Goal: Information Seeking & Learning: Learn about a topic

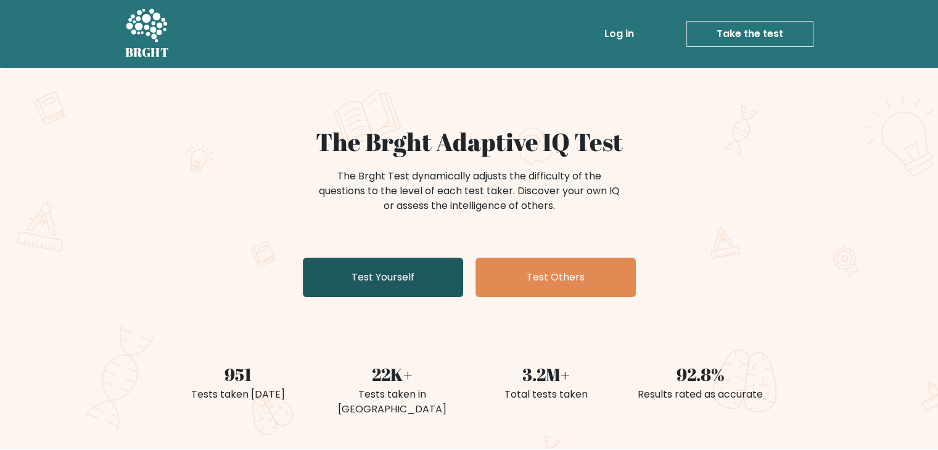
click at [381, 270] on link "Test Yourself" at bounding box center [383, 277] width 160 height 39
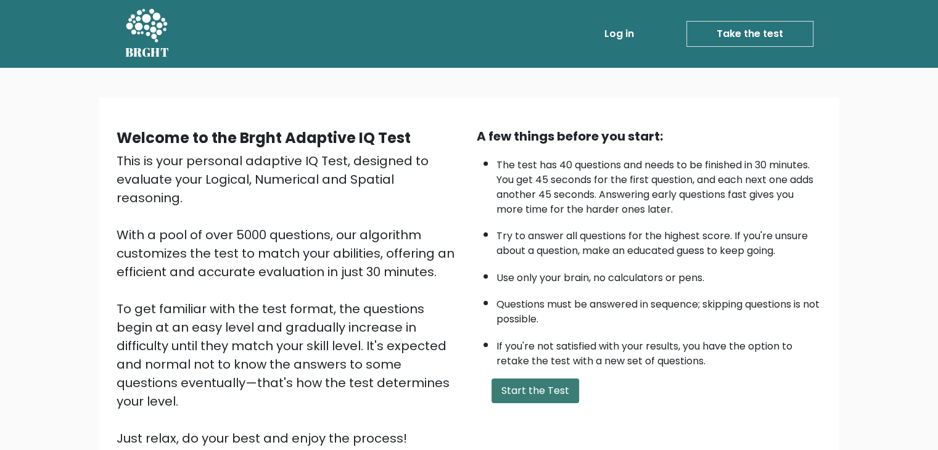
click at [534, 384] on button "Start the Test" at bounding box center [536, 391] width 88 height 25
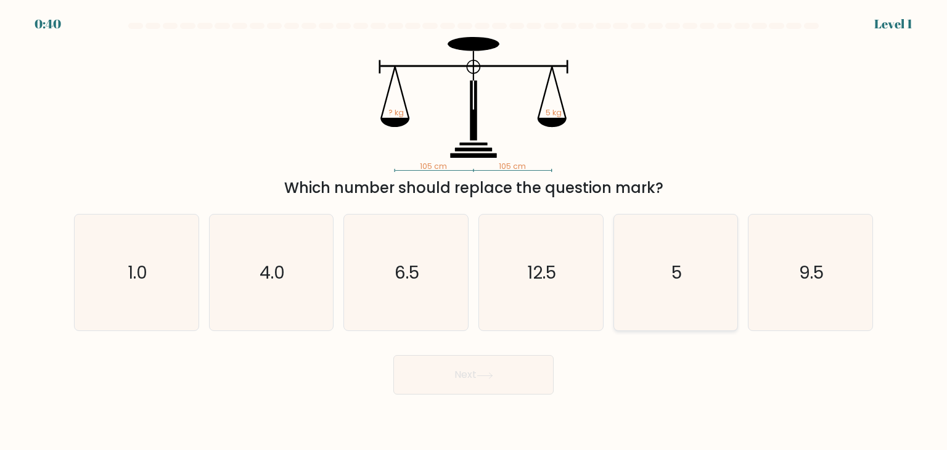
click at [676, 314] on icon "5" at bounding box center [676, 273] width 116 height 116
click at [474, 231] on input "e. 5" at bounding box center [474, 228] width 1 height 6
radio input "true"
click at [524, 357] on button "Next" at bounding box center [474, 374] width 160 height 39
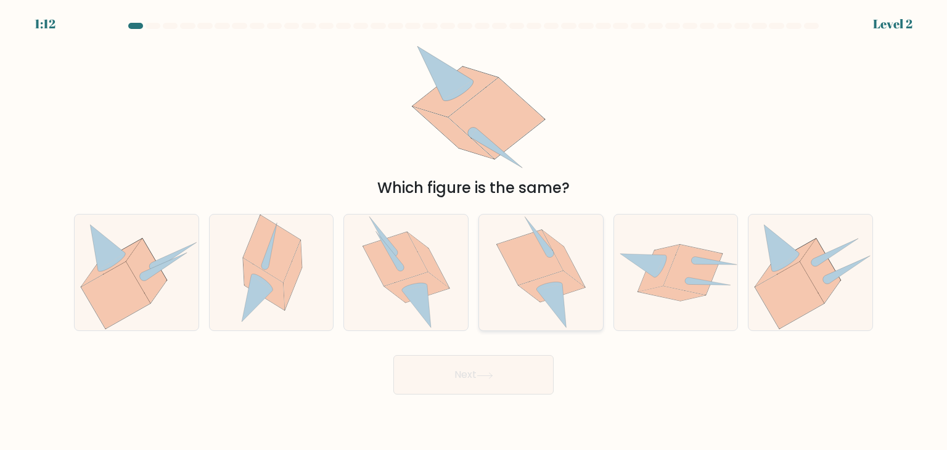
click at [548, 295] on icon at bounding box center [552, 306] width 30 height 44
click at [474, 231] on input "d." at bounding box center [474, 228] width 1 height 6
radio input "true"
click at [484, 380] on button "Next" at bounding box center [474, 374] width 160 height 39
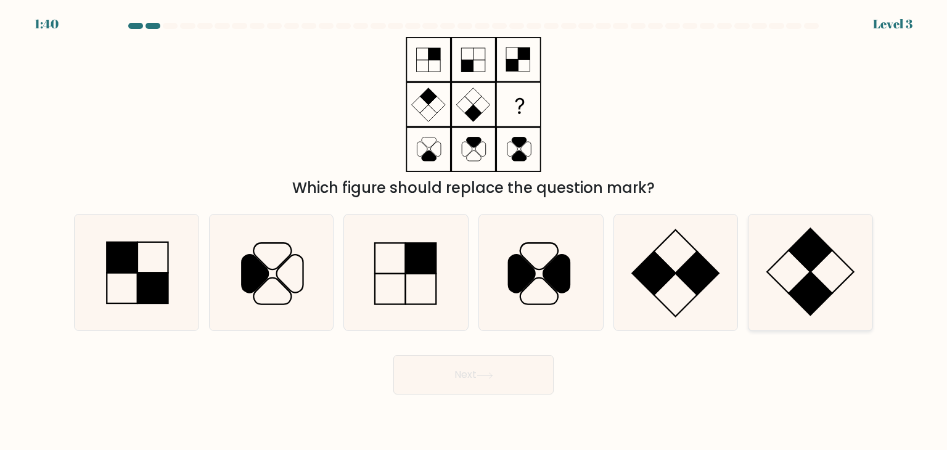
click at [835, 252] on rect at bounding box center [832, 271] width 43 height 43
click at [474, 231] on input "f." at bounding box center [474, 228] width 1 height 6
radio input "true"
click at [491, 384] on button "Next" at bounding box center [474, 374] width 160 height 39
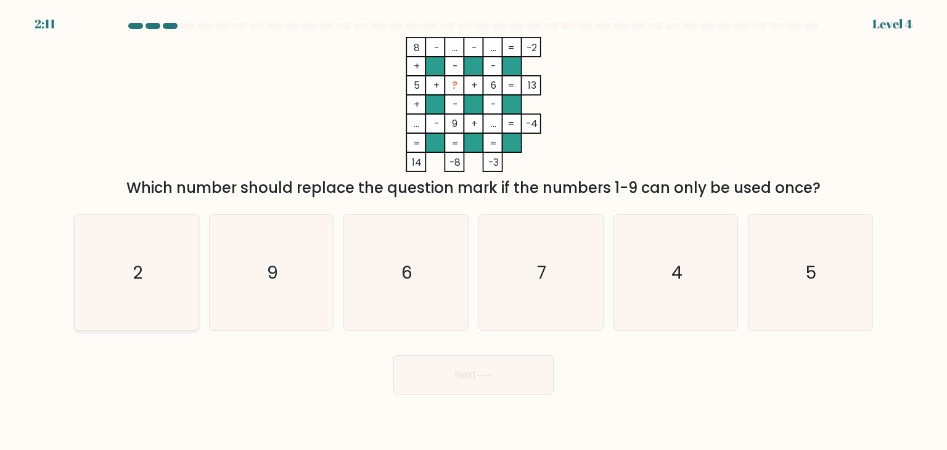
click at [186, 260] on icon "2" at bounding box center [136, 273] width 116 height 116
click at [474, 231] on input "a. 2" at bounding box center [474, 228] width 1 height 6
radio input "true"
click at [439, 362] on button "Next" at bounding box center [474, 374] width 160 height 39
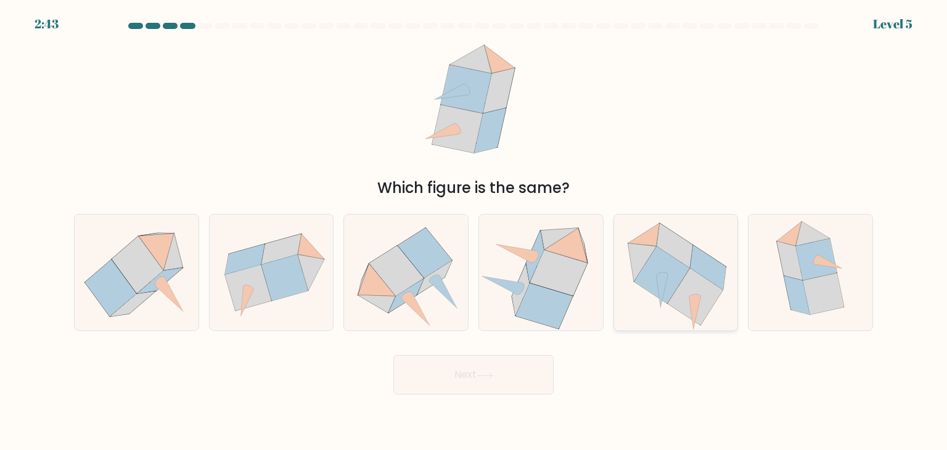
click at [664, 296] on icon at bounding box center [662, 275] width 56 height 57
click at [474, 231] on input "e." at bounding box center [474, 228] width 1 height 6
radio input "true"
click at [526, 366] on button "Next" at bounding box center [474, 374] width 160 height 39
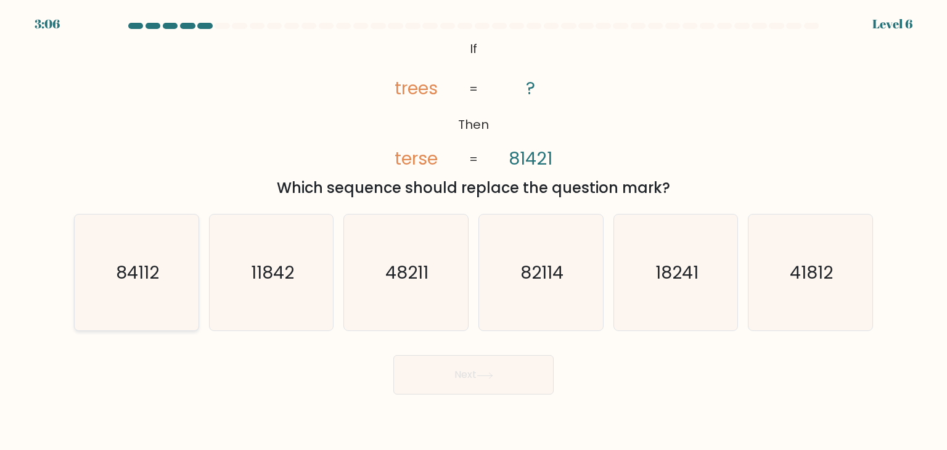
click at [101, 305] on icon "84112" at bounding box center [136, 273] width 116 height 116
click at [474, 231] on input "a. 84112" at bounding box center [474, 228] width 1 height 6
radio input "true"
click at [448, 375] on button "Next" at bounding box center [474, 374] width 160 height 39
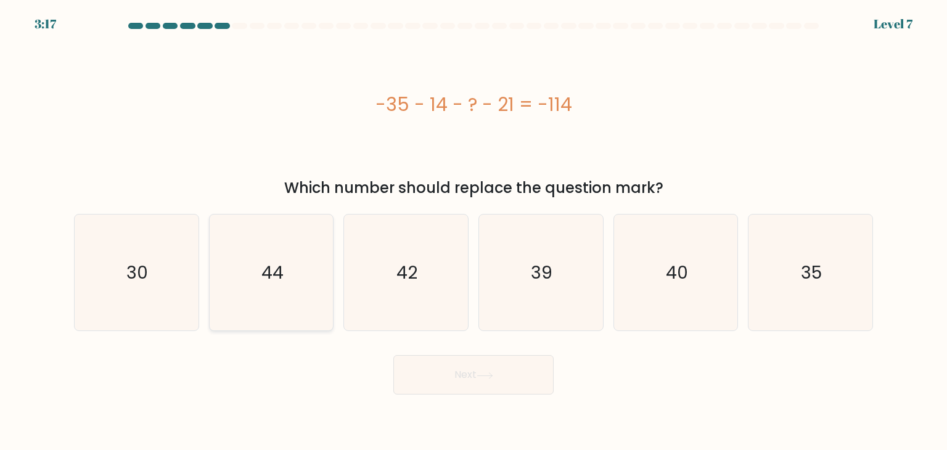
click at [303, 265] on icon "44" at bounding box center [271, 273] width 116 height 116
click at [474, 231] on input "b. 44" at bounding box center [474, 228] width 1 height 6
radio input "true"
click at [462, 374] on button "Next" at bounding box center [474, 374] width 160 height 39
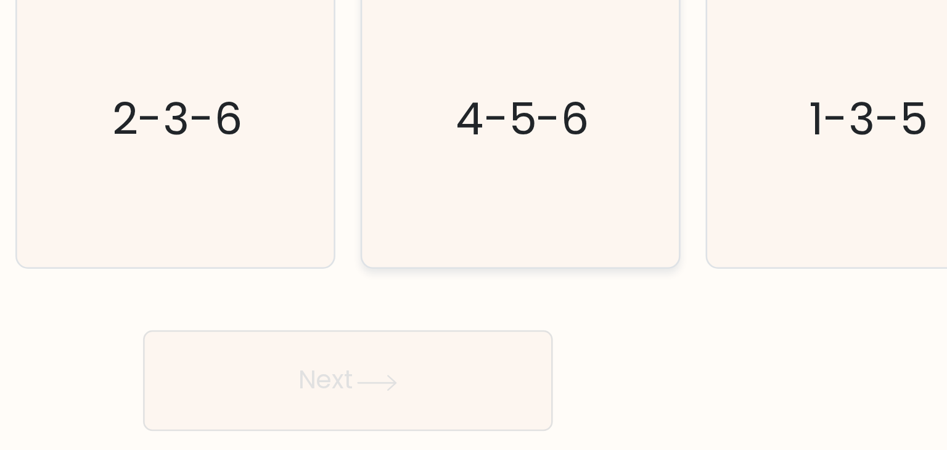
click at [541, 300] on icon "4-5-6" at bounding box center [541, 273] width 116 height 116
click at [474, 231] on input "d. 4-5-6" at bounding box center [474, 228] width 1 height 6
radio input "true"
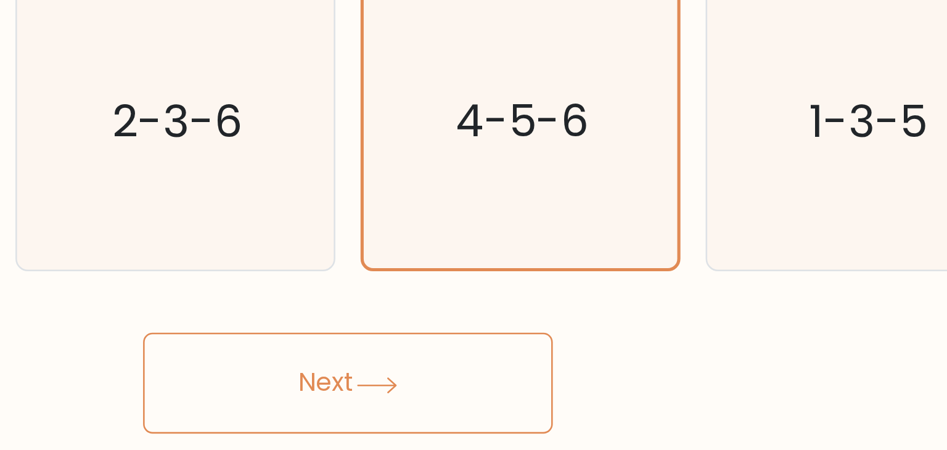
click at [484, 384] on button "Next" at bounding box center [474, 374] width 160 height 39
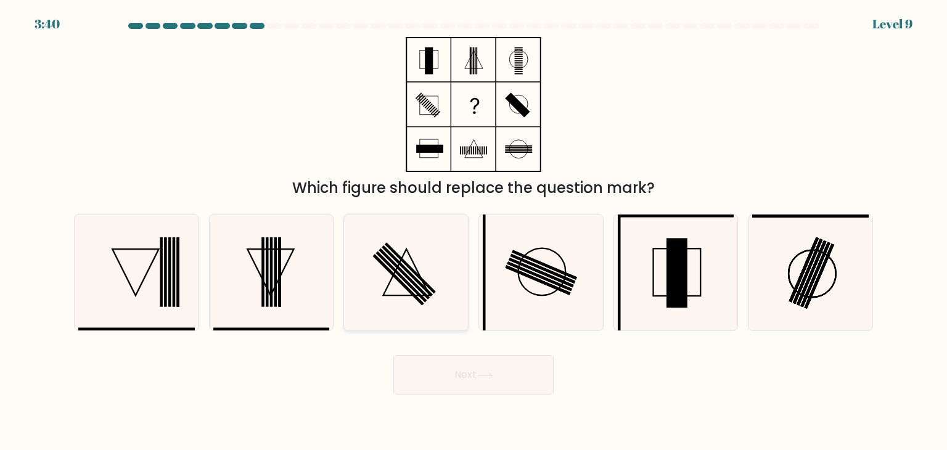
click at [421, 237] on icon at bounding box center [406, 273] width 116 height 116
click at [474, 231] on input "c." at bounding box center [474, 228] width 1 height 6
radio input "true"
click at [427, 367] on button "Next" at bounding box center [474, 374] width 160 height 39
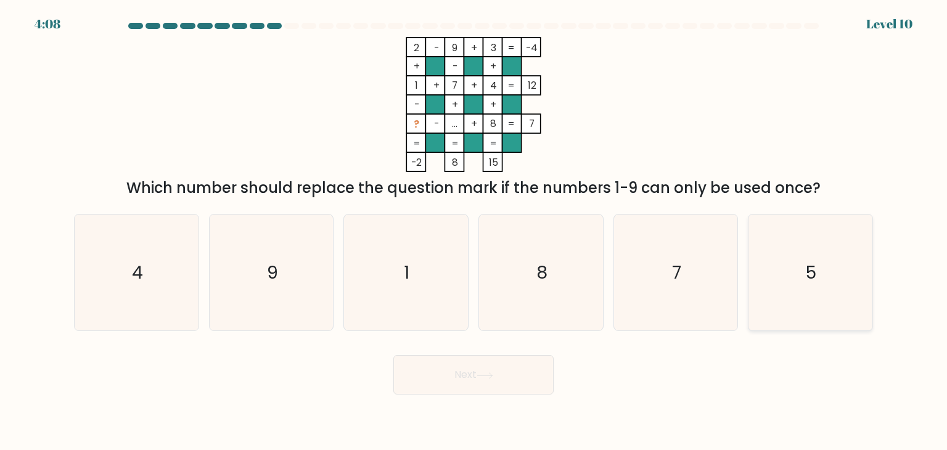
click at [772, 314] on icon "5" at bounding box center [811, 273] width 116 height 116
click at [474, 231] on input "f. 5" at bounding box center [474, 228] width 1 height 6
radio input "true"
click at [503, 386] on button "Next" at bounding box center [474, 374] width 160 height 39
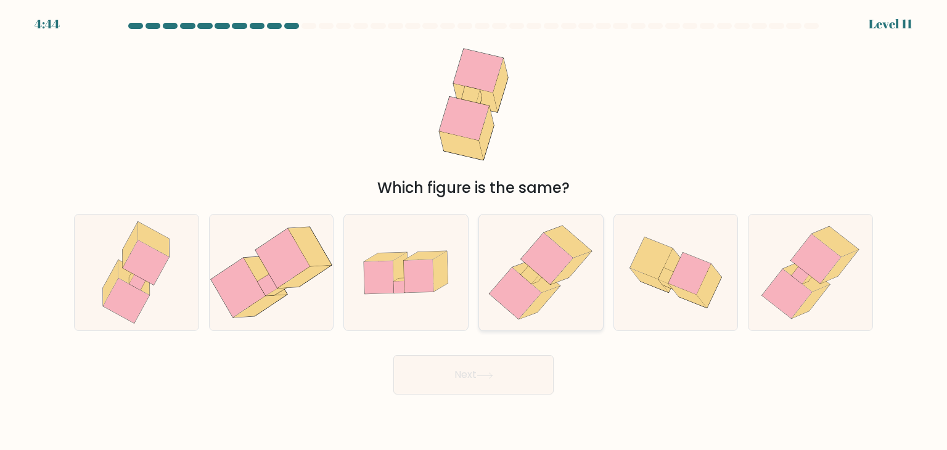
click at [559, 249] on icon at bounding box center [548, 259] width 52 height 52
click at [474, 231] on input "d." at bounding box center [474, 228] width 1 height 6
radio input "true"
click at [506, 357] on button "Next" at bounding box center [474, 374] width 160 height 39
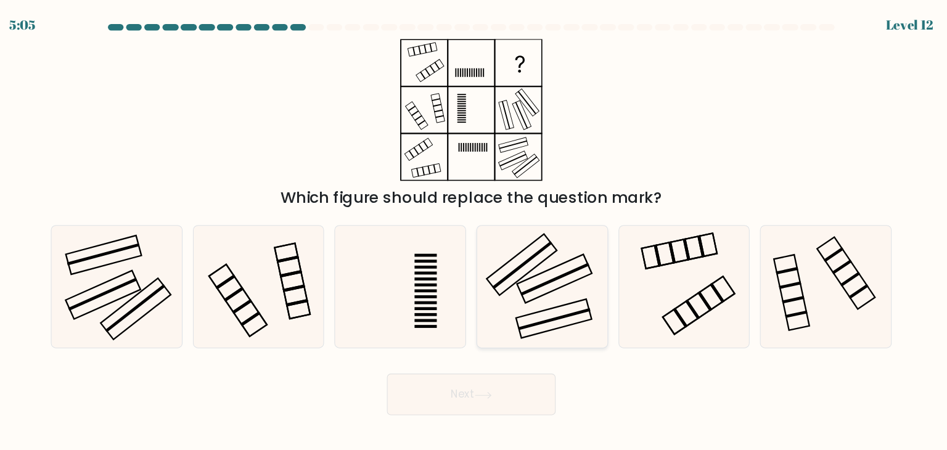
click at [588, 275] on icon at bounding box center [541, 273] width 116 height 116
click at [474, 231] on input "d." at bounding box center [474, 228] width 1 height 6
radio input "true"
click at [488, 377] on icon at bounding box center [485, 376] width 17 height 7
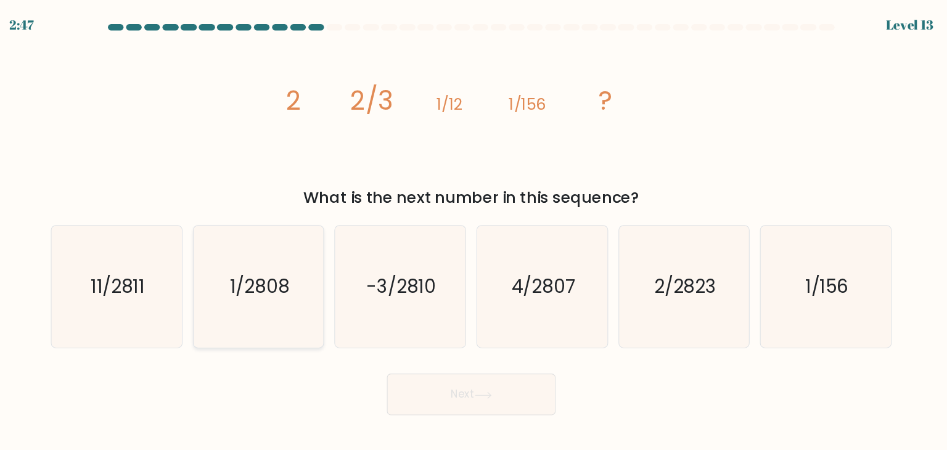
click at [275, 259] on icon "1/2808" at bounding box center [271, 273] width 116 height 116
click at [474, 231] on input "b. 1/2808" at bounding box center [474, 228] width 1 height 6
radio input "true"
click at [464, 374] on button "Next" at bounding box center [474, 374] width 160 height 39
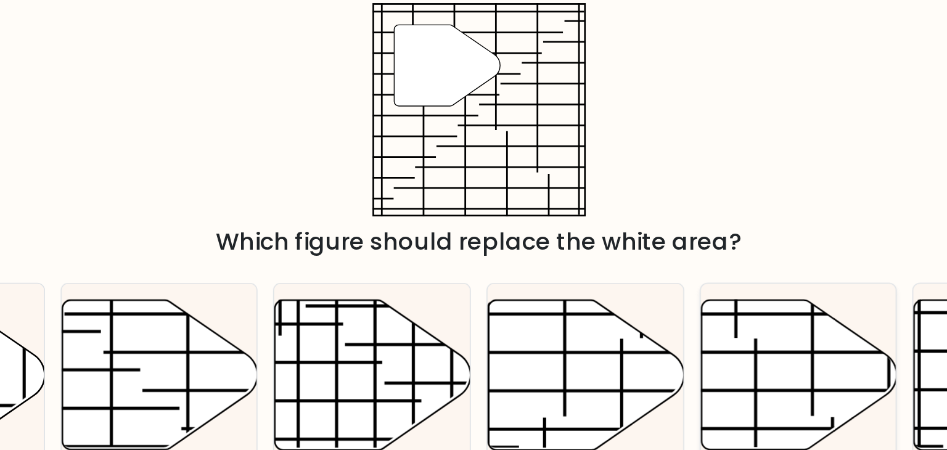
click at [661, 264] on icon at bounding box center [676, 272] width 124 height 95
click at [474, 231] on input "e." at bounding box center [474, 228] width 1 height 6
radio input "true"
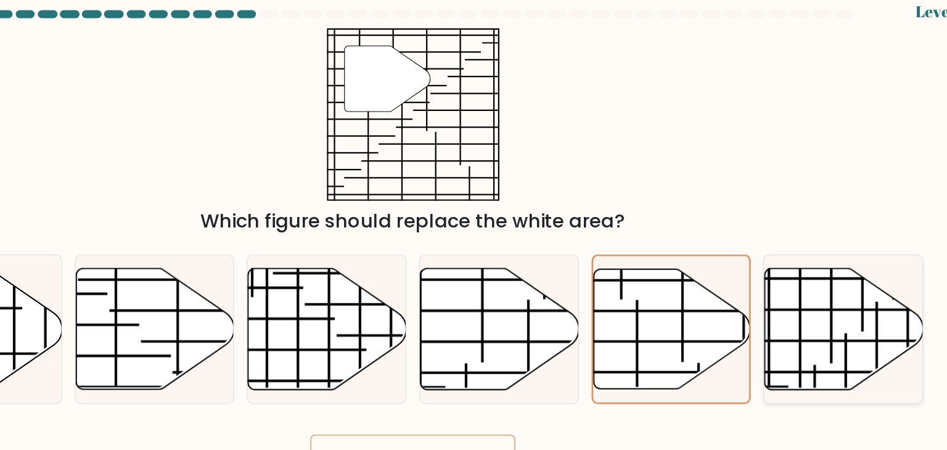
click at [800, 277] on icon at bounding box center [811, 272] width 124 height 95
click at [474, 231] on input "f." at bounding box center [474, 228] width 1 height 6
radio input "true"
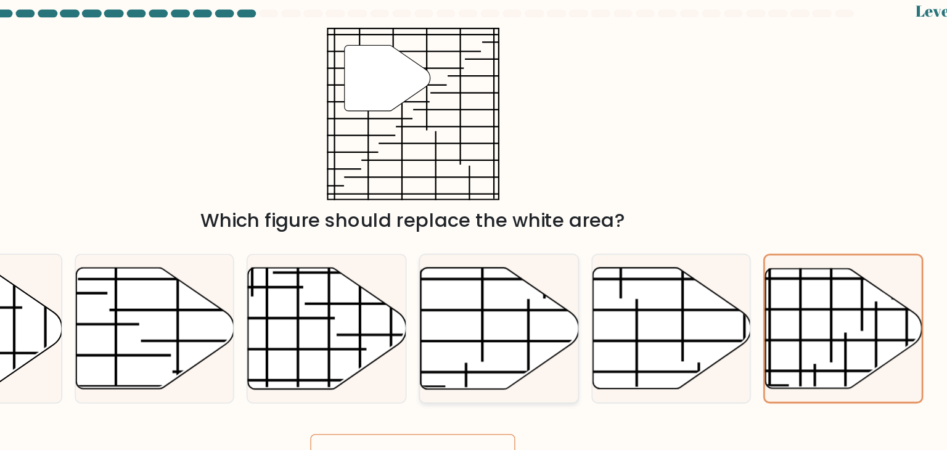
click at [520, 260] on icon at bounding box center [542, 272] width 124 height 95
click at [474, 231] on input "d." at bounding box center [474, 228] width 1 height 6
radio input "true"
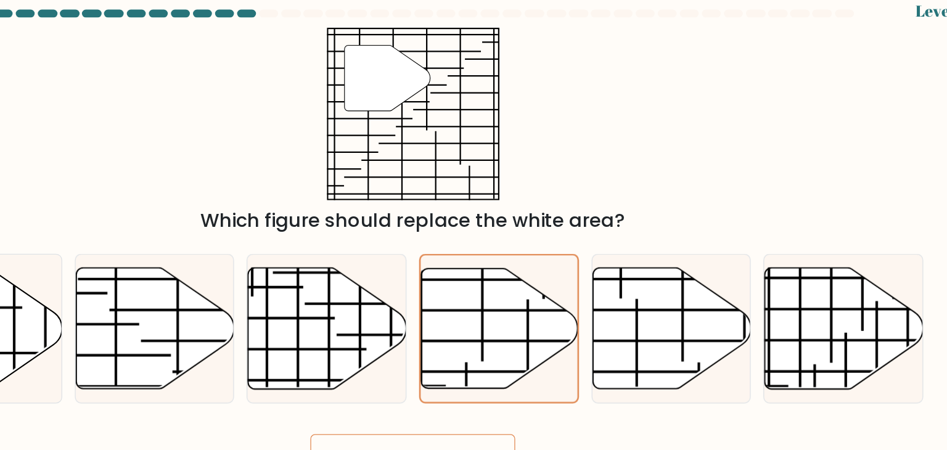
click at [513, 357] on button "Next" at bounding box center [474, 374] width 160 height 39
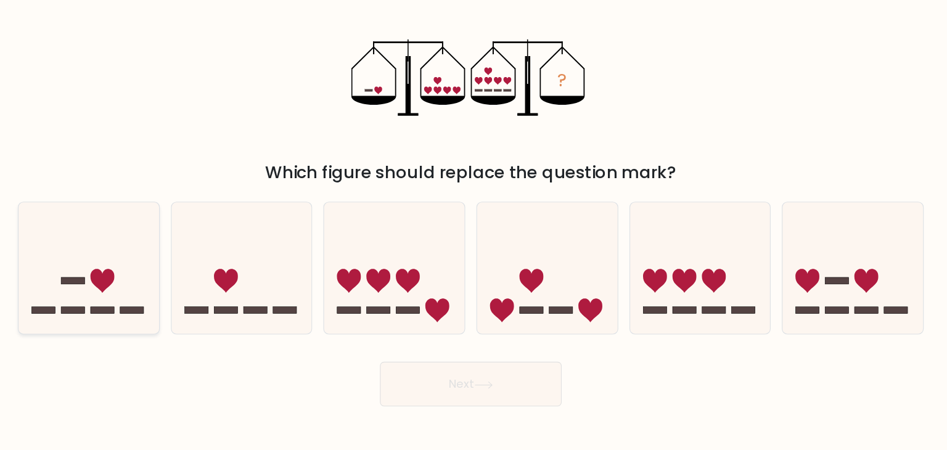
click at [130, 280] on icon at bounding box center [137, 272] width 124 height 102
click at [474, 231] on input "a." at bounding box center [474, 228] width 1 height 6
radio input "true"
click at [439, 389] on button "Next" at bounding box center [474, 374] width 160 height 39
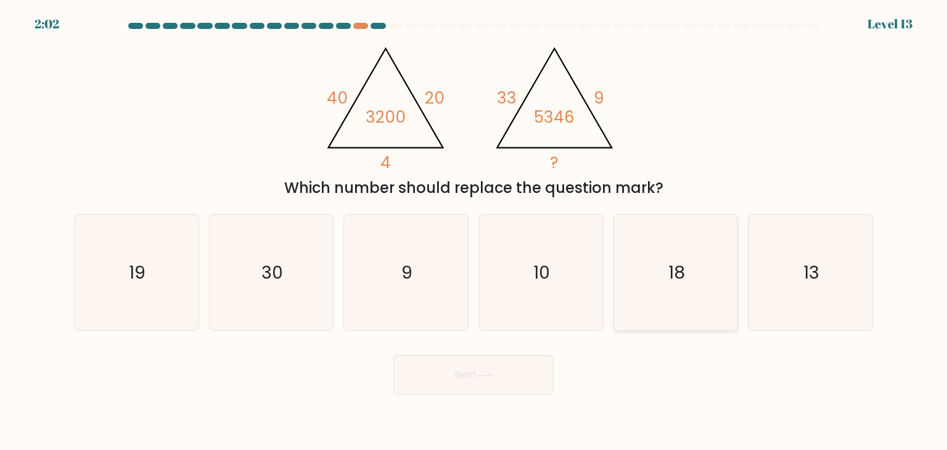
click at [675, 273] on text "18" at bounding box center [677, 272] width 17 height 25
click at [474, 231] on input "e. 18" at bounding box center [474, 228] width 1 height 6
radio input "true"
click at [487, 368] on button "Next" at bounding box center [474, 374] width 160 height 39
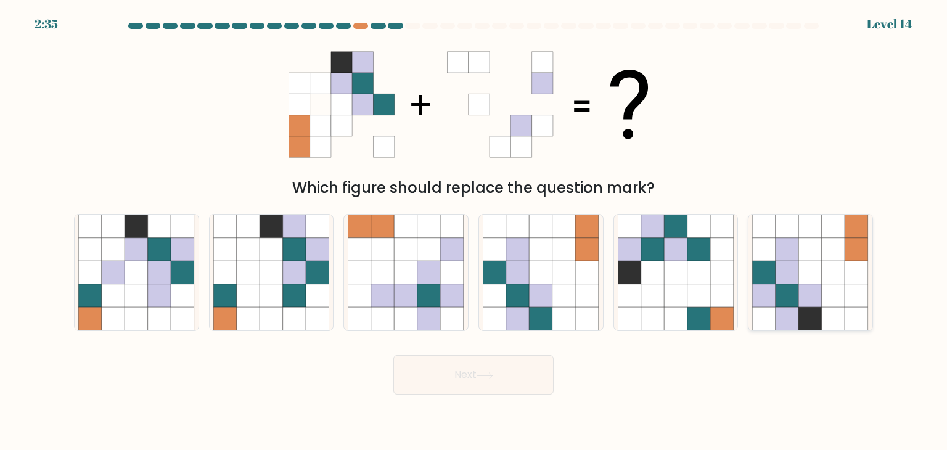
click at [815, 309] on icon at bounding box center [810, 319] width 23 height 23
click at [474, 231] on input "f." at bounding box center [474, 228] width 1 height 6
radio input "true"
click at [483, 361] on button "Next" at bounding box center [474, 374] width 160 height 39
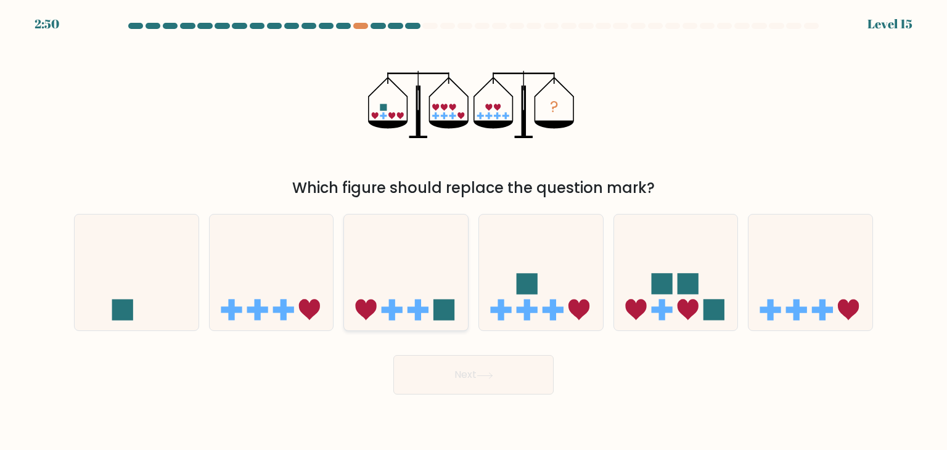
click at [410, 278] on icon at bounding box center [406, 272] width 124 height 102
click at [474, 231] on input "c." at bounding box center [474, 228] width 1 height 6
radio input "true"
click at [451, 366] on button "Next" at bounding box center [474, 374] width 160 height 39
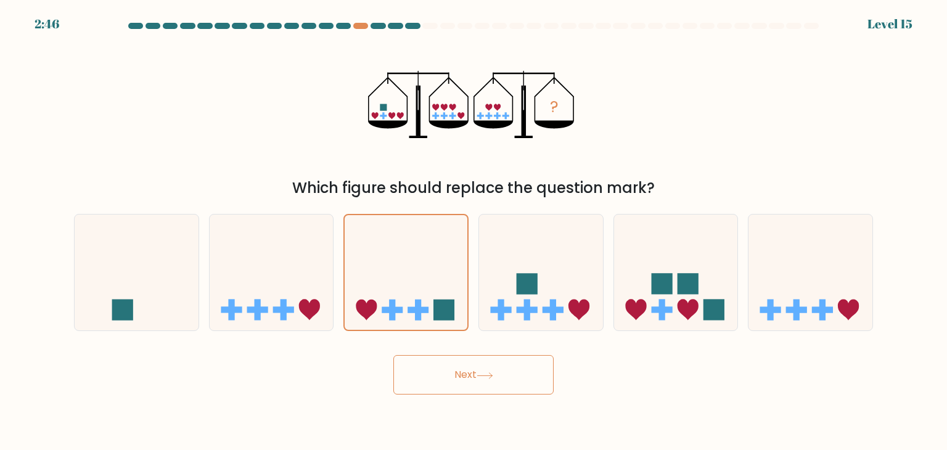
click at [451, 366] on button "Next" at bounding box center [474, 374] width 160 height 39
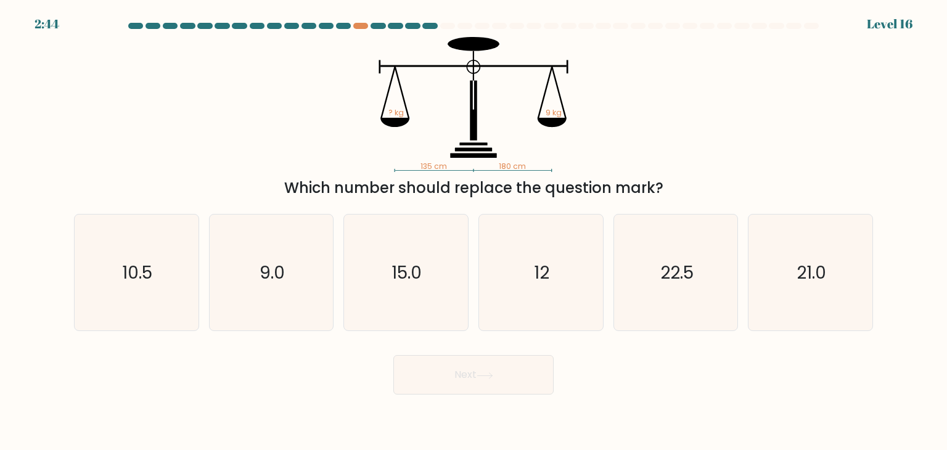
click at [451, 376] on button "Next" at bounding box center [474, 374] width 160 height 39
click at [669, 154] on div "135 cm 180 cm ? kg 9 kg Which number should replace the question mark?" at bounding box center [474, 118] width 814 height 162
click at [590, 286] on icon "12" at bounding box center [541, 273] width 116 height 116
click at [474, 231] on input "d. 12" at bounding box center [474, 228] width 1 height 6
radio input "true"
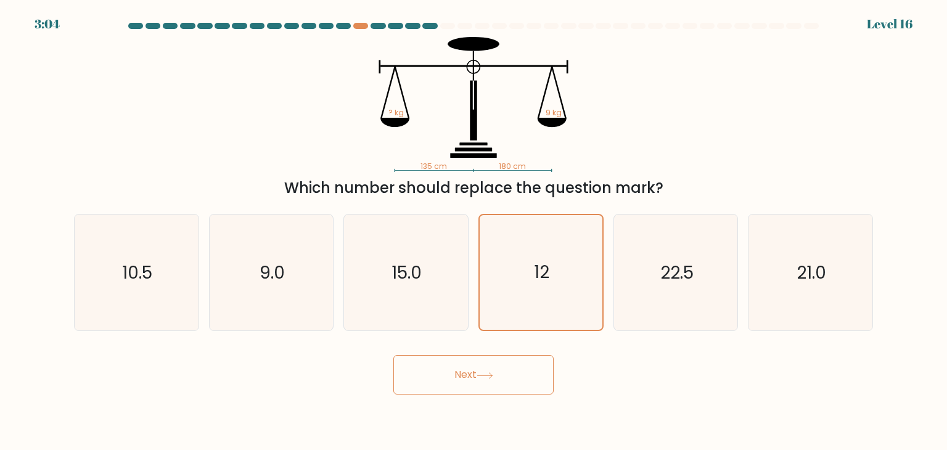
click at [483, 373] on icon at bounding box center [485, 376] width 17 height 7
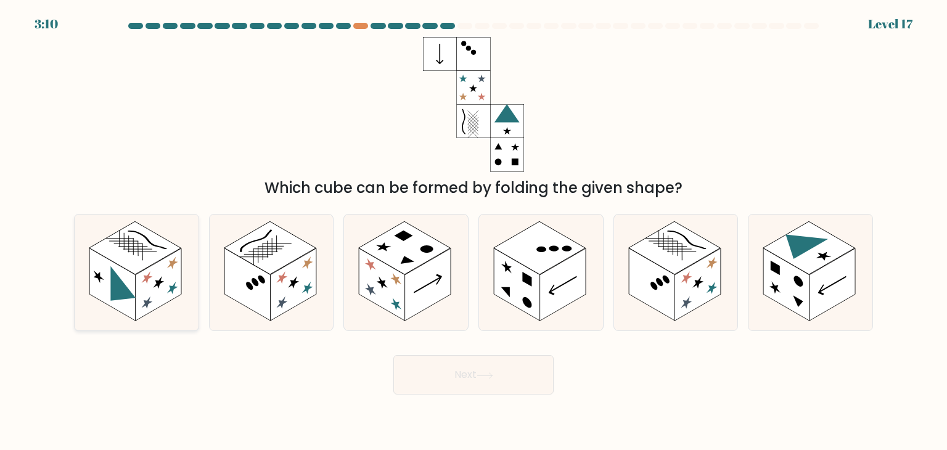
click at [152, 318] on icon at bounding box center [137, 273] width 124 height 116
click at [474, 231] on input "a." at bounding box center [474, 228] width 1 height 6
radio input "true"
click at [474, 379] on button "Next" at bounding box center [474, 374] width 160 height 39
click at [435, 392] on button "Next" at bounding box center [474, 374] width 160 height 39
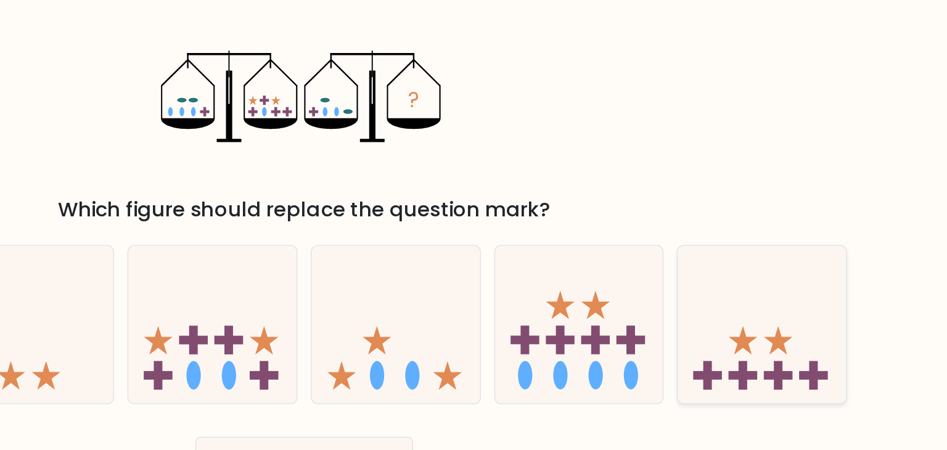
click at [796, 283] on icon at bounding box center [796, 284] width 21 height 21
click at [474, 231] on input "f." at bounding box center [474, 228] width 1 height 6
radio input "true"
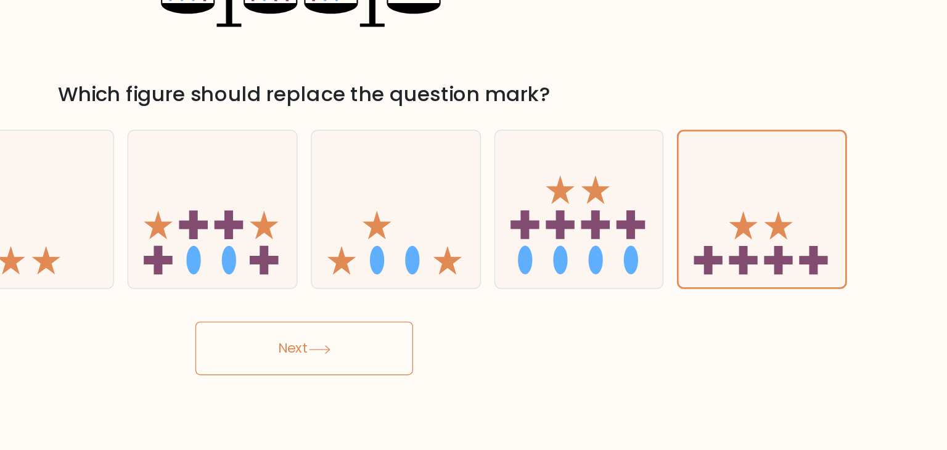
click at [507, 368] on button "Next" at bounding box center [474, 374] width 160 height 39
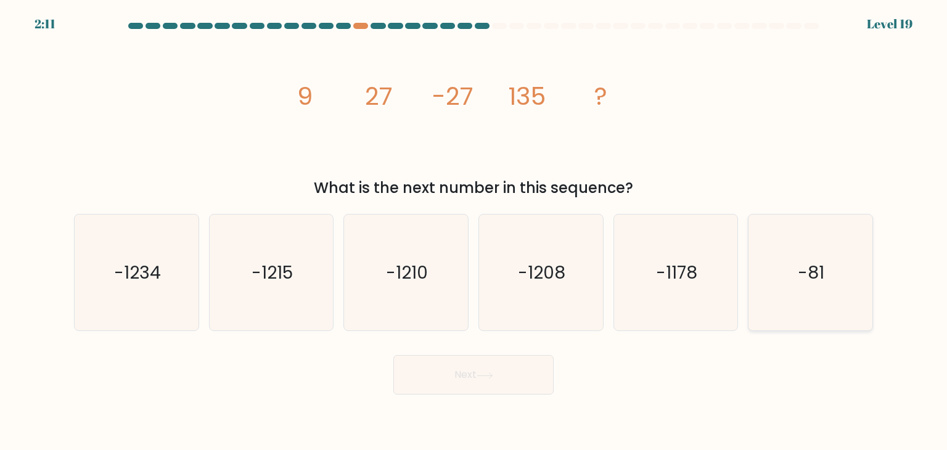
click at [791, 247] on icon "-81" at bounding box center [811, 273] width 116 height 116
click at [474, 231] on input "f. -81" at bounding box center [474, 228] width 1 height 6
radio input "true"
click at [525, 366] on button "Next" at bounding box center [474, 374] width 160 height 39
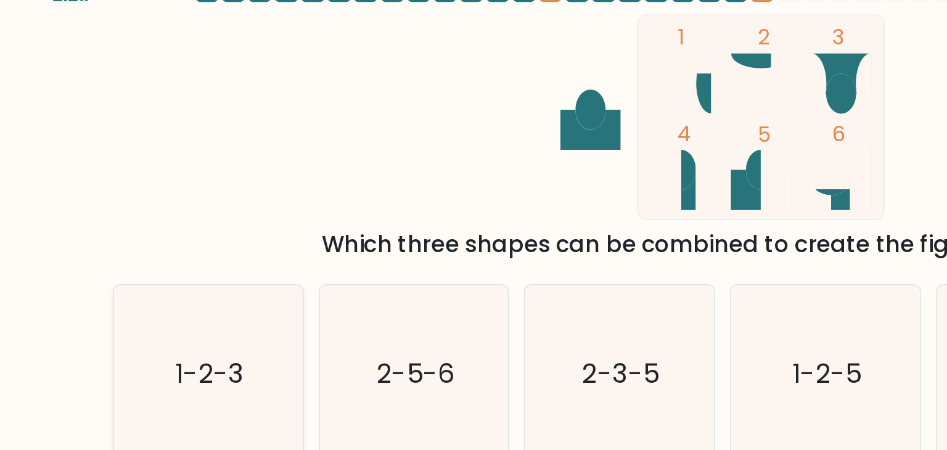
click at [125, 268] on text "1-2-3" at bounding box center [138, 272] width 46 height 25
click at [474, 231] on input "a. 1-2-3" at bounding box center [474, 228] width 1 height 6
radio input "true"
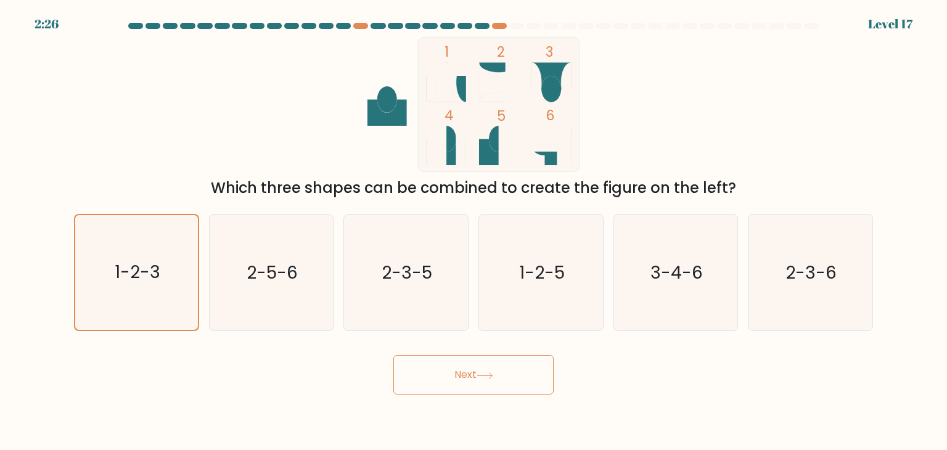
click at [436, 372] on button "Next" at bounding box center [474, 374] width 160 height 39
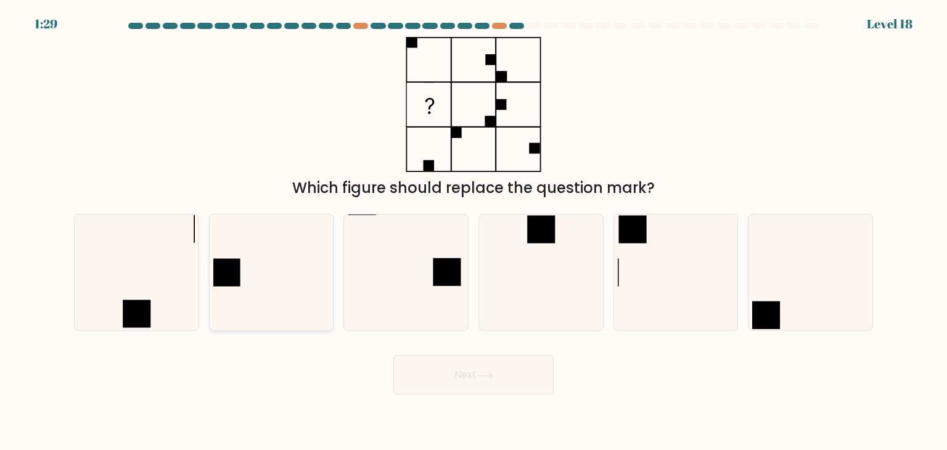
click at [300, 263] on icon at bounding box center [271, 273] width 116 height 116
click at [474, 231] on input "b." at bounding box center [474, 228] width 1 height 6
radio input "true"
click at [438, 363] on button "Next" at bounding box center [474, 374] width 160 height 39
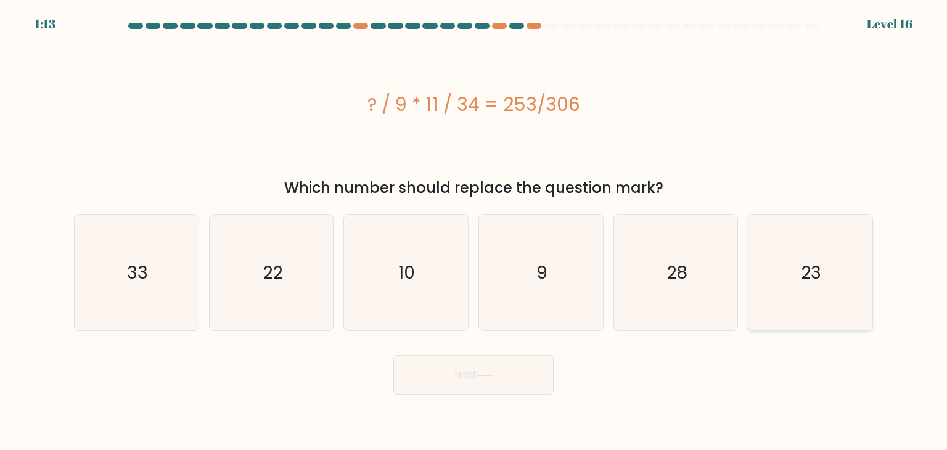
click at [851, 255] on icon "23" at bounding box center [811, 273] width 116 height 116
click at [474, 231] on input "f. 23" at bounding box center [474, 228] width 1 height 6
radio input "true"
click at [501, 366] on button "Next" at bounding box center [474, 374] width 160 height 39
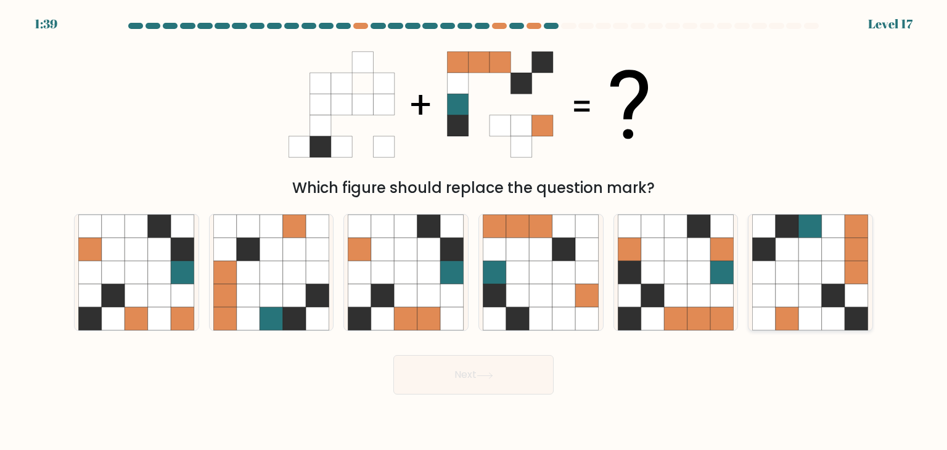
click at [818, 288] on icon at bounding box center [810, 295] width 23 height 23
click at [474, 231] on input "f." at bounding box center [474, 228] width 1 height 6
radio input "true"
click at [499, 378] on button "Next" at bounding box center [474, 374] width 160 height 39
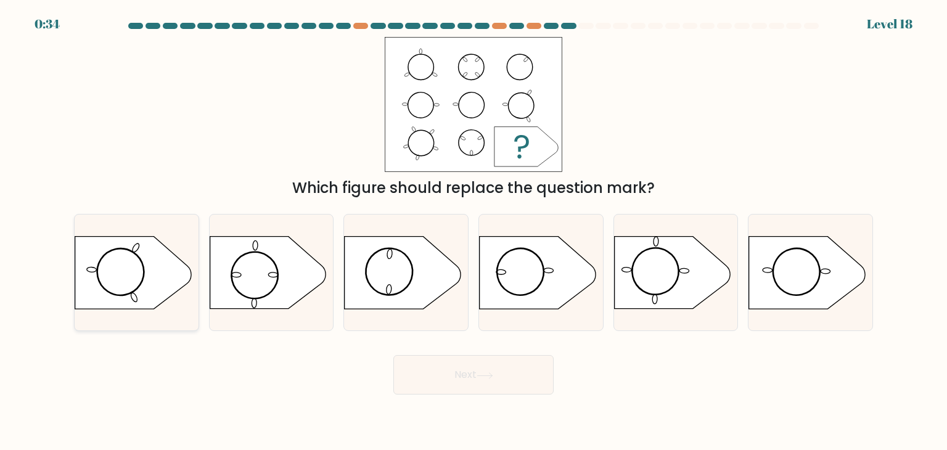
click at [101, 293] on icon at bounding box center [133, 273] width 116 height 72
click at [474, 231] on input "a." at bounding box center [474, 228] width 1 height 6
radio input "true"
click at [305, 273] on icon at bounding box center [268, 273] width 116 height 72
click at [474, 231] on input "b." at bounding box center [474, 228] width 1 height 6
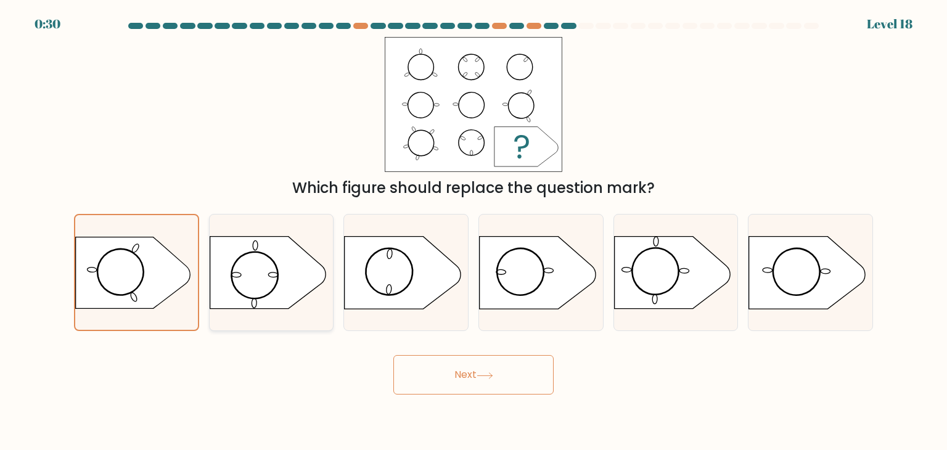
radio input "true"
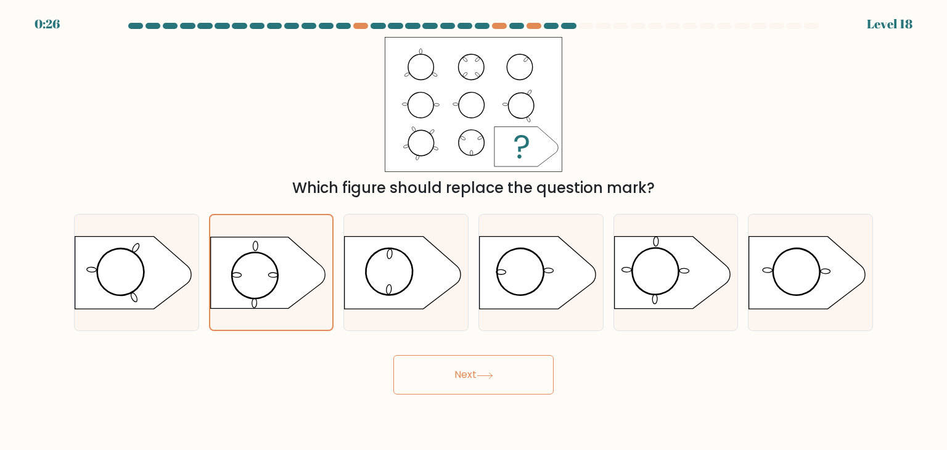
click at [463, 372] on button "Next" at bounding box center [474, 374] width 160 height 39
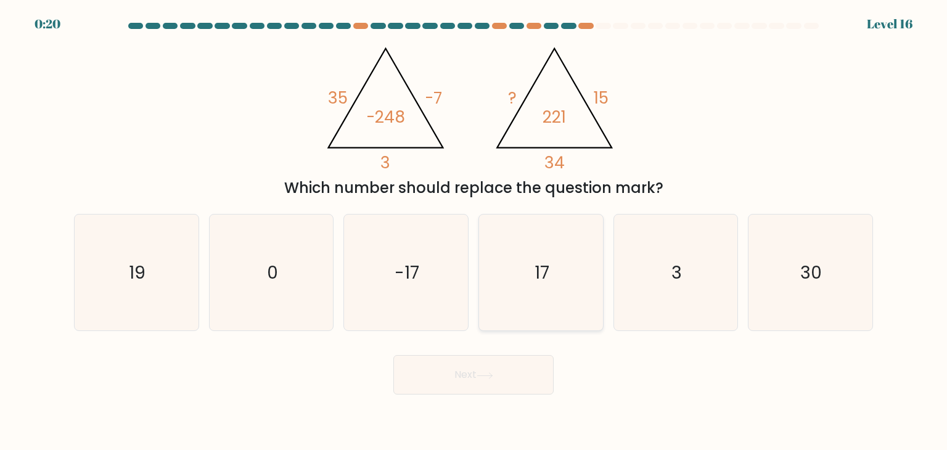
click at [580, 242] on icon "17" at bounding box center [541, 273] width 116 height 116
click at [474, 231] on input "d. 17" at bounding box center [474, 228] width 1 height 6
radio input "true"
click at [487, 367] on button "Next" at bounding box center [474, 374] width 160 height 39
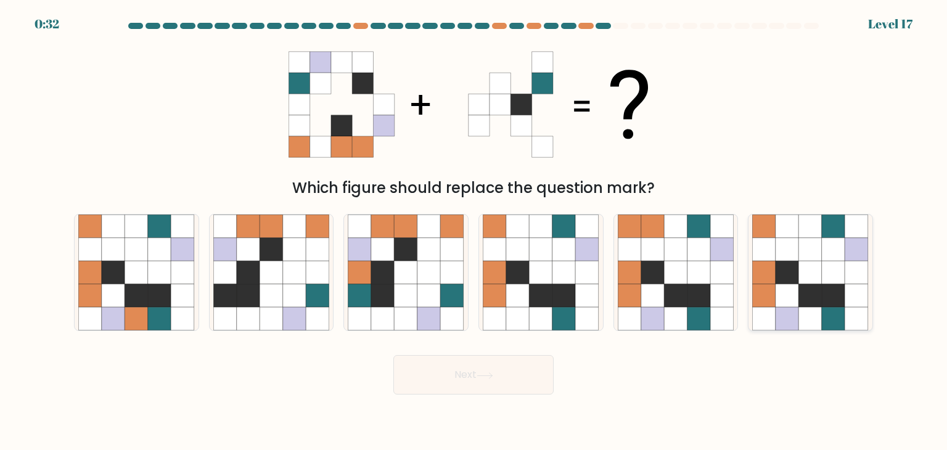
click at [842, 317] on icon at bounding box center [833, 319] width 23 height 23
click at [474, 231] on input "f." at bounding box center [474, 228] width 1 height 6
radio input "true"
click at [496, 368] on button "Next" at bounding box center [474, 374] width 160 height 39
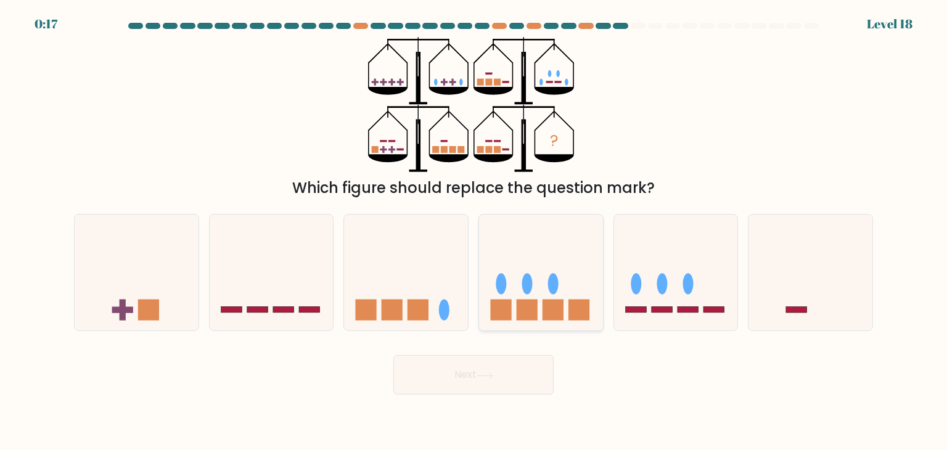
click at [561, 297] on icon at bounding box center [541, 272] width 124 height 102
click at [474, 231] on input "d." at bounding box center [474, 228] width 1 height 6
radio input "true"
click at [492, 377] on icon at bounding box center [485, 376] width 17 height 7
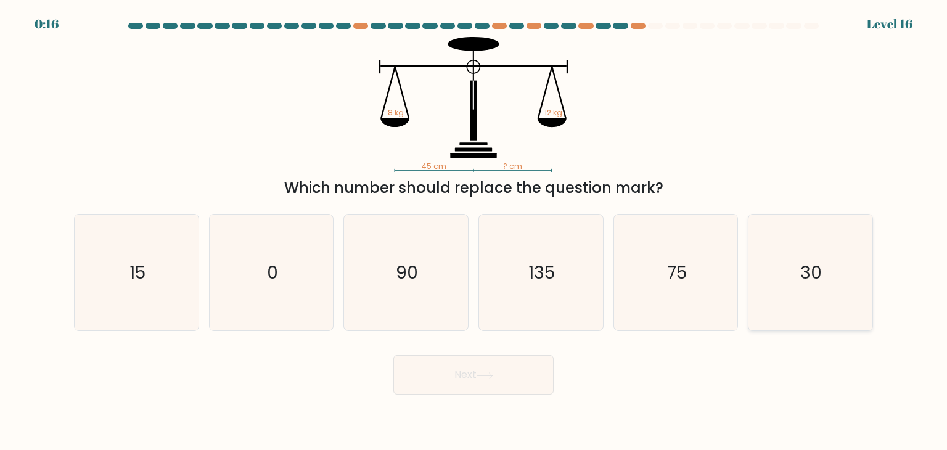
click at [780, 286] on icon "30" at bounding box center [811, 273] width 116 height 116
click at [474, 231] on input "f. 30" at bounding box center [474, 228] width 1 height 6
radio input "true"
click at [506, 376] on button "Next" at bounding box center [474, 374] width 160 height 39
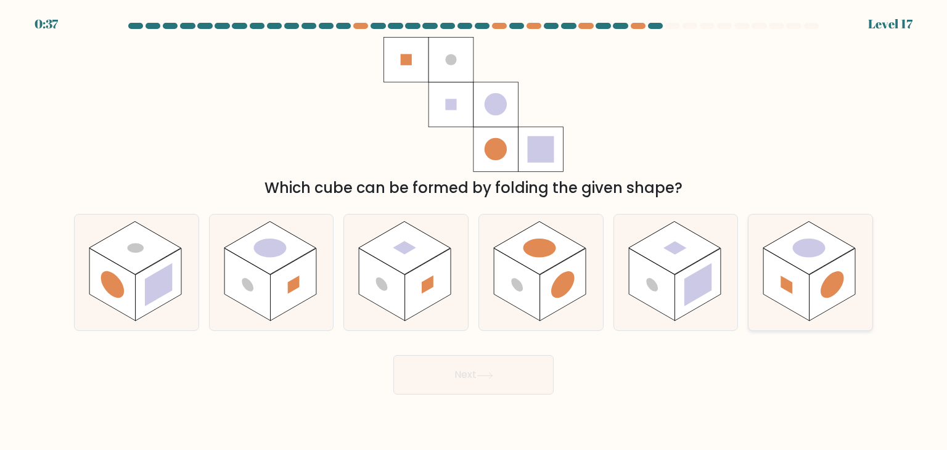
click at [801, 264] on rect at bounding box center [810, 247] width 92 height 53
click at [474, 231] on input "f." at bounding box center [474, 228] width 1 height 6
radio input "true"
click at [506, 371] on button "Next" at bounding box center [474, 374] width 160 height 39
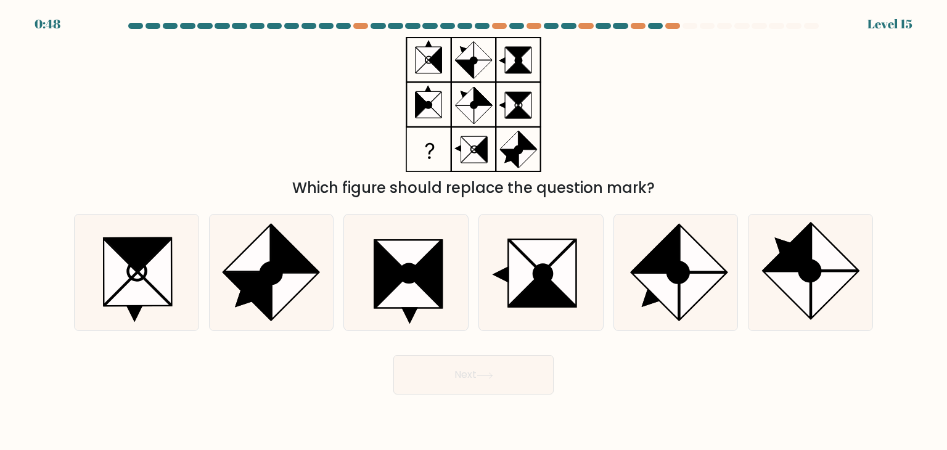
click at [886, 297] on form at bounding box center [473, 209] width 947 height 372
click at [818, 288] on icon at bounding box center [835, 295] width 47 height 47
click at [474, 231] on input "f." at bounding box center [474, 228] width 1 height 6
radio input "true"
click at [514, 367] on button "Next" at bounding box center [474, 374] width 160 height 39
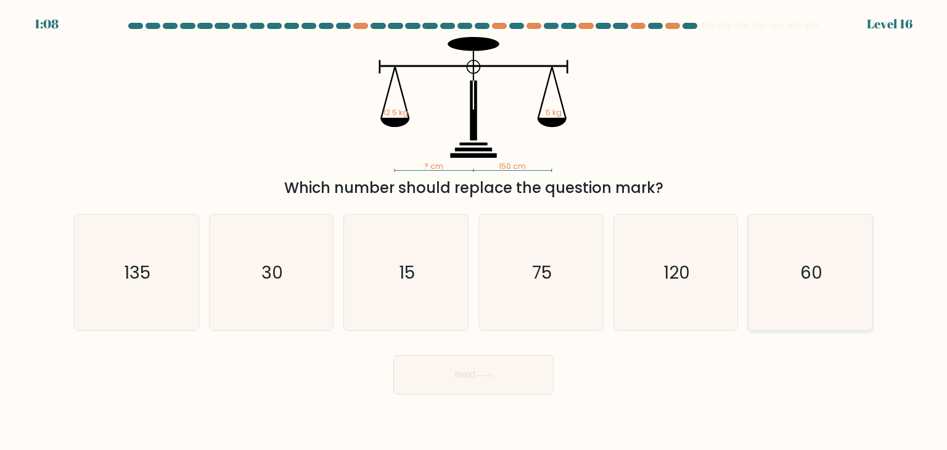
click at [870, 292] on div "60" at bounding box center [810, 272] width 125 height 117
click at [474, 231] on input "f. 60" at bounding box center [474, 228] width 1 height 6
radio input "true"
click at [513, 377] on button "Next" at bounding box center [474, 374] width 160 height 39
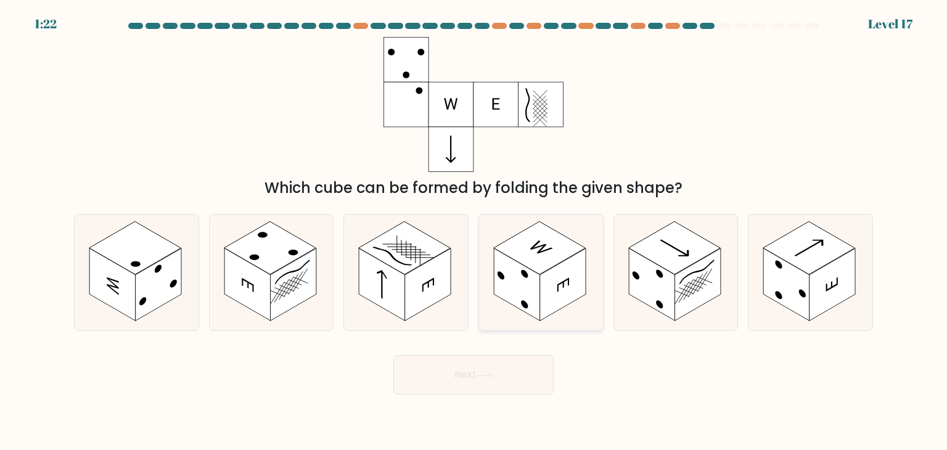
click at [560, 275] on rect at bounding box center [563, 285] width 46 height 73
click at [474, 231] on input "d." at bounding box center [474, 228] width 1 height 6
radio input "true"
click at [499, 358] on button "Next" at bounding box center [474, 374] width 160 height 39
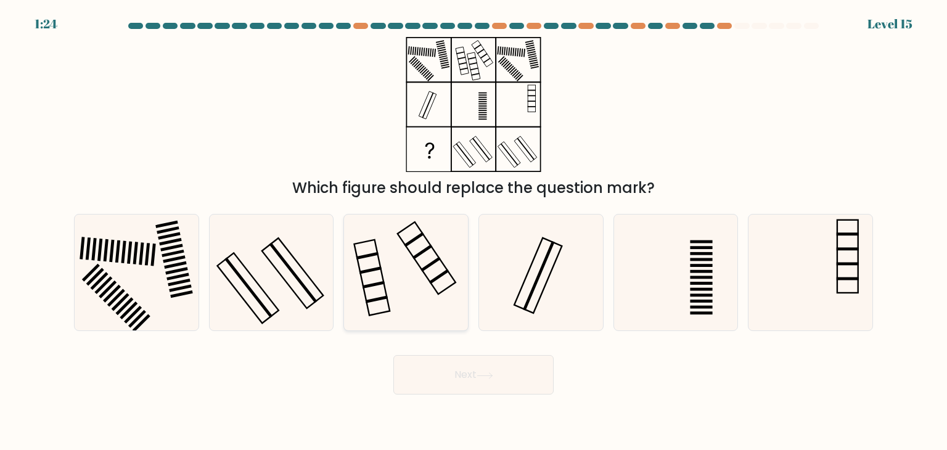
click at [411, 250] on icon at bounding box center [406, 273] width 116 height 116
click at [474, 231] on input "c." at bounding box center [474, 228] width 1 height 6
radio input "true"
click at [469, 373] on button "Next" at bounding box center [474, 374] width 160 height 39
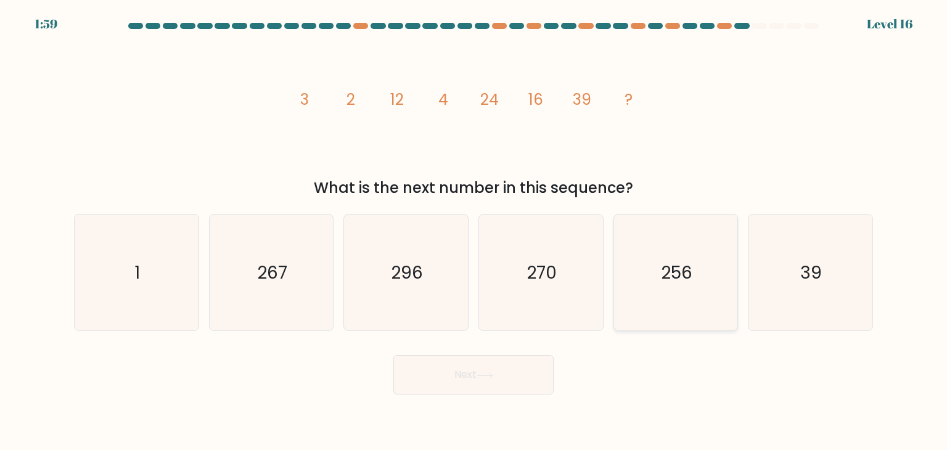
click at [684, 234] on icon "256" at bounding box center [676, 273] width 116 height 116
click at [474, 231] on input "e. 256" at bounding box center [474, 228] width 1 height 6
radio input "true"
click at [490, 383] on button "Next" at bounding box center [474, 374] width 160 height 39
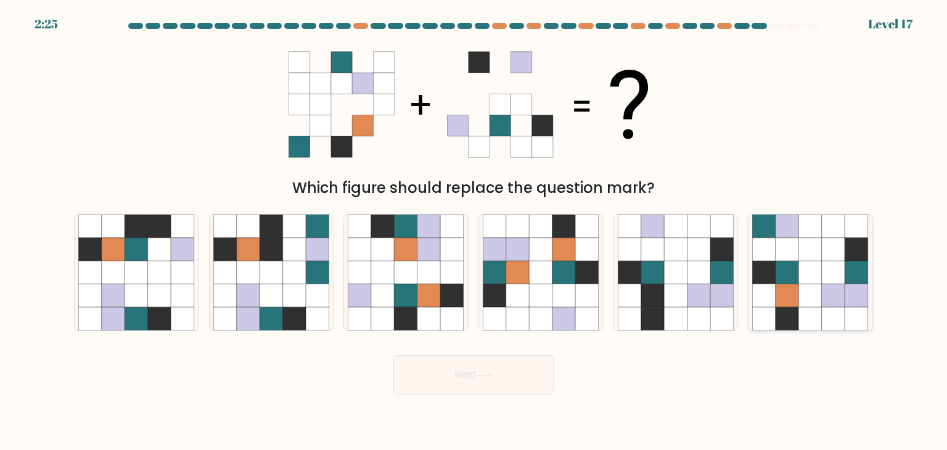
click at [792, 263] on icon at bounding box center [787, 272] width 23 height 23
click at [474, 231] on input "f." at bounding box center [474, 228] width 1 height 6
radio input "true"
click at [513, 381] on button "Next" at bounding box center [474, 374] width 160 height 39
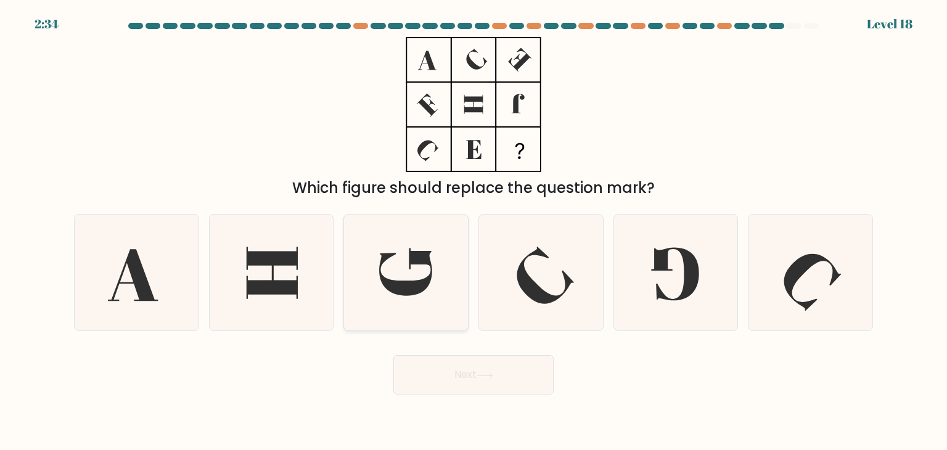
click at [467, 254] on div at bounding box center [406, 272] width 125 height 117
click at [474, 231] on input "c." at bounding box center [474, 228] width 1 height 6
radio input "true"
click at [490, 380] on button "Next" at bounding box center [474, 374] width 160 height 39
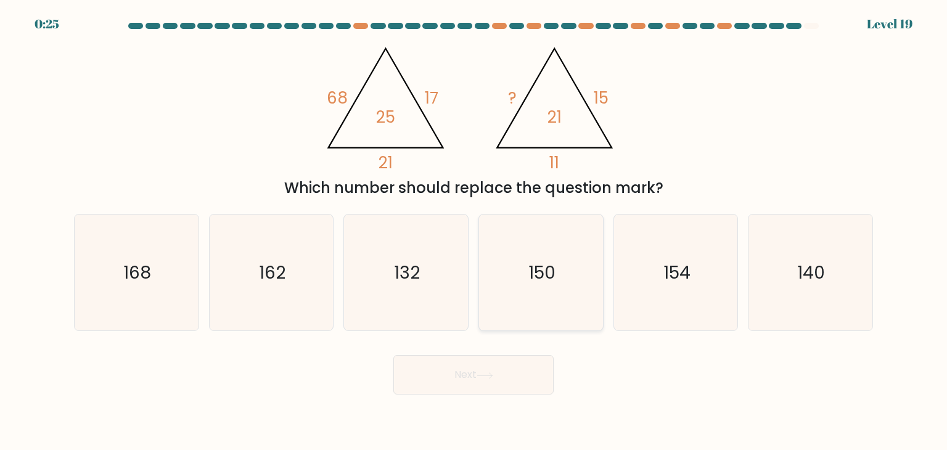
click at [569, 261] on icon "150" at bounding box center [541, 273] width 116 height 116
click at [474, 231] on input "d. 150" at bounding box center [474, 228] width 1 height 6
radio input "true"
click at [489, 369] on button "Next" at bounding box center [474, 374] width 160 height 39
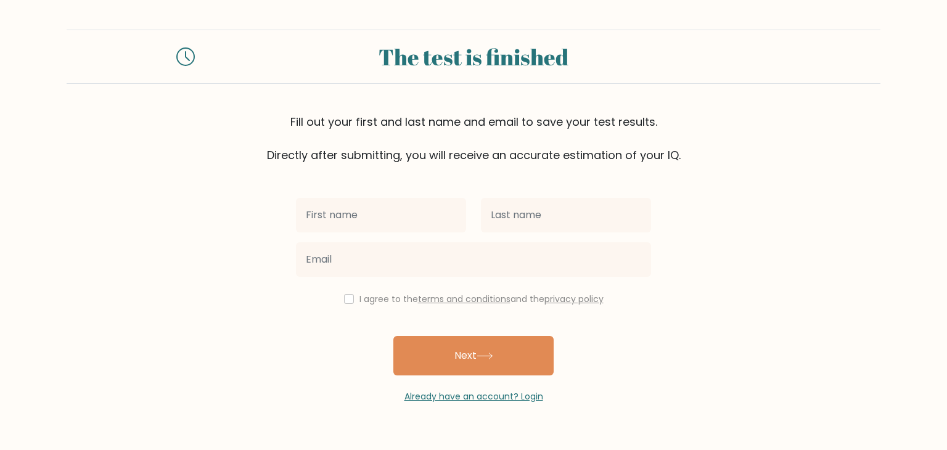
click at [416, 213] on input "text" at bounding box center [381, 215] width 170 height 35
type input "marwa"
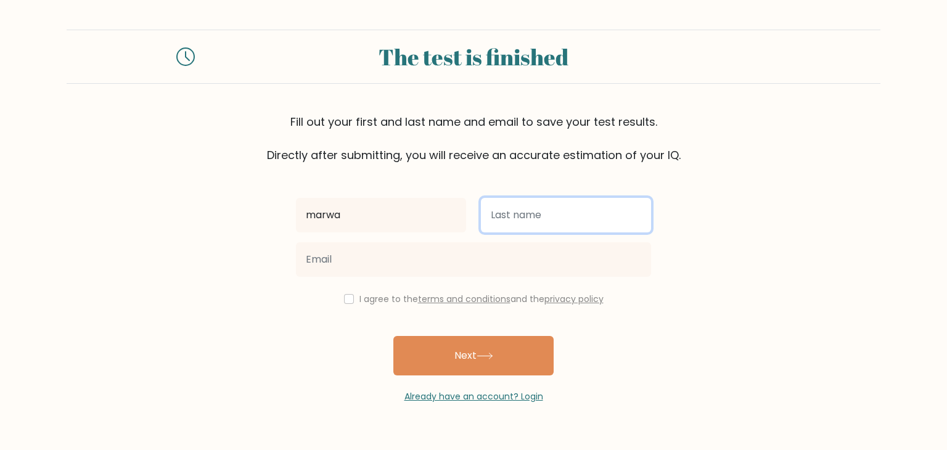
click at [528, 230] on input "text" at bounding box center [566, 215] width 170 height 35
type input "nazm"
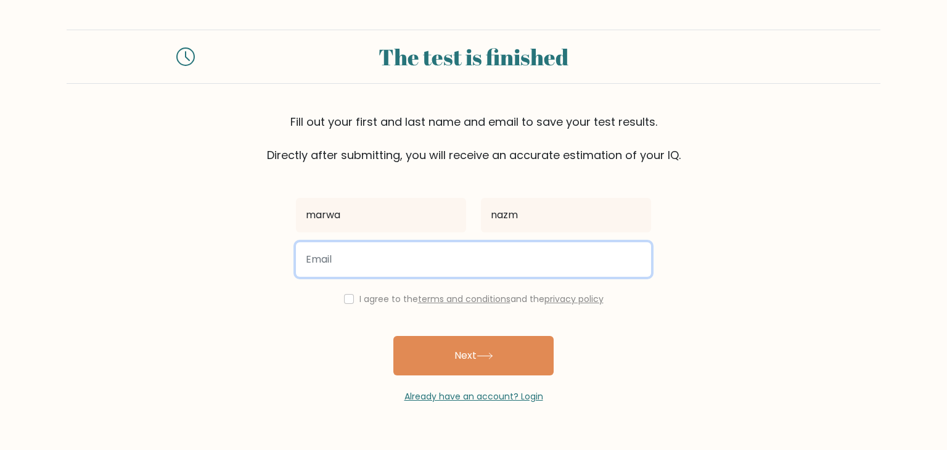
click at [458, 270] on input "email" at bounding box center [473, 259] width 355 height 35
type input "marwanazm263@gmail.com"
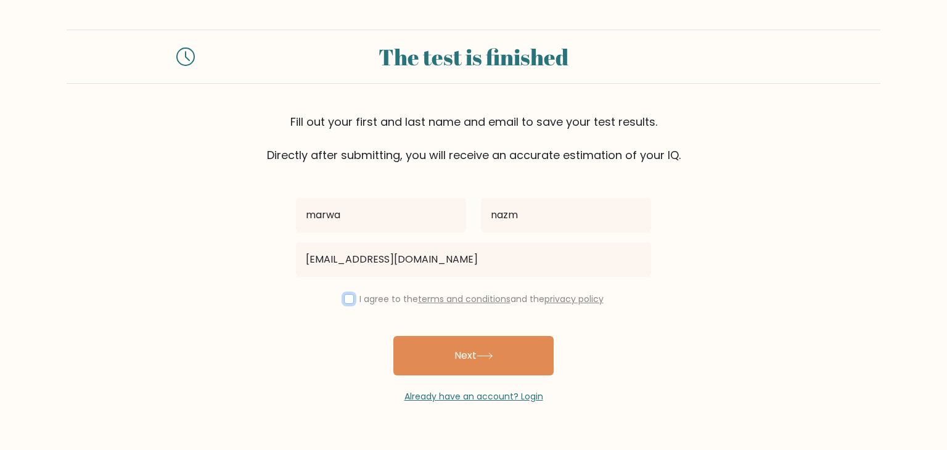
click at [344, 298] on input "checkbox" at bounding box center [349, 299] width 10 height 10
checkbox input "true"
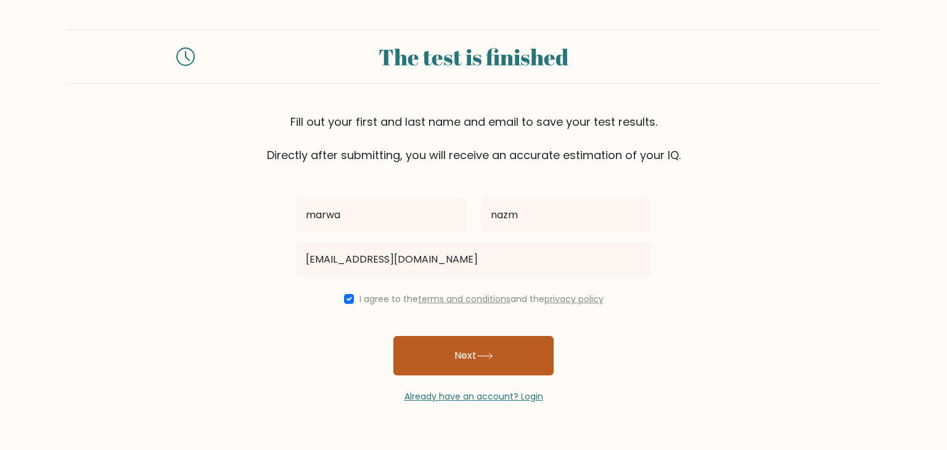
click at [453, 361] on button "Next" at bounding box center [474, 355] width 160 height 39
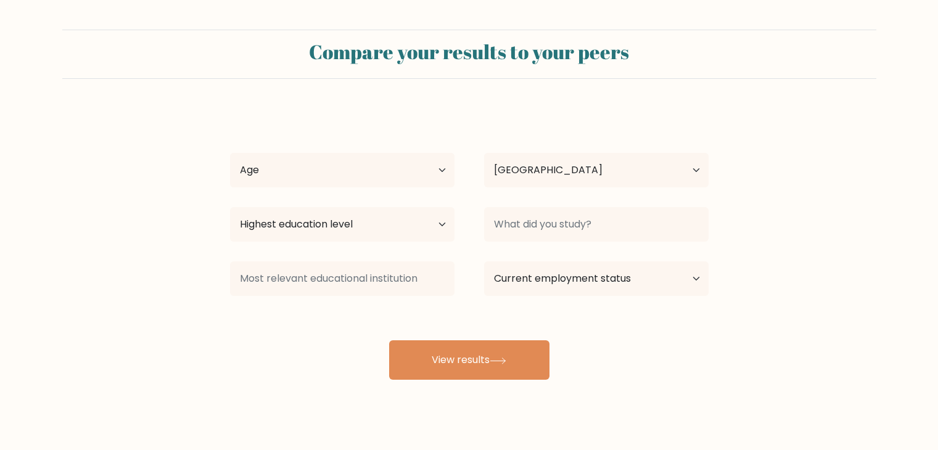
select select "IQ"
click at [419, 173] on select "Age Under 18 years old 18-24 years old 25-34 years old 35-44 years old 45-54 ye…" at bounding box center [342, 170] width 225 height 35
select select "18_24"
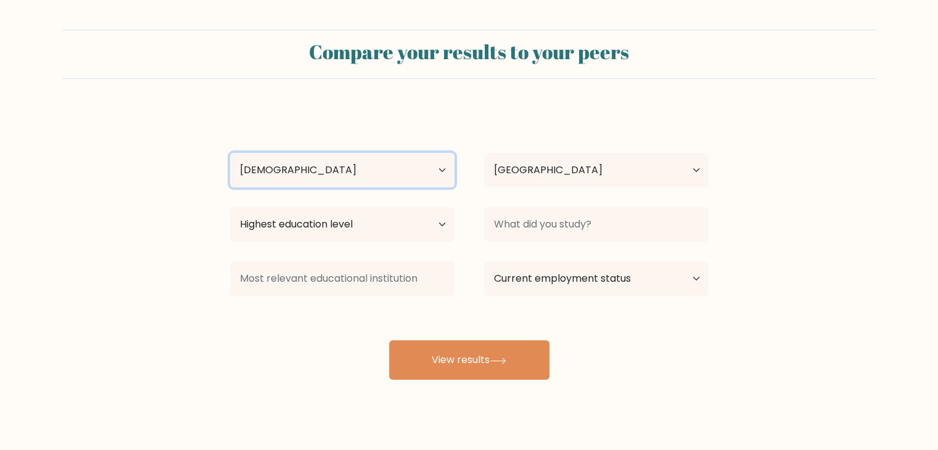
click at [230, 153] on select "Age Under 18 years old 18-24 years old 25-34 years old 35-44 years old 45-54 ye…" at bounding box center [342, 170] width 225 height 35
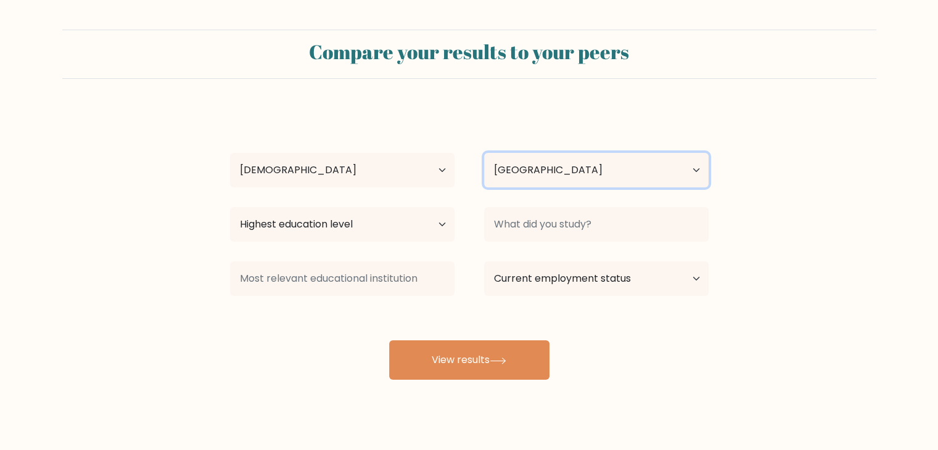
click at [539, 168] on select "Country Afghanistan Albania Algeria American Samoa Andorra Angola Anguilla Anta…" at bounding box center [596, 170] width 225 height 35
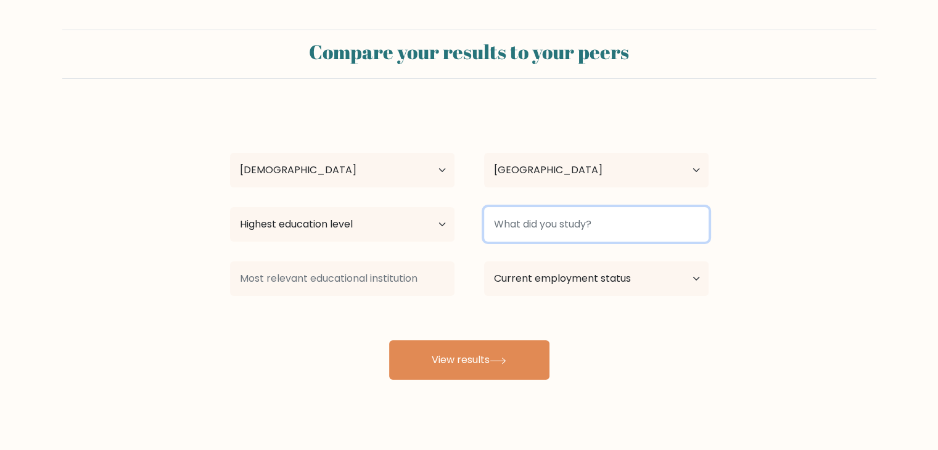
click at [559, 220] on input at bounding box center [596, 224] width 225 height 35
type input "i'm currently studying"
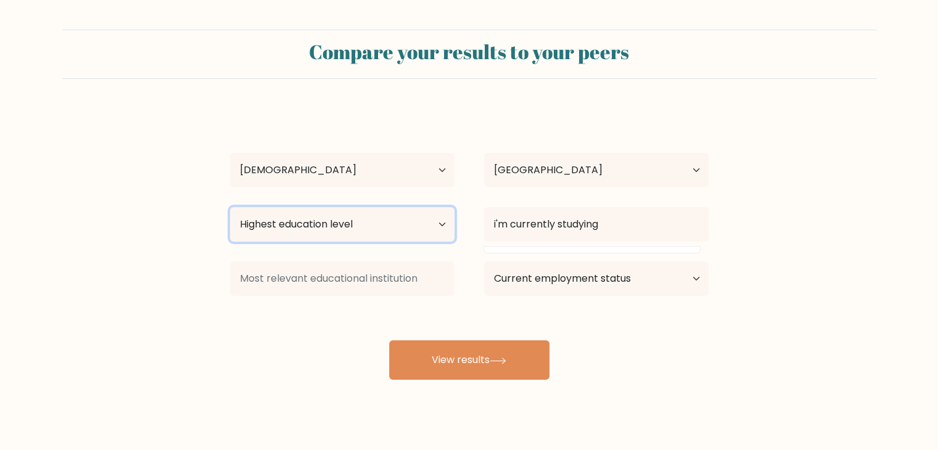
click at [407, 221] on select "Highest education level No schooling Primary Lower Secondary Upper Secondary Oc…" at bounding box center [342, 224] width 225 height 35
select select "bachelors_degree"
click at [230, 207] on select "Highest education level No schooling Primary Lower Secondary Upper Secondary Oc…" at bounding box center [342, 224] width 225 height 35
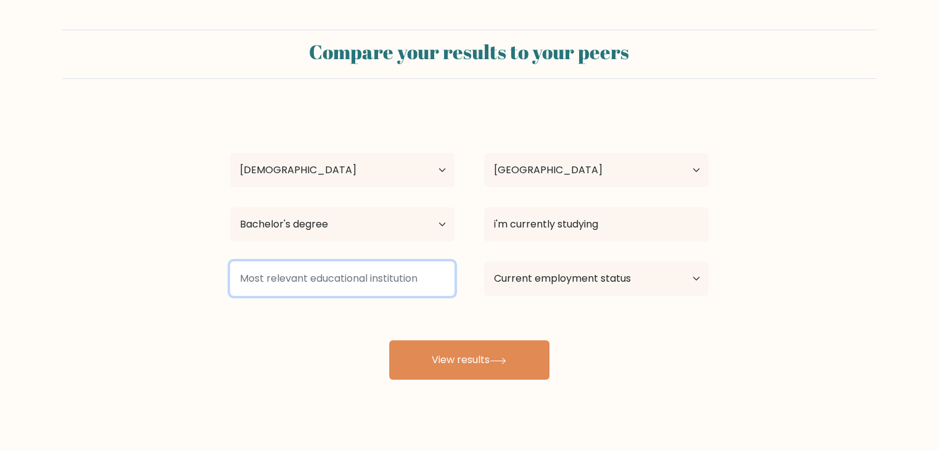
click at [363, 278] on input at bounding box center [342, 279] width 225 height 35
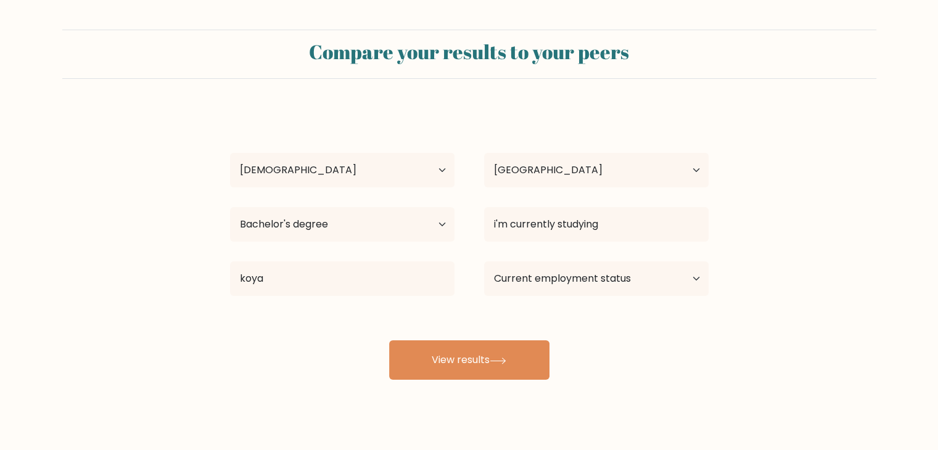
click at [353, 307] on div "marwa nazm Age Under 18 years old 18-24 years old 25-34 years old 35-44 years o…" at bounding box center [469, 244] width 493 height 271
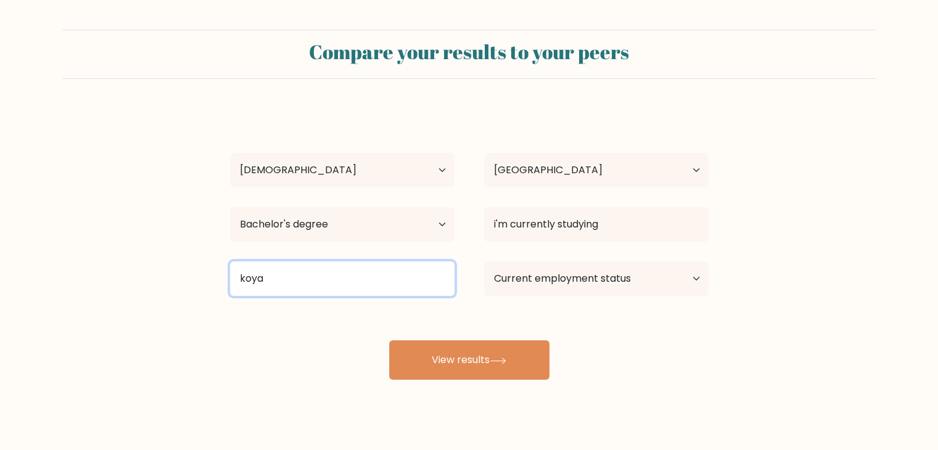
click at [362, 279] on input "koya" at bounding box center [342, 279] width 225 height 35
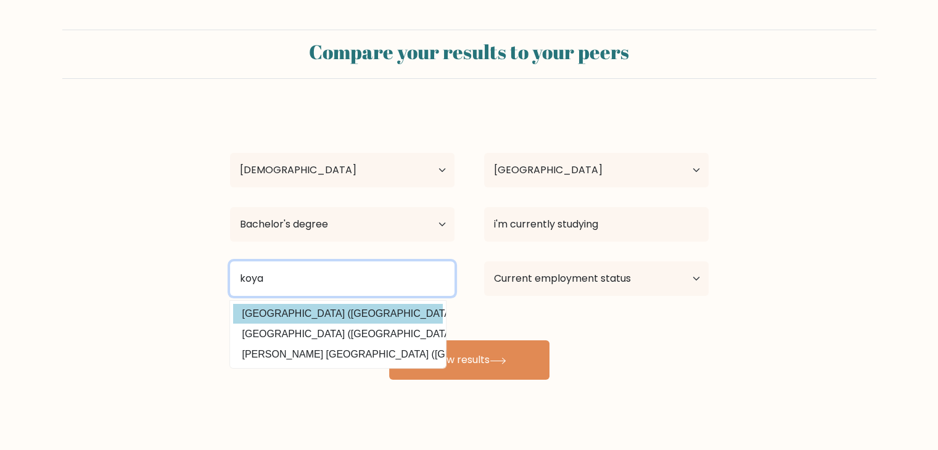
type input "koya"
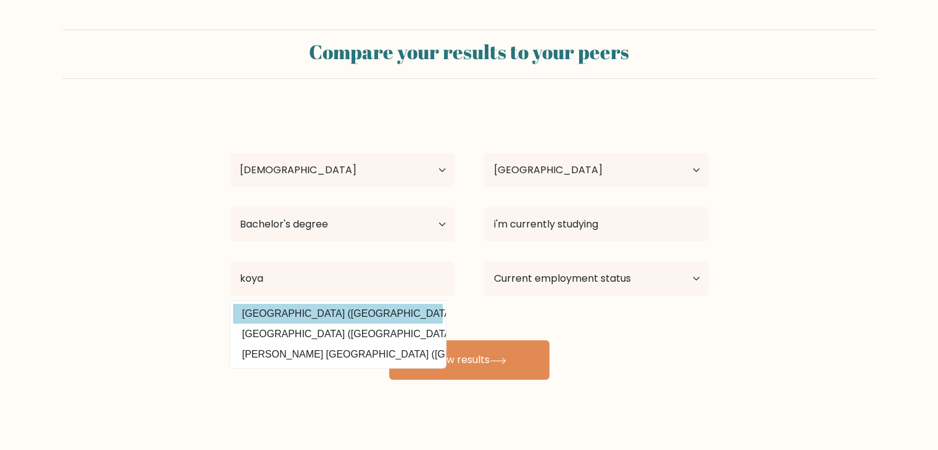
click at [357, 309] on div "marwa nazm Age Under 18 years old 18-24 years old 25-34 years old 35-44 years o…" at bounding box center [469, 244] width 493 height 271
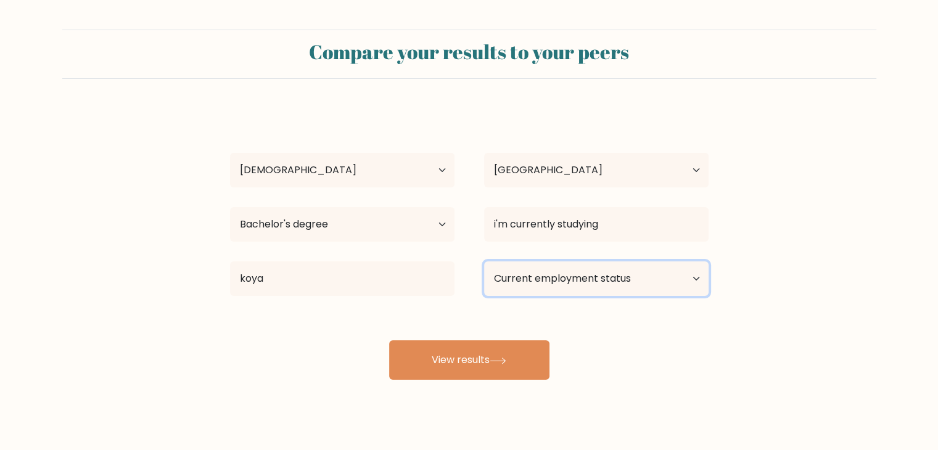
click at [601, 272] on select "Current employment status Employed Student Retired Other / prefer not to answer" at bounding box center [596, 279] width 225 height 35
select select "student"
click at [484, 262] on select "Current employment status Employed Student Retired Other / prefer not to answer" at bounding box center [596, 279] width 225 height 35
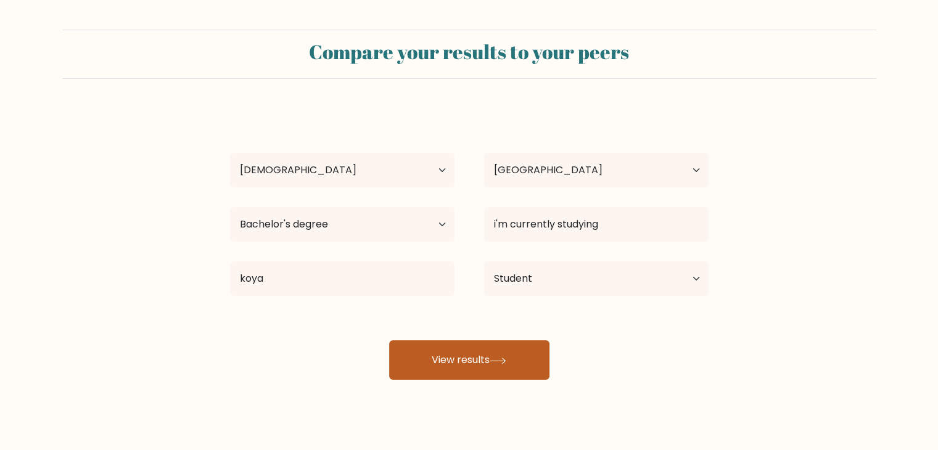
click at [487, 360] on button "View results" at bounding box center [469, 359] width 160 height 39
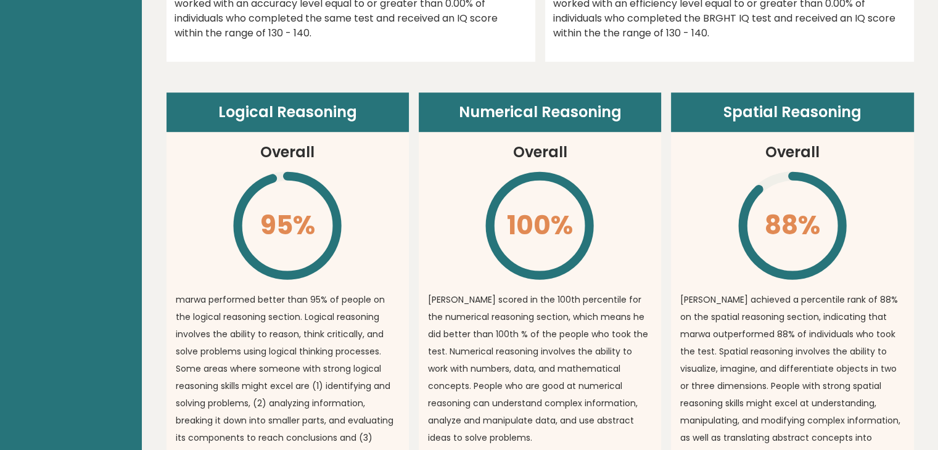
scroll to position [830, 0]
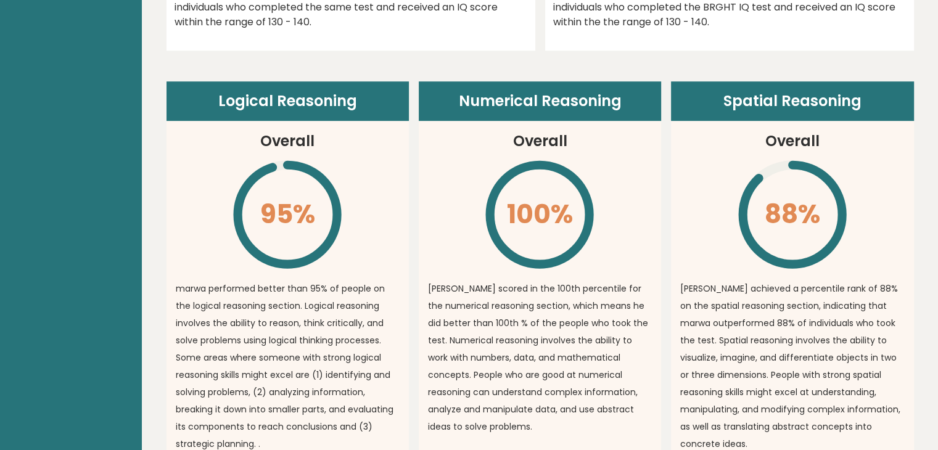
click at [485, 242] on icon "\" at bounding box center [540, 215] width 112 height 112
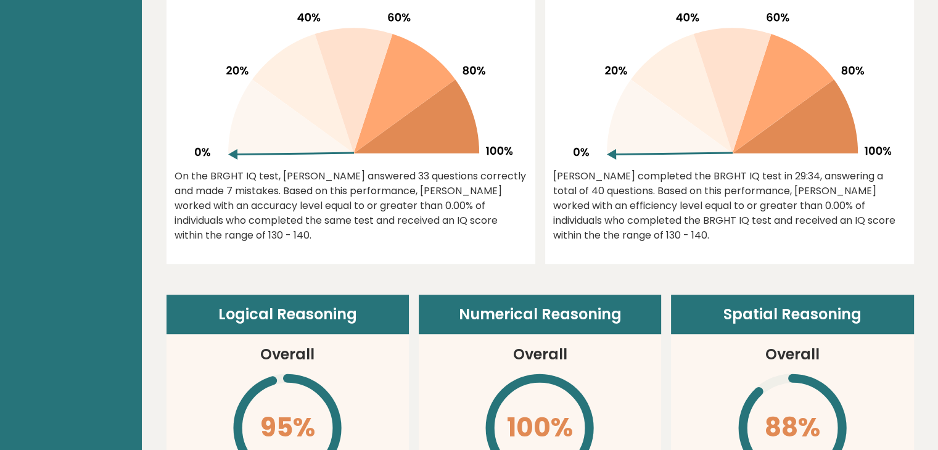
scroll to position [0, 0]
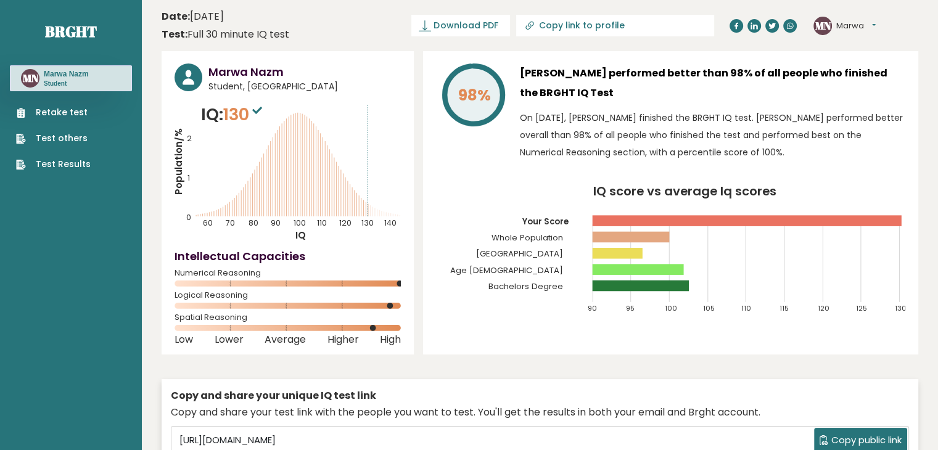
click at [76, 107] on link "Retake test" at bounding box center [53, 112] width 75 height 13
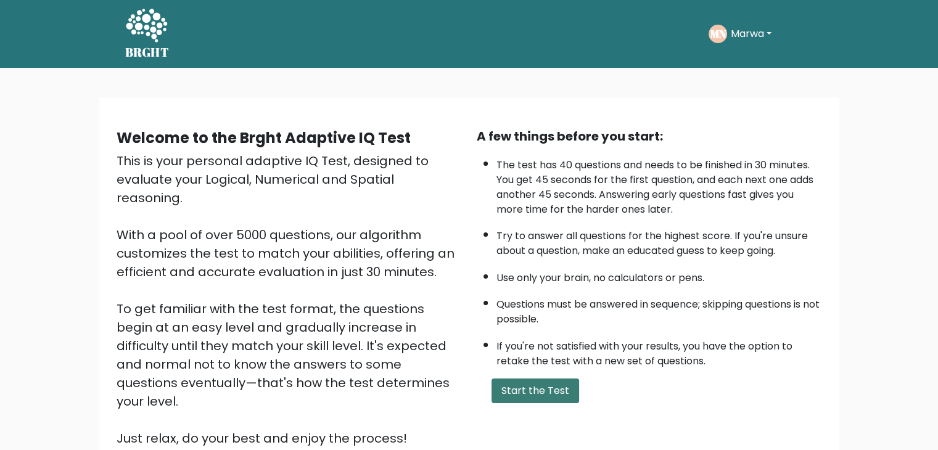
click at [514, 395] on button "Start the Test" at bounding box center [536, 391] width 88 height 25
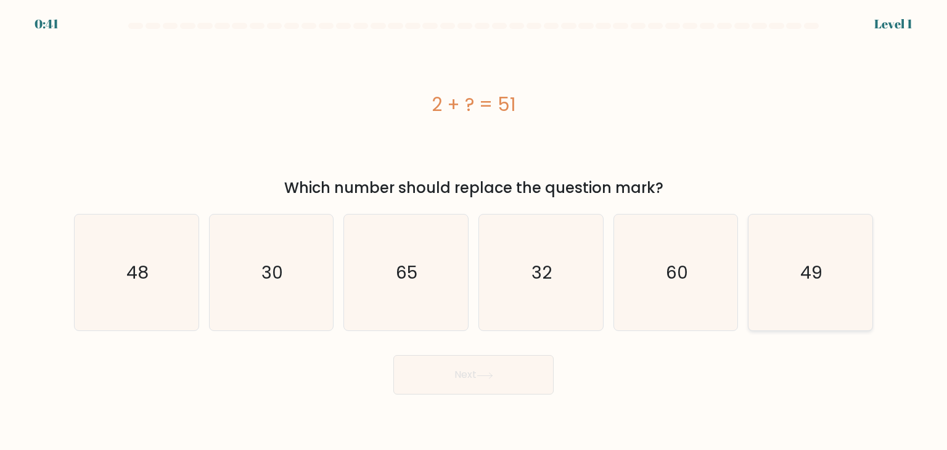
click at [814, 289] on icon "49" at bounding box center [811, 273] width 116 height 116
click at [474, 231] on input "f. 49" at bounding box center [474, 228] width 1 height 6
radio input "true"
click at [484, 359] on button "Next" at bounding box center [474, 374] width 160 height 39
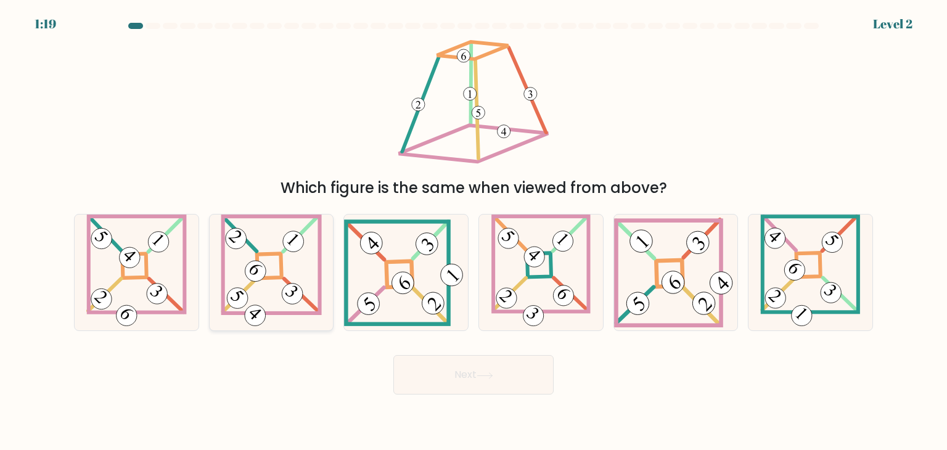
click at [276, 276] on 275 at bounding box center [269, 266] width 25 height 25
click at [474, 231] on input "b." at bounding box center [474, 228] width 1 height 6
radio input "true"
click at [467, 381] on button "Next" at bounding box center [474, 374] width 160 height 39
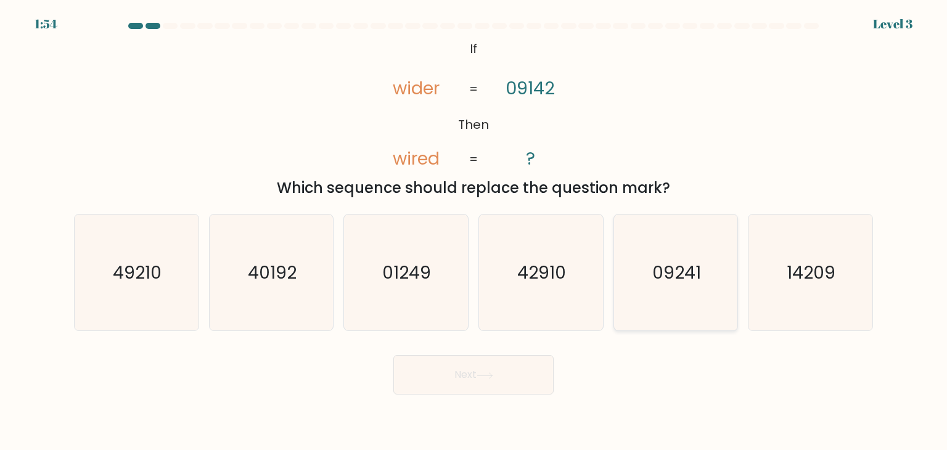
click at [666, 274] on text "09241" at bounding box center [677, 272] width 49 height 25
click at [474, 231] on input "e. 09241" at bounding box center [474, 228] width 1 height 6
radio input "true"
click at [459, 388] on button "Next" at bounding box center [474, 374] width 160 height 39
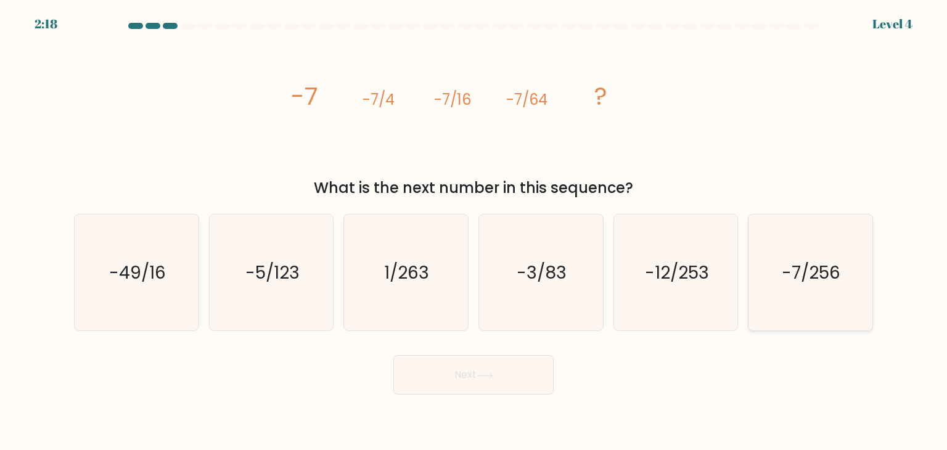
click at [772, 265] on icon "-7/256" at bounding box center [811, 273] width 116 height 116
click at [474, 231] on input "f. -7/256" at bounding box center [474, 228] width 1 height 6
radio input "true"
click at [494, 380] on button "Next" at bounding box center [474, 374] width 160 height 39
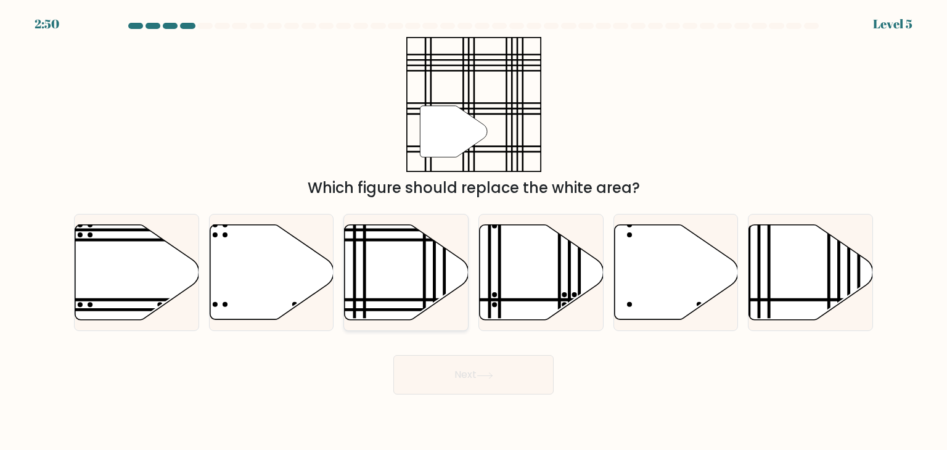
click at [405, 269] on icon at bounding box center [407, 272] width 124 height 95
click at [474, 231] on input "c." at bounding box center [474, 228] width 1 height 6
radio input "true"
click at [491, 374] on icon at bounding box center [485, 376] width 17 height 7
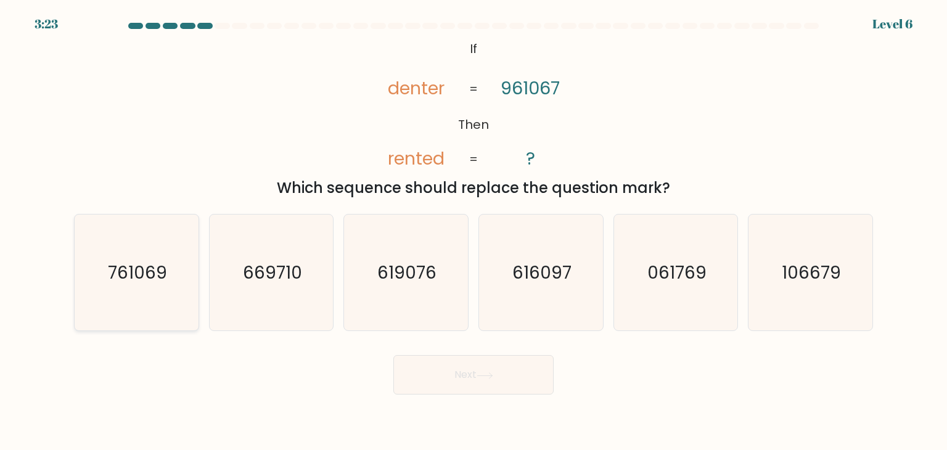
click at [167, 256] on icon "761069" at bounding box center [136, 273] width 116 height 116
click at [474, 231] on input "a. 761069" at bounding box center [474, 228] width 1 height 6
radio input "true"
click at [471, 381] on button "Next" at bounding box center [474, 374] width 160 height 39
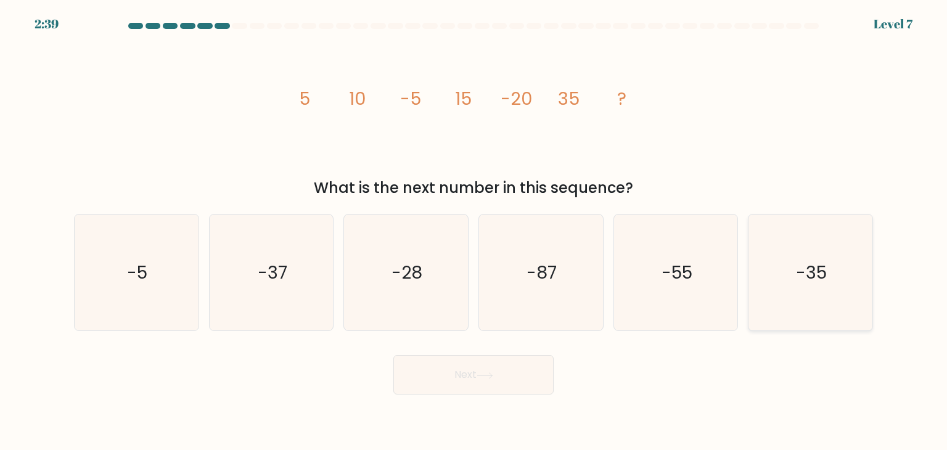
click at [798, 309] on icon "-35" at bounding box center [811, 273] width 116 height 116
click at [474, 231] on input "f. -35" at bounding box center [474, 228] width 1 height 6
radio input "true"
click at [470, 364] on button "Next" at bounding box center [474, 374] width 160 height 39
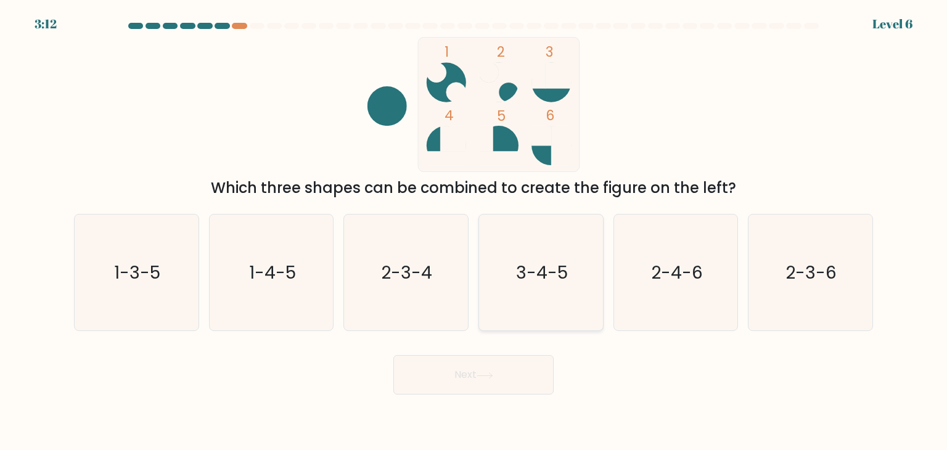
click at [530, 275] on text "3-4-5" at bounding box center [542, 272] width 52 height 25
click at [474, 231] on input "d. 3-4-5" at bounding box center [474, 228] width 1 height 6
radio input "true"
click at [468, 371] on button "Next" at bounding box center [474, 374] width 160 height 39
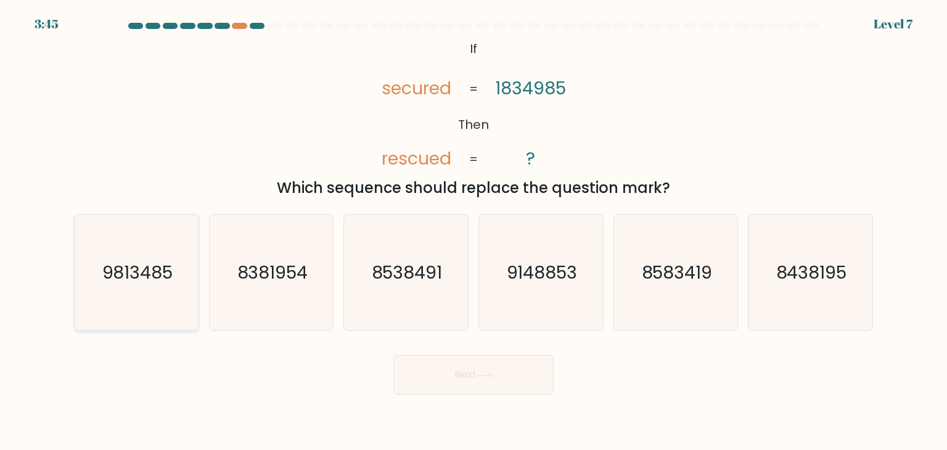
click at [110, 302] on icon "9813485" at bounding box center [136, 273] width 116 height 116
click at [474, 231] on input "a. 9813485" at bounding box center [474, 228] width 1 height 6
radio input "true"
click at [464, 378] on button "Next" at bounding box center [474, 374] width 160 height 39
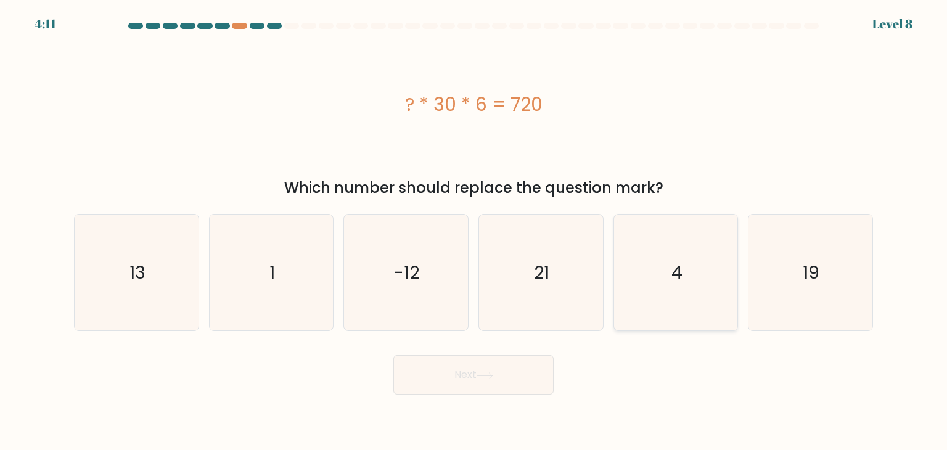
click at [666, 289] on icon "4" at bounding box center [676, 273] width 116 height 116
click at [474, 231] on input "e. 4" at bounding box center [474, 228] width 1 height 6
radio input "true"
click at [476, 358] on button "Next" at bounding box center [474, 374] width 160 height 39
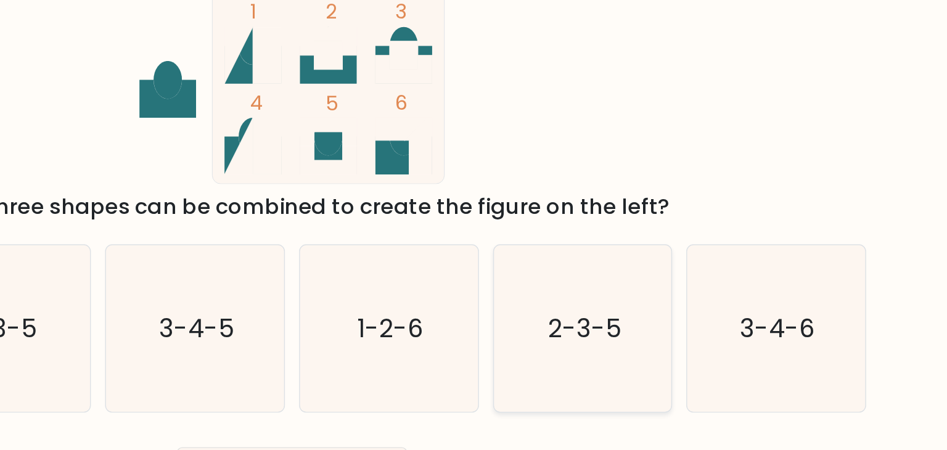
click at [653, 276] on text "2-3-5" at bounding box center [677, 272] width 51 height 25
click at [474, 231] on input "e. 2-3-5" at bounding box center [474, 228] width 1 height 6
radio input "true"
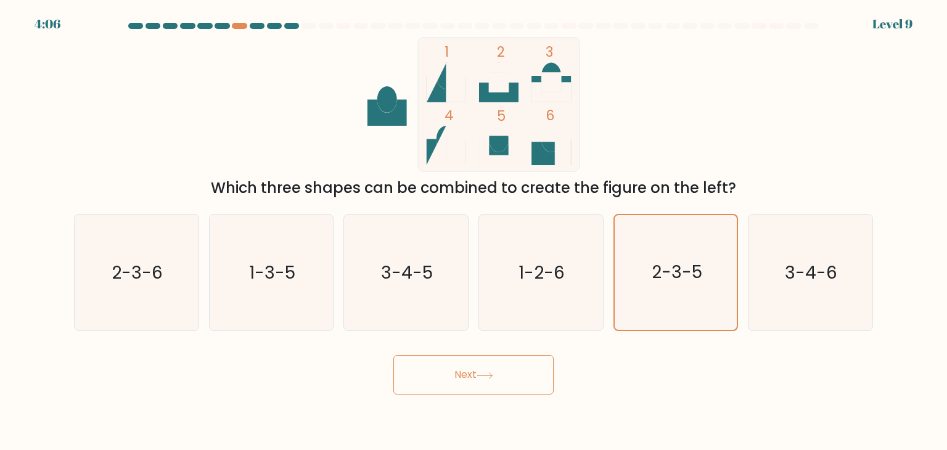
click at [489, 376] on icon at bounding box center [485, 376] width 17 height 7
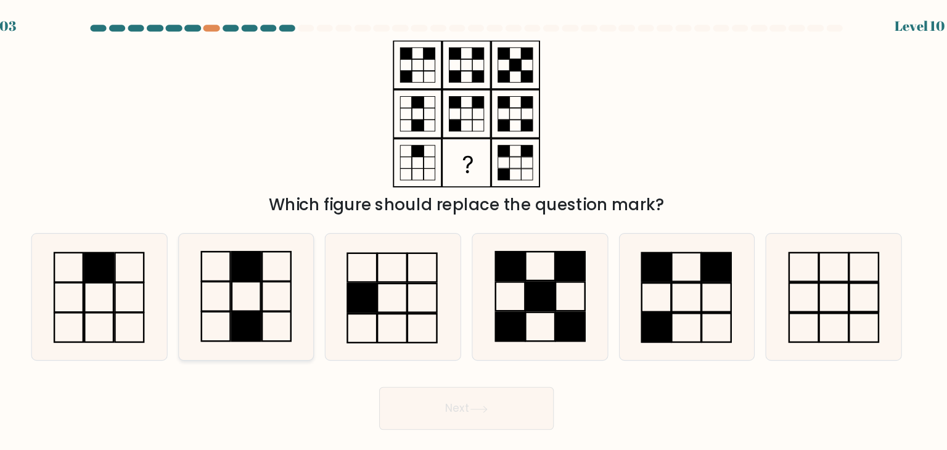
click at [290, 255] on icon at bounding box center [271, 273] width 116 height 116
click at [474, 231] on input "b." at bounding box center [474, 228] width 1 height 6
radio input "true"
click at [460, 374] on button "Next" at bounding box center [474, 374] width 160 height 39
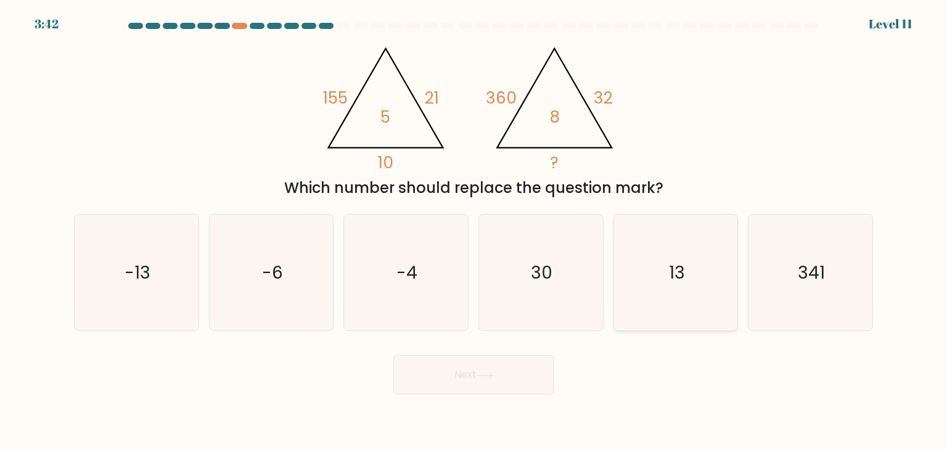
click at [646, 270] on icon "13" at bounding box center [676, 273] width 116 height 116
click at [474, 231] on input "e. 13" at bounding box center [474, 228] width 1 height 6
radio input "true"
click at [509, 369] on button "Next" at bounding box center [474, 374] width 160 height 39
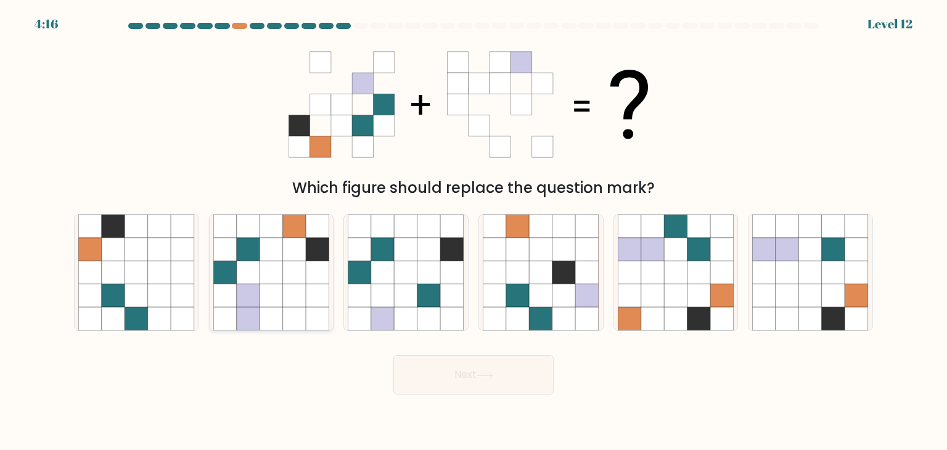
click at [298, 265] on icon at bounding box center [294, 272] width 23 height 23
click at [474, 231] on input "b." at bounding box center [474, 228] width 1 height 6
radio input "true"
click at [501, 379] on button "Next" at bounding box center [474, 374] width 160 height 39
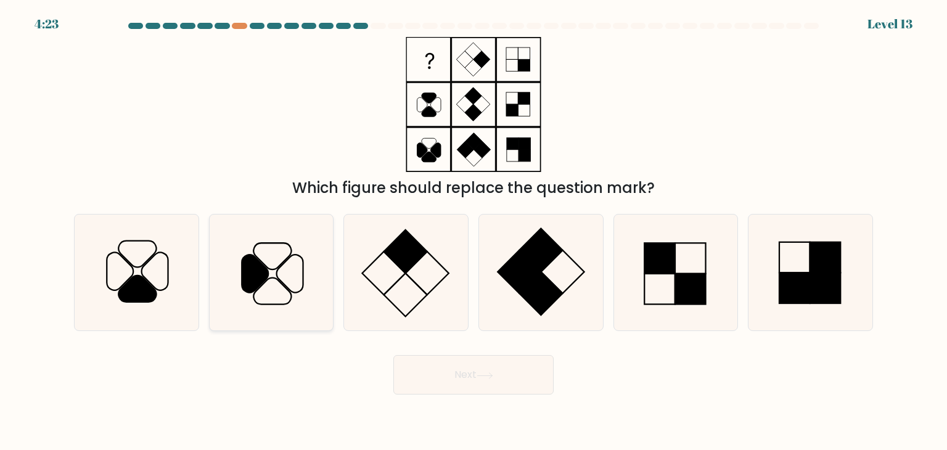
click at [281, 258] on icon at bounding box center [271, 273] width 116 height 116
click at [474, 231] on input "b." at bounding box center [474, 228] width 1 height 6
radio input "true"
click at [464, 378] on button "Next" at bounding box center [474, 374] width 160 height 39
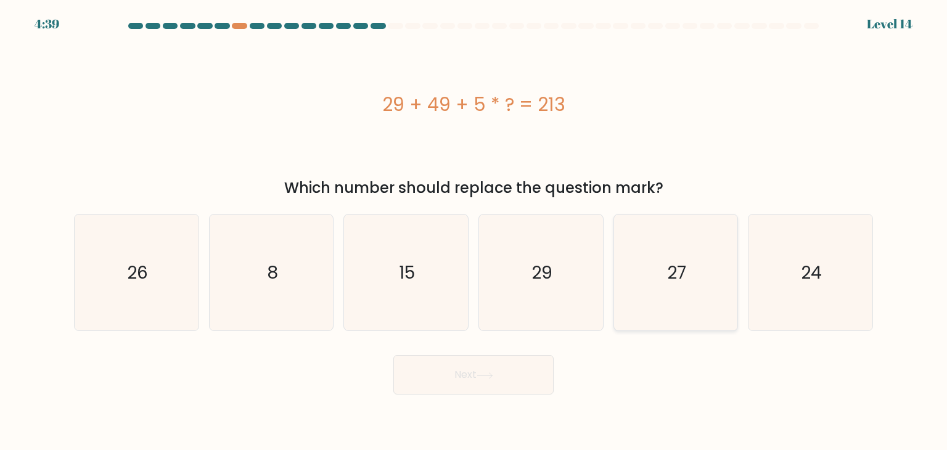
click at [693, 254] on icon "27" at bounding box center [676, 273] width 116 height 116
click at [474, 231] on input "e. 27" at bounding box center [474, 228] width 1 height 6
radio input "true"
click at [511, 372] on button "Next" at bounding box center [474, 374] width 160 height 39
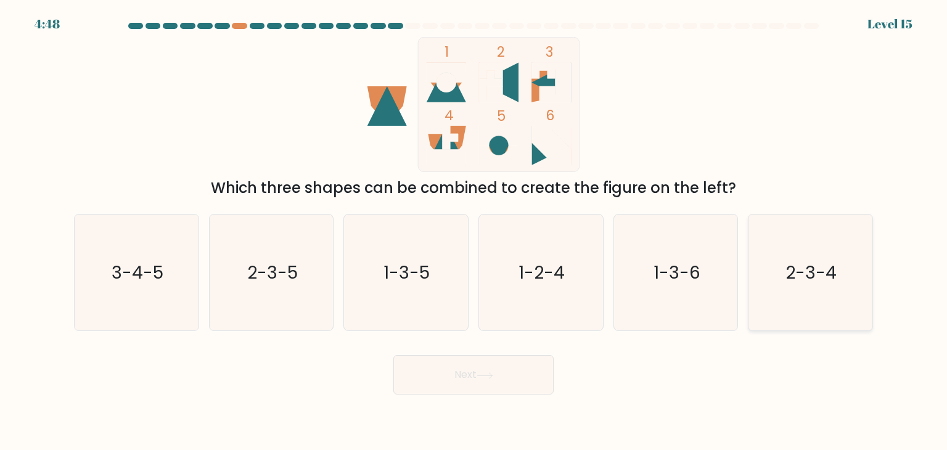
click at [754, 263] on icon "2-3-4" at bounding box center [811, 273] width 116 height 116
click at [474, 231] on input "f. 2-3-4" at bounding box center [474, 228] width 1 height 6
radio input "true"
click at [479, 377] on icon at bounding box center [485, 376] width 17 height 7
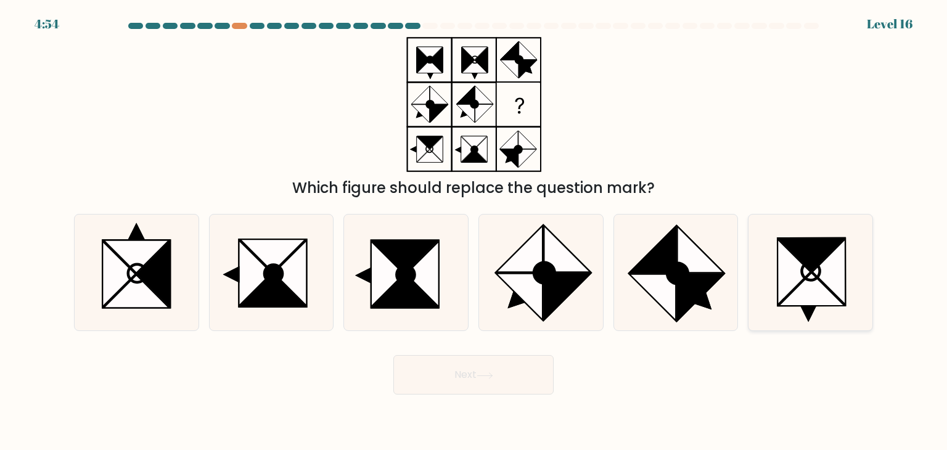
click at [839, 276] on icon at bounding box center [829, 272] width 33 height 66
click at [474, 231] on input "f." at bounding box center [474, 228] width 1 height 6
radio input "true"
click at [481, 368] on button "Next" at bounding box center [474, 374] width 160 height 39
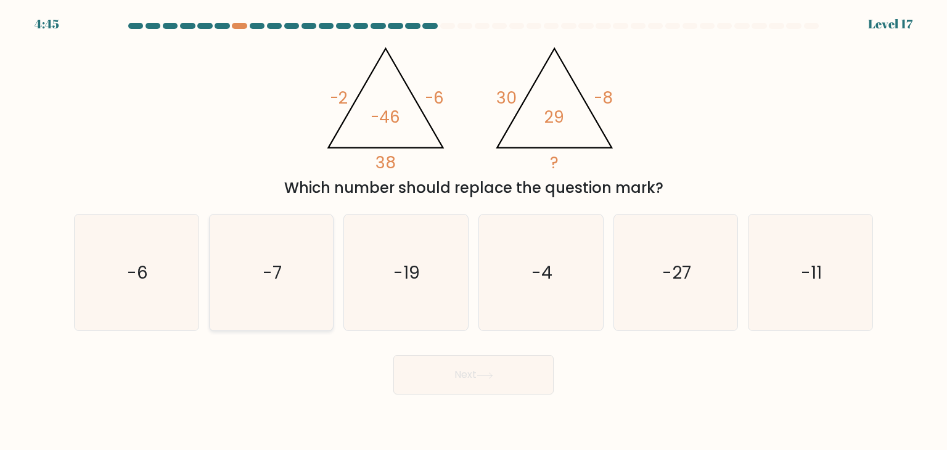
click at [286, 255] on icon "-7" at bounding box center [271, 273] width 116 height 116
click at [474, 231] on input "b. -7" at bounding box center [474, 228] width 1 height 6
radio input "true"
click at [460, 378] on button "Next" at bounding box center [474, 374] width 160 height 39
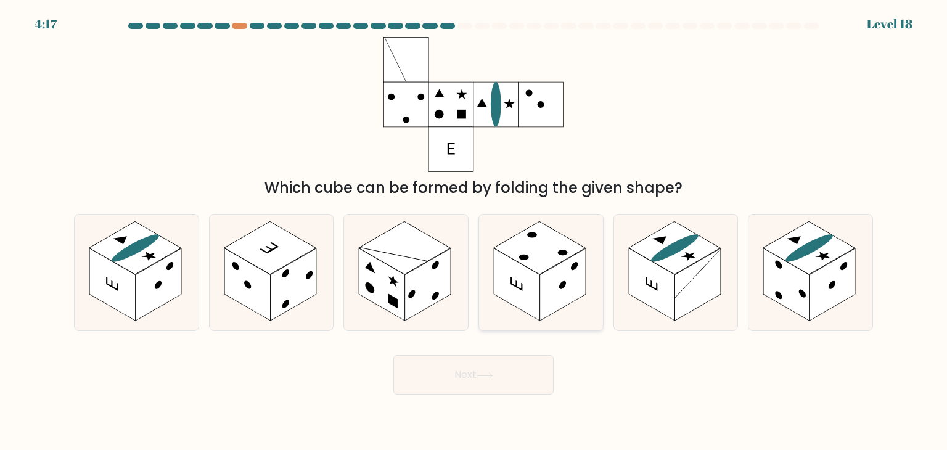
click at [547, 255] on rect at bounding box center [540, 247] width 92 height 53
click at [474, 231] on input "d." at bounding box center [474, 228] width 1 height 6
radio input "true"
click at [501, 376] on button "Next" at bounding box center [474, 374] width 160 height 39
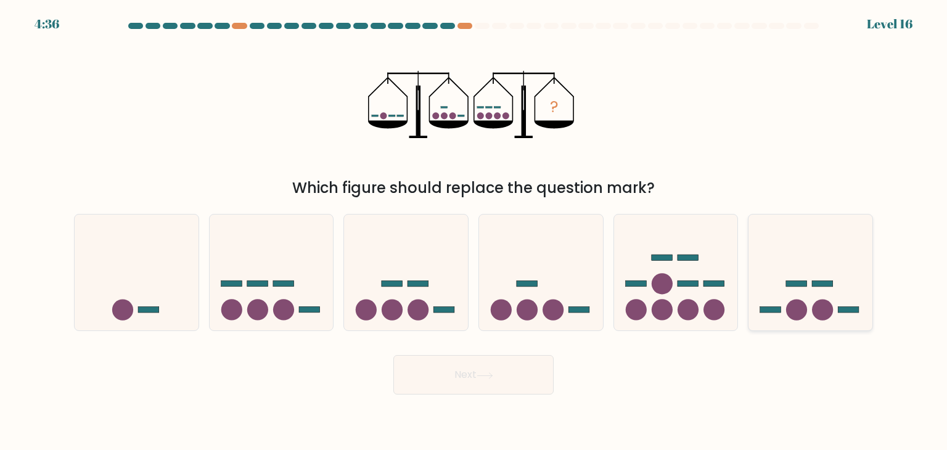
click at [815, 287] on icon at bounding box center [811, 272] width 124 height 102
click at [474, 231] on input "f." at bounding box center [474, 228] width 1 height 6
radio input "true"
click at [516, 361] on button "Next" at bounding box center [474, 374] width 160 height 39
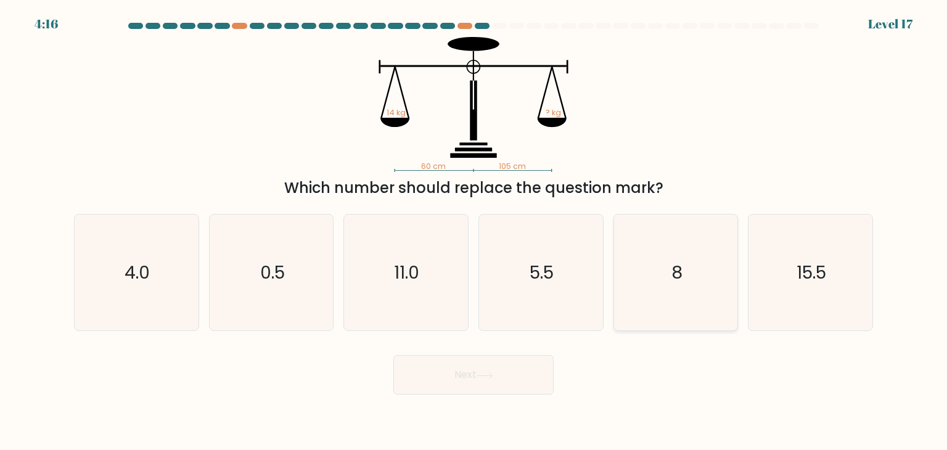
click at [651, 237] on icon "8" at bounding box center [676, 273] width 116 height 116
click at [474, 231] on input "e. 8" at bounding box center [474, 228] width 1 height 6
radio input "true"
click at [505, 395] on body "4:15 Level 17" at bounding box center [473, 225] width 947 height 450
click at [503, 371] on button "Next" at bounding box center [474, 374] width 160 height 39
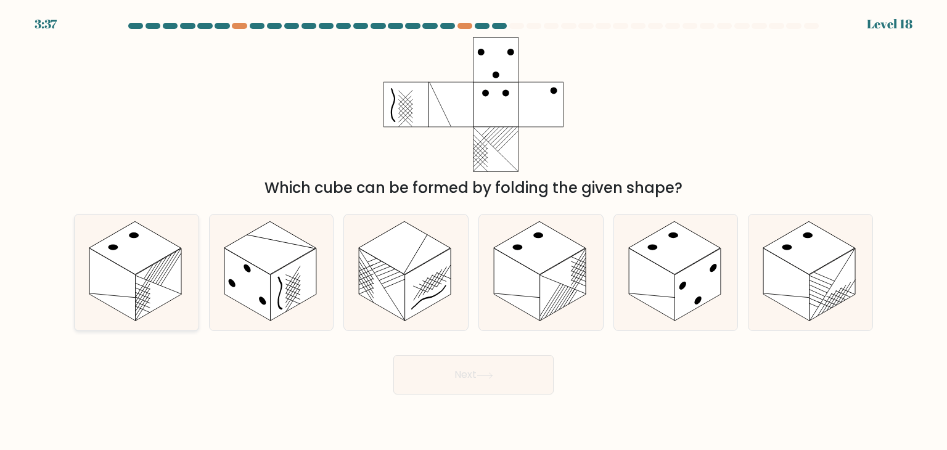
click at [136, 284] on line at bounding box center [143, 286] width 15 height 23
click at [474, 231] on input "a." at bounding box center [474, 228] width 1 height 6
radio input "true"
click at [460, 370] on button "Next" at bounding box center [474, 374] width 160 height 39
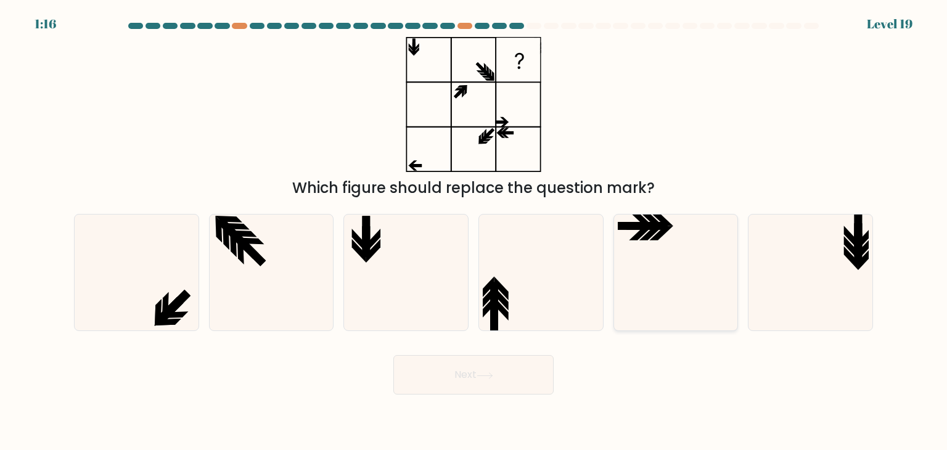
click at [682, 260] on icon at bounding box center [676, 273] width 116 height 116
click at [474, 231] on input "e." at bounding box center [474, 228] width 1 height 6
radio input "true"
click at [492, 374] on icon at bounding box center [484, 376] width 15 height 6
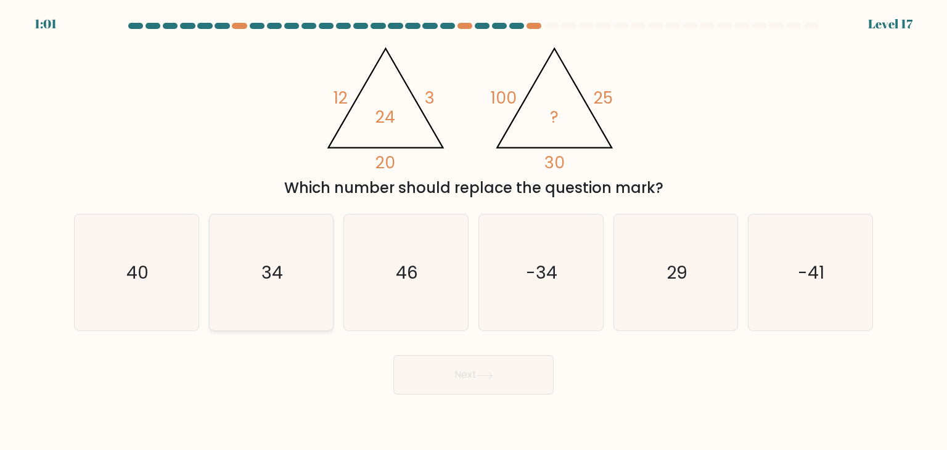
click at [311, 303] on icon "34" at bounding box center [271, 273] width 116 height 116
click at [474, 231] on input "b. 34" at bounding box center [474, 228] width 1 height 6
radio input "true"
click at [471, 358] on button "Next" at bounding box center [474, 374] width 160 height 39
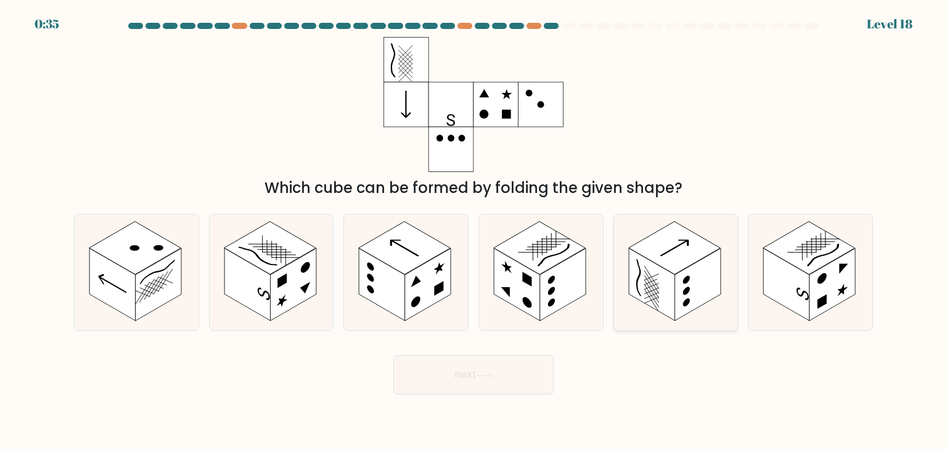
click at [688, 247] on rect at bounding box center [675, 247] width 92 height 53
click at [474, 231] on input "e." at bounding box center [474, 228] width 1 height 6
radio input "true"
click at [458, 371] on button "Next" at bounding box center [474, 374] width 160 height 39
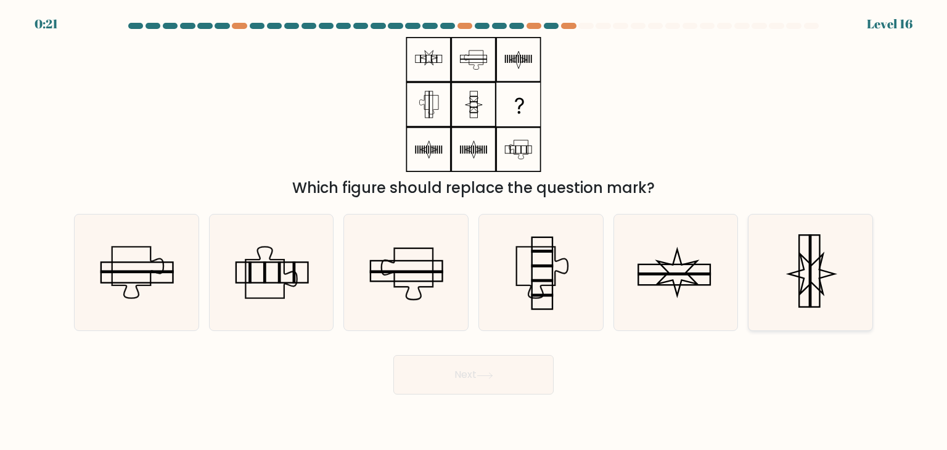
click at [841, 299] on icon at bounding box center [811, 273] width 116 height 116
click at [474, 231] on input "f." at bounding box center [474, 228] width 1 height 6
radio input "true"
click at [511, 371] on button "Next" at bounding box center [474, 374] width 160 height 39
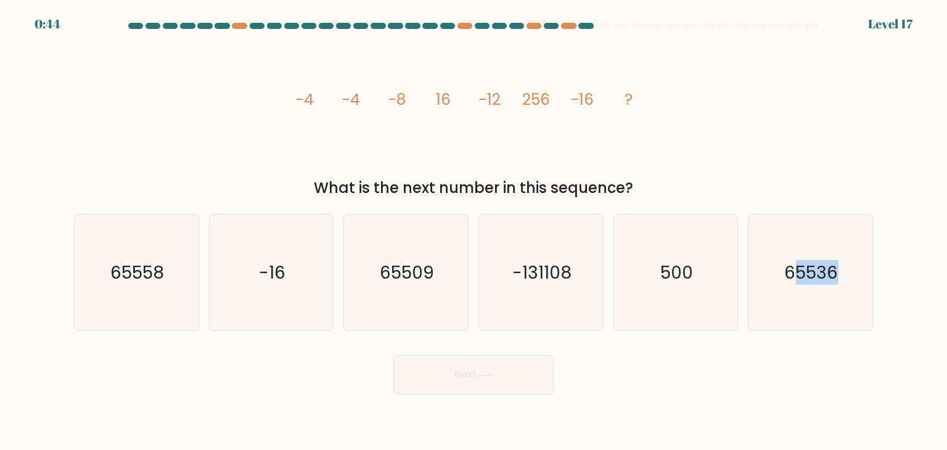
drag, startPoint x: 794, startPoint y: 290, endPoint x: 439, endPoint y: 374, distance: 365.2
click at [439, 374] on form at bounding box center [473, 209] width 947 height 372
click at [807, 297] on icon "65536" at bounding box center [811, 273] width 116 height 116
click at [474, 231] on input "f. 65536" at bounding box center [474, 228] width 1 height 6
radio input "true"
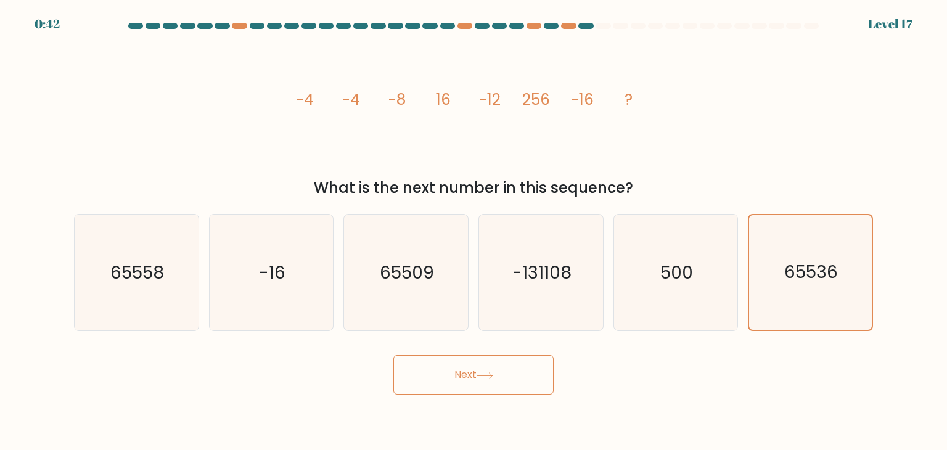
click at [492, 384] on button "Next" at bounding box center [474, 374] width 160 height 39
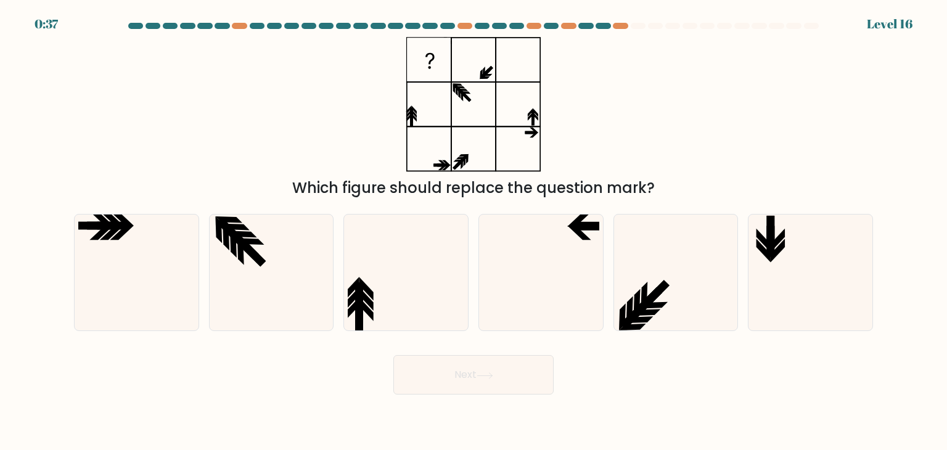
click at [798, 294] on icon at bounding box center [811, 273] width 116 height 116
click at [474, 231] on input "f." at bounding box center [474, 228] width 1 height 6
radio input "true"
click at [307, 274] on icon at bounding box center [271, 273] width 116 height 116
click at [474, 231] on input "b." at bounding box center [474, 228] width 1 height 6
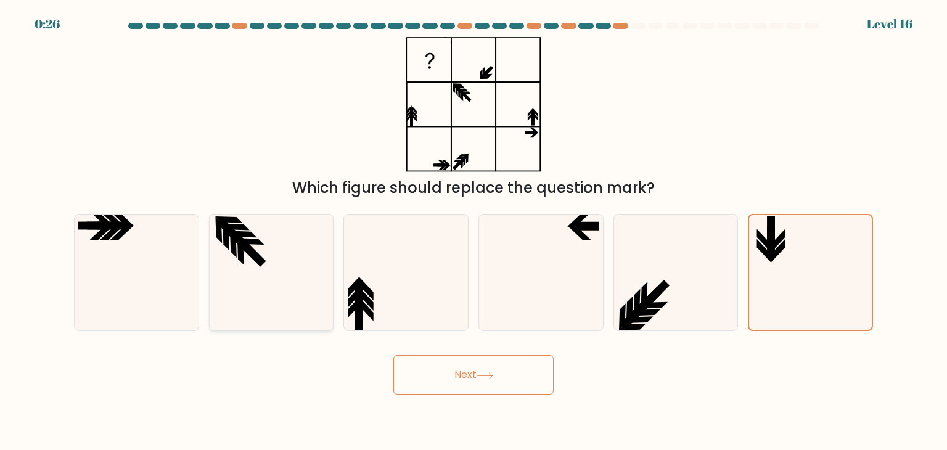
radio input "true"
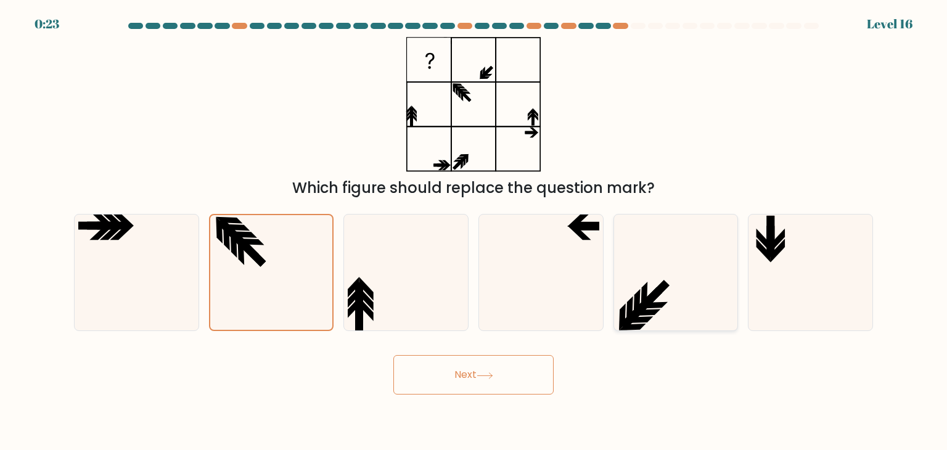
click at [697, 257] on icon at bounding box center [676, 273] width 116 height 116
click at [474, 231] on input "e." at bounding box center [474, 228] width 1 height 6
radio input "true"
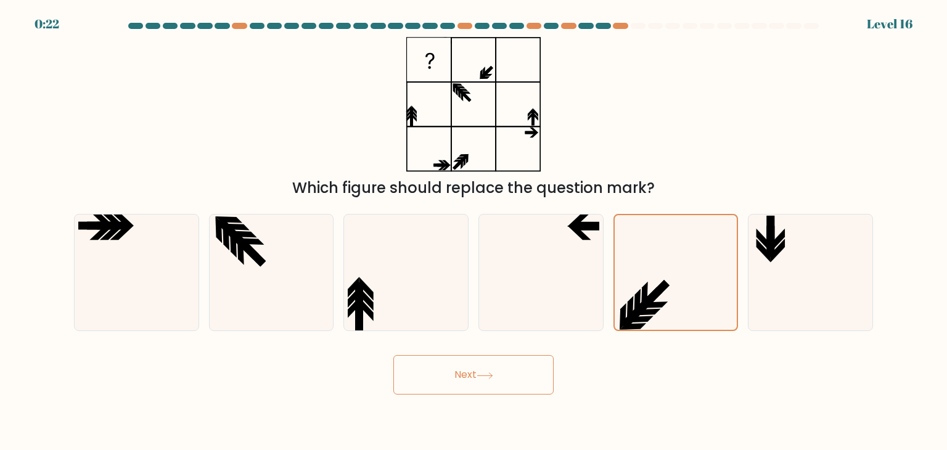
click at [405, 382] on button "Next" at bounding box center [474, 374] width 160 height 39
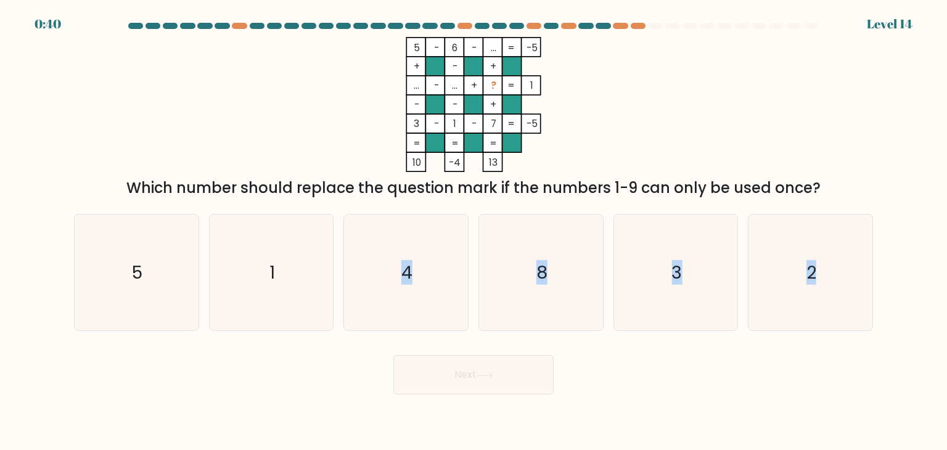
drag, startPoint x: 396, startPoint y: 271, endPoint x: 452, endPoint y: 369, distance: 112.5
click at [452, 369] on form at bounding box center [473, 209] width 947 height 372
click at [326, 358] on div "Next" at bounding box center [474, 370] width 814 height 49
click at [682, 286] on icon "3" at bounding box center [676, 273] width 116 height 116
click at [474, 231] on input "e. 3" at bounding box center [474, 228] width 1 height 6
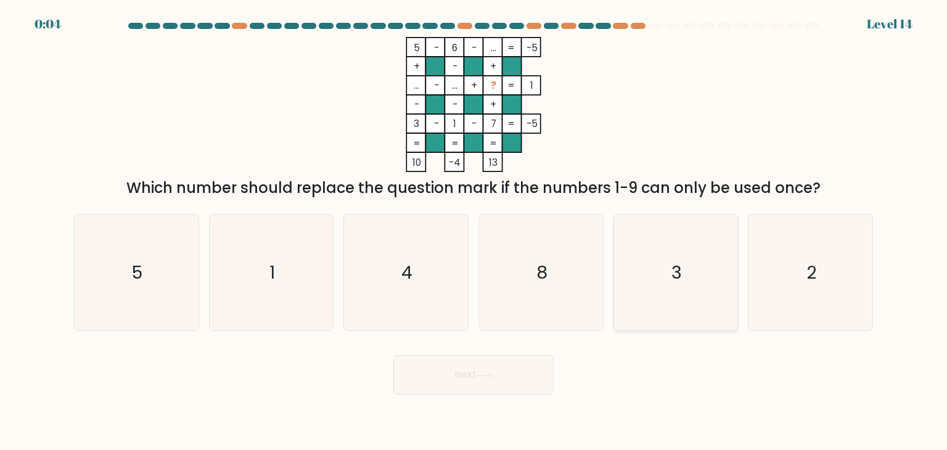
radio input "true"
click at [380, 273] on icon "4" at bounding box center [406, 273] width 116 height 116
click at [474, 231] on input "c. 4" at bounding box center [474, 228] width 1 height 6
radio input "true"
click at [456, 372] on button "Next" at bounding box center [474, 374] width 160 height 39
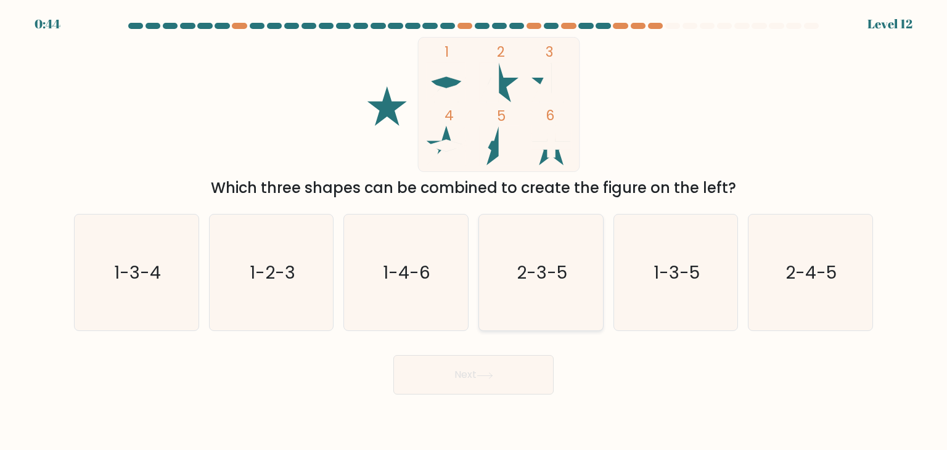
click at [558, 252] on icon "2-3-5" at bounding box center [541, 273] width 116 height 116
click at [474, 231] on input "d. 2-3-5" at bounding box center [474, 228] width 1 height 6
radio input "true"
click at [486, 356] on button "Next" at bounding box center [474, 374] width 160 height 39
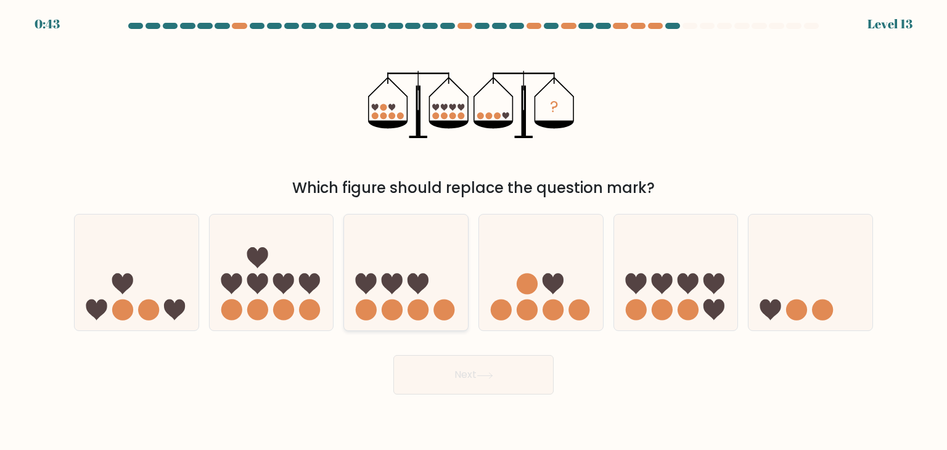
click at [405, 278] on icon at bounding box center [406, 272] width 124 height 102
click at [474, 231] on input "c." at bounding box center [474, 228] width 1 height 6
radio input "true"
click at [157, 297] on icon at bounding box center [137, 272] width 124 height 102
click at [474, 231] on input "a." at bounding box center [474, 228] width 1 height 6
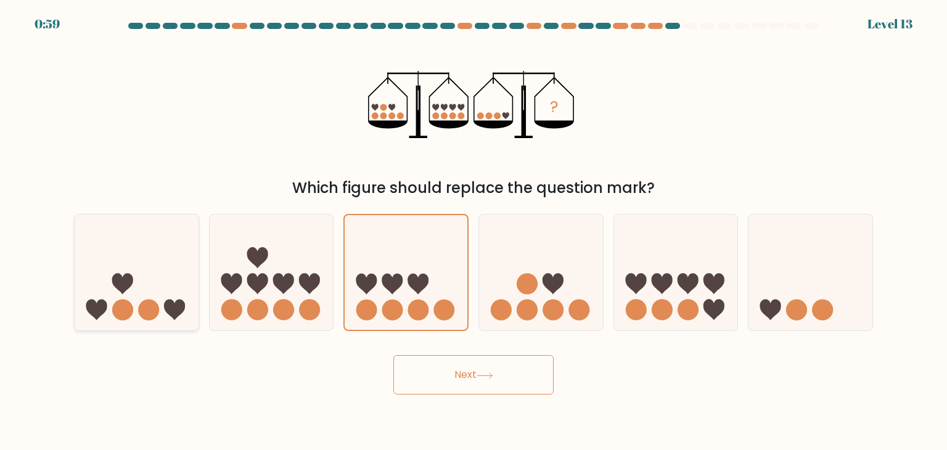
radio input "true"
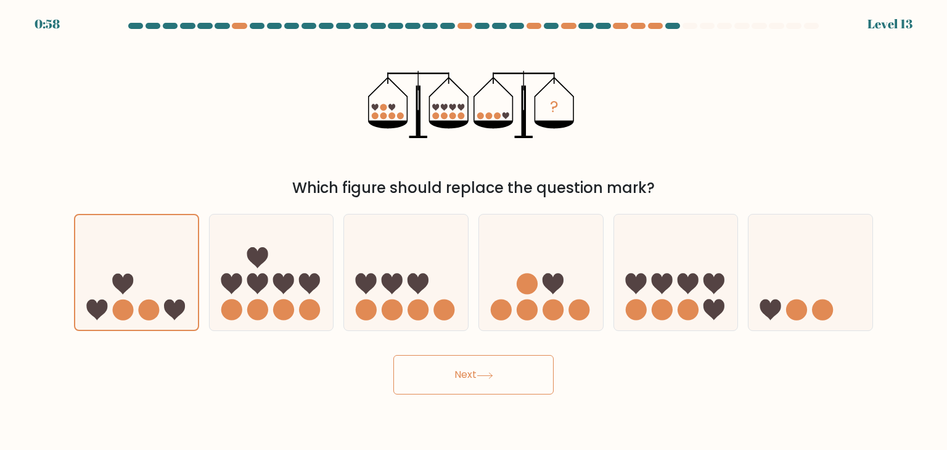
click at [463, 381] on button "Next" at bounding box center [474, 374] width 160 height 39
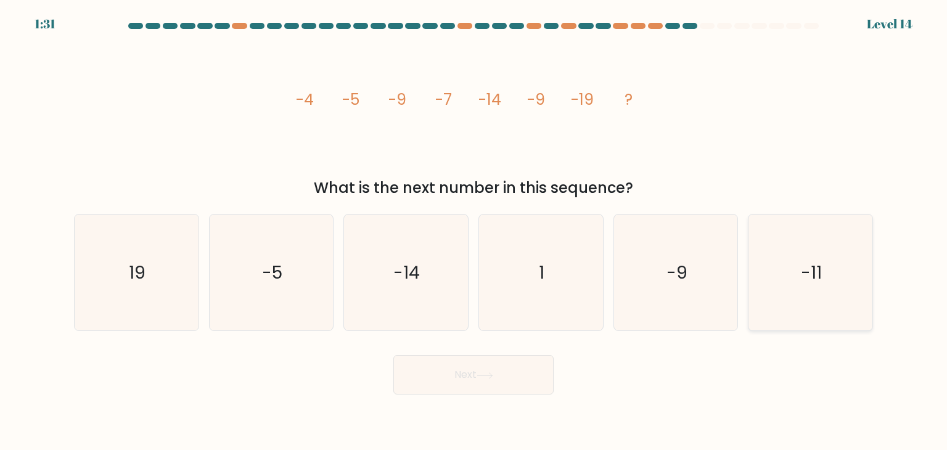
click at [781, 302] on icon "-11" at bounding box center [811, 273] width 116 height 116
click at [474, 231] on input "f. -11" at bounding box center [474, 228] width 1 height 6
radio input "true"
click at [468, 373] on button "Next" at bounding box center [474, 374] width 160 height 39
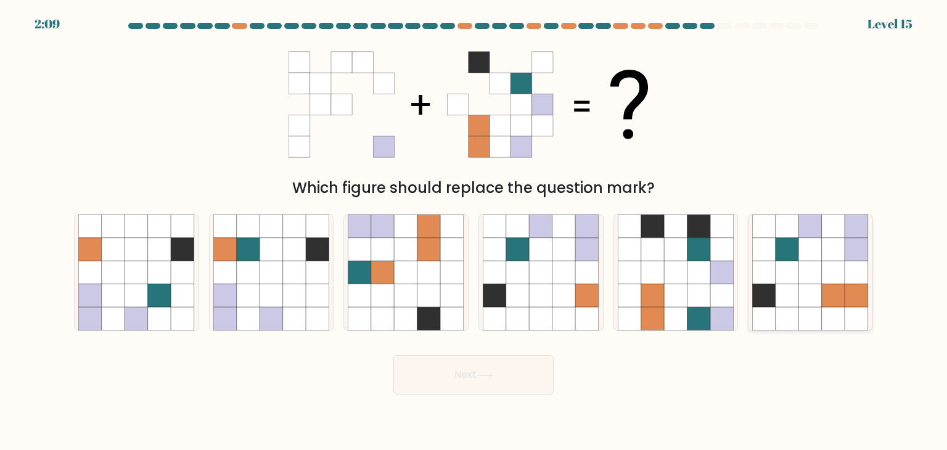
click at [844, 273] on icon at bounding box center [833, 272] width 23 height 23
click at [474, 231] on input "f." at bounding box center [474, 228] width 1 height 6
radio input "true"
click at [514, 379] on button "Next" at bounding box center [474, 374] width 160 height 39
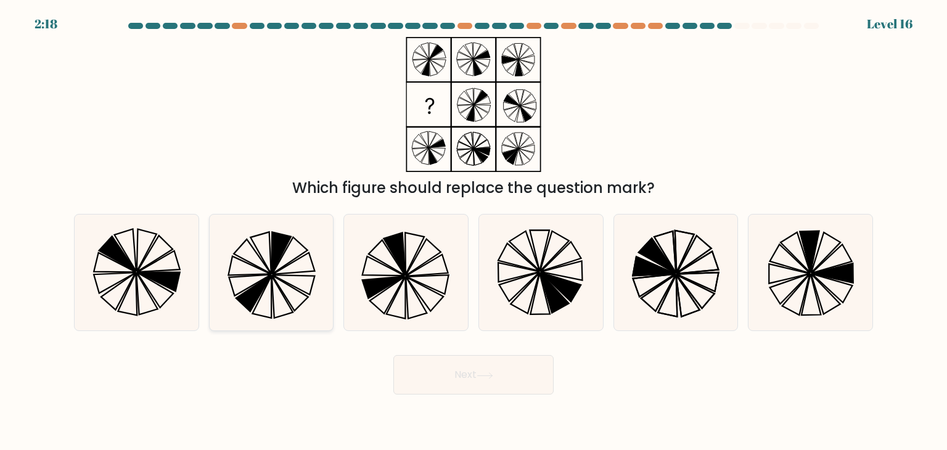
click at [292, 265] on icon at bounding box center [271, 273] width 116 height 116
click at [474, 231] on input "b." at bounding box center [474, 228] width 1 height 6
radio input "true"
click at [444, 382] on button "Next" at bounding box center [474, 374] width 160 height 39
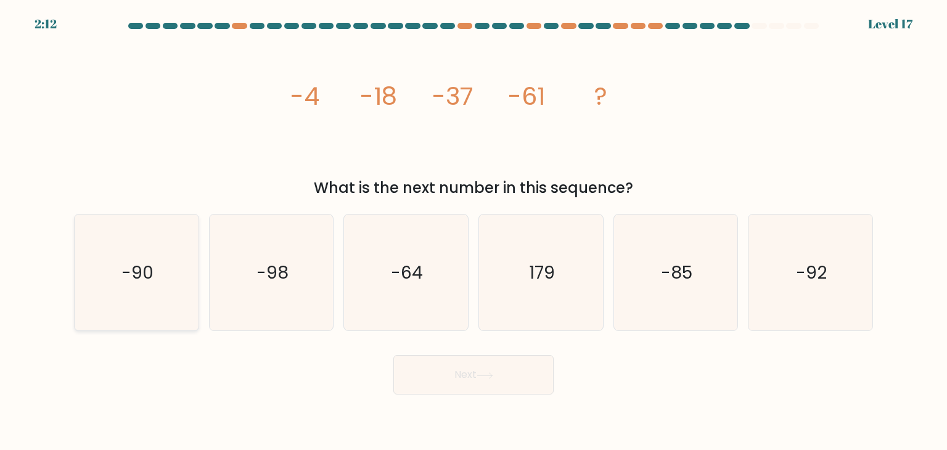
click at [112, 253] on icon "-90" at bounding box center [136, 273] width 116 height 116
click at [474, 231] on input "a. -90" at bounding box center [474, 228] width 1 height 6
radio input "true"
click at [449, 369] on button "Next" at bounding box center [474, 374] width 160 height 39
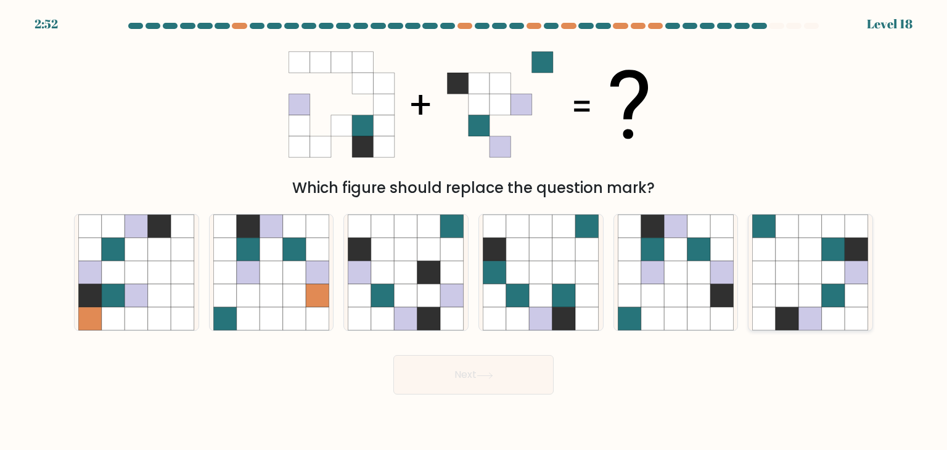
click at [830, 279] on icon at bounding box center [833, 272] width 23 height 23
click at [474, 231] on input "f." at bounding box center [474, 228] width 1 height 6
radio input "true"
click at [635, 284] on icon at bounding box center [629, 272] width 23 height 23
click at [474, 231] on input "e." at bounding box center [474, 228] width 1 height 6
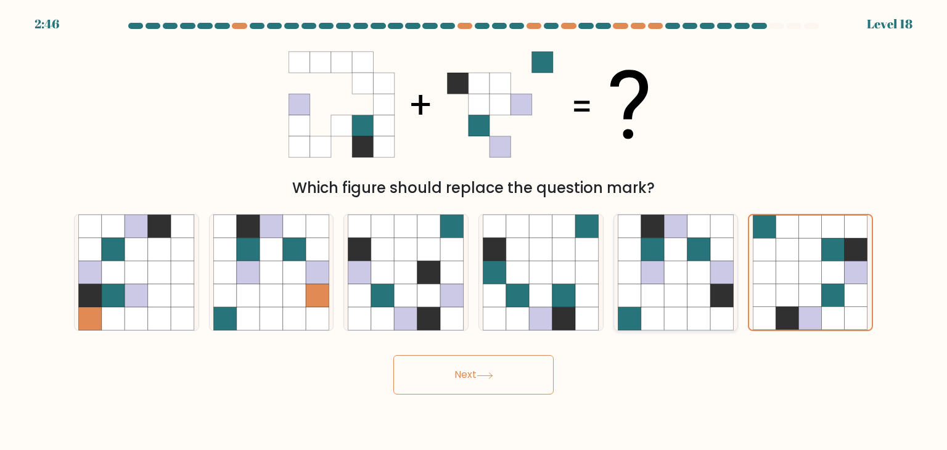
radio input "true"
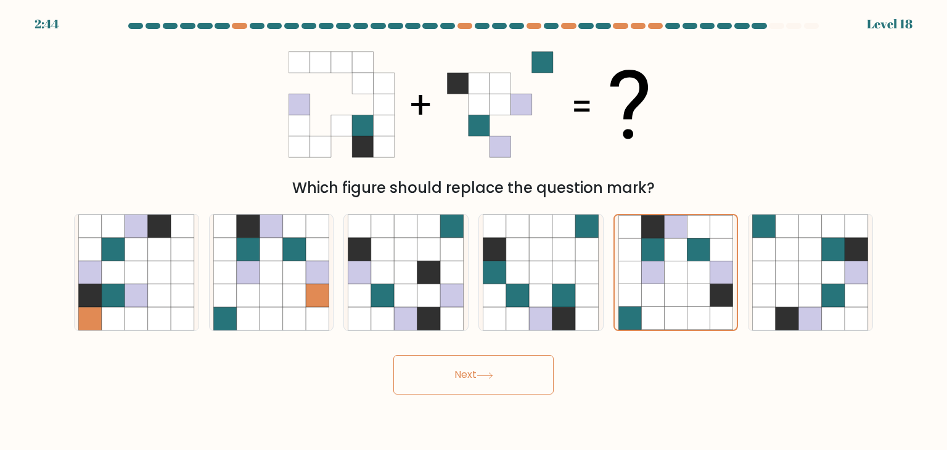
click at [489, 369] on button "Next" at bounding box center [474, 374] width 160 height 39
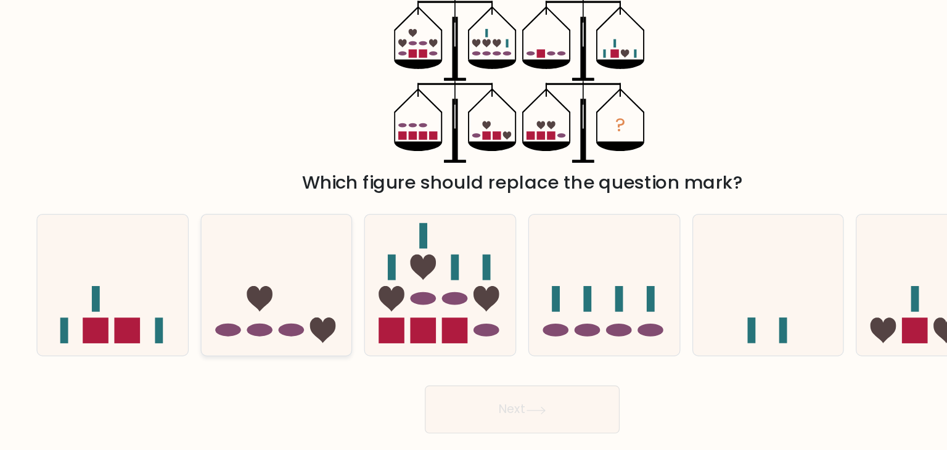
click at [311, 263] on icon at bounding box center [272, 272] width 124 height 102
click at [474, 231] on input "b." at bounding box center [474, 228] width 1 height 6
radio input "true"
click at [447, 374] on button "Next" at bounding box center [474, 374] width 160 height 39
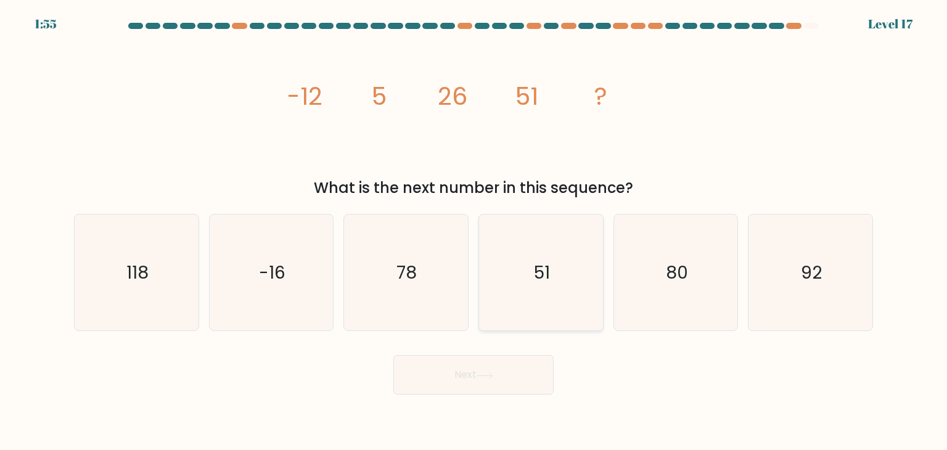
click at [567, 287] on icon "51" at bounding box center [541, 273] width 116 height 116
click at [474, 231] on input "d. 51" at bounding box center [474, 228] width 1 height 6
radio input "true"
click at [426, 302] on icon "78" at bounding box center [406, 273] width 116 height 116
click at [474, 231] on input "c. 78" at bounding box center [474, 228] width 1 height 6
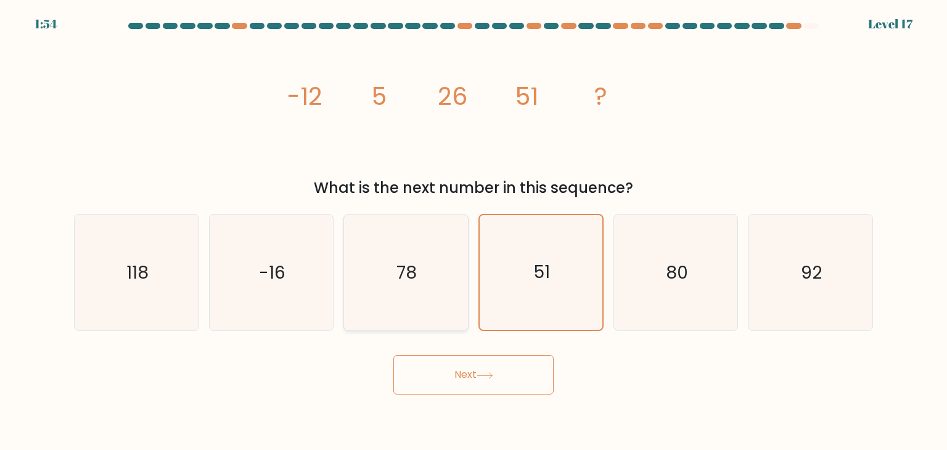
radio input "true"
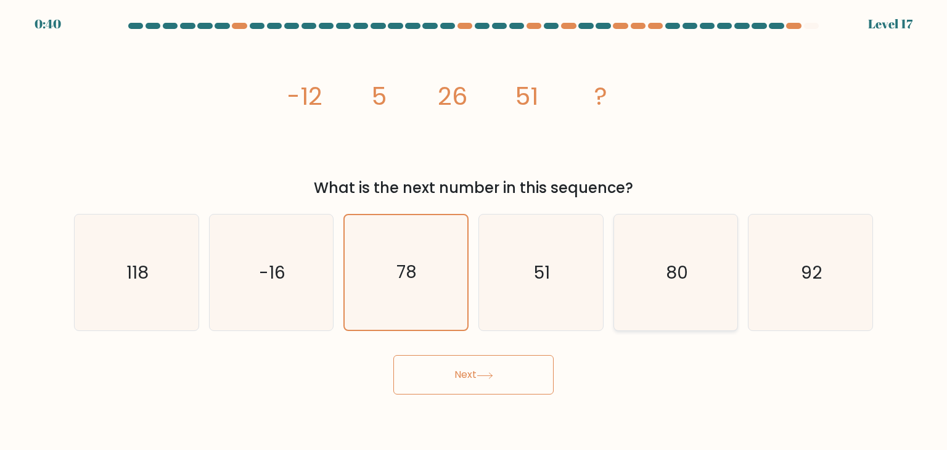
click at [679, 274] on text "80" at bounding box center [677, 272] width 22 height 25
click at [474, 231] on input "e. 80" at bounding box center [474, 228] width 1 height 6
radio input "true"
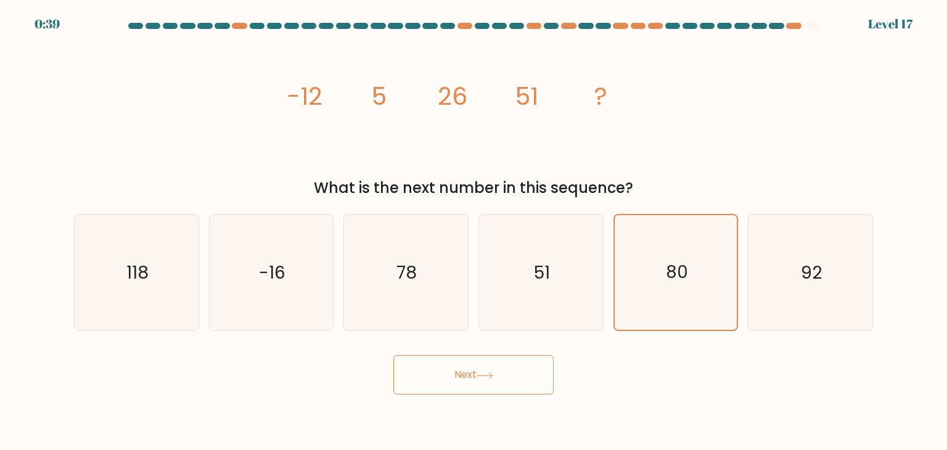
click at [535, 377] on button "Next" at bounding box center [474, 374] width 160 height 39
click at [517, 368] on button "Next" at bounding box center [474, 374] width 160 height 39
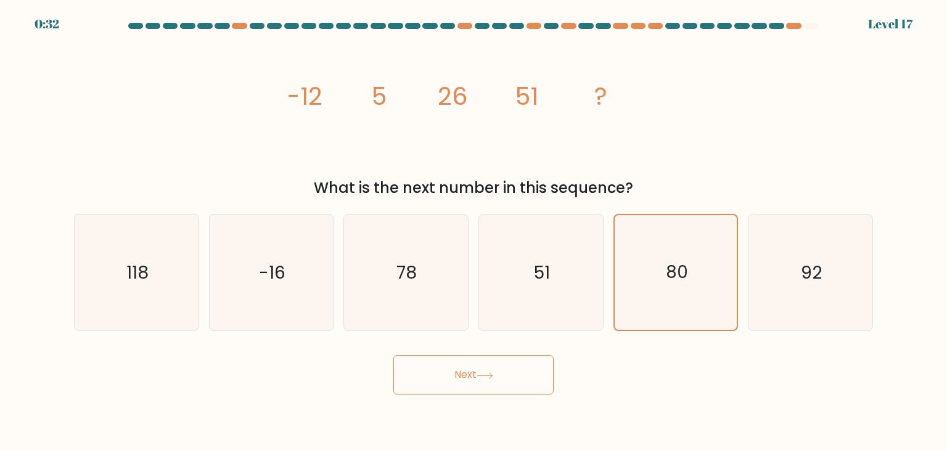
click at [517, 368] on button "Next" at bounding box center [474, 374] width 160 height 39
click at [482, 374] on icon at bounding box center [485, 376] width 17 height 7
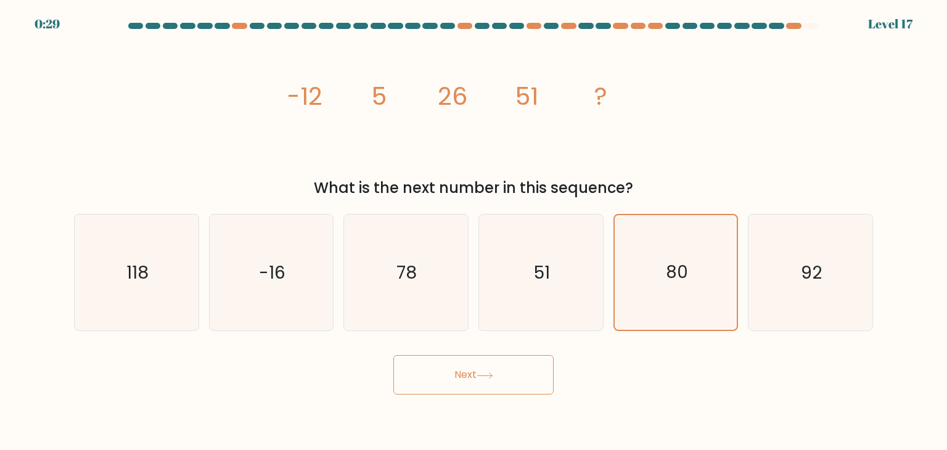
click at [482, 374] on icon at bounding box center [485, 376] width 17 height 7
click at [538, 307] on icon "51" at bounding box center [541, 273] width 116 height 116
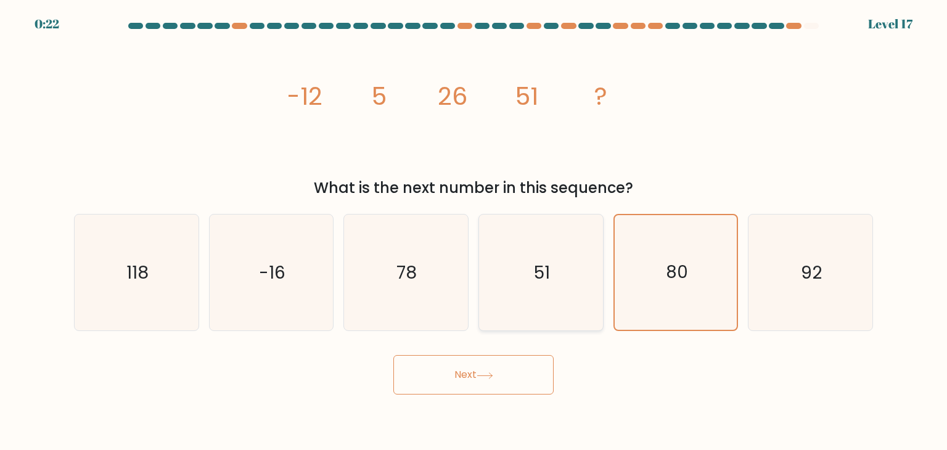
click at [474, 231] on input "d. 51" at bounding box center [474, 228] width 1 height 6
radio input "true"
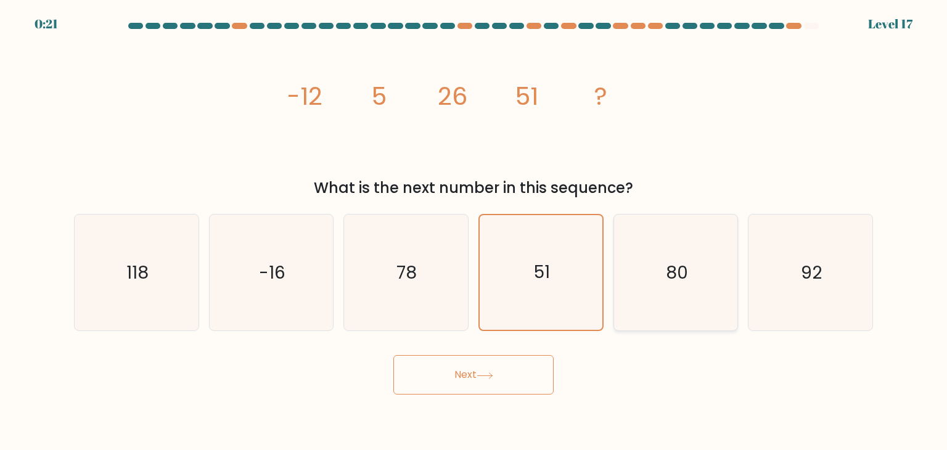
click at [671, 282] on text "80" at bounding box center [677, 272] width 22 height 25
click at [474, 231] on input "e. 80" at bounding box center [474, 228] width 1 height 6
radio input "true"
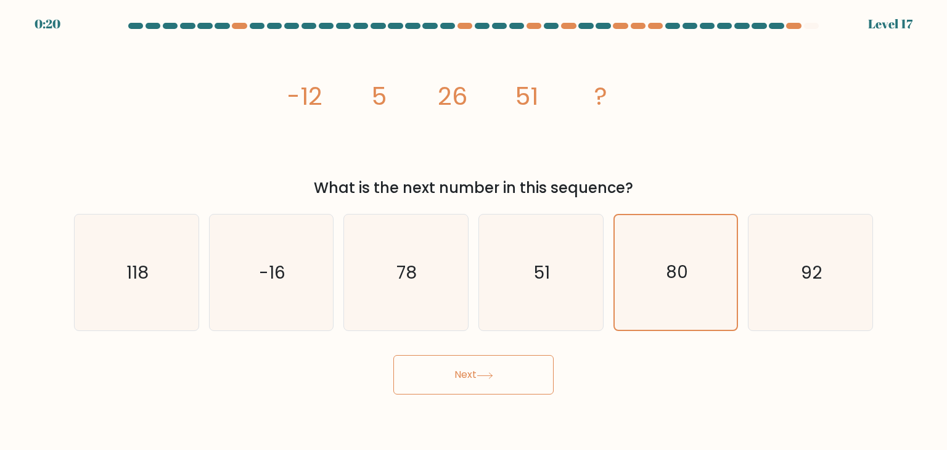
click at [499, 376] on button "Next" at bounding box center [474, 374] width 160 height 39
click at [700, 309] on icon "80" at bounding box center [676, 273] width 116 height 116
click at [474, 231] on input "e. 80" at bounding box center [474, 228] width 1 height 6
radio input "true"
click at [486, 366] on button "Next" at bounding box center [474, 374] width 160 height 39
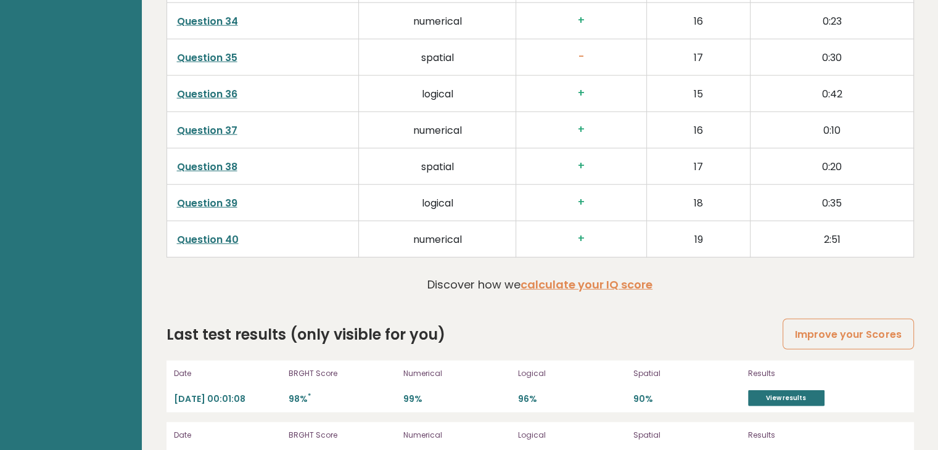
scroll to position [3212, 0]
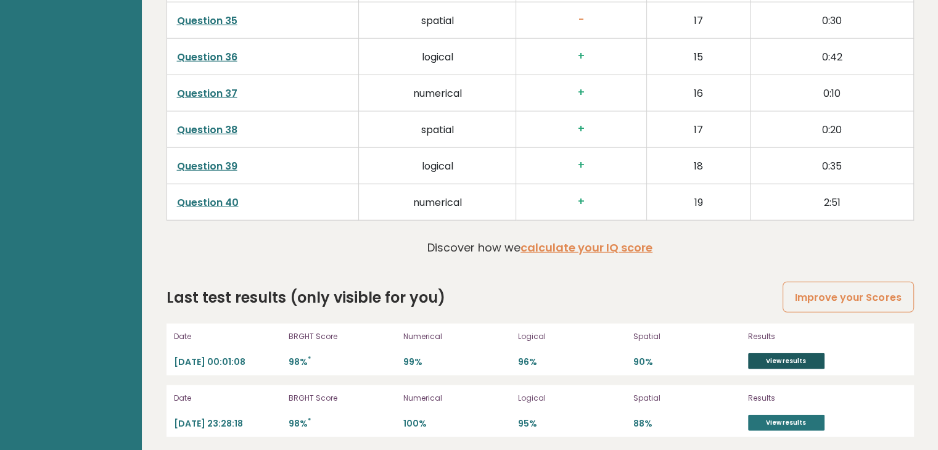
click at [786, 353] on link "View results" at bounding box center [786, 361] width 76 height 16
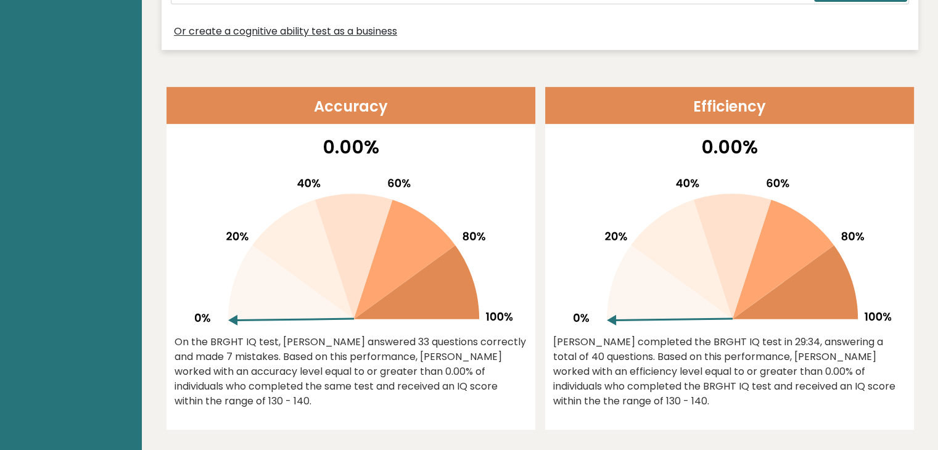
scroll to position [0, 0]
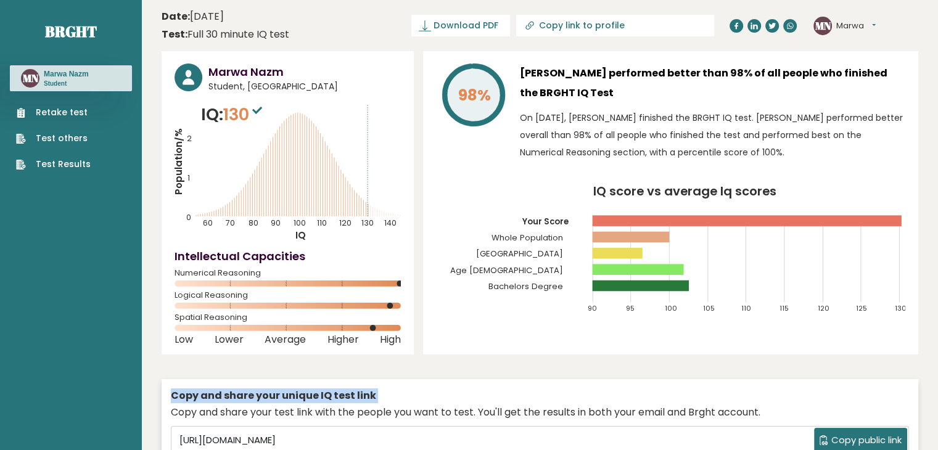
click at [59, 109] on link "Retake test" at bounding box center [53, 112] width 75 height 13
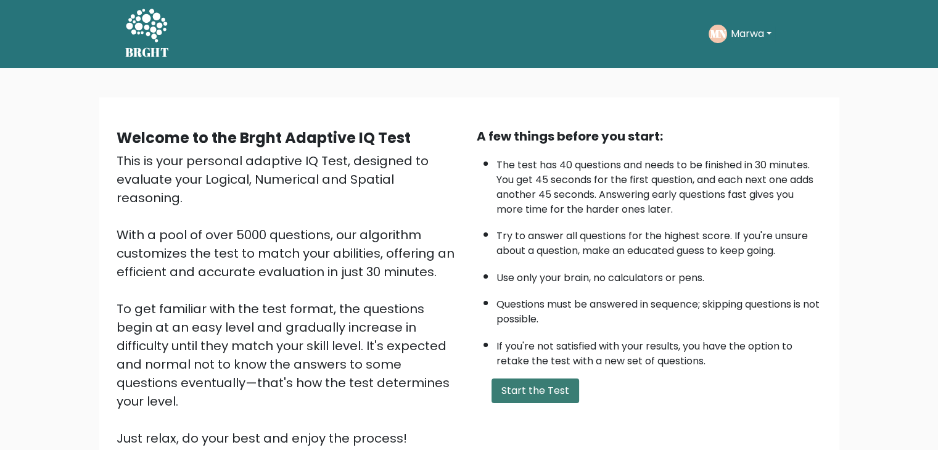
click at [551, 386] on button "Start the Test" at bounding box center [536, 391] width 88 height 25
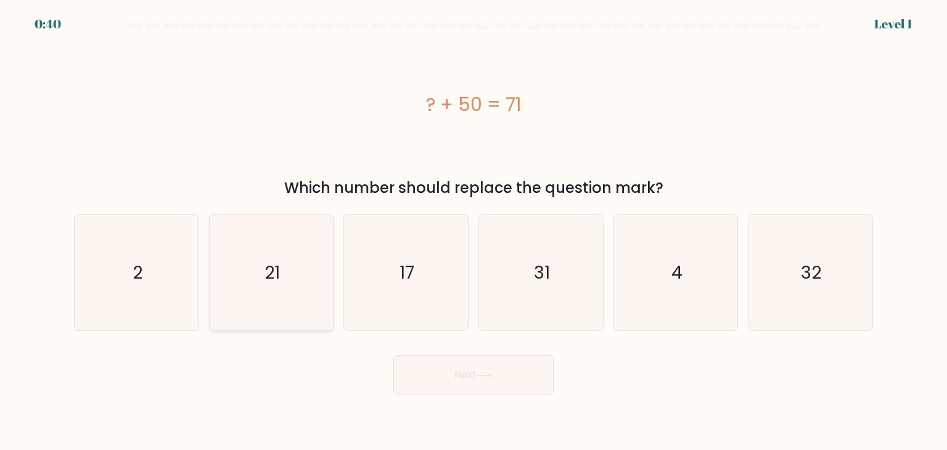
click at [318, 294] on icon "21" at bounding box center [271, 273] width 116 height 116
click at [474, 231] on input "b. 21" at bounding box center [474, 228] width 1 height 6
radio input "true"
click at [472, 381] on button "Next" at bounding box center [474, 374] width 160 height 39
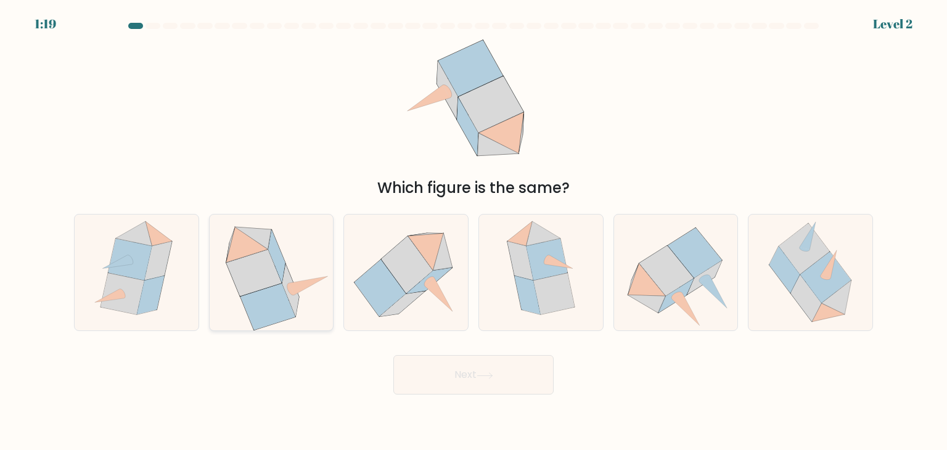
click at [294, 295] on icon at bounding box center [290, 289] width 7 height 12
click at [474, 231] on input "b." at bounding box center [474, 228] width 1 height 6
radio input "true"
click at [534, 369] on button "Next" at bounding box center [474, 374] width 160 height 39
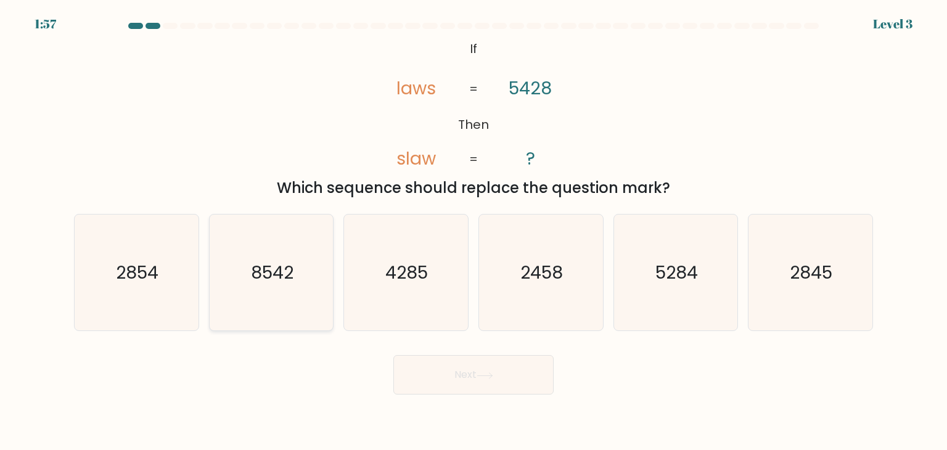
click at [318, 289] on icon "8542" at bounding box center [271, 273] width 116 height 116
click at [474, 231] on input "b. 8542" at bounding box center [474, 228] width 1 height 6
radio input "true"
click at [443, 371] on button "Next" at bounding box center [474, 374] width 160 height 39
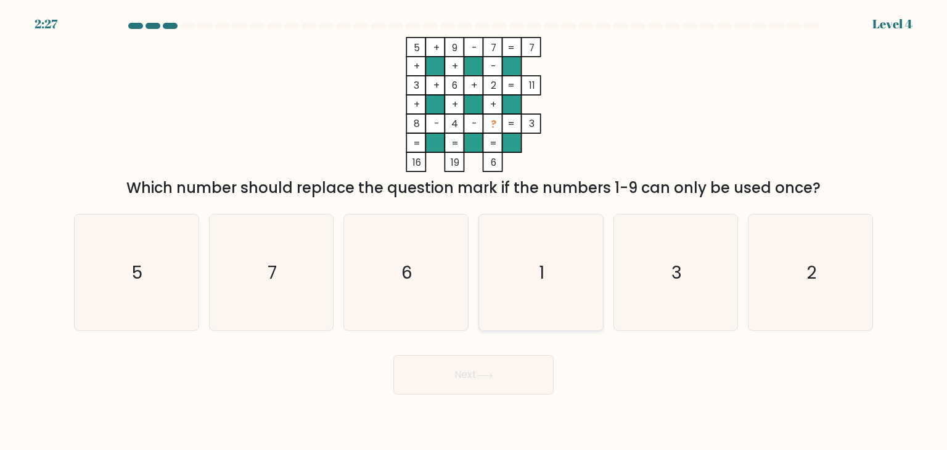
click at [538, 274] on icon "1" at bounding box center [541, 273] width 116 height 116
click at [474, 231] on input "d. 1" at bounding box center [474, 228] width 1 height 6
radio input "true"
click at [496, 361] on button "Next" at bounding box center [474, 374] width 160 height 39
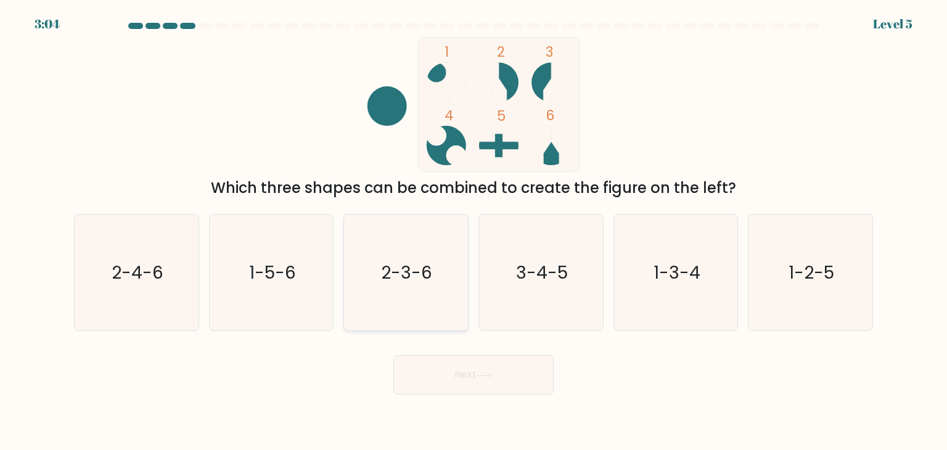
click at [381, 281] on icon "2-3-6" at bounding box center [406, 273] width 116 height 116
click at [474, 231] on input "c. 2-3-6" at bounding box center [474, 228] width 1 height 6
radio input "true"
click at [476, 361] on button "Next" at bounding box center [474, 374] width 160 height 39
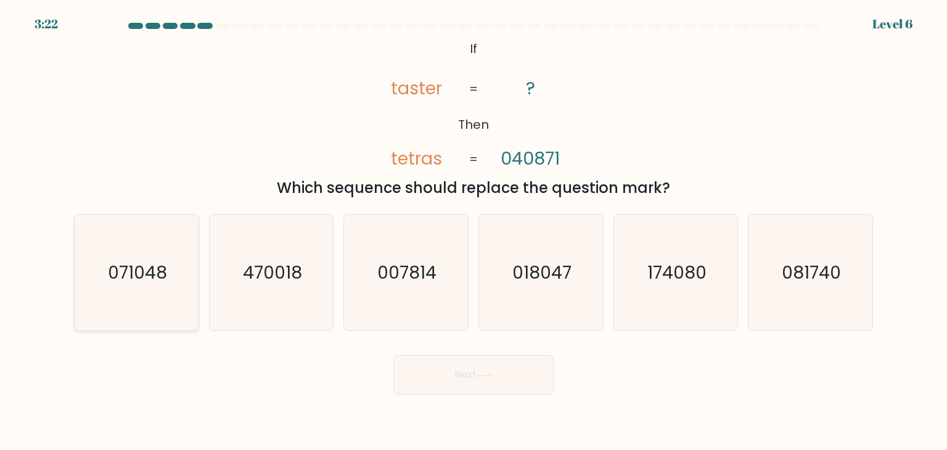
click at [193, 284] on icon "071048" at bounding box center [136, 273] width 116 height 116
click at [474, 231] on input "a. 071048" at bounding box center [474, 228] width 1 height 6
radio input "true"
click at [500, 380] on button "Next" at bounding box center [474, 374] width 160 height 39
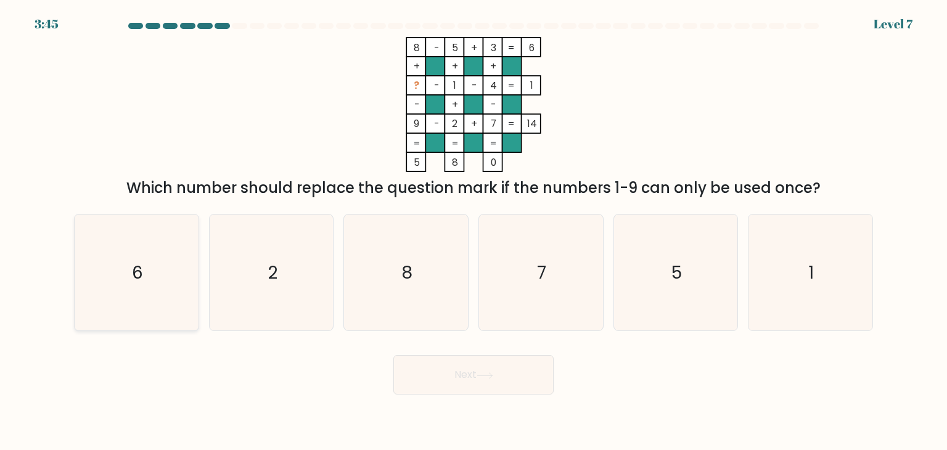
click at [154, 272] on icon "6" at bounding box center [136, 273] width 116 height 116
click at [474, 231] on input "a. 6" at bounding box center [474, 228] width 1 height 6
radio input "true"
click at [490, 380] on button "Next" at bounding box center [474, 374] width 160 height 39
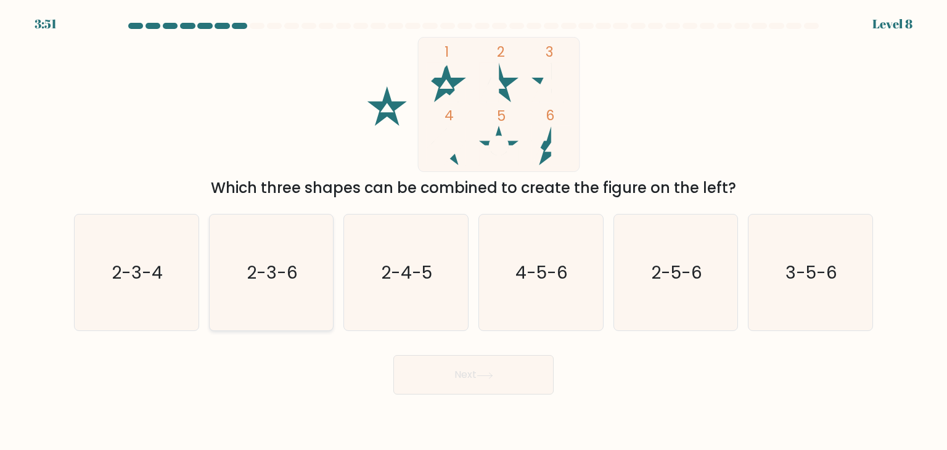
click at [274, 263] on text "2-3-6" at bounding box center [272, 272] width 51 height 25
click at [474, 231] on input "b. 2-3-6" at bounding box center [474, 228] width 1 height 6
radio input "true"
click at [492, 369] on button "Next" at bounding box center [474, 374] width 160 height 39
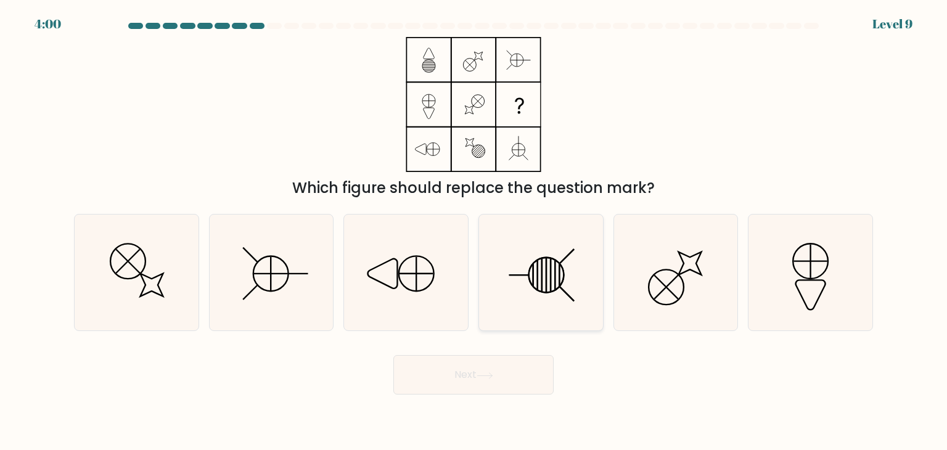
click at [567, 303] on icon at bounding box center [541, 273] width 116 height 116
click at [474, 231] on input "d." at bounding box center [474, 228] width 1 height 6
radio input "true"
click at [506, 380] on button "Next" at bounding box center [474, 374] width 160 height 39
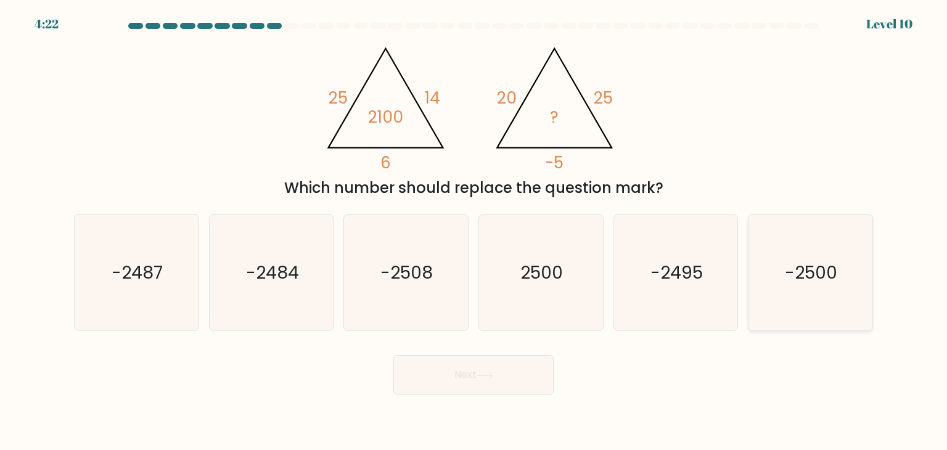
click at [814, 286] on icon "-2500" at bounding box center [811, 273] width 116 height 116
click at [474, 231] on input "f. -2500" at bounding box center [474, 228] width 1 height 6
radio input "true"
click at [497, 358] on button "Next" at bounding box center [474, 374] width 160 height 39
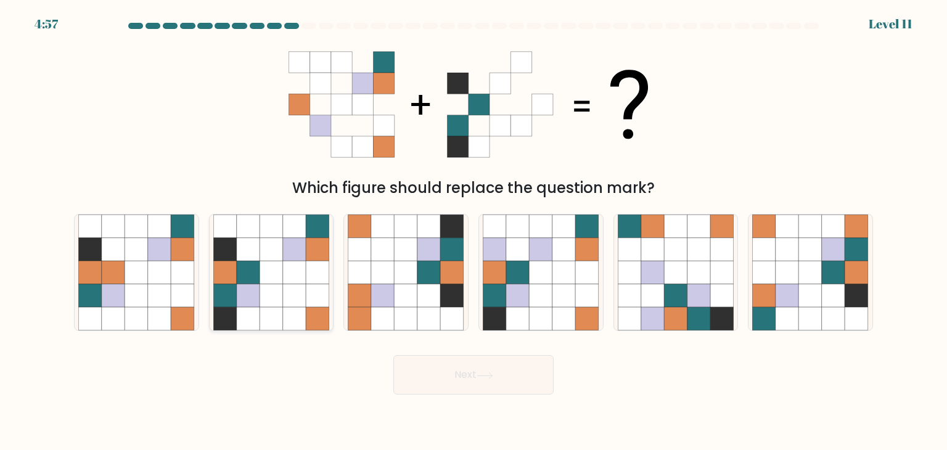
click at [286, 300] on icon at bounding box center [294, 295] width 23 height 23
click at [474, 231] on input "b." at bounding box center [474, 228] width 1 height 6
radio input "true"
click at [517, 368] on button "Next" at bounding box center [474, 374] width 160 height 39
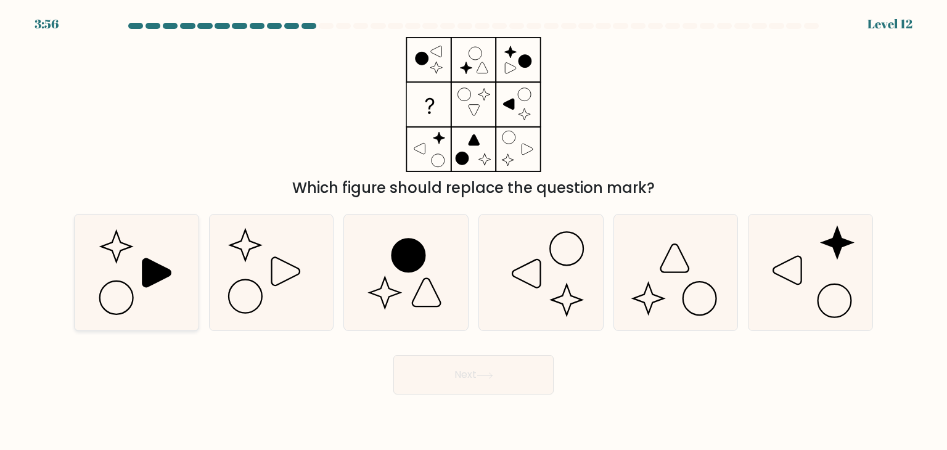
click at [143, 278] on icon at bounding box center [157, 273] width 28 height 28
click at [474, 231] on input "a." at bounding box center [474, 228] width 1 height 6
radio input "true"
click at [442, 368] on button "Next" at bounding box center [474, 374] width 160 height 39
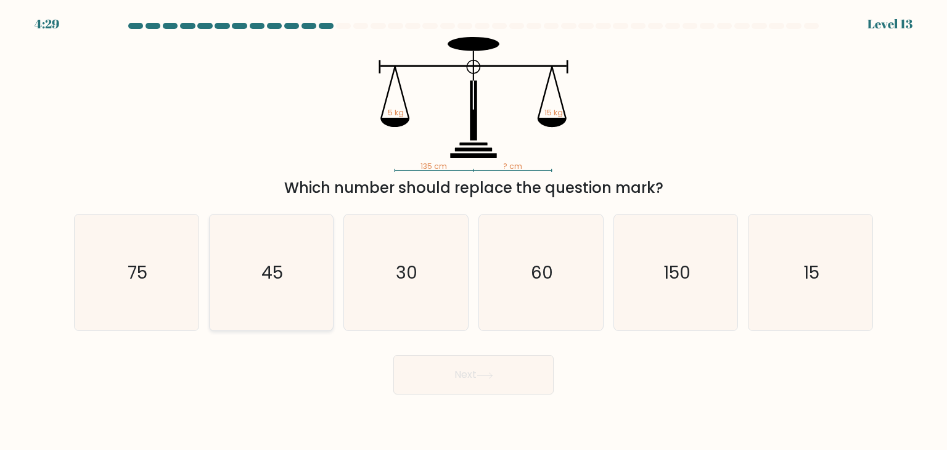
click at [271, 284] on text "45" at bounding box center [273, 272] width 22 height 25
click at [474, 231] on input "b. 45" at bounding box center [474, 228] width 1 height 6
radio input "true"
click at [484, 374] on icon at bounding box center [485, 376] width 17 height 7
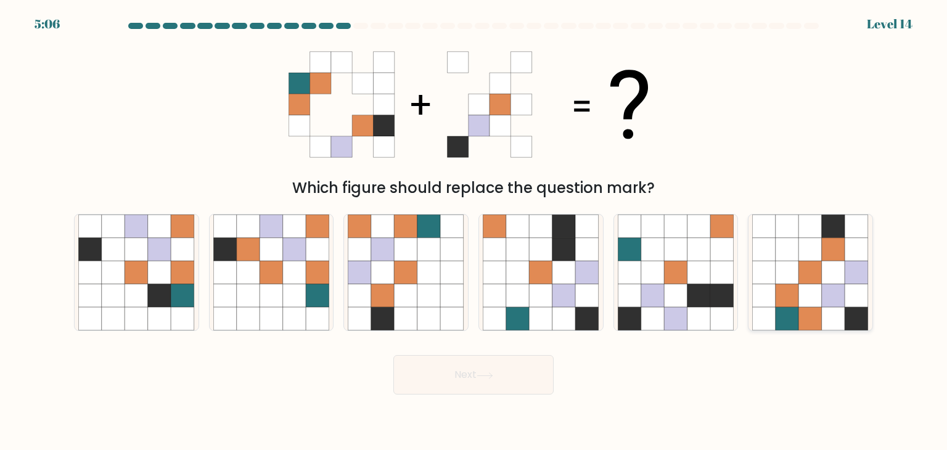
drag, startPoint x: 807, startPoint y: 310, endPoint x: 796, endPoint y: 302, distance: 14.6
click at [807, 311] on icon at bounding box center [810, 319] width 23 height 23
click at [474, 231] on input "f." at bounding box center [474, 228] width 1 height 6
radio input "true"
click at [474, 369] on button "Next" at bounding box center [474, 374] width 160 height 39
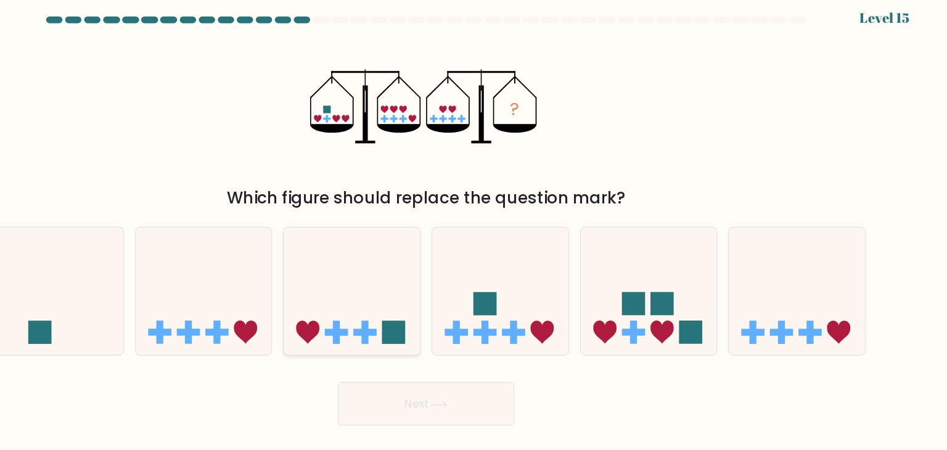
click at [400, 287] on icon at bounding box center [406, 272] width 124 height 102
click at [474, 231] on input "c." at bounding box center [474, 228] width 1 height 6
radio input "true"
click at [485, 377] on icon at bounding box center [485, 376] width 17 height 7
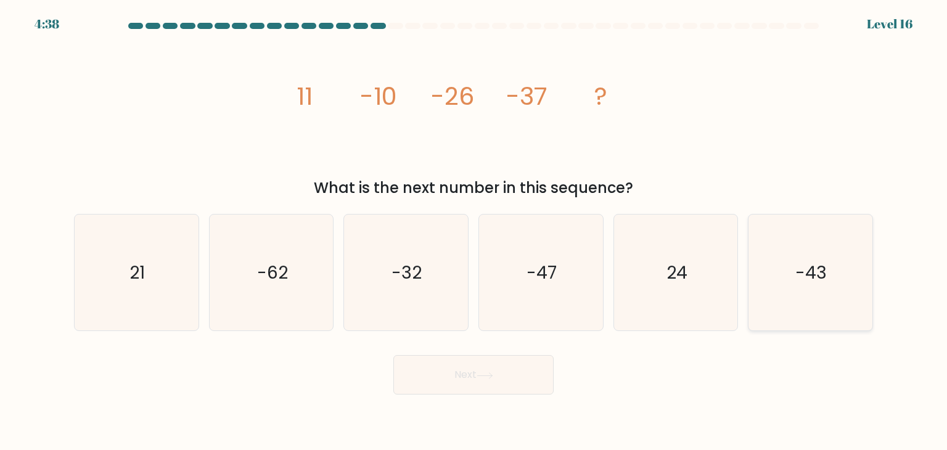
click at [766, 245] on icon "-43" at bounding box center [811, 273] width 116 height 116
click at [474, 231] on input "f. -43" at bounding box center [474, 228] width 1 height 6
radio input "true"
click at [516, 377] on button "Next" at bounding box center [474, 374] width 160 height 39
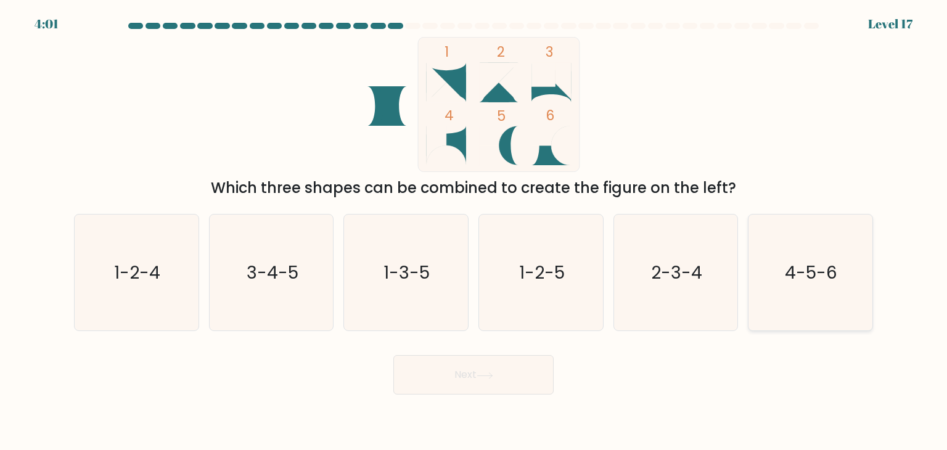
click at [819, 281] on text "4-5-6" at bounding box center [812, 272] width 52 height 25
click at [474, 231] on input "f. 4-5-6" at bounding box center [474, 228] width 1 height 6
radio input "true"
click at [481, 368] on button "Next" at bounding box center [474, 374] width 160 height 39
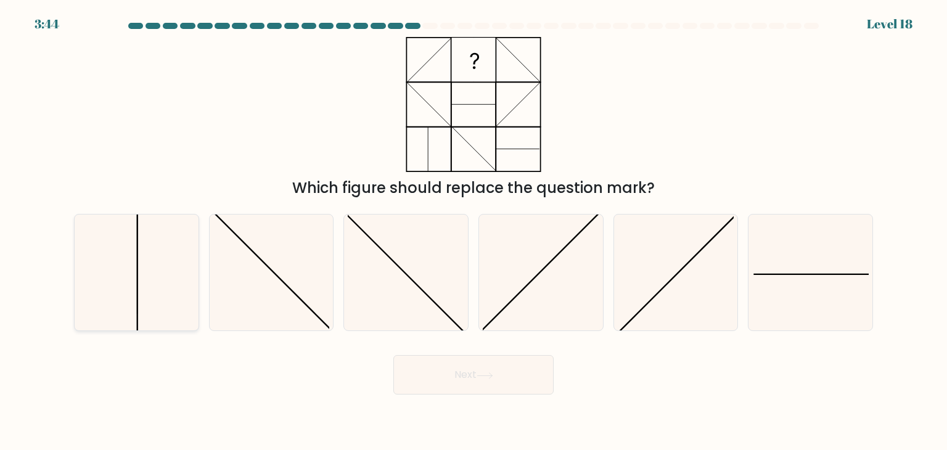
click at [165, 288] on icon at bounding box center [136, 273] width 116 height 116
click at [474, 231] on input "a." at bounding box center [474, 228] width 1 height 6
radio input "true"
click at [449, 391] on button "Next" at bounding box center [474, 374] width 160 height 39
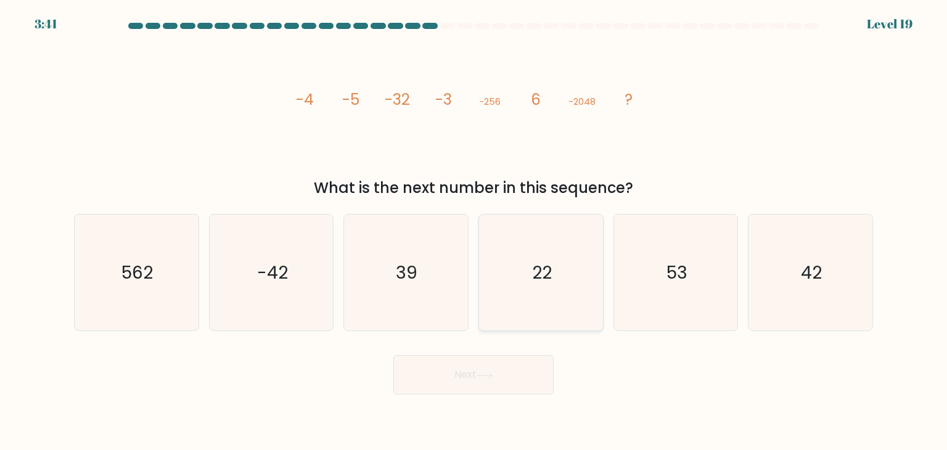
click at [563, 318] on icon "22" at bounding box center [541, 273] width 116 height 116
click at [474, 231] on input "d. 22" at bounding box center [474, 228] width 1 height 6
radio input "true"
click at [459, 388] on button "Next" at bounding box center [474, 374] width 160 height 39
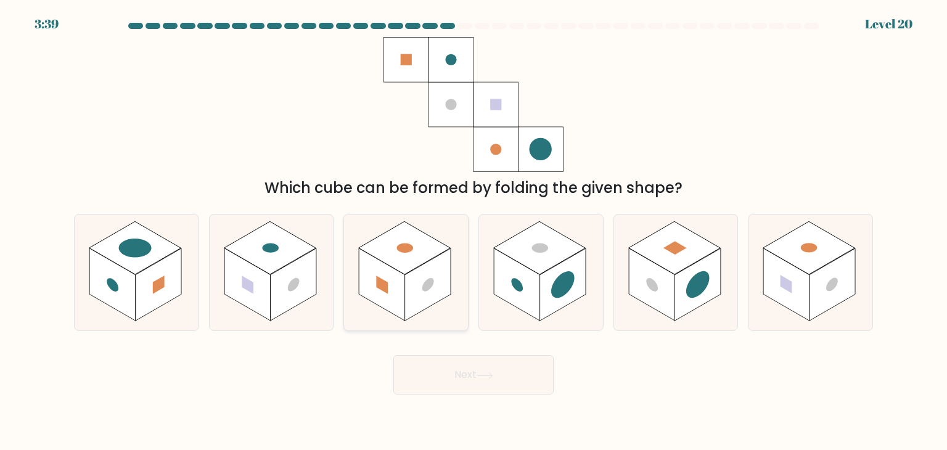
click at [410, 265] on rect at bounding box center [405, 247] width 92 height 53
click at [474, 231] on input "c." at bounding box center [474, 228] width 1 height 6
radio input "true"
click at [464, 376] on button "Next" at bounding box center [474, 374] width 160 height 39
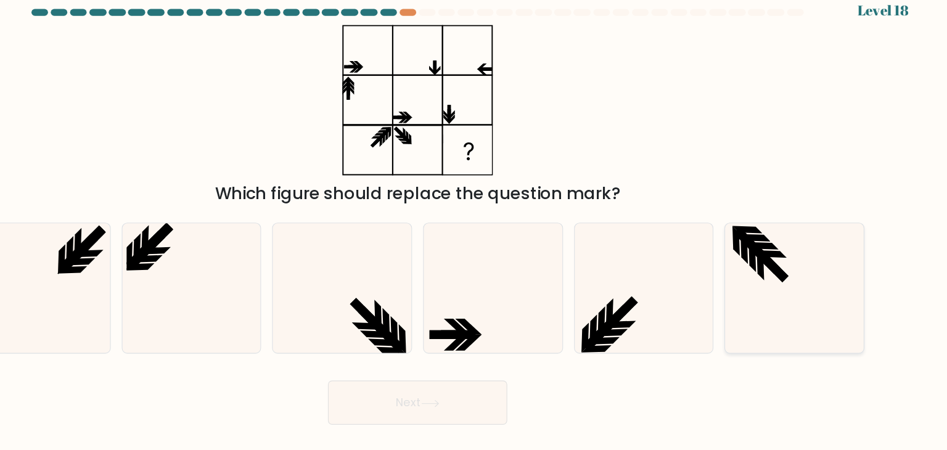
click at [786, 234] on icon at bounding box center [783, 234] width 27 height 7
click at [474, 231] on input "f." at bounding box center [474, 228] width 1 height 6
radio input "true"
click at [445, 368] on button "Next" at bounding box center [474, 374] width 160 height 39
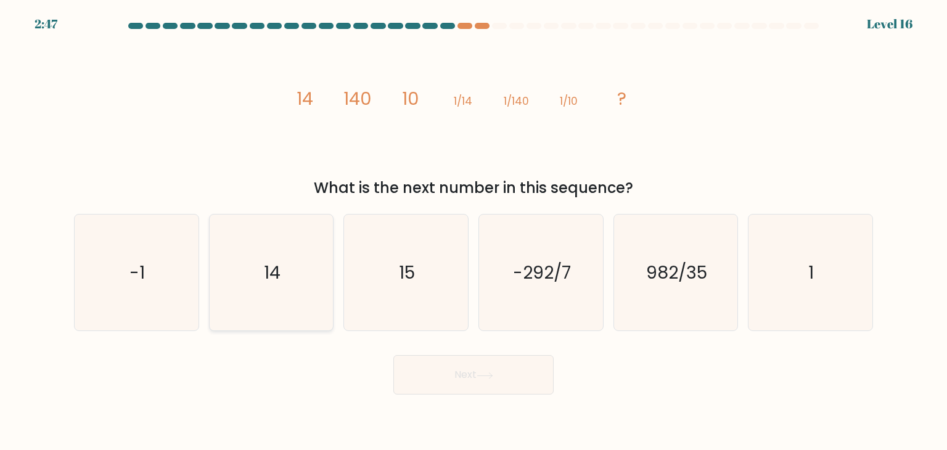
click at [292, 279] on icon "14" at bounding box center [271, 273] width 116 height 116
click at [474, 231] on input "b. 14" at bounding box center [474, 228] width 1 height 6
radio input "true"
click at [464, 366] on button "Next" at bounding box center [474, 374] width 160 height 39
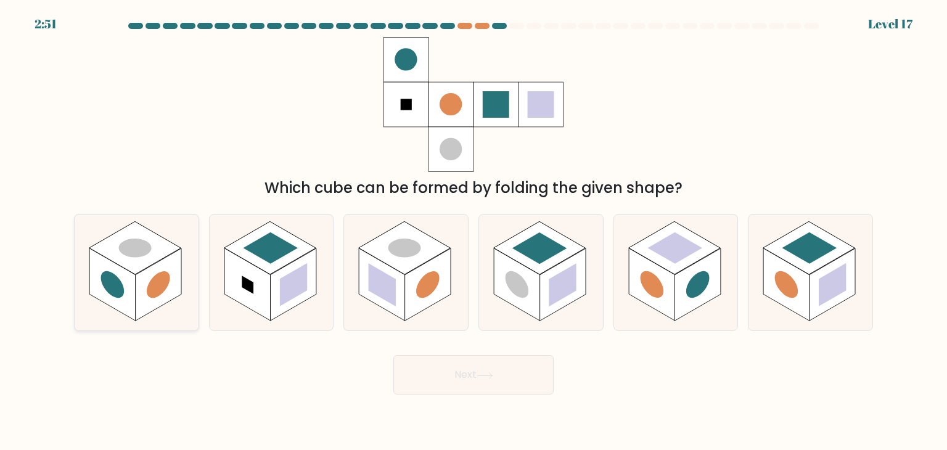
click at [143, 318] on icon at bounding box center [137, 273] width 124 height 116
click at [474, 231] on input "a." at bounding box center [474, 228] width 1 height 6
radio input "true"
click at [464, 390] on button "Next" at bounding box center [474, 374] width 160 height 39
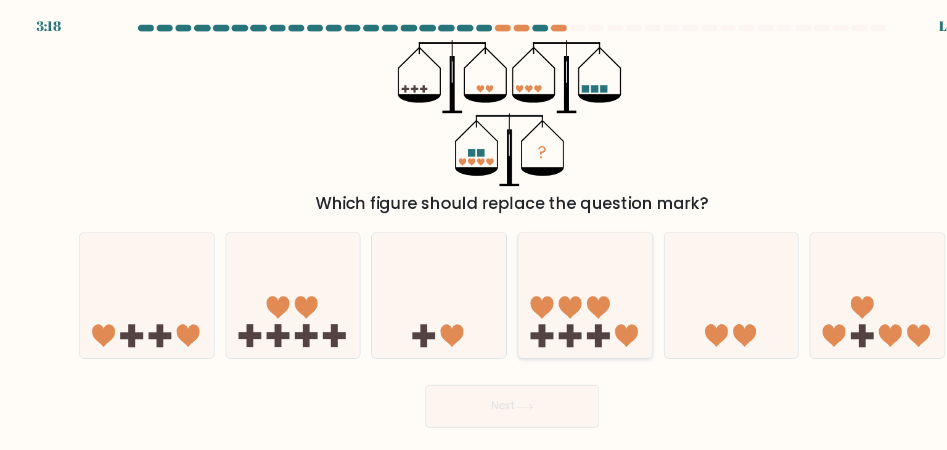
click at [537, 316] on icon at bounding box center [541, 272] width 124 height 102
click at [474, 231] on input "d." at bounding box center [474, 228] width 1 height 6
radio input "true"
click at [490, 365] on button "Next" at bounding box center [474, 374] width 160 height 39
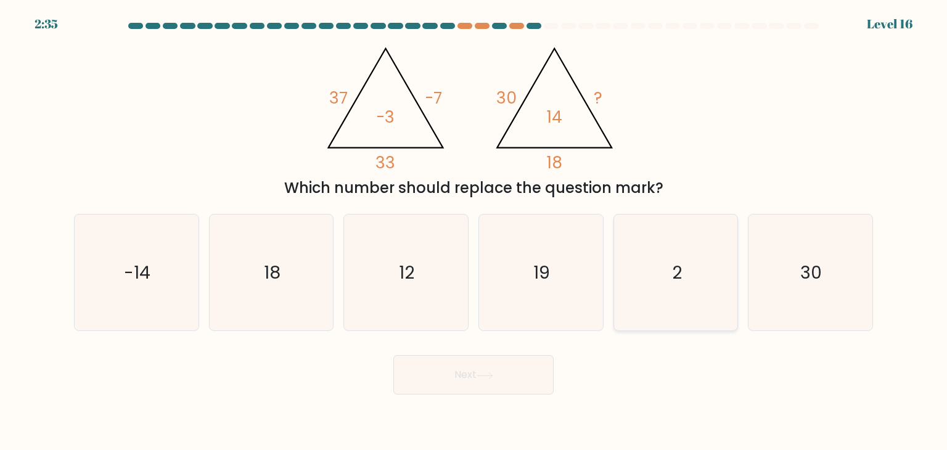
click at [660, 293] on icon "2" at bounding box center [676, 273] width 116 height 116
click at [474, 231] on input "e. 2" at bounding box center [474, 228] width 1 height 6
radio input "true"
click at [518, 378] on button "Next" at bounding box center [474, 374] width 160 height 39
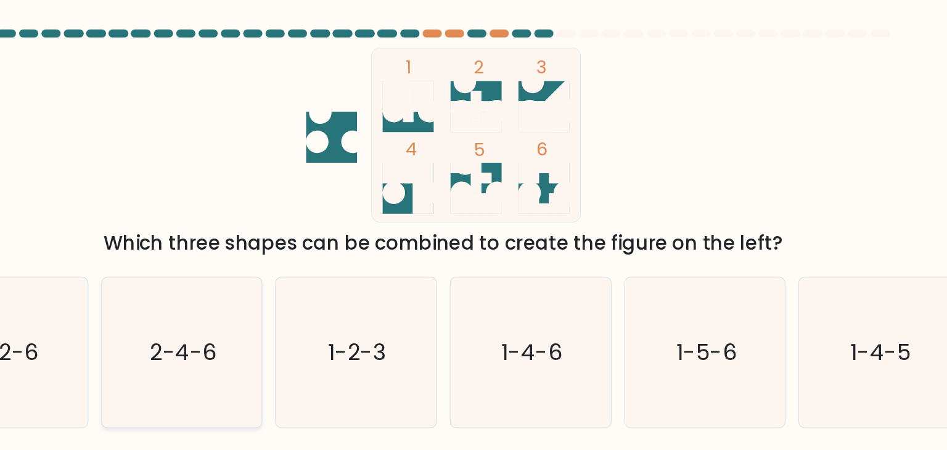
click at [307, 279] on icon "2-4-6" at bounding box center [271, 273] width 116 height 116
click at [474, 231] on input "b. 2-4-6" at bounding box center [474, 228] width 1 height 6
radio input "true"
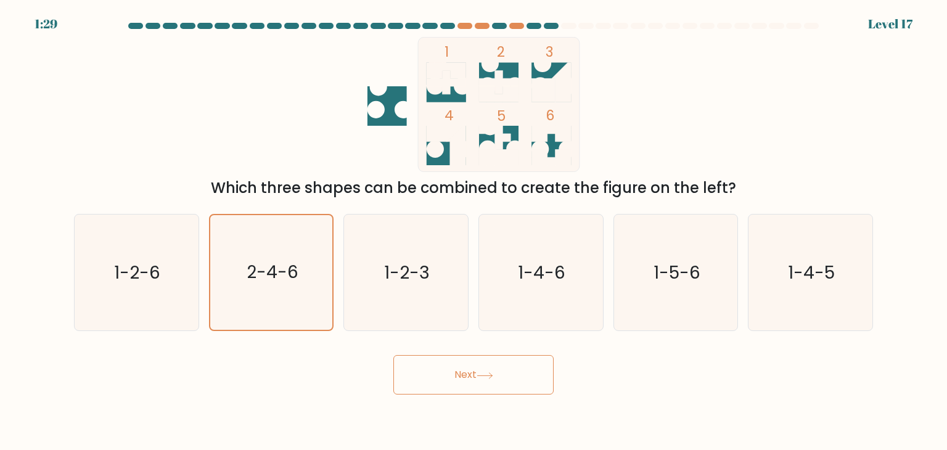
click at [445, 382] on button "Next" at bounding box center [474, 374] width 160 height 39
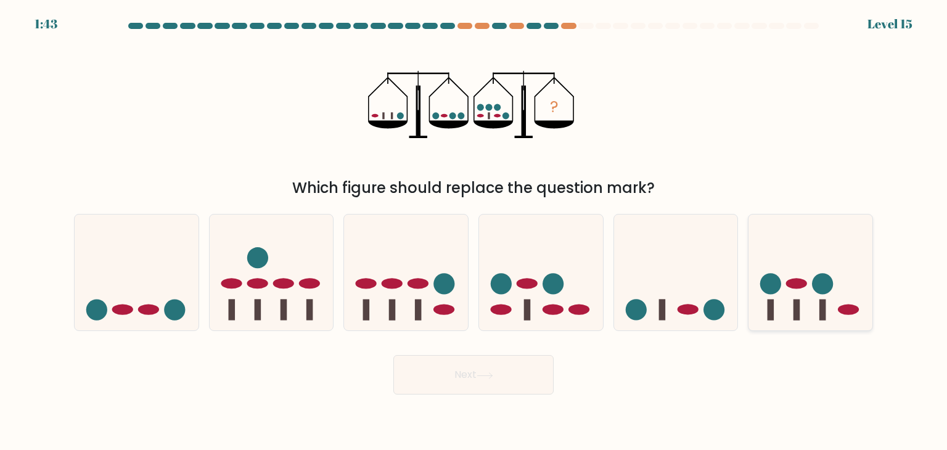
drag, startPoint x: 814, startPoint y: 303, endPoint x: 814, endPoint y: 291, distance: 11.7
click at [814, 291] on icon at bounding box center [811, 272] width 124 height 102
click at [474, 231] on input "f." at bounding box center [474, 228] width 1 height 6
radio input "true"
click at [814, 291] on icon at bounding box center [810, 273] width 123 height 102
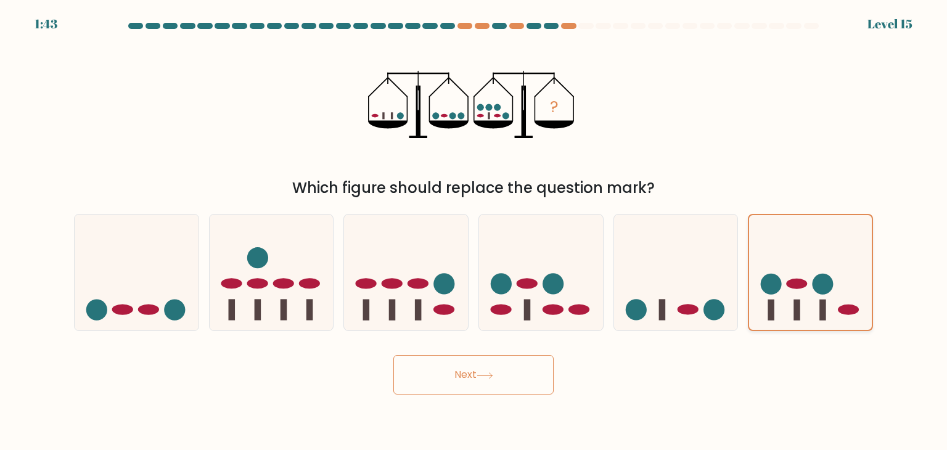
click at [474, 231] on input "f." at bounding box center [474, 228] width 1 height 6
click at [507, 366] on button "Next" at bounding box center [474, 374] width 160 height 39
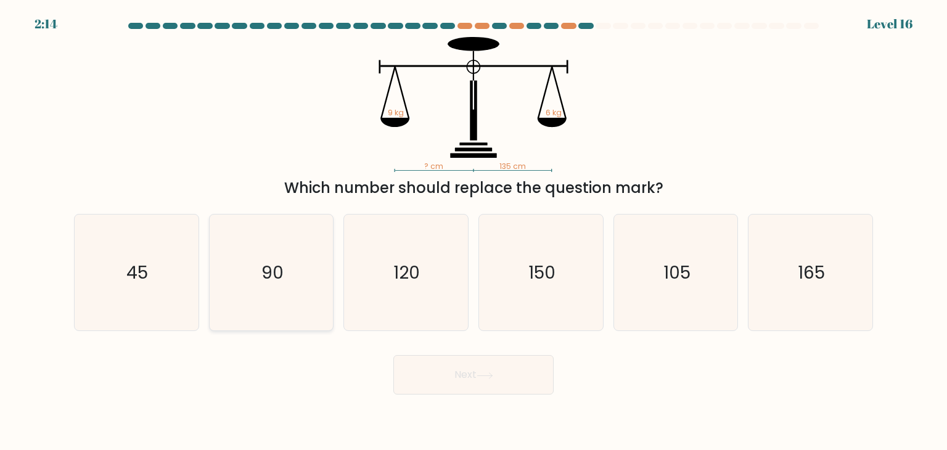
click at [291, 306] on icon "90" at bounding box center [271, 273] width 116 height 116
click at [474, 231] on input "b. 90" at bounding box center [474, 228] width 1 height 6
radio input "true"
click at [442, 366] on button "Next" at bounding box center [474, 374] width 160 height 39
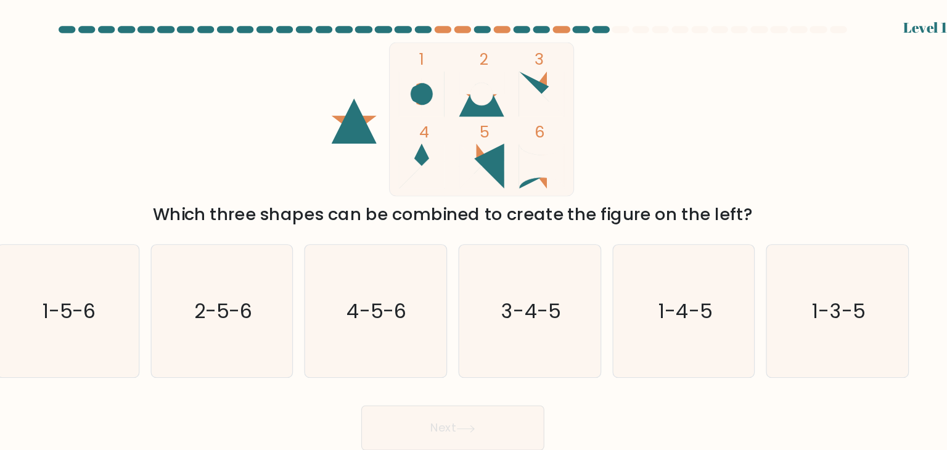
click at [524, 247] on icon "3-4-5" at bounding box center [541, 273] width 116 height 116
click at [474, 231] on input "d. 3-4-5" at bounding box center [474, 228] width 1 height 6
radio input "true"
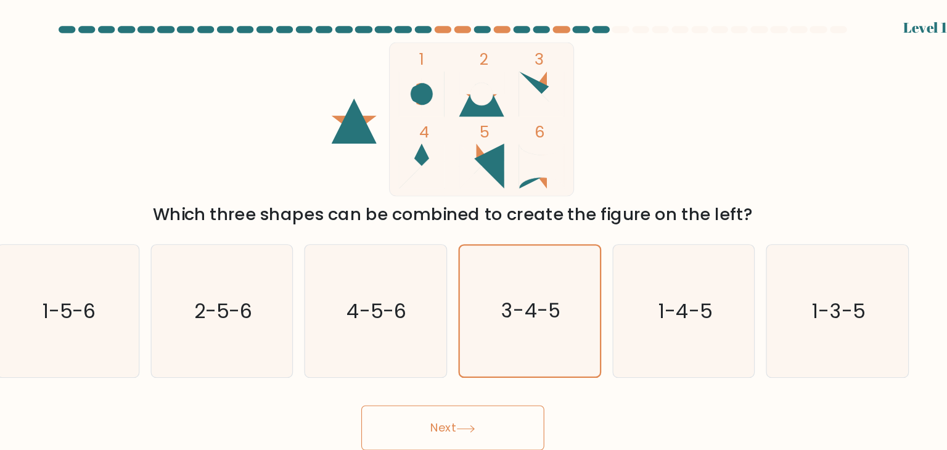
click at [519, 358] on button "Next" at bounding box center [474, 374] width 160 height 39
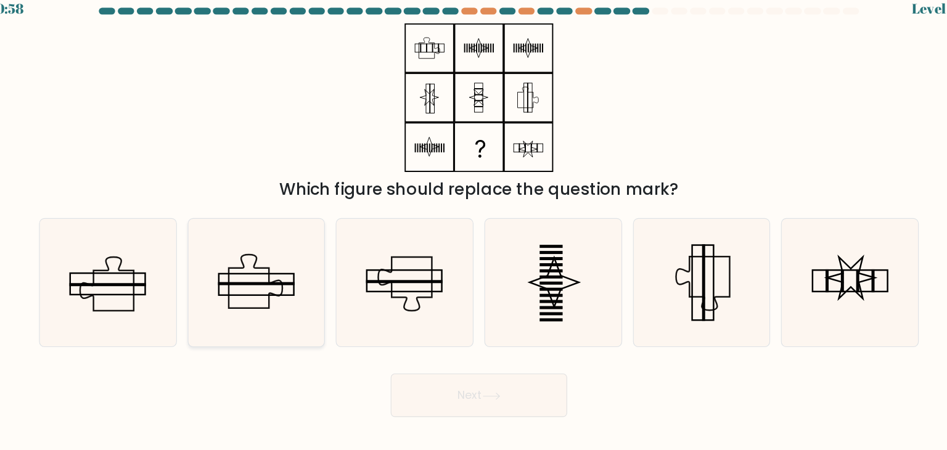
click at [272, 266] on icon at bounding box center [271, 273] width 116 height 116
click at [474, 231] on input "b." at bounding box center [474, 228] width 1 height 6
radio input "true"
click at [495, 381] on button "Next" at bounding box center [474, 374] width 160 height 39
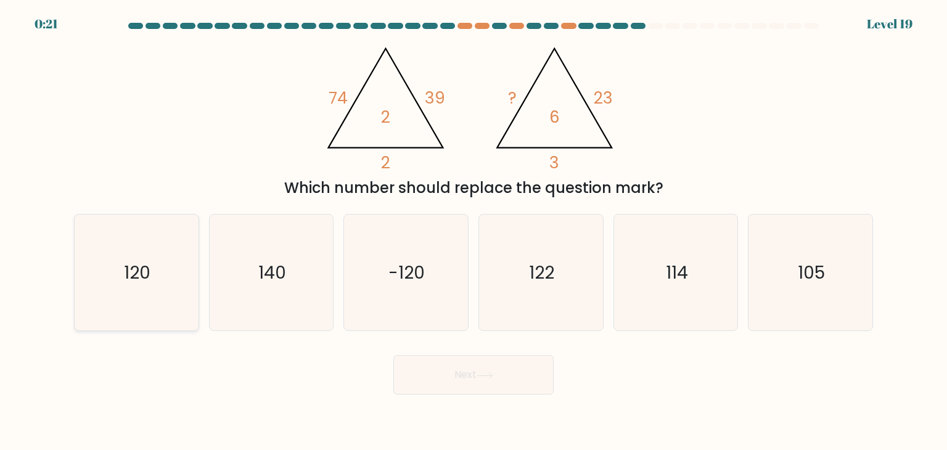
click at [156, 292] on icon "120" at bounding box center [136, 273] width 116 height 116
click at [474, 231] on input "a. 120" at bounding box center [474, 228] width 1 height 6
radio input "true"
click at [445, 378] on button "Next" at bounding box center [474, 374] width 160 height 39
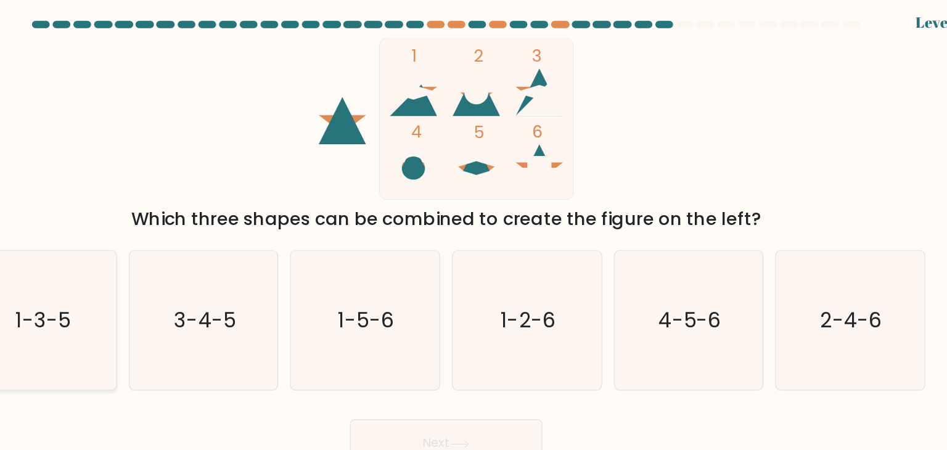
click at [157, 284] on icon "1-3-5" at bounding box center [136, 273] width 116 height 116
click at [474, 231] on input "a. 1-3-5" at bounding box center [474, 228] width 1 height 6
radio input "true"
click at [472, 367] on button "Next" at bounding box center [474, 374] width 160 height 39
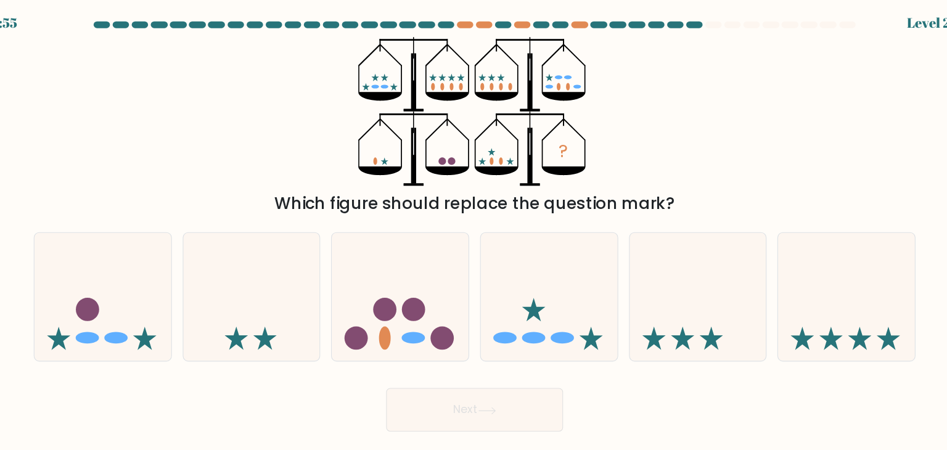
click at [551, 83] on icon "?" at bounding box center [473, 104] width 211 height 135
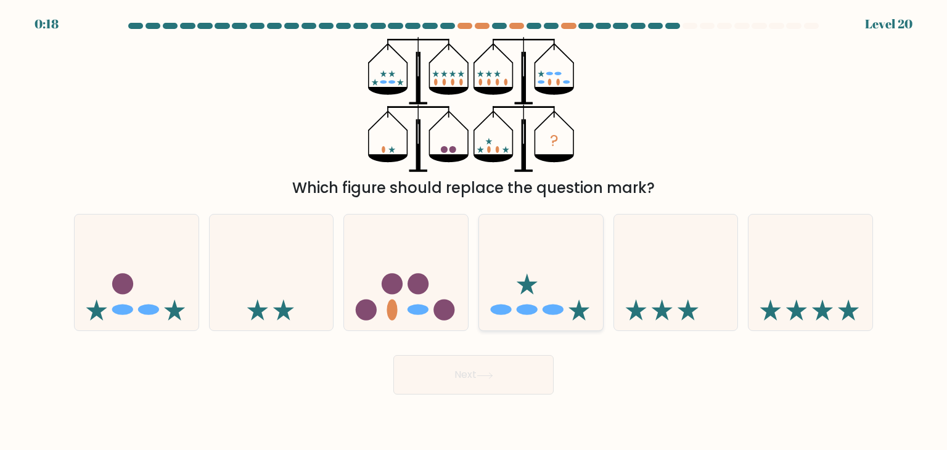
click at [521, 284] on icon at bounding box center [527, 284] width 21 height 21
click at [474, 231] on input "d." at bounding box center [474, 228] width 1 height 6
radio input "true"
click at [479, 371] on button "Next" at bounding box center [474, 374] width 160 height 39
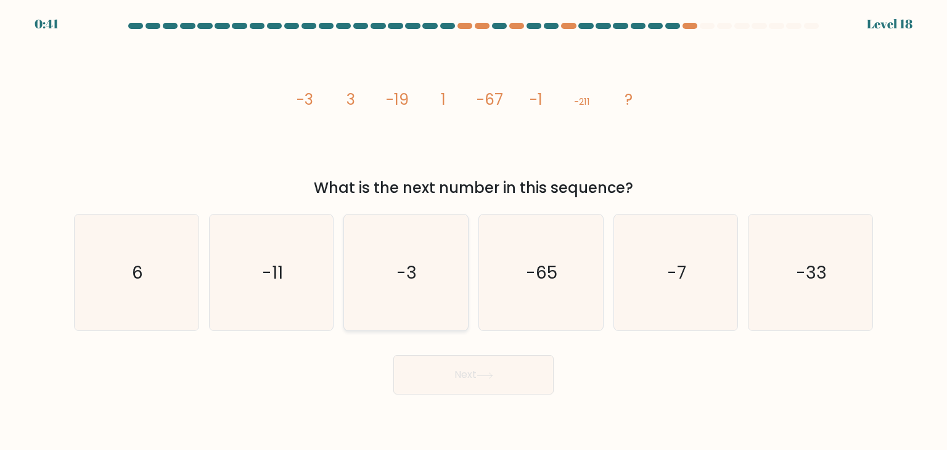
click at [414, 245] on icon "-3" at bounding box center [406, 273] width 116 height 116
click at [474, 231] on input "c. -3" at bounding box center [474, 228] width 1 height 6
radio input "true"
click at [490, 366] on button "Next" at bounding box center [474, 374] width 160 height 39
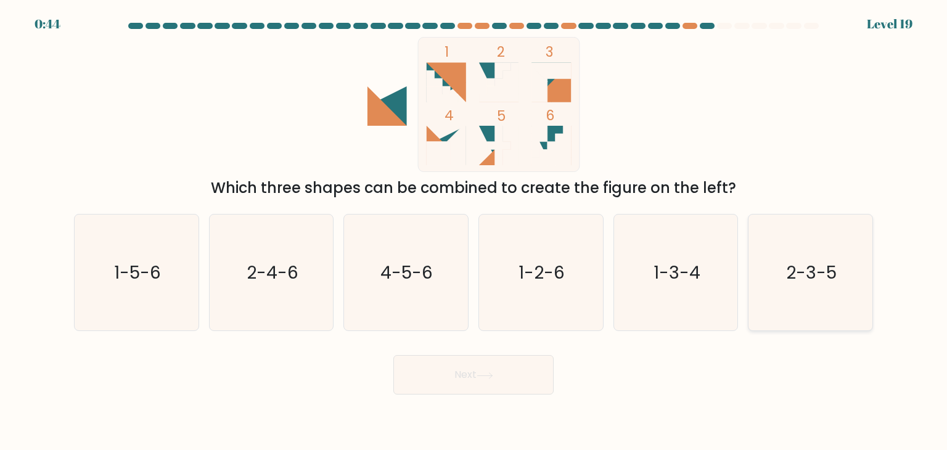
click at [789, 294] on icon "2-3-5" at bounding box center [811, 273] width 116 height 116
click at [474, 231] on input "f. 2-3-5" at bounding box center [474, 228] width 1 height 6
radio input "true"
click at [506, 379] on button "Next" at bounding box center [474, 374] width 160 height 39
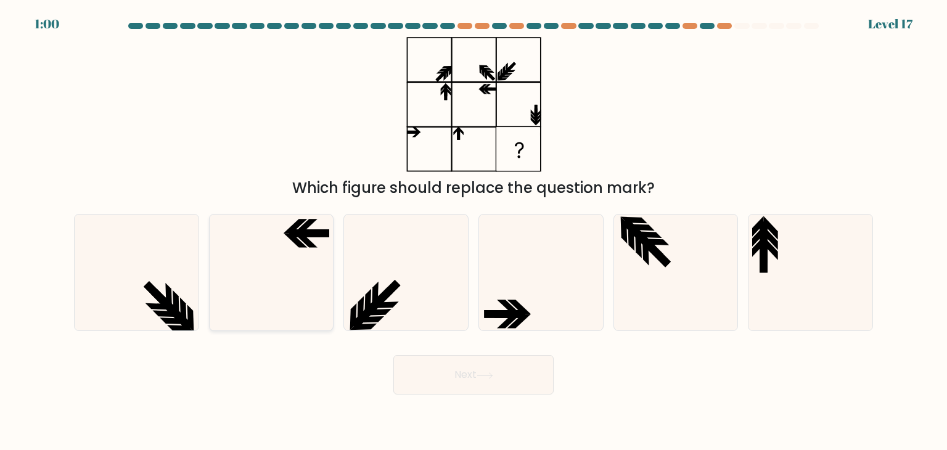
click at [294, 268] on icon at bounding box center [271, 273] width 116 height 116
click at [474, 231] on input "b." at bounding box center [474, 228] width 1 height 6
radio input "true"
click at [498, 384] on button "Next" at bounding box center [474, 374] width 160 height 39
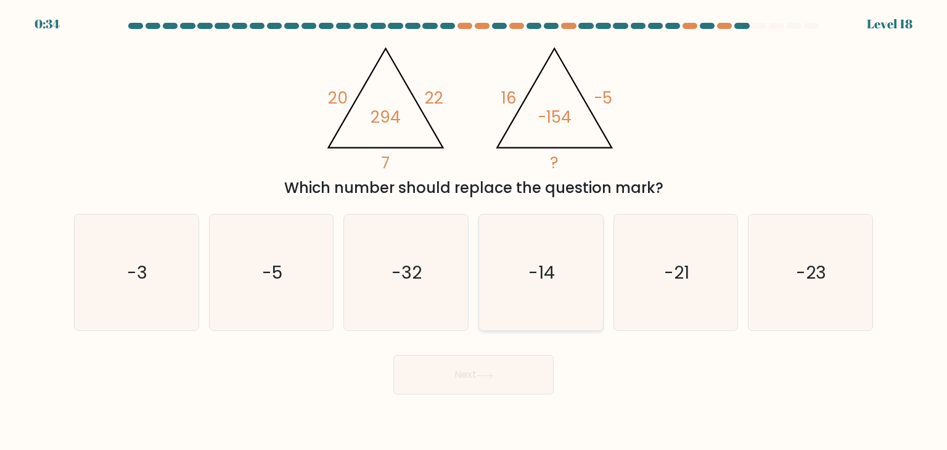
click at [563, 276] on icon "-14" at bounding box center [541, 273] width 116 height 116
click at [474, 231] on input "d. -14" at bounding box center [474, 228] width 1 height 6
radio input "true"
click at [512, 363] on button "Next" at bounding box center [474, 374] width 160 height 39
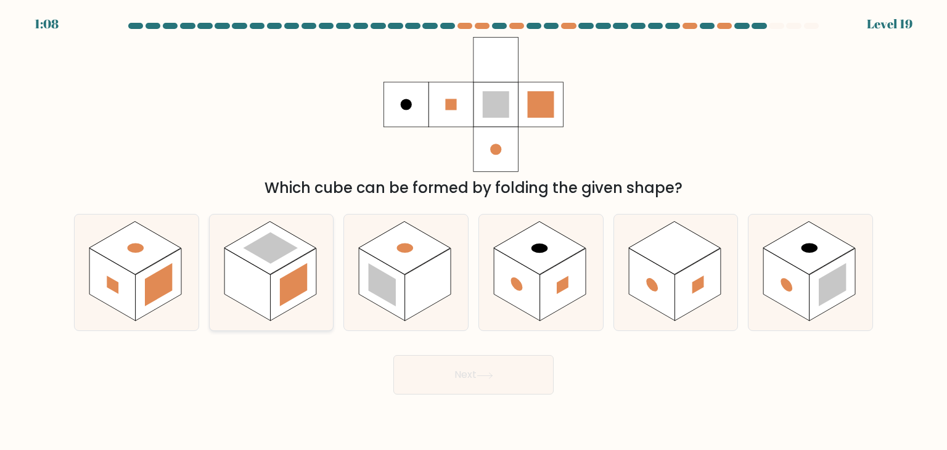
click at [274, 254] on rect at bounding box center [270, 248] width 55 height 31
click at [474, 231] on input "b." at bounding box center [474, 228] width 1 height 6
radio input "true"
click at [486, 370] on button "Next" at bounding box center [474, 374] width 160 height 39
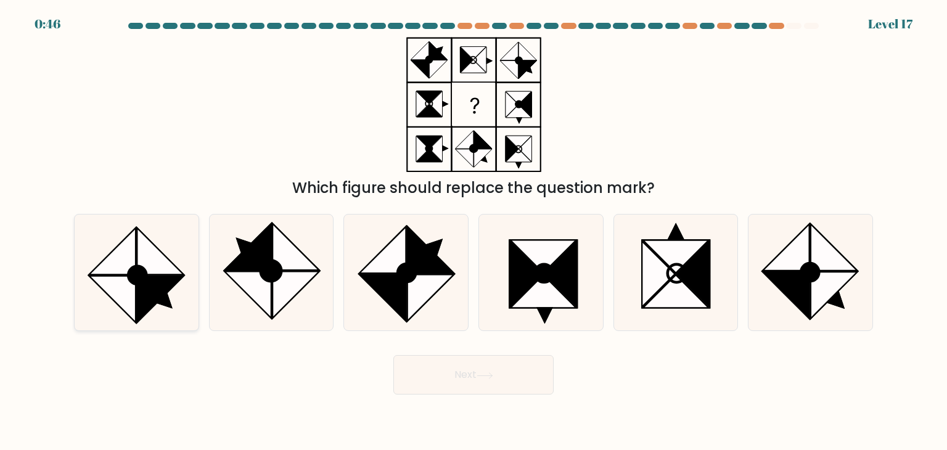
click at [145, 270] on circle at bounding box center [137, 275] width 25 height 25
click at [474, 231] on input "a." at bounding box center [474, 228] width 1 height 6
radio input "true"
click at [476, 392] on button "Next" at bounding box center [474, 374] width 160 height 39
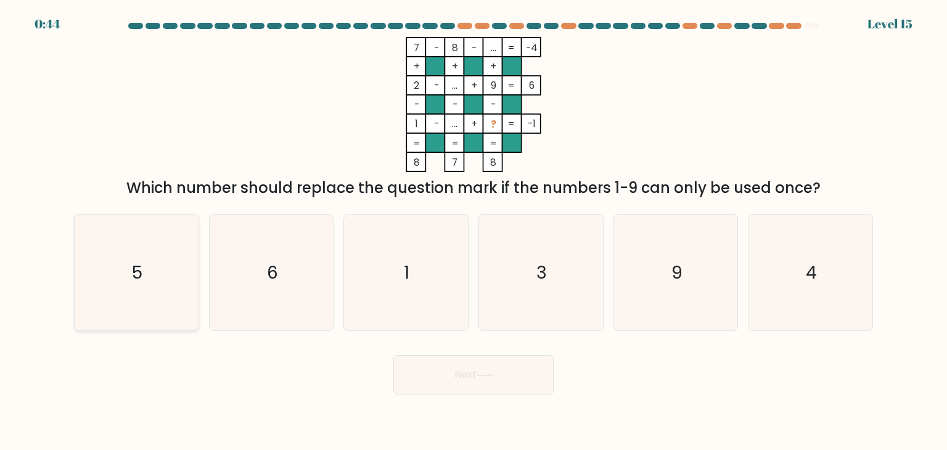
click at [180, 285] on icon "5" at bounding box center [136, 273] width 116 height 116
click at [474, 231] on input "a. 5" at bounding box center [474, 228] width 1 height 6
radio input "true"
click at [467, 381] on button "Next" at bounding box center [474, 374] width 160 height 39
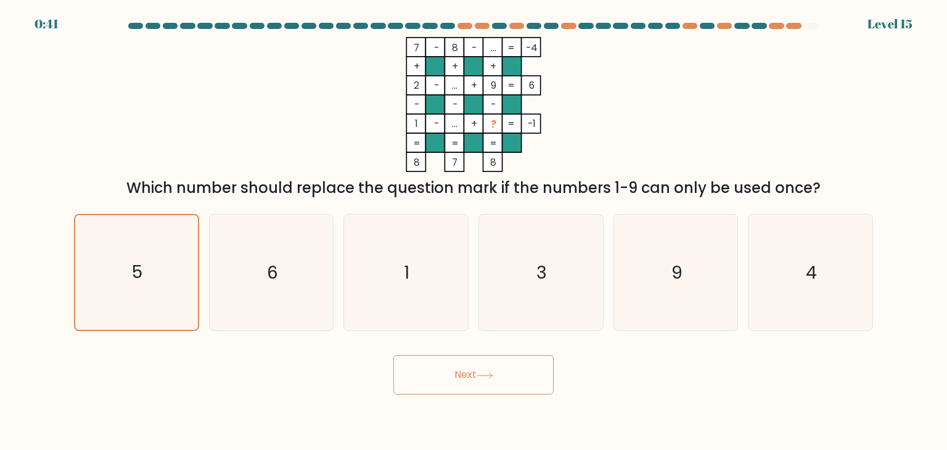
click at [467, 381] on button "Next" at bounding box center [474, 374] width 160 height 39
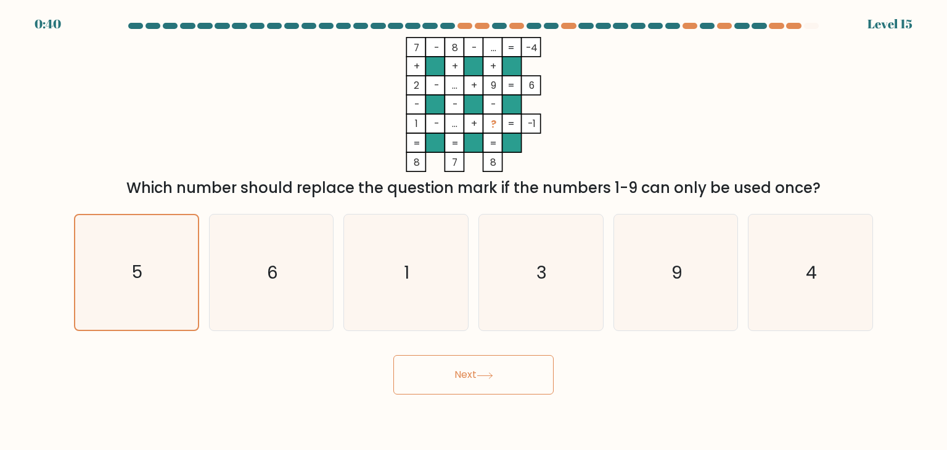
click at [467, 381] on button "Next" at bounding box center [474, 374] width 160 height 39
click at [175, 278] on icon "5" at bounding box center [136, 273] width 116 height 116
click at [474, 231] on input "a. 5" at bounding box center [474, 228] width 1 height 6
radio input "true"
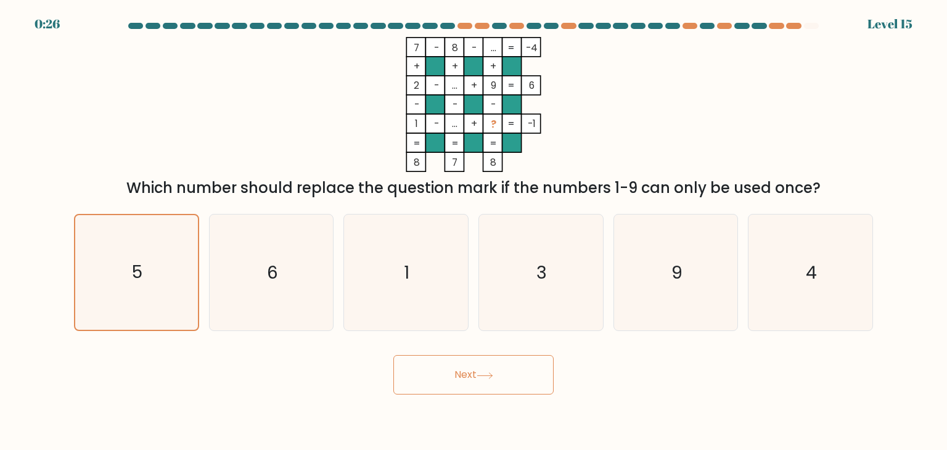
click at [456, 374] on button "Next" at bounding box center [474, 374] width 160 height 39
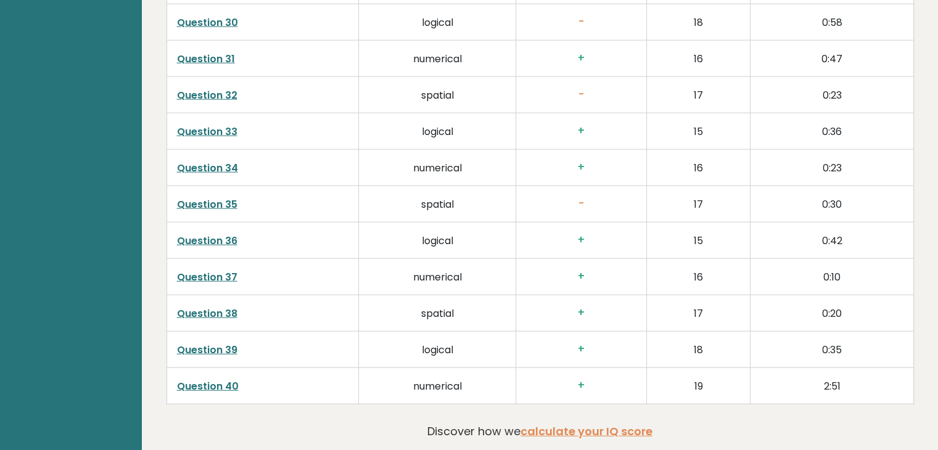
scroll to position [3274, 0]
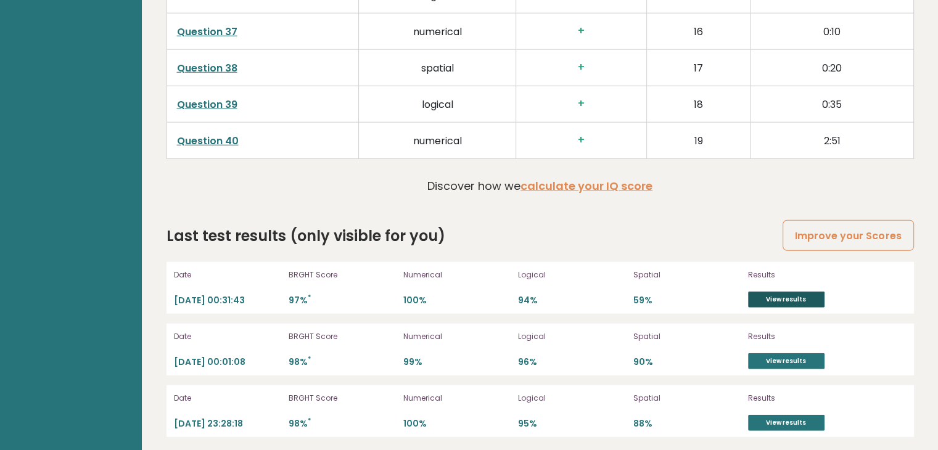
click at [788, 292] on link "View results" at bounding box center [786, 300] width 76 height 16
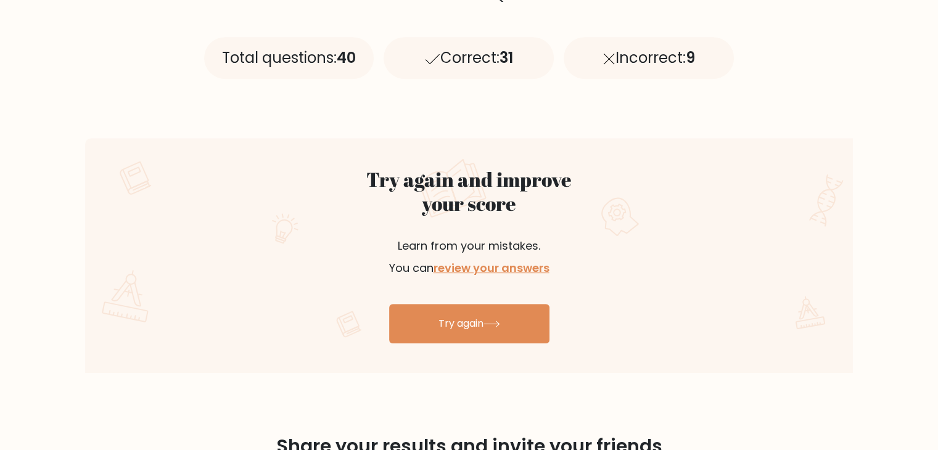
scroll to position [564, 0]
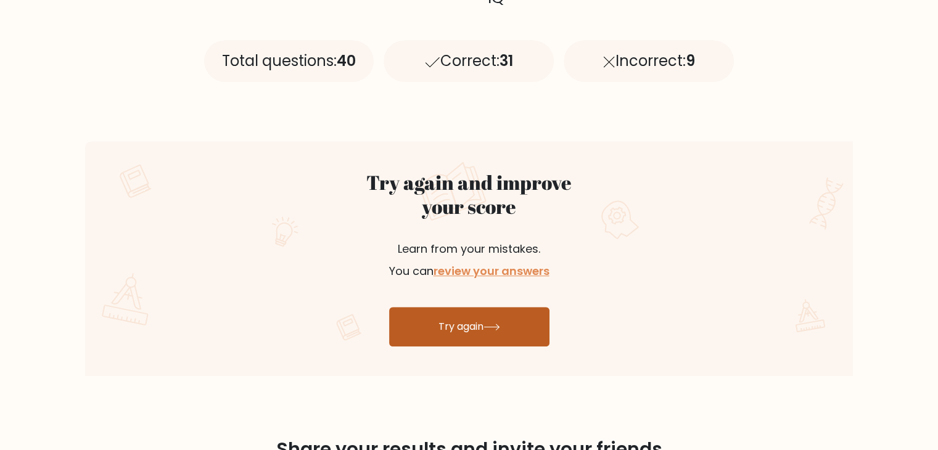
click at [482, 313] on link "Try again" at bounding box center [469, 326] width 160 height 39
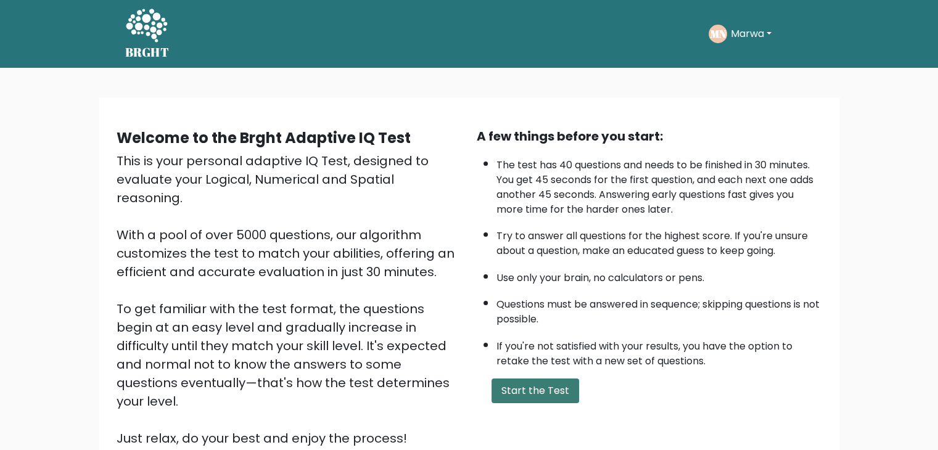
click at [540, 379] on button "Start the Test" at bounding box center [536, 391] width 88 height 25
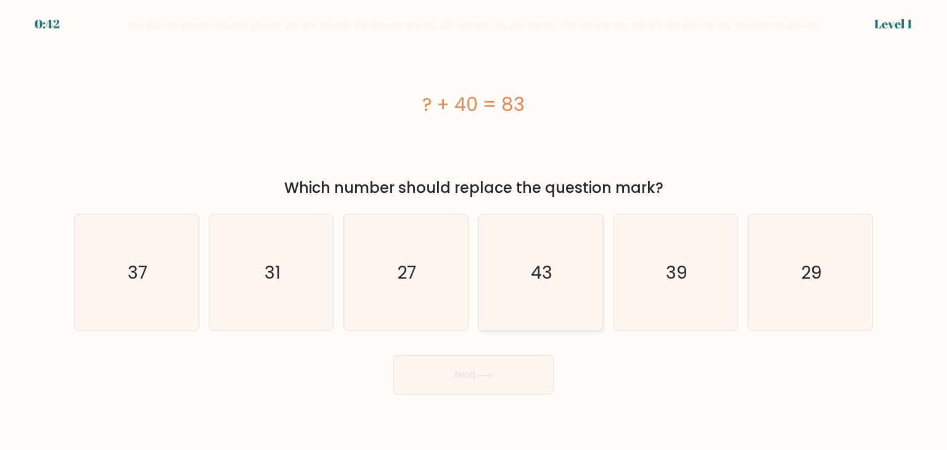
click at [543, 302] on icon "43" at bounding box center [541, 273] width 116 height 116
click at [474, 231] on input "d. 43" at bounding box center [474, 228] width 1 height 6
radio input "true"
click at [476, 377] on button "Next" at bounding box center [474, 374] width 160 height 39
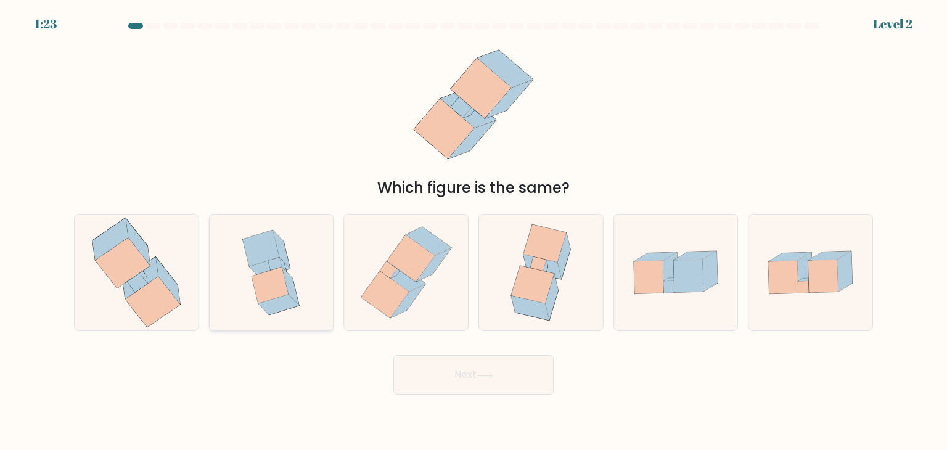
drag, startPoint x: 159, startPoint y: 295, endPoint x: 287, endPoint y: 309, distance: 129.1
click at [160, 295] on icon at bounding box center [153, 302] width 55 height 51
click at [474, 231] on input "a." at bounding box center [474, 228] width 1 height 6
radio input "true"
click at [519, 375] on button "Next" at bounding box center [474, 374] width 160 height 39
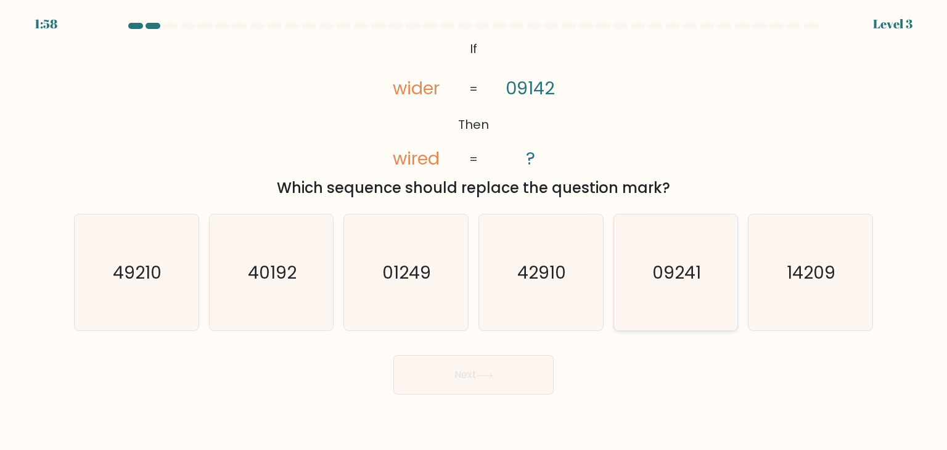
drag, startPoint x: 687, startPoint y: 283, endPoint x: 679, endPoint y: 289, distance: 10.3
click at [685, 285] on icon "09241" at bounding box center [676, 273] width 116 height 116
click at [474, 231] on input "e. 09241" at bounding box center [474, 228] width 1 height 6
radio input "true"
click at [466, 379] on button "Next" at bounding box center [474, 374] width 160 height 39
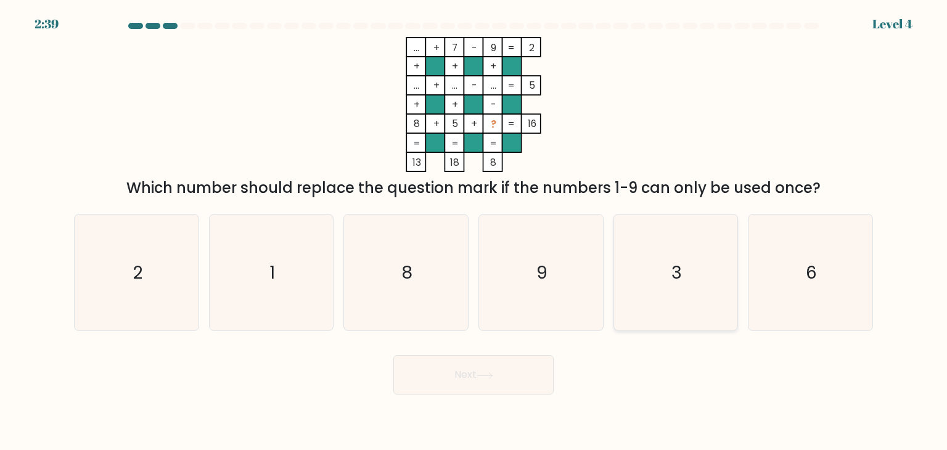
click at [683, 315] on icon "3" at bounding box center [676, 273] width 116 height 116
click at [474, 231] on input "e. 3" at bounding box center [474, 228] width 1 height 6
radio input "true"
click at [487, 363] on button "Next" at bounding box center [474, 374] width 160 height 39
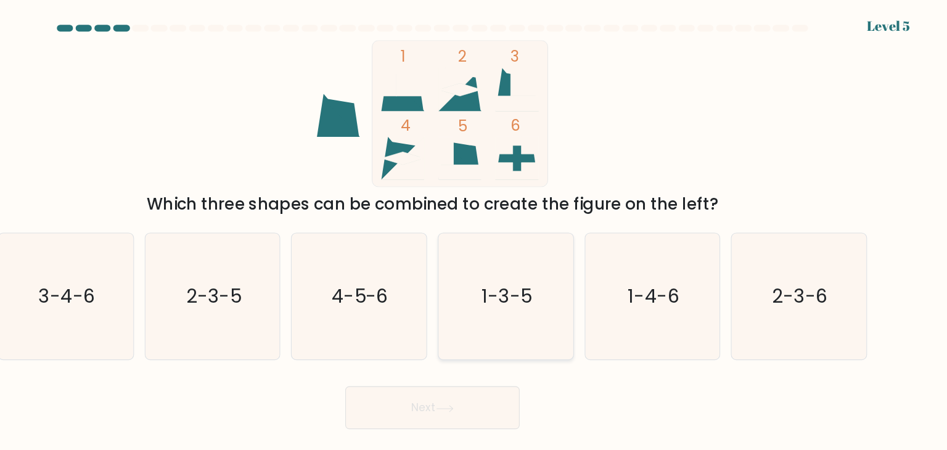
click at [556, 318] on icon "1-3-5" at bounding box center [541, 273] width 116 height 116
click at [474, 231] on input "d. 1-3-5" at bounding box center [474, 228] width 1 height 6
radio input "true"
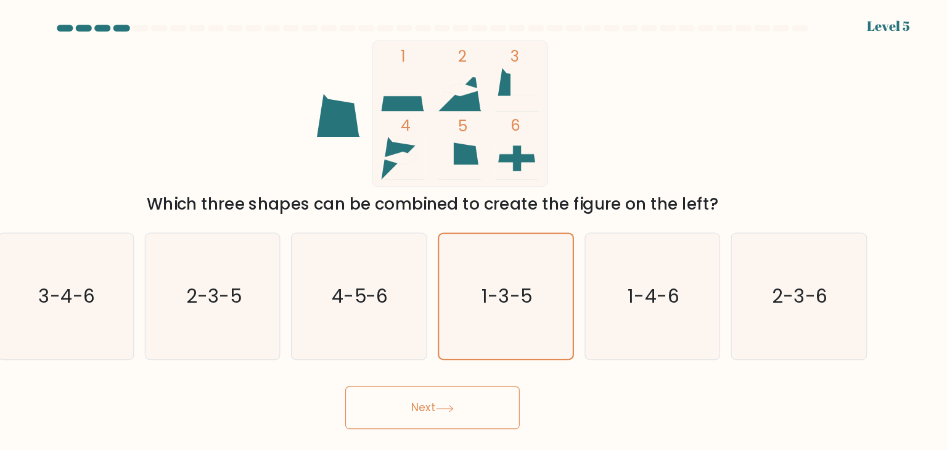
click at [508, 386] on button "Next" at bounding box center [474, 374] width 160 height 39
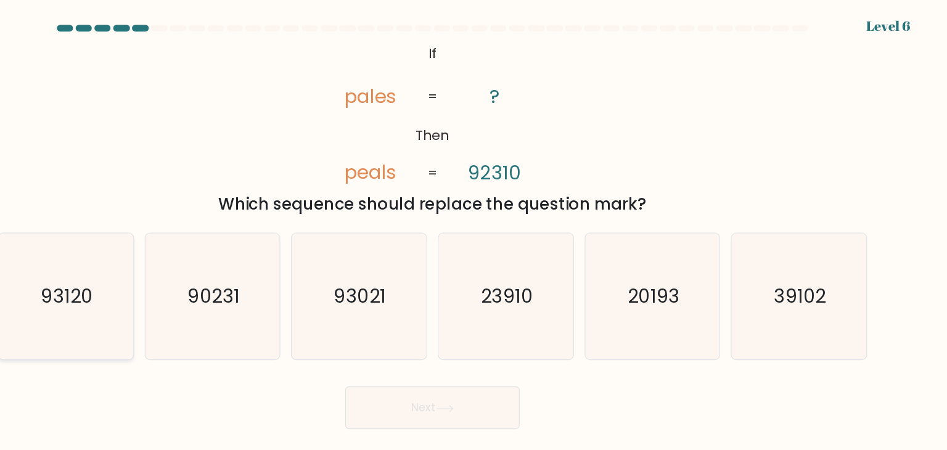
click at [171, 267] on icon "93120" at bounding box center [136, 273] width 116 height 116
click at [474, 231] on input "a. 93120" at bounding box center [474, 228] width 1 height 6
radio input "true"
click at [476, 385] on button "Next" at bounding box center [474, 374] width 160 height 39
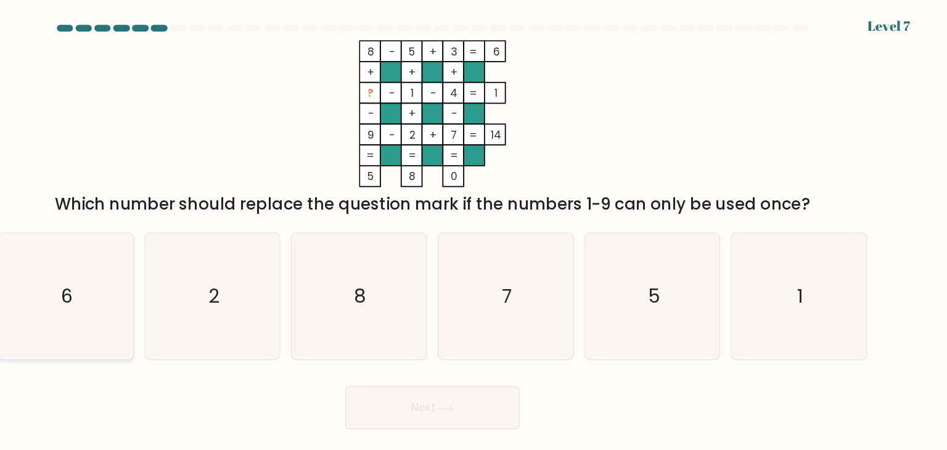
click at [157, 260] on icon "6" at bounding box center [136, 273] width 116 height 116
click at [474, 231] on input "a. 6" at bounding box center [474, 228] width 1 height 6
radio input "true"
click at [472, 373] on button "Next" at bounding box center [474, 374] width 160 height 39
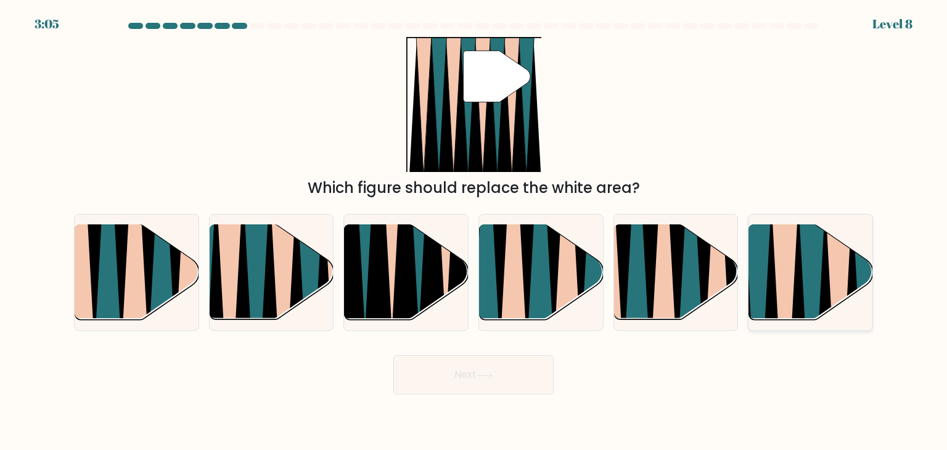
click at [769, 286] on icon at bounding box center [771, 325] width 27 height 247
click at [474, 231] on input "f." at bounding box center [474, 228] width 1 height 6
radio input "true"
click at [511, 374] on button "Next" at bounding box center [474, 374] width 160 height 39
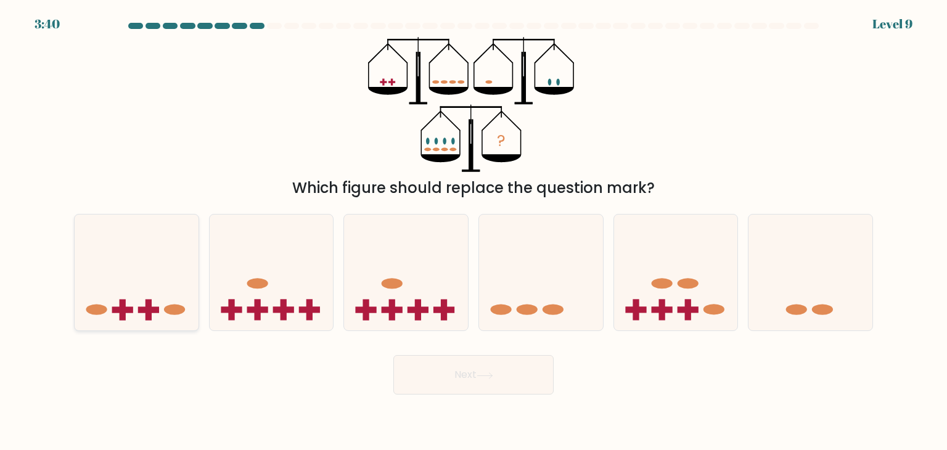
click at [165, 300] on icon at bounding box center [137, 272] width 124 height 102
click at [474, 231] on input "a." at bounding box center [474, 228] width 1 height 6
radio input "true"
click at [479, 359] on button "Next" at bounding box center [474, 374] width 160 height 39
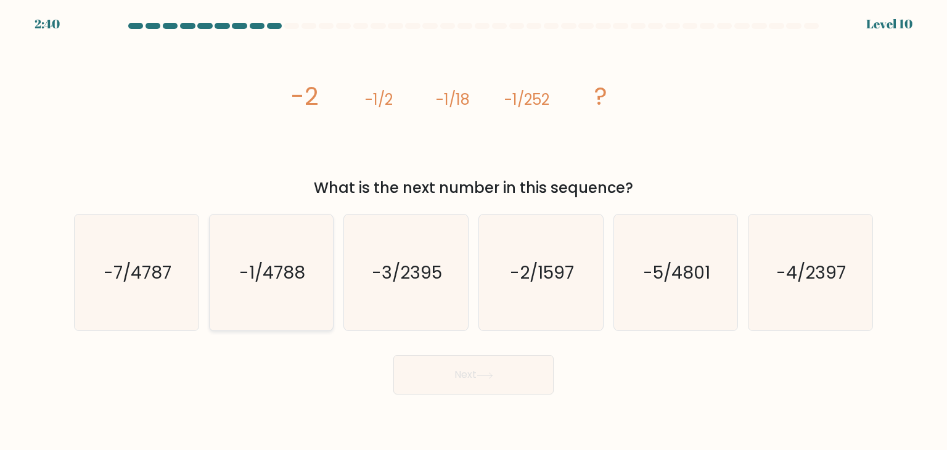
click at [303, 274] on text "-1/4788" at bounding box center [272, 272] width 66 height 25
click at [474, 231] on input "b. -1/4788" at bounding box center [474, 228] width 1 height 6
radio input "true"
click at [545, 392] on button "Next" at bounding box center [474, 374] width 160 height 39
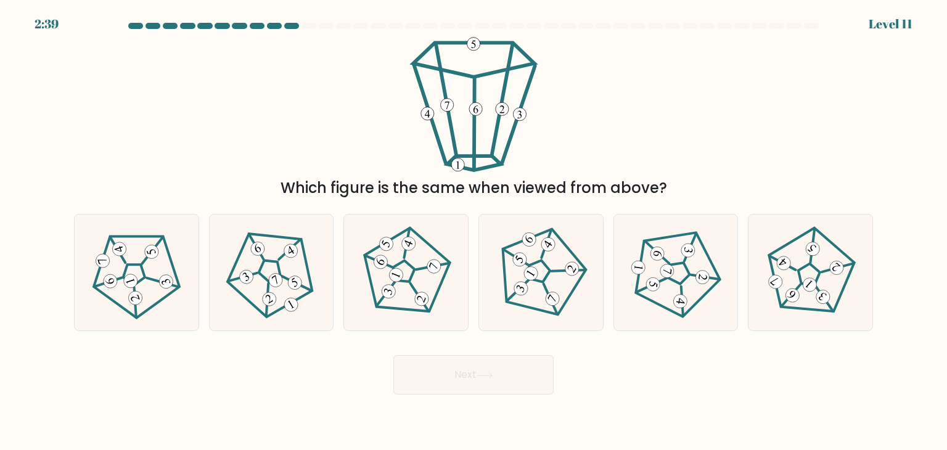
click at [508, 377] on button "Next" at bounding box center [474, 374] width 160 height 39
click at [718, 77] on div "Which figure is the same when viewed from above?" at bounding box center [474, 118] width 814 height 162
click at [412, 283] on icon at bounding box center [406, 272] width 93 height 93
click at [474, 231] on input "c." at bounding box center [474, 228] width 1 height 6
radio input "true"
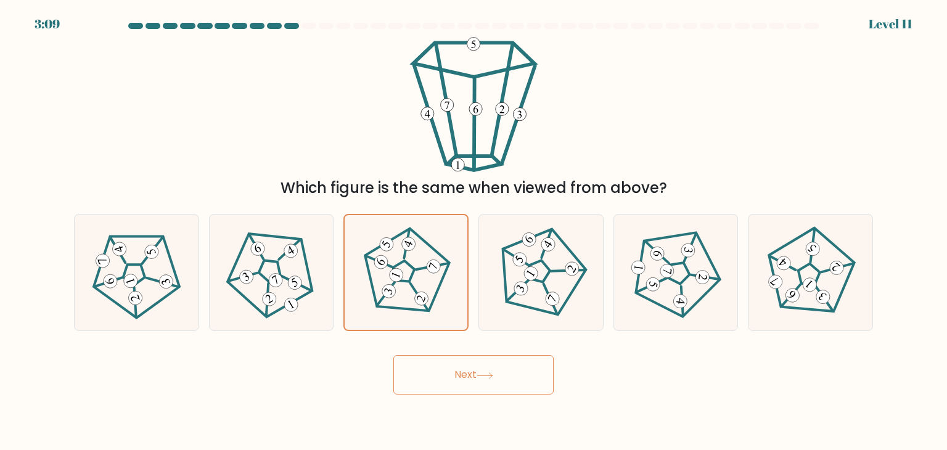
click at [491, 387] on button "Next" at bounding box center [474, 374] width 160 height 39
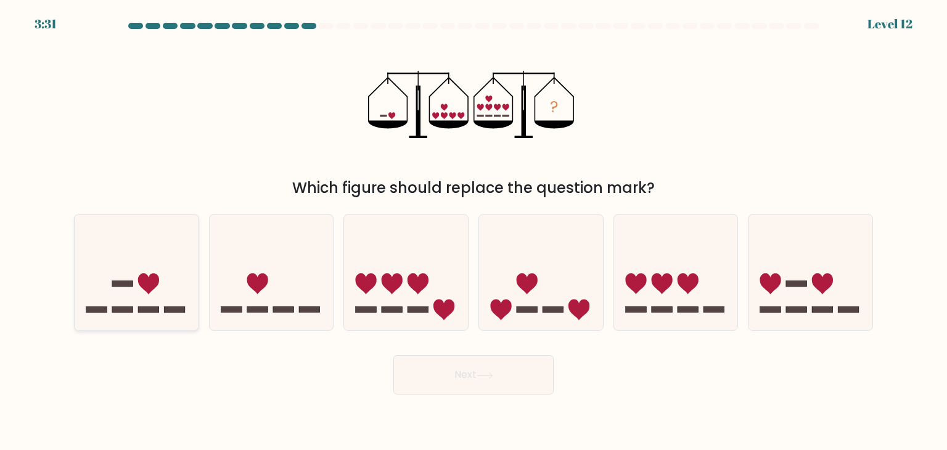
click at [130, 307] on rect at bounding box center [122, 310] width 21 height 6
click at [474, 231] on input "a." at bounding box center [474, 228] width 1 height 6
radio input "true"
click at [447, 389] on button "Next" at bounding box center [474, 374] width 160 height 39
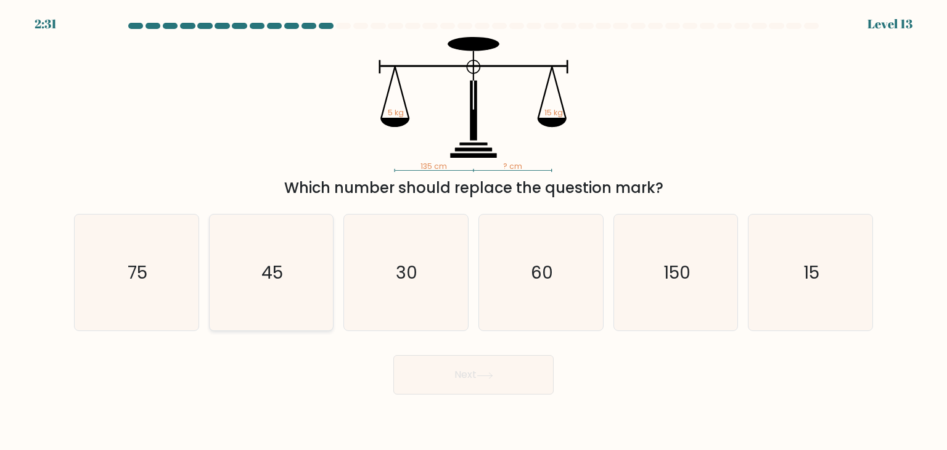
click at [263, 300] on icon "45" at bounding box center [271, 273] width 116 height 116
click at [474, 231] on input "b. 45" at bounding box center [474, 228] width 1 height 6
radio input "true"
click at [472, 384] on button "Next" at bounding box center [474, 374] width 160 height 39
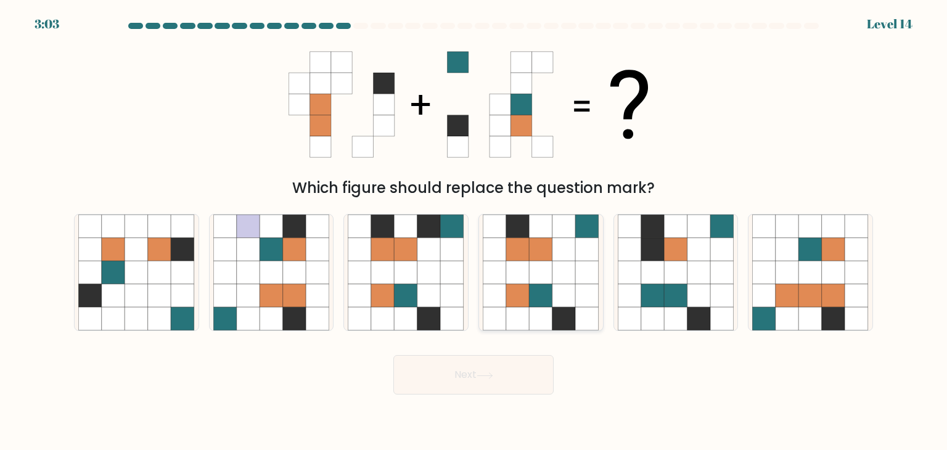
click at [564, 286] on icon at bounding box center [564, 295] width 23 height 23
click at [474, 231] on input "d." at bounding box center [474, 228] width 1 height 6
radio input "true"
click at [480, 357] on button "Next" at bounding box center [474, 374] width 160 height 39
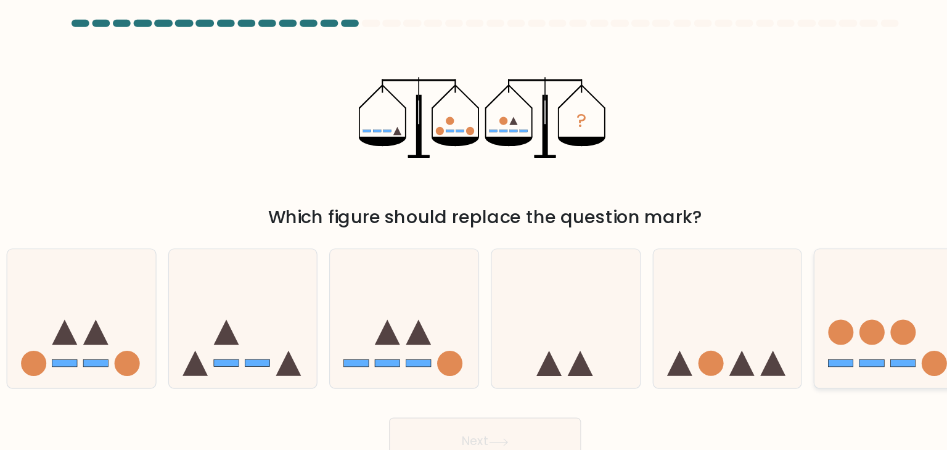
click at [806, 302] on icon at bounding box center [811, 272] width 124 height 102
click at [474, 231] on input "f." at bounding box center [474, 228] width 1 height 6
radio input "true"
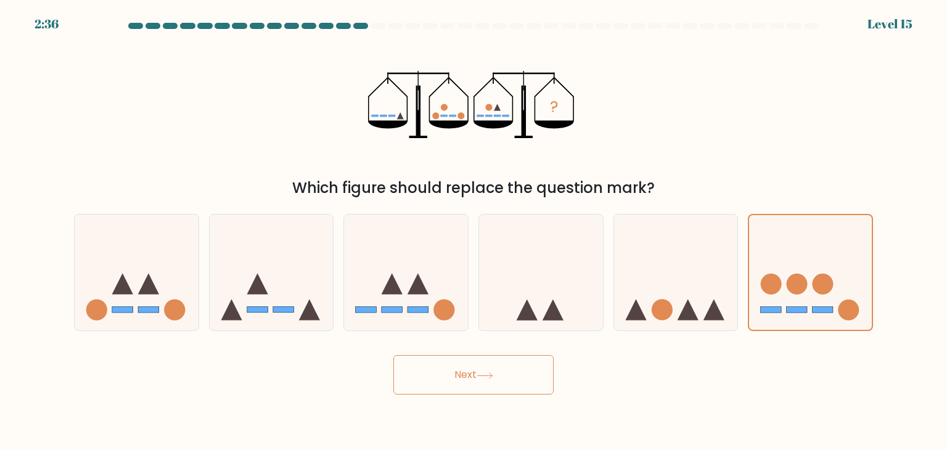
click at [532, 375] on button "Next" at bounding box center [474, 374] width 160 height 39
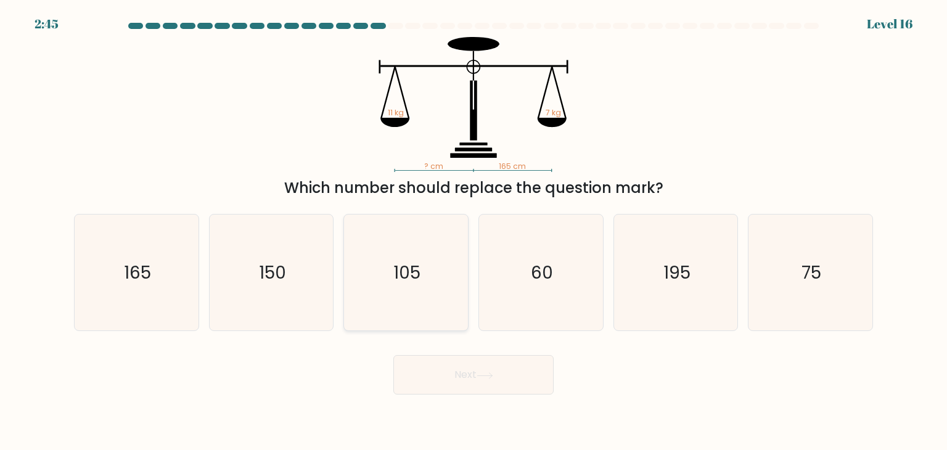
click at [432, 310] on icon "105" at bounding box center [406, 273] width 116 height 116
click at [474, 231] on input "c. 105" at bounding box center [474, 228] width 1 height 6
radio input "true"
click at [480, 377] on icon at bounding box center [485, 376] width 17 height 7
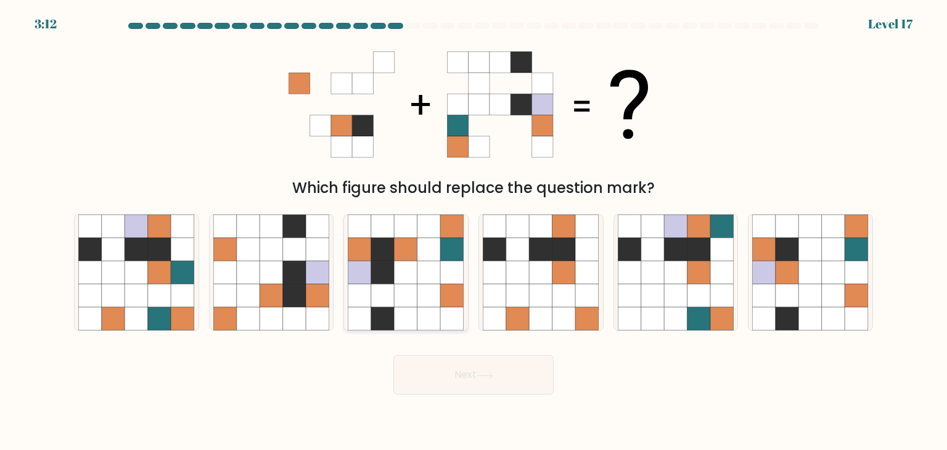
click at [437, 289] on icon at bounding box center [429, 295] width 23 height 23
click at [474, 231] on input "c." at bounding box center [474, 228] width 1 height 6
radio input "true"
click at [495, 392] on button "Next" at bounding box center [474, 374] width 160 height 39
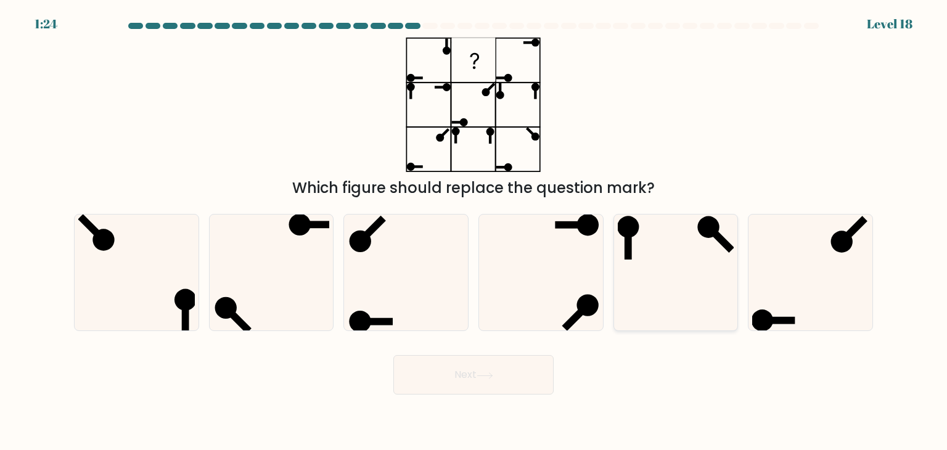
click at [703, 271] on icon at bounding box center [676, 273] width 116 height 116
click at [474, 231] on input "e." at bounding box center [474, 228] width 1 height 6
radio input "true"
click at [492, 378] on icon at bounding box center [484, 376] width 15 height 6
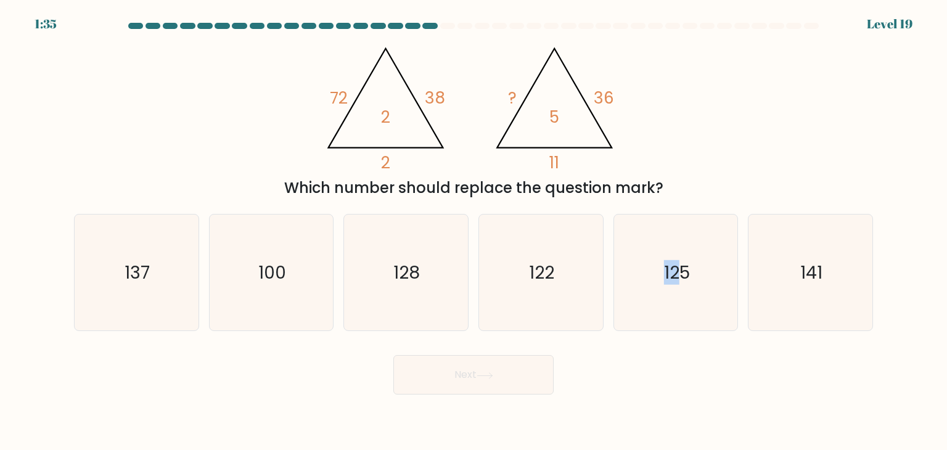
drag, startPoint x: 677, startPoint y: 318, endPoint x: 585, endPoint y: 350, distance: 97.5
click at [646, 324] on icon "125" at bounding box center [676, 273] width 116 height 116
drag, startPoint x: 509, startPoint y: 373, endPoint x: 551, endPoint y: 360, distance: 44.7
click at [509, 373] on button "Next" at bounding box center [474, 374] width 160 height 39
click at [683, 283] on text "125" at bounding box center [677, 272] width 26 height 25
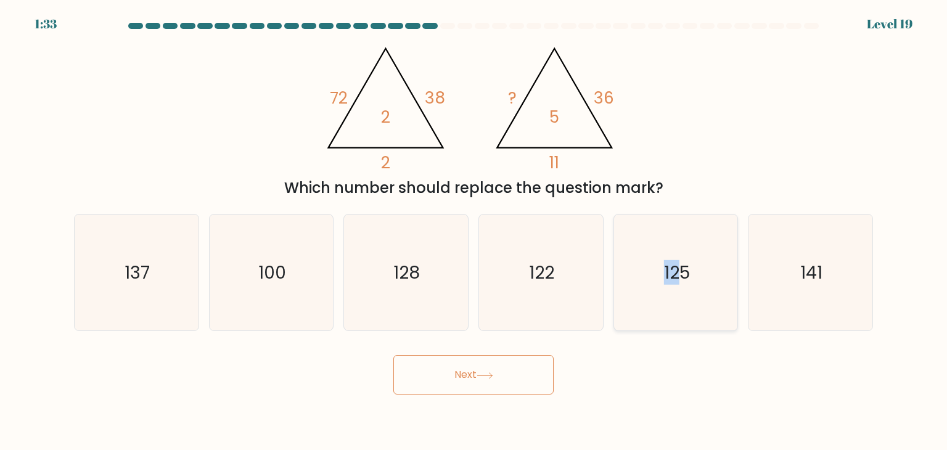
click at [474, 231] on input "e. 125" at bounding box center [474, 228] width 1 height 6
radio input "true"
click at [510, 371] on button "Next" at bounding box center [474, 374] width 160 height 39
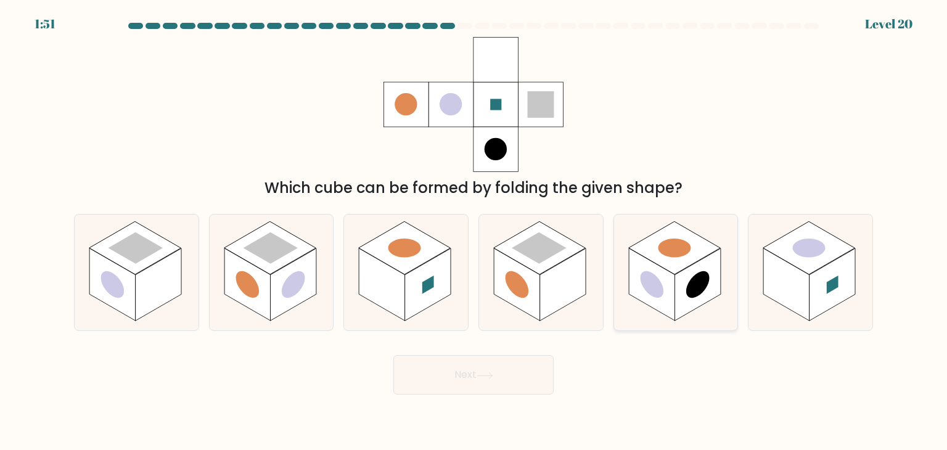
click at [671, 284] on rect at bounding box center [652, 285] width 46 height 73
click at [474, 231] on input "e." at bounding box center [474, 228] width 1 height 6
radio input "true"
click at [513, 371] on button "Next" at bounding box center [474, 374] width 160 height 39
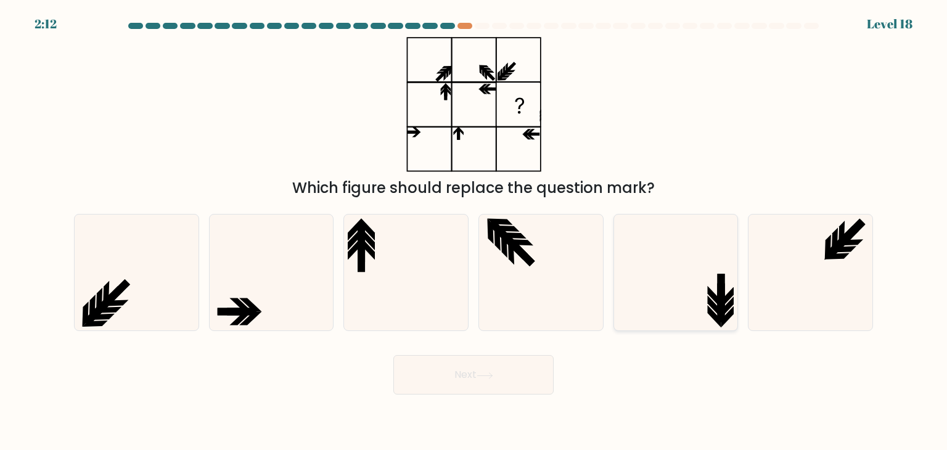
click at [701, 304] on icon at bounding box center [676, 273] width 116 height 116
click at [474, 231] on input "e." at bounding box center [474, 228] width 1 height 6
radio input "true"
click at [496, 386] on button "Next" at bounding box center [474, 374] width 160 height 39
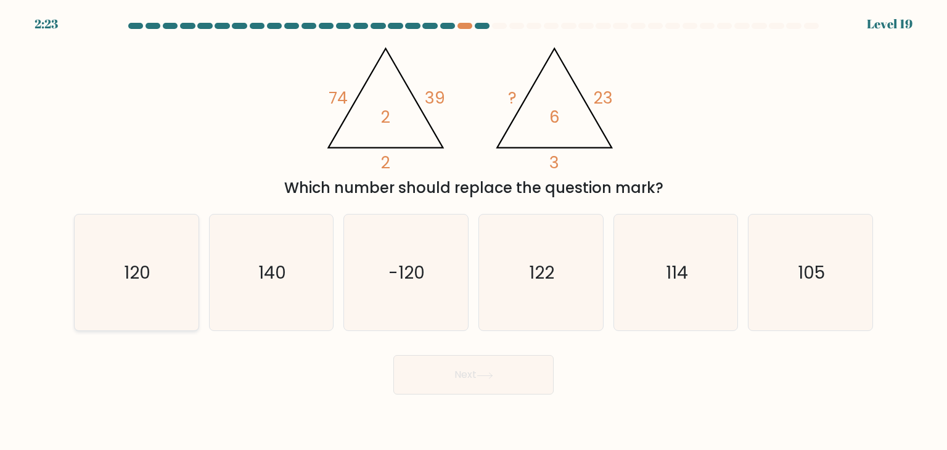
click at [128, 297] on icon "120" at bounding box center [136, 273] width 116 height 116
click at [474, 231] on input "a. 120" at bounding box center [474, 228] width 1 height 6
radio input "true"
click at [447, 368] on button "Next" at bounding box center [474, 374] width 160 height 39
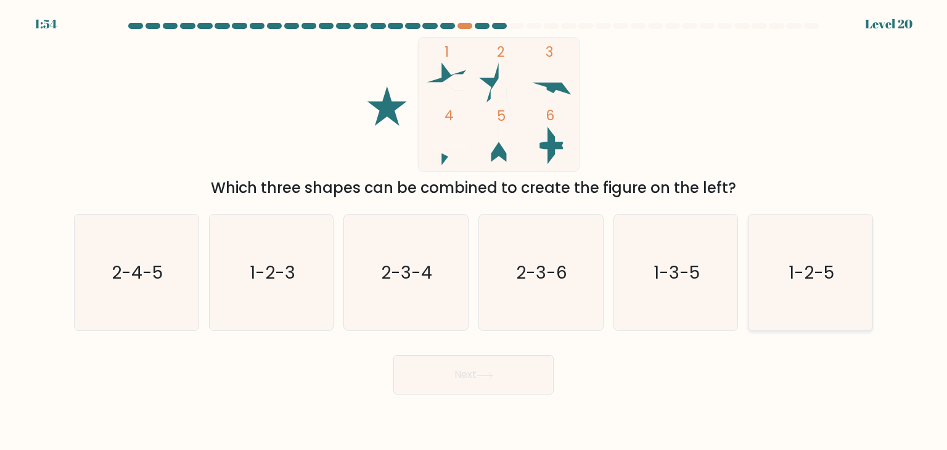
click at [802, 289] on icon "1-2-5" at bounding box center [811, 273] width 116 height 116
click at [474, 231] on input "f. 1-2-5" at bounding box center [474, 228] width 1 height 6
radio input "true"
click at [518, 363] on button "Next" at bounding box center [474, 374] width 160 height 39
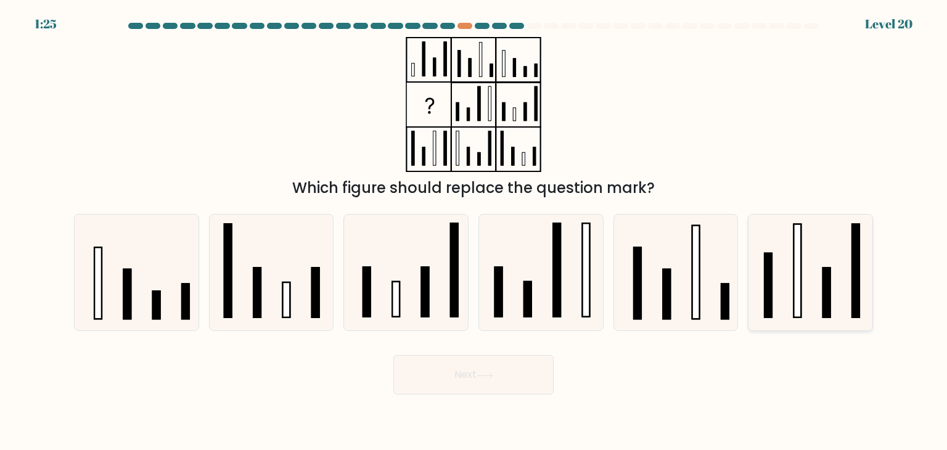
click at [787, 306] on icon at bounding box center [811, 273] width 116 height 116
click at [474, 231] on input "f." at bounding box center [474, 228] width 1 height 6
radio input "true"
click at [406, 291] on icon at bounding box center [406, 273] width 116 height 116
click at [474, 231] on input "c." at bounding box center [474, 228] width 1 height 6
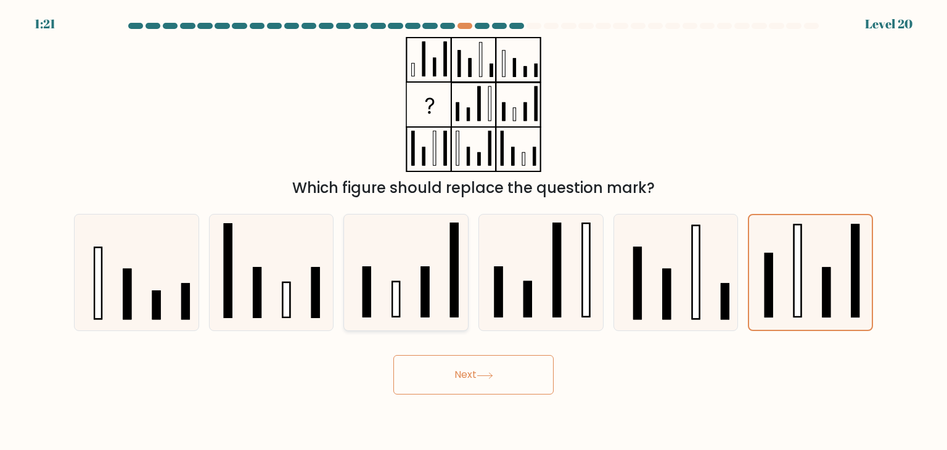
radio input "true"
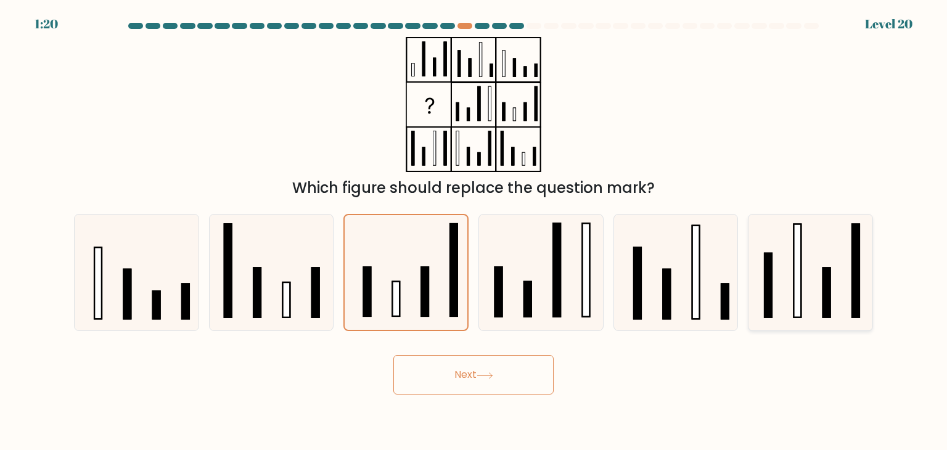
click at [804, 263] on icon at bounding box center [811, 273] width 116 height 116
click at [474, 231] on input "f." at bounding box center [474, 228] width 1 height 6
radio input "true"
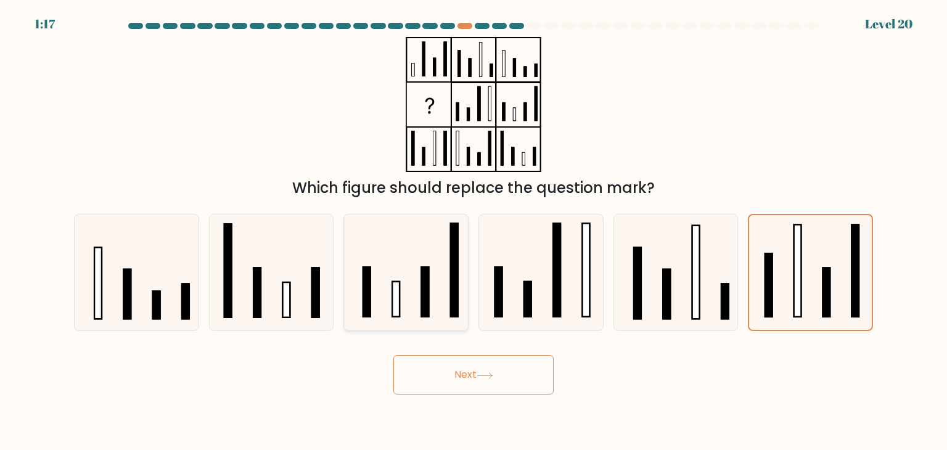
click at [376, 299] on icon at bounding box center [406, 273] width 116 height 116
click at [474, 231] on input "c." at bounding box center [474, 228] width 1 height 6
radio input "true"
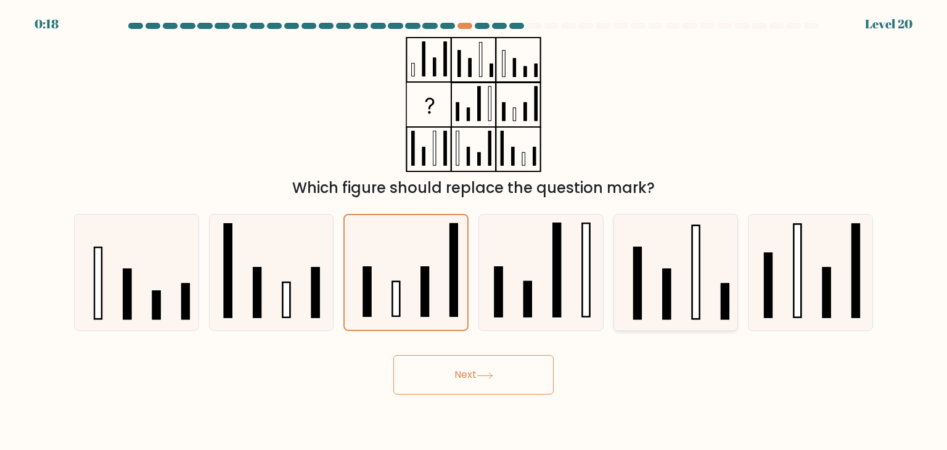
click at [666, 274] on rect at bounding box center [666, 295] width 7 height 50
click at [474, 231] on input "e." at bounding box center [474, 228] width 1 height 6
radio input "true"
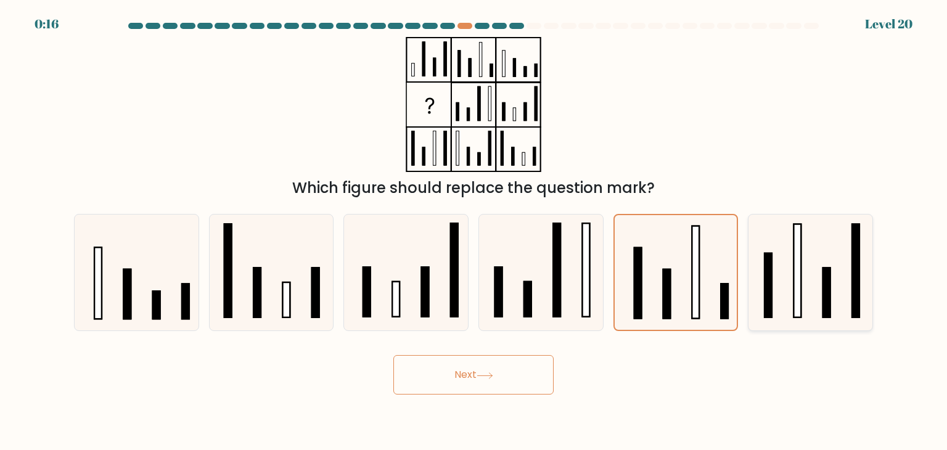
click at [839, 284] on icon at bounding box center [811, 273] width 116 height 116
click at [474, 231] on input "f." at bounding box center [474, 228] width 1 height 6
radio input "true"
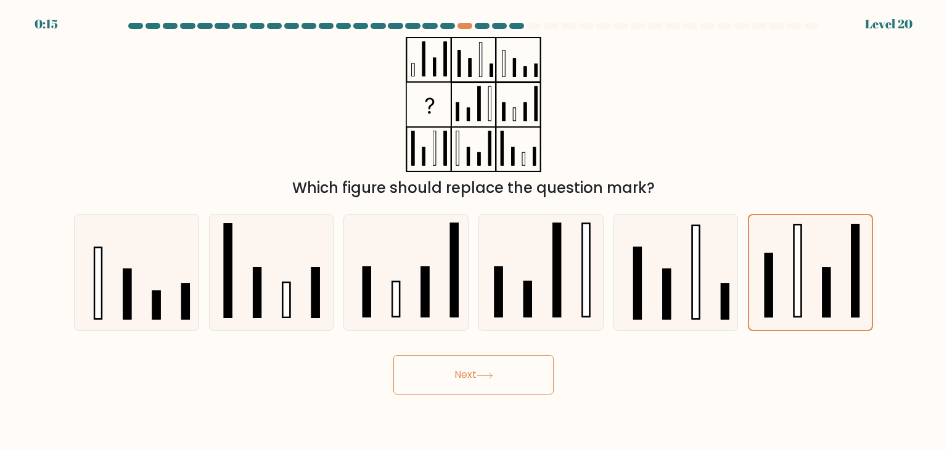
click at [500, 381] on button "Next" at bounding box center [474, 374] width 160 height 39
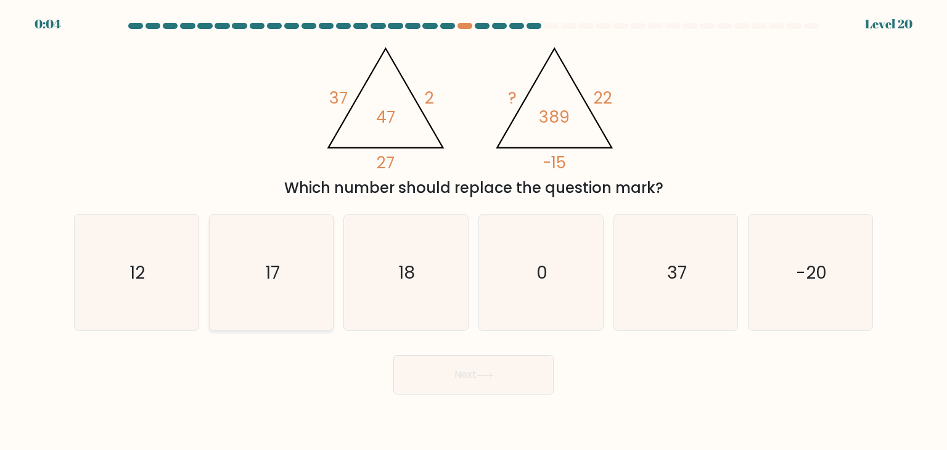
click at [281, 312] on icon "17" at bounding box center [271, 273] width 116 height 116
click at [474, 231] on input "b. 17" at bounding box center [474, 228] width 1 height 6
radio input "true"
click at [489, 393] on button "Next" at bounding box center [474, 374] width 160 height 39
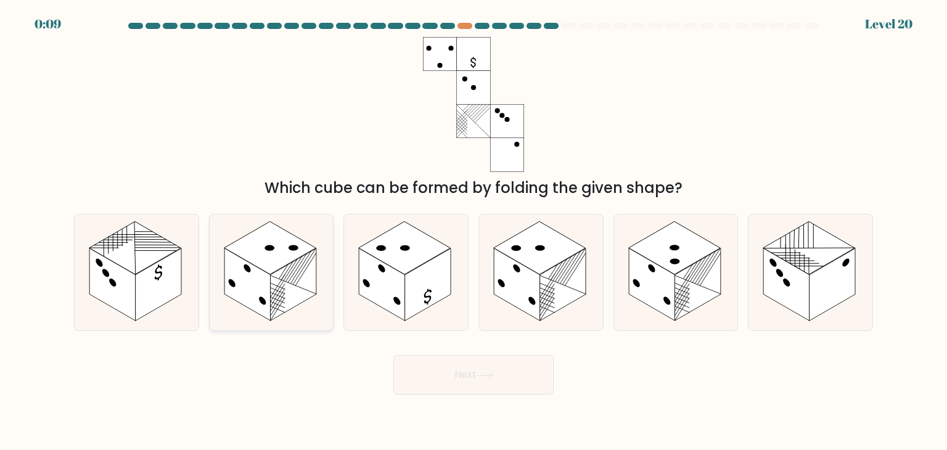
click at [303, 292] on rect at bounding box center [293, 285] width 46 height 73
click at [474, 231] on input "b." at bounding box center [474, 228] width 1 height 6
radio input "true"
click at [492, 373] on icon at bounding box center [485, 376] width 17 height 7
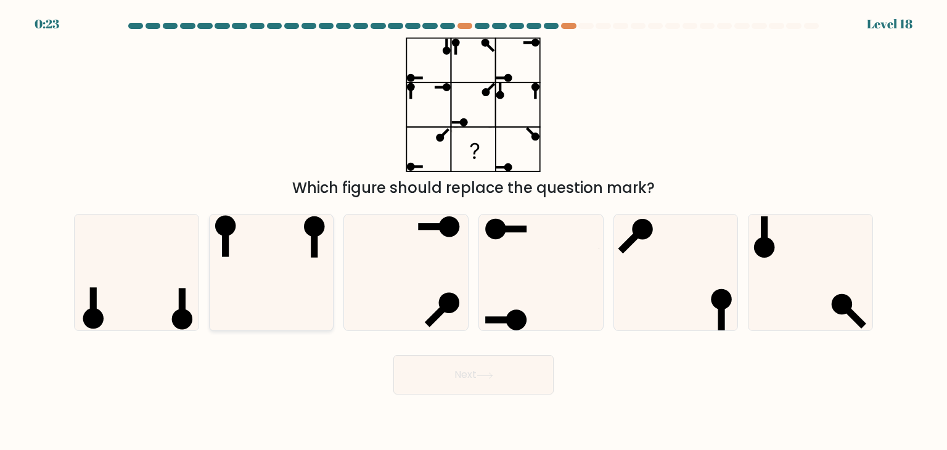
click at [294, 272] on icon at bounding box center [271, 273] width 116 height 116
click at [474, 231] on input "b." at bounding box center [474, 228] width 1 height 6
radio input "true"
click at [489, 376] on icon at bounding box center [484, 376] width 15 height 6
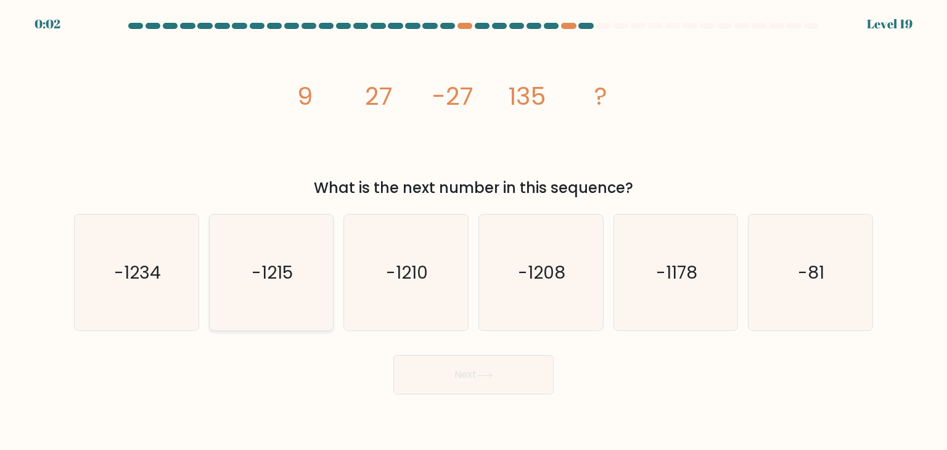
click at [288, 303] on icon "-1215" at bounding box center [271, 273] width 116 height 116
click at [474, 231] on input "b. -1215" at bounding box center [474, 228] width 1 height 6
radio input "true"
click at [397, 368] on button "Next" at bounding box center [474, 374] width 160 height 39
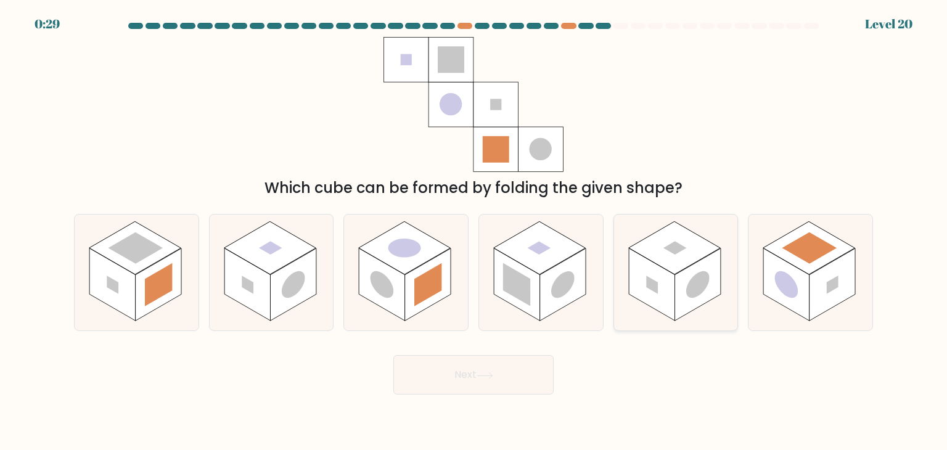
click at [677, 274] on rect at bounding box center [698, 285] width 46 height 73
click at [474, 231] on input "e." at bounding box center [474, 228] width 1 height 6
radio input "true"
click at [526, 312] on rect at bounding box center [517, 285] width 46 height 73
click at [474, 231] on input "d." at bounding box center [474, 228] width 1 height 6
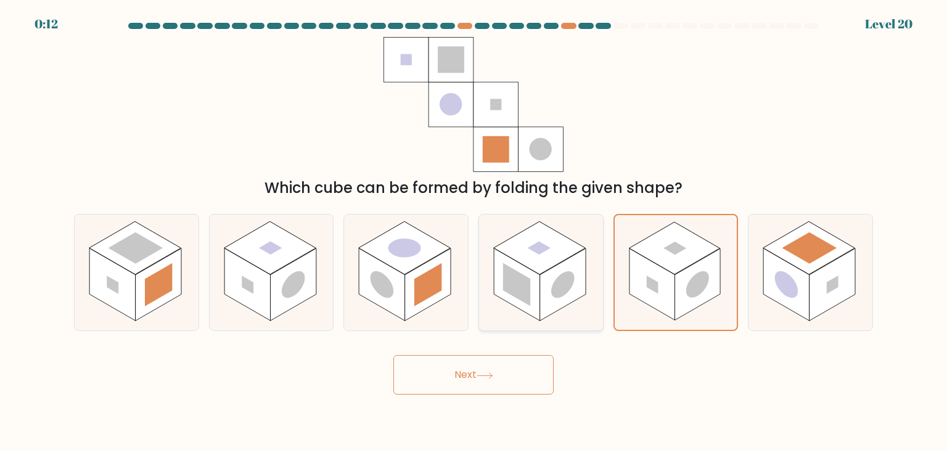
radio input "true"
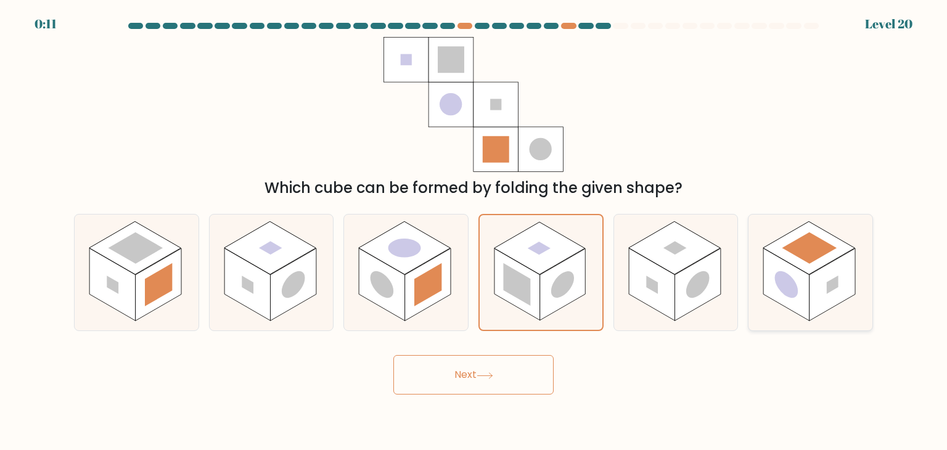
click at [819, 284] on rect at bounding box center [833, 285] width 46 height 73
click at [474, 231] on input "f." at bounding box center [474, 228] width 1 height 6
radio input "true"
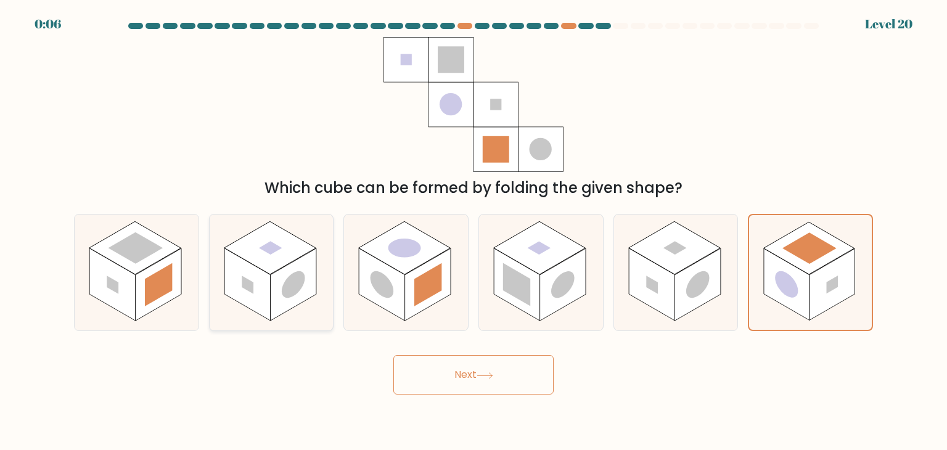
click at [284, 262] on rect at bounding box center [270, 247] width 92 height 53
click at [474, 231] on input "b." at bounding box center [474, 228] width 1 height 6
radio input "true"
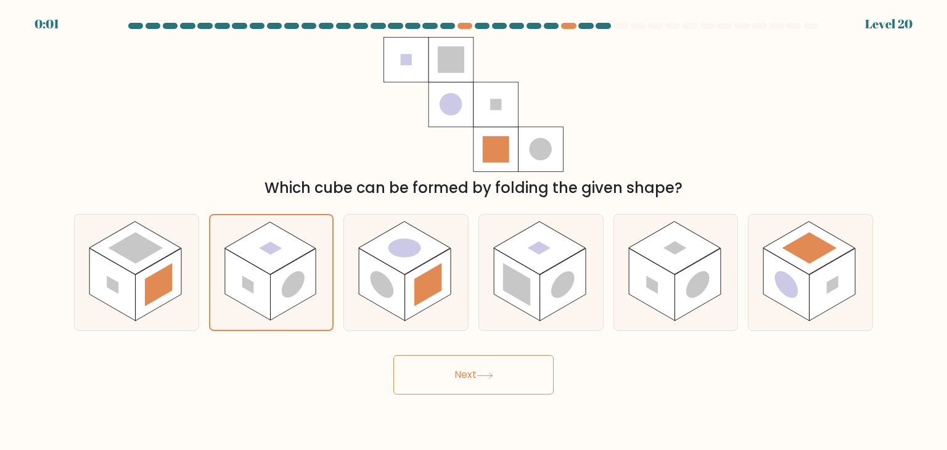
click at [459, 364] on button "Next" at bounding box center [474, 374] width 160 height 39
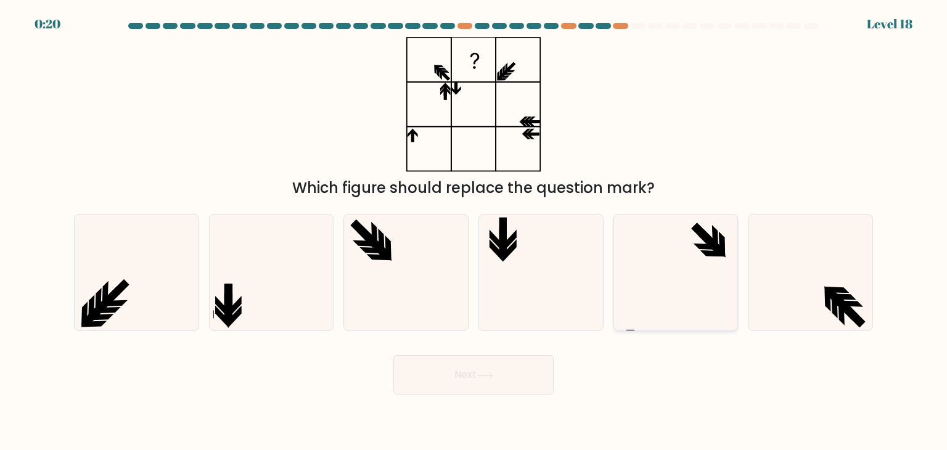
click at [659, 276] on icon at bounding box center [676, 273] width 116 height 116
click at [474, 231] on input "e." at bounding box center [474, 228] width 1 height 6
radio input "true"
click at [473, 351] on div "Next" at bounding box center [474, 370] width 814 height 49
click at [471, 360] on button "Next" at bounding box center [474, 374] width 160 height 39
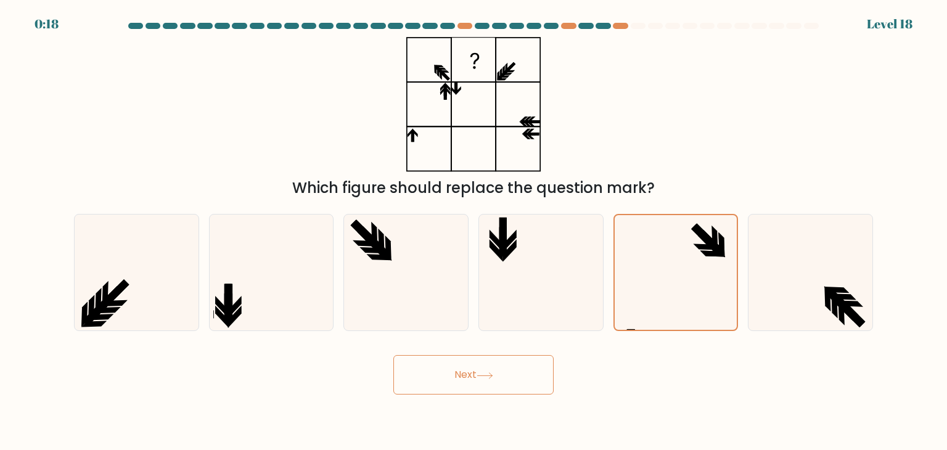
click at [471, 360] on button "Next" at bounding box center [474, 374] width 160 height 39
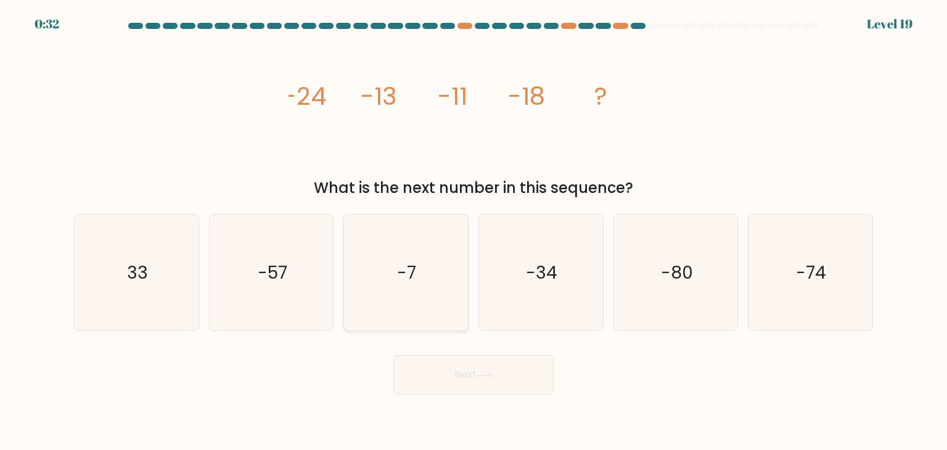
click at [357, 262] on icon "-7" at bounding box center [406, 273] width 116 height 116
click at [474, 231] on input "c. -7" at bounding box center [474, 228] width 1 height 6
radio input "true"
click at [474, 368] on button "Next" at bounding box center [474, 374] width 160 height 39
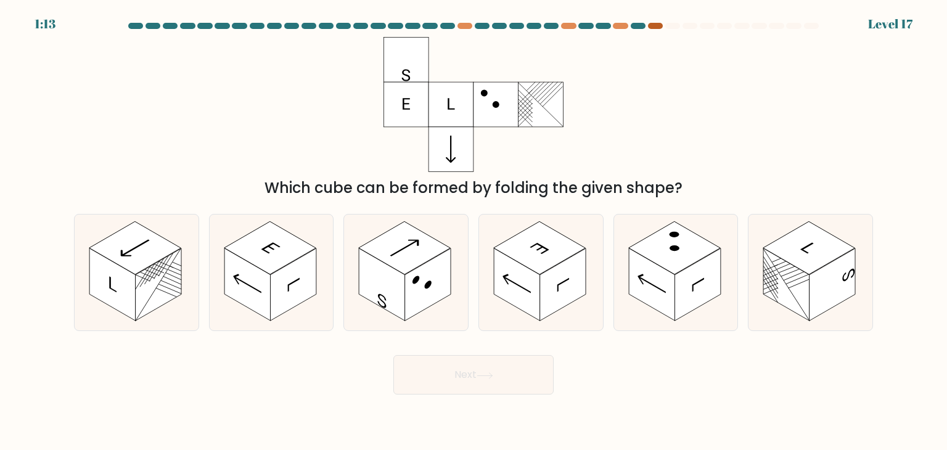
click at [658, 27] on div at bounding box center [655, 26] width 15 height 6
click at [303, 295] on rect at bounding box center [293, 285] width 46 height 73
click at [474, 231] on input "b." at bounding box center [474, 228] width 1 height 6
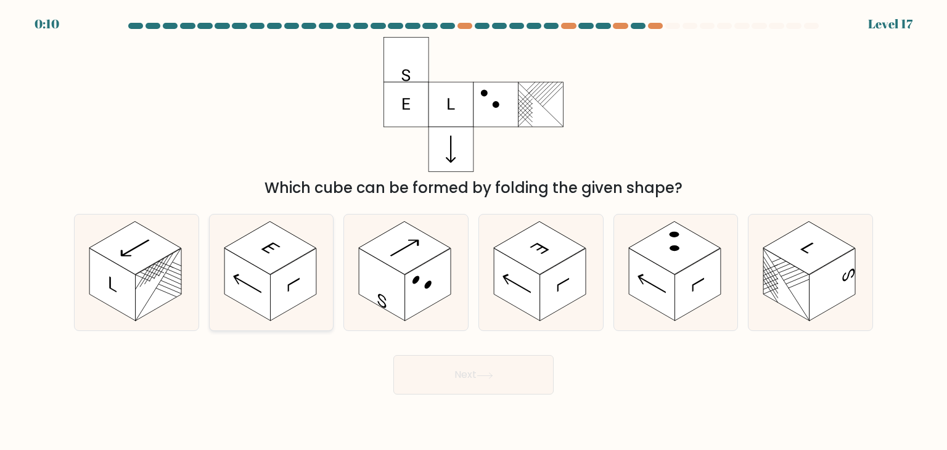
radio input "true"
click at [455, 369] on button "Next" at bounding box center [474, 374] width 160 height 39
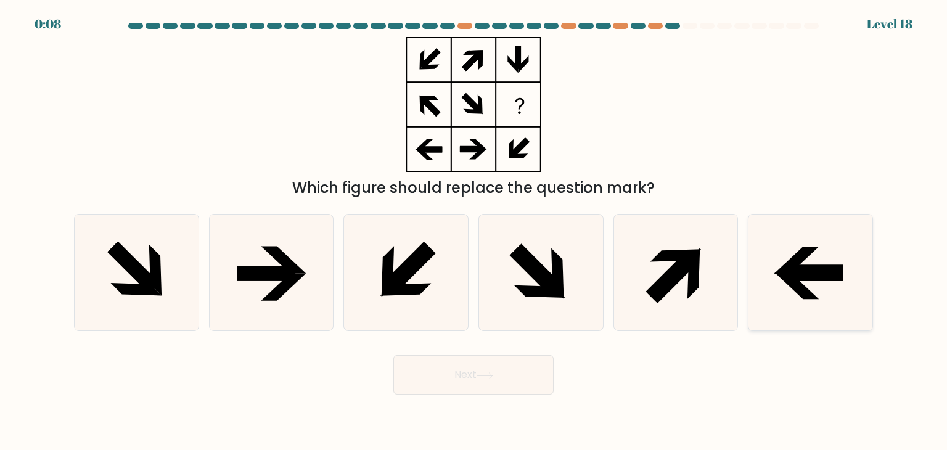
click at [867, 289] on icon at bounding box center [811, 273] width 116 height 116
click at [474, 231] on input "f." at bounding box center [474, 228] width 1 height 6
radio input "true"
drag, startPoint x: 274, startPoint y: 309, endPoint x: 289, endPoint y: 321, distance: 19.7
click at [289, 321] on icon at bounding box center [271, 273] width 116 height 116
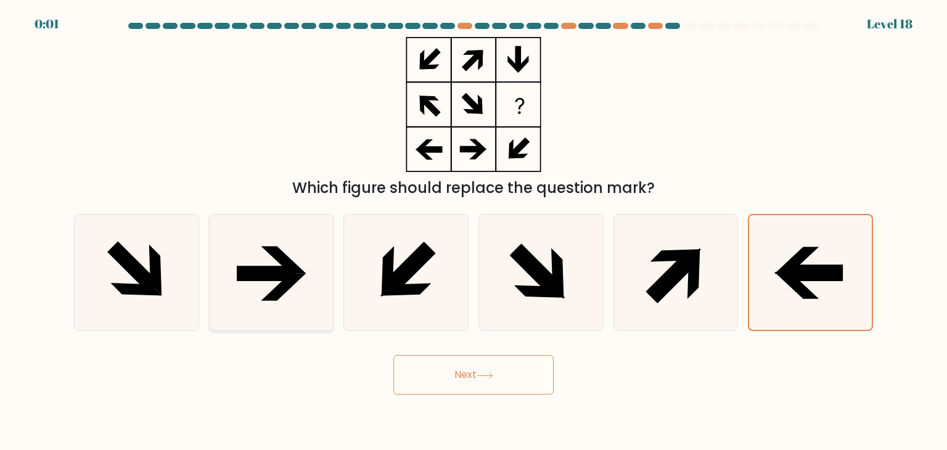
click at [474, 231] on input "b." at bounding box center [474, 228] width 1 height 6
radio input "true"
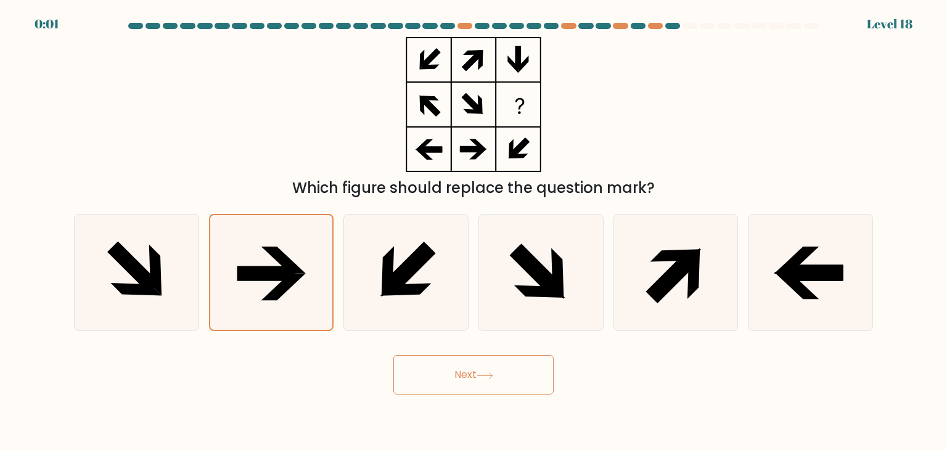
click at [489, 376] on icon at bounding box center [485, 376] width 17 height 7
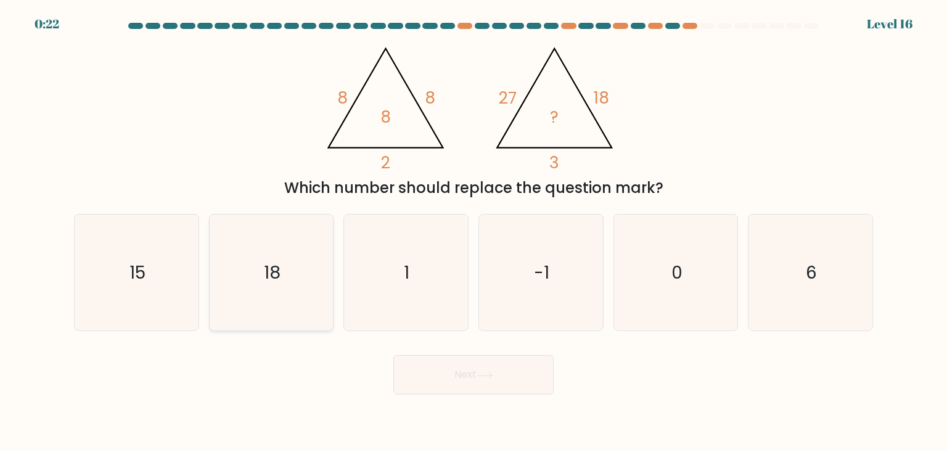
drag, startPoint x: 158, startPoint y: 323, endPoint x: 233, endPoint y: 324, distance: 74.6
click at [167, 321] on icon "15" at bounding box center [136, 273] width 116 height 116
click at [474, 231] on input "a. 15" at bounding box center [474, 228] width 1 height 6
radio input "true"
click at [499, 372] on button "Next" at bounding box center [474, 374] width 160 height 39
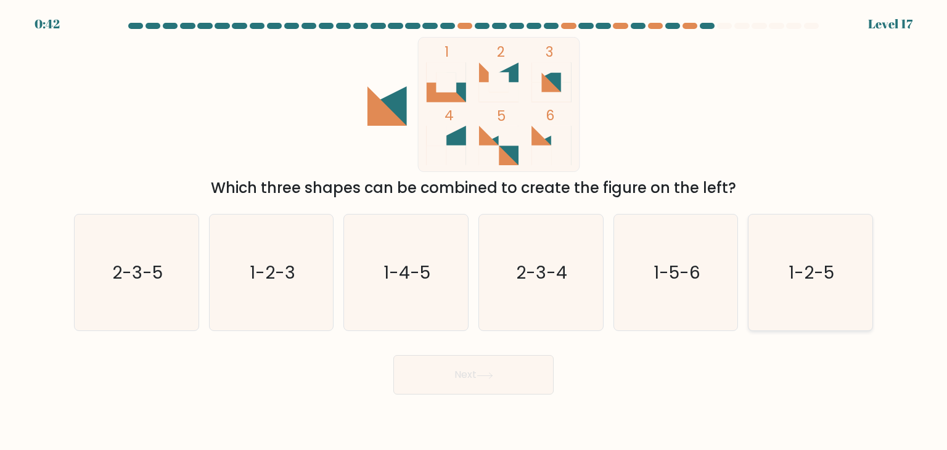
click at [850, 291] on icon "1-2-5" at bounding box center [811, 273] width 116 height 116
click at [474, 231] on input "f. 1-2-5" at bounding box center [474, 228] width 1 height 6
radio input "true"
click at [523, 380] on button "Next" at bounding box center [474, 374] width 160 height 39
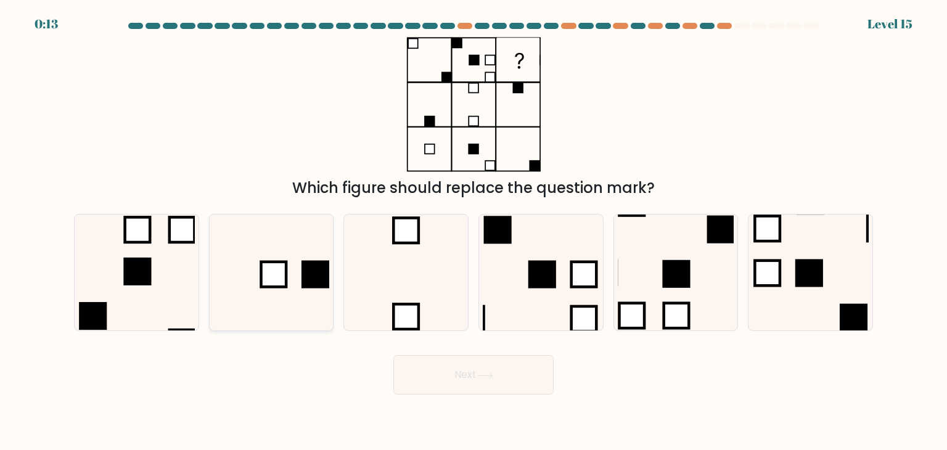
click at [234, 305] on icon at bounding box center [271, 273] width 116 height 116
click at [474, 231] on input "b." at bounding box center [474, 228] width 1 height 6
radio input "true"
click at [484, 378] on icon at bounding box center [485, 376] width 17 height 7
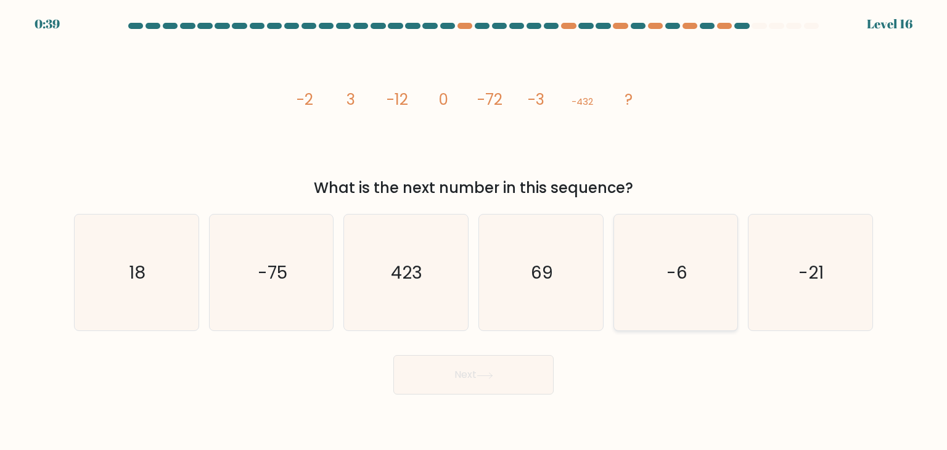
click at [671, 274] on text "-6" at bounding box center [677, 272] width 21 height 25
click at [474, 231] on input "e. -6" at bounding box center [474, 228] width 1 height 6
radio input "true"
click at [522, 361] on button "Next" at bounding box center [474, 374] width 160 height 39
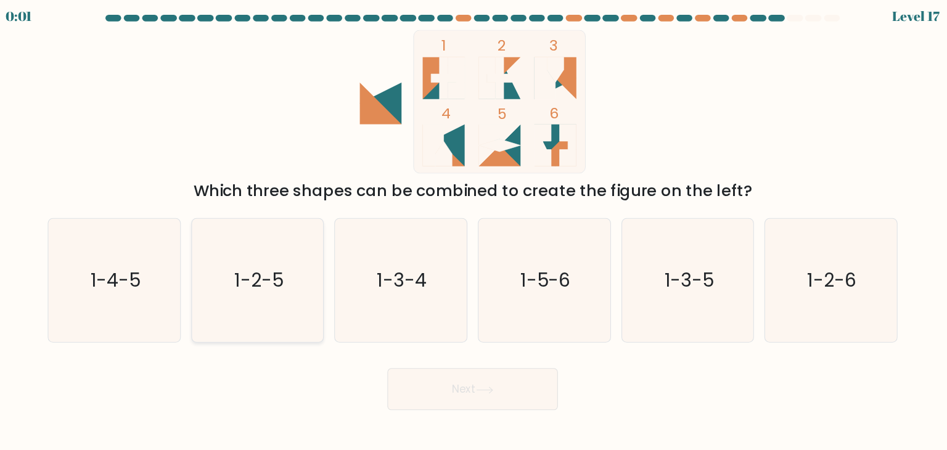
drag, startPoint x: 201, startPoint y: 286, endPoint x: 234, endPoint y: 287, distance: 33.3
click at [234, 287] on div "a. 1-4-5 b. 1-2-5 c. 1-3-4 d. 1-5-6" at bounding box center [473, 267] width 809 height 127
click at [495, 381] on button "Next" at bounding box center [474, 374] width 160 height 39
click at [459, 321] on icon "1-3-4" at bounding box center [406, 273] width 116 height 116
click at [474, 231] on input "c. 1-3-4" at bounding box center [474, 228] width 1 height 6
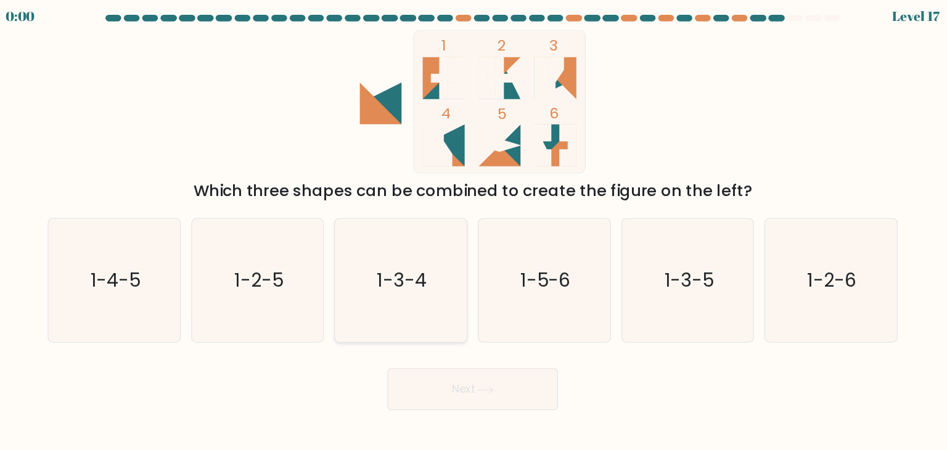
radio input "true"
click at [479, 369] on div "Next" at bounding box center [474, 370] width 814 height 49
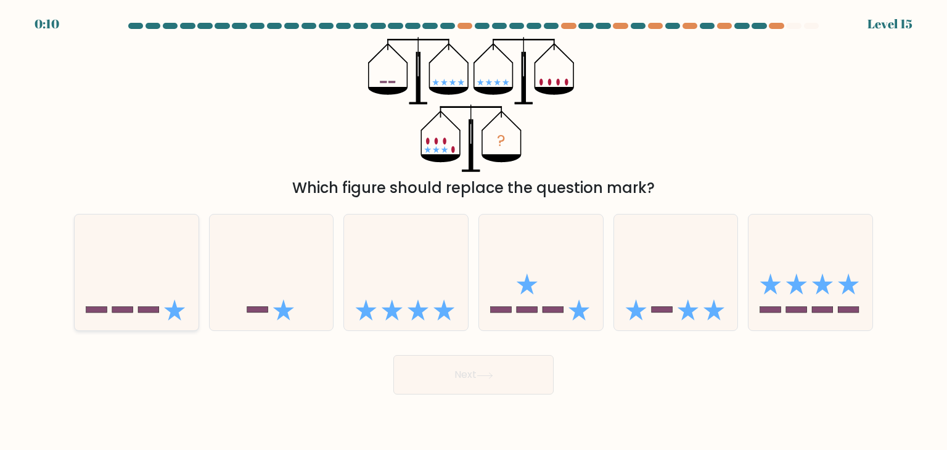
click at [172, 311] on icon at bounding box center [174, 310] width 21 height 21
click at [474, 231] on input "a." at bounding box center [474, 228] width 1 height 6
radio input "true"
click at [444, 369] on button "Next" at bounding box center [474, 374] width 160 height 39
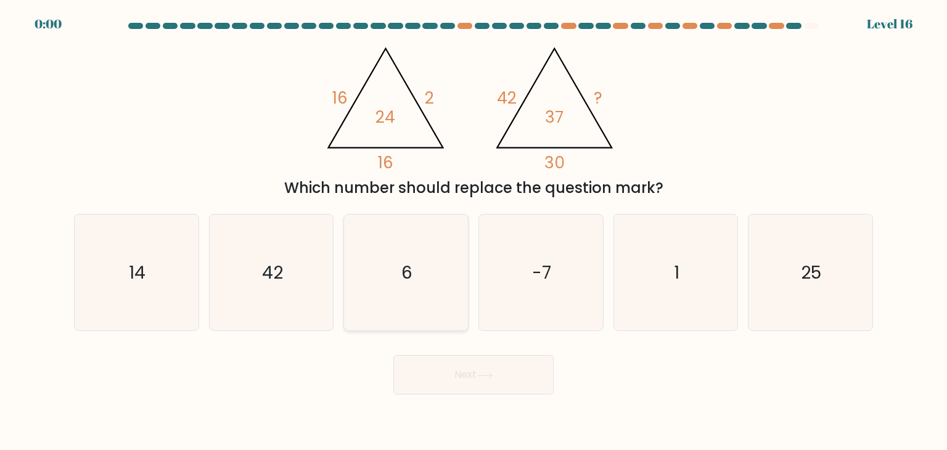
drag, startPoint x: 419, startPoint y: 279, endPoint x: 426, endPoint y: 282, distance: 7.2
click at [424, 279] on icon "6" at bounding box center [406, 273] width 116 height 116
click at [474, 231] on input "c. 6" at bounding box center [474, 228] width 1 height 6
radio input "true"
drag, startPoint x: 497, startPoint y: 406, endPoint x: 495, endPoint y: 373, distance: 33.4
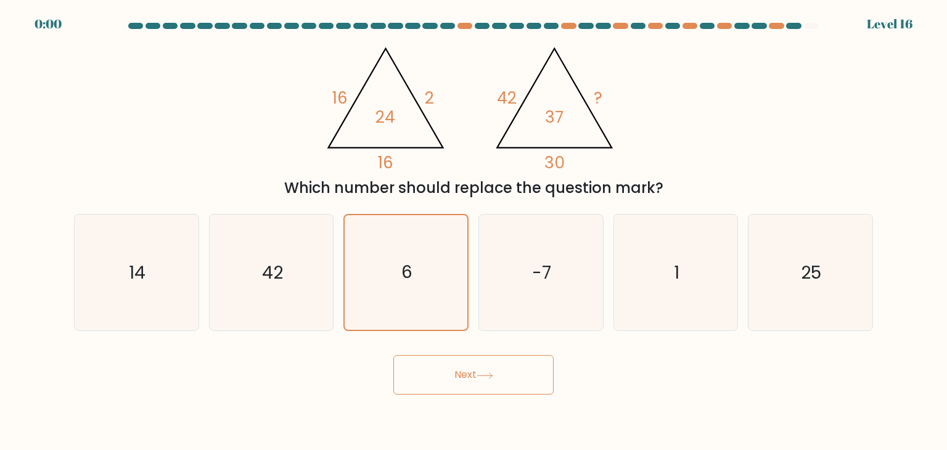
click at [495, 372] on body "0:00 Level 16" at bounding box center [473, 225] width 947 height 450
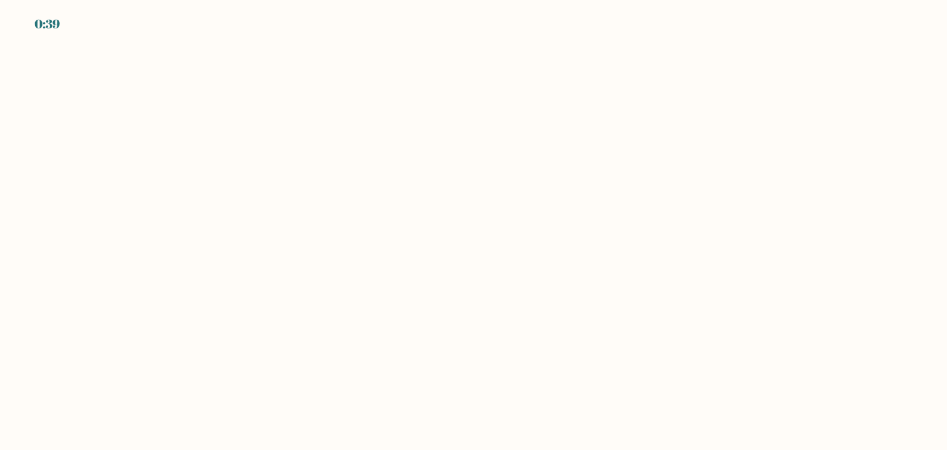
click at [492, 174] on body "0:39" at bounding box center [473, 225] width 947 height 450
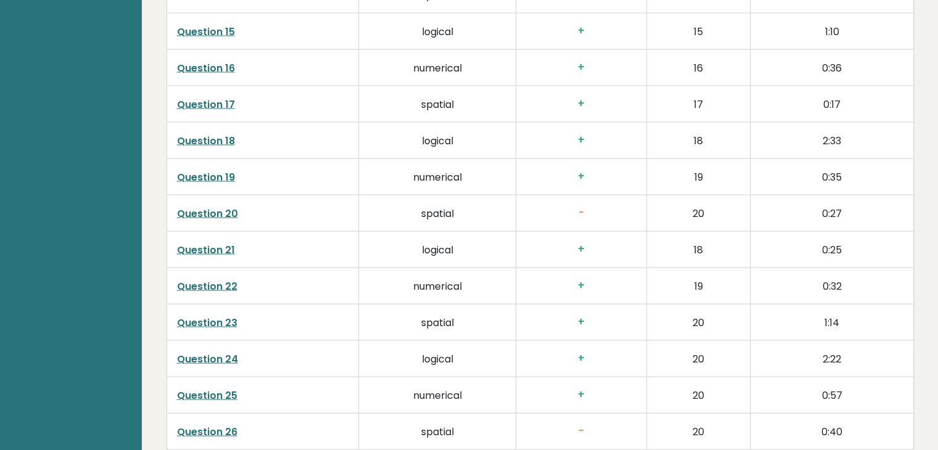
scroll to position [2474, 0]
click at [207, 207] on link "Question 20" at bounding box center [207, 213] width 61 height 14
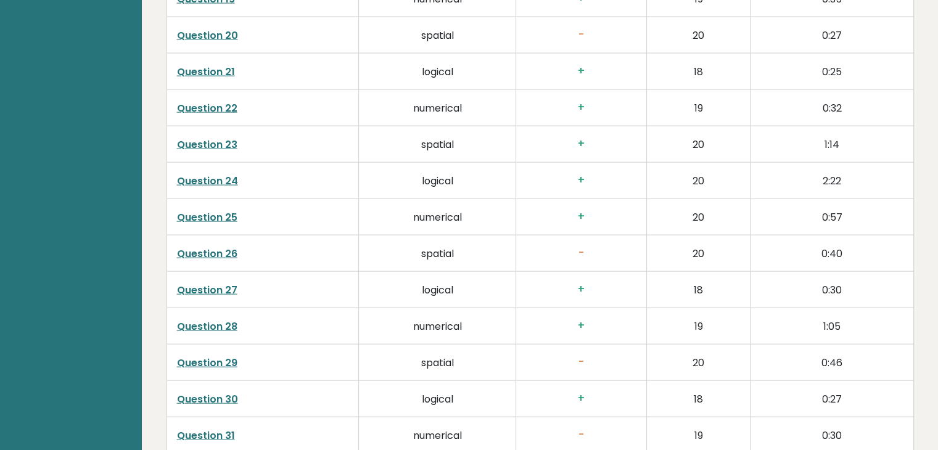
scroll to position [2651, 0]
click at [225, 175] on link "Question 24" at bounding box center [207, 182] width 61 height 14
click at [215, 213] on link "Question 25" at bounding box center [207, 218] width 60 height 14
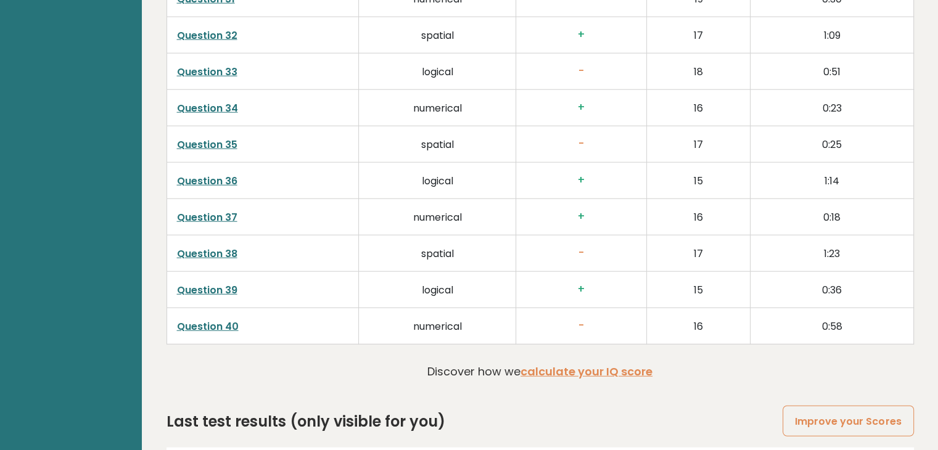
scroll to position [3093, 0]
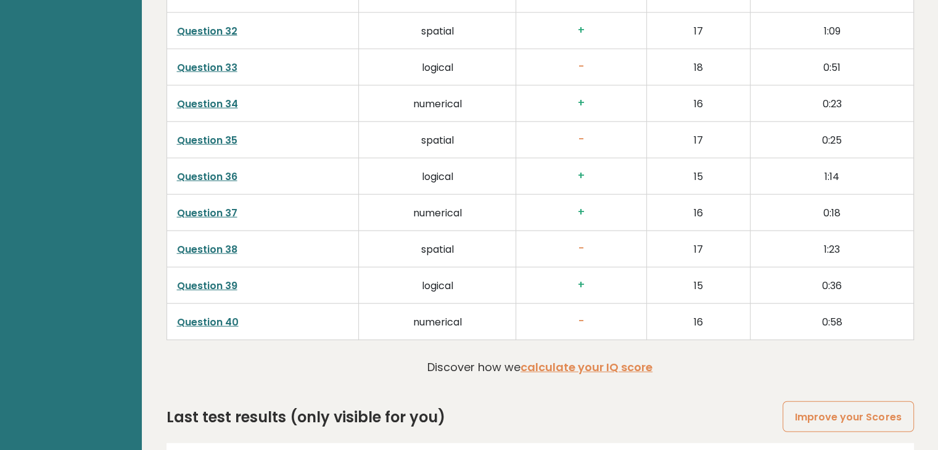
click at [208, 316] on link "Question 40" at bounding box center [208, 322] width 62 height 14
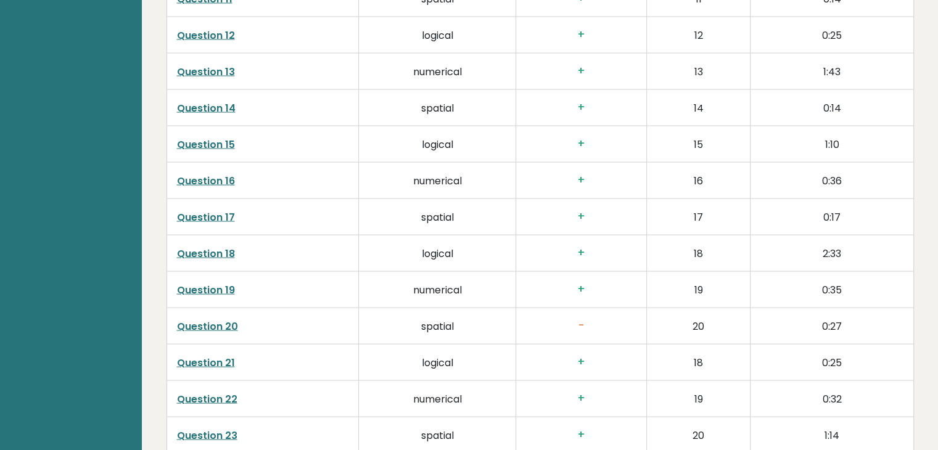
scroll to position [2361, 0]
click at [220, 326] on link "Question 20" at bounding box center [207, 326] width 61 height 14
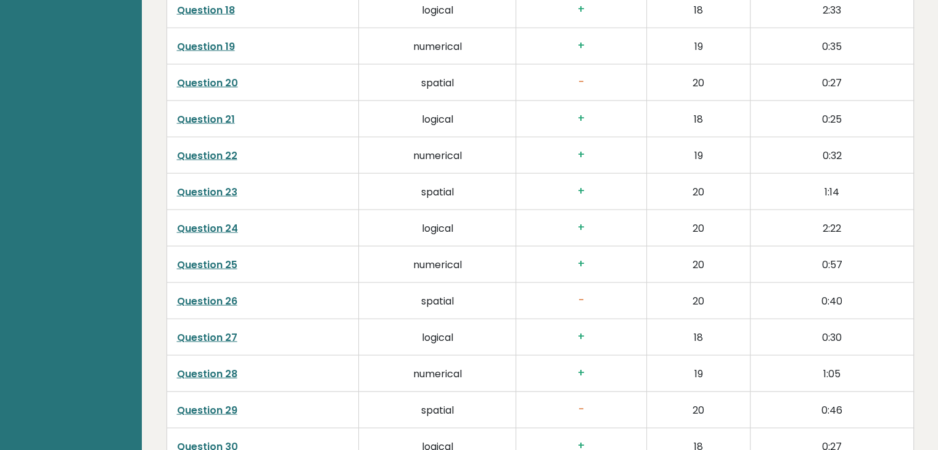
scroll to position [2623, 0]
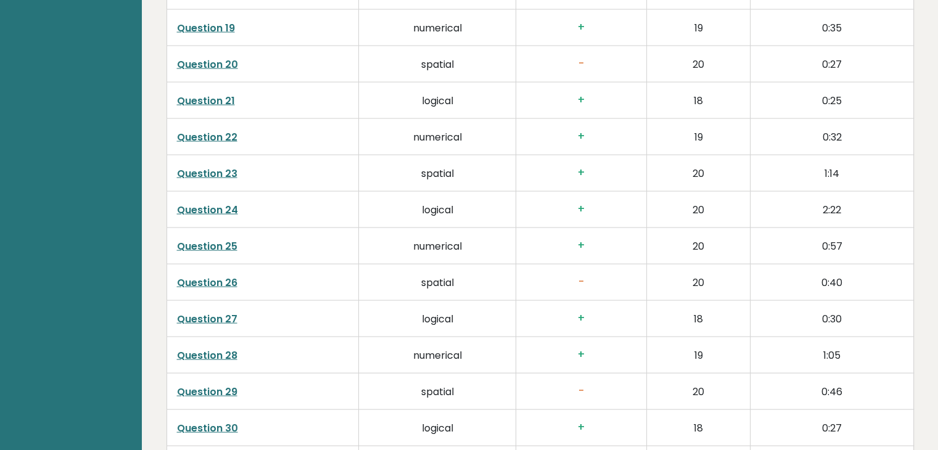
click at [222, 173] on link "Question 23" at bounding box center [207, 174] width 60 height 14
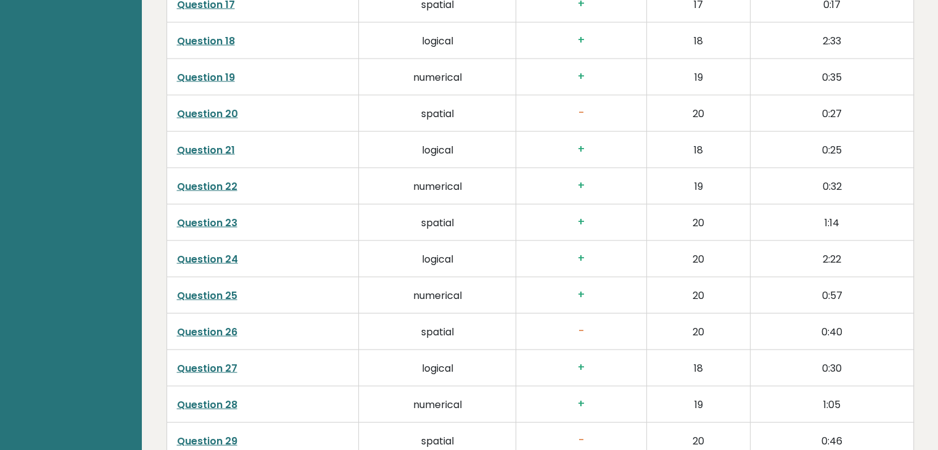
scroll to position [2573, 0]
click at [205, 328] on link "Question 26" at bounding box center [207, 332] width 60 height 14
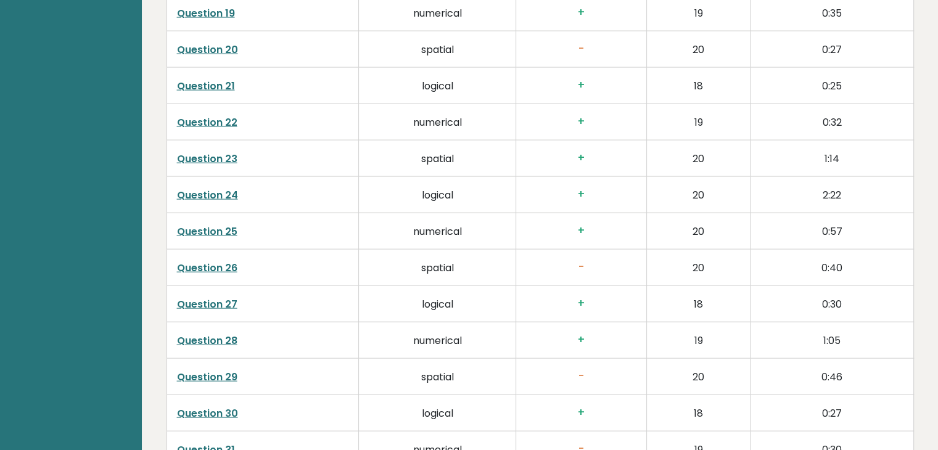
scroll to position [2638, 0]
click at [218, 378] on link "Question 29" at bounding box center [207, 377] width 60 height 14
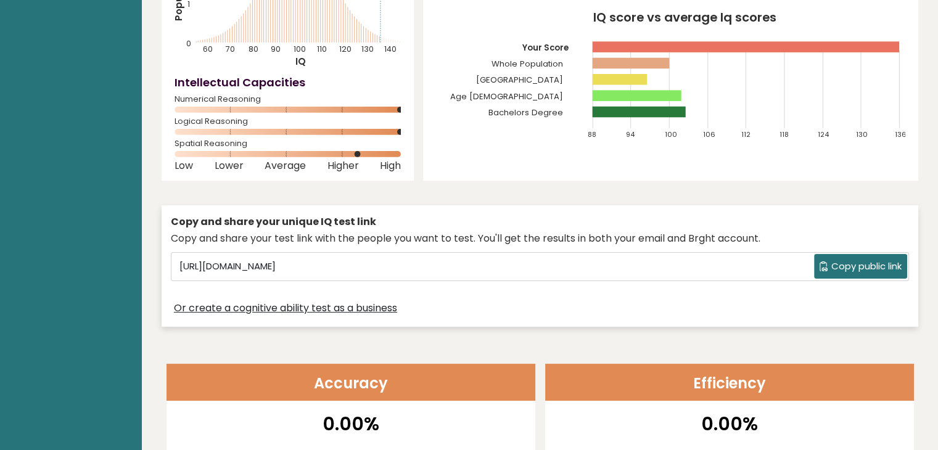
scroll to position [0, 0]
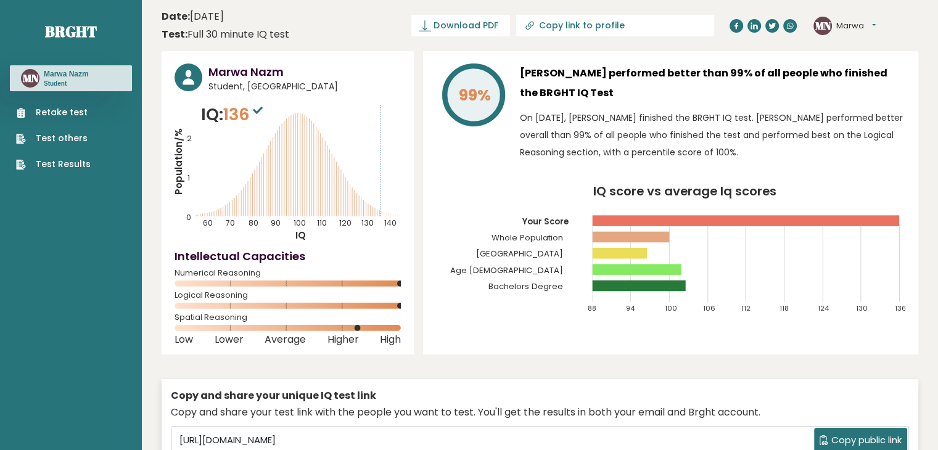
click at [73, 112] on link "Retake test" at bounding box center [53, 112] width 75 height 13
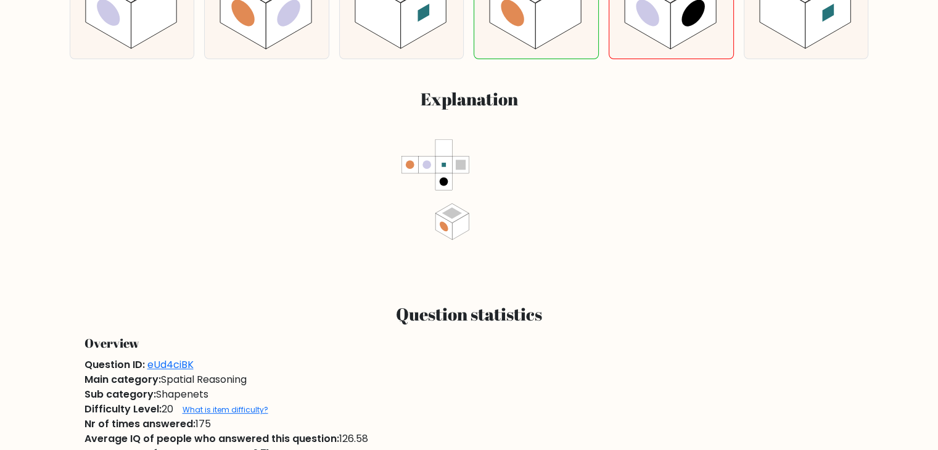
scroll to position [477, 0]
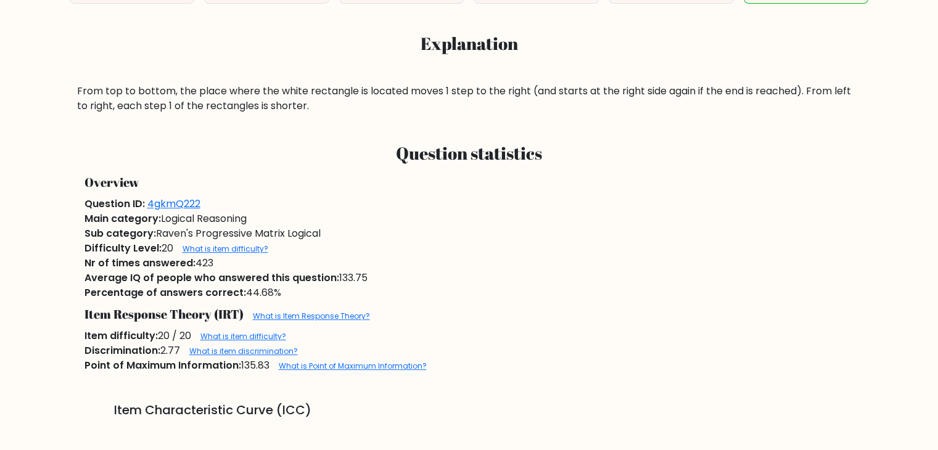
scroll to position [529, 0]
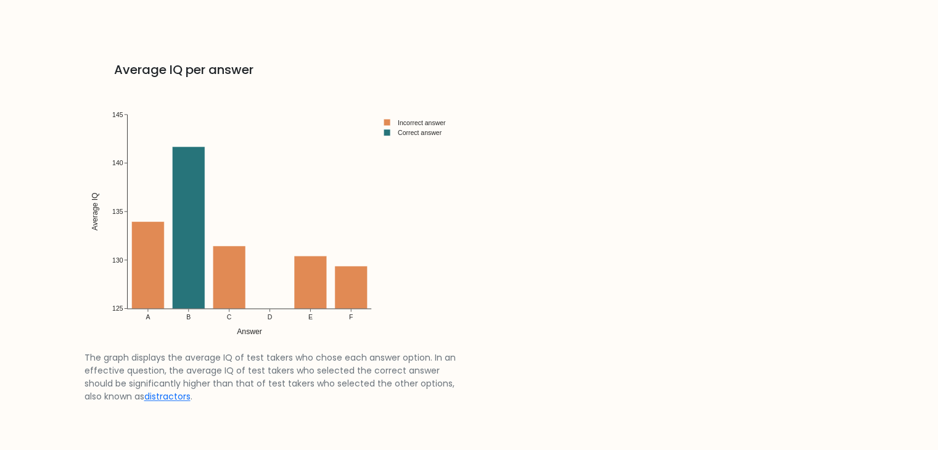
scroll to position [1772, 0]
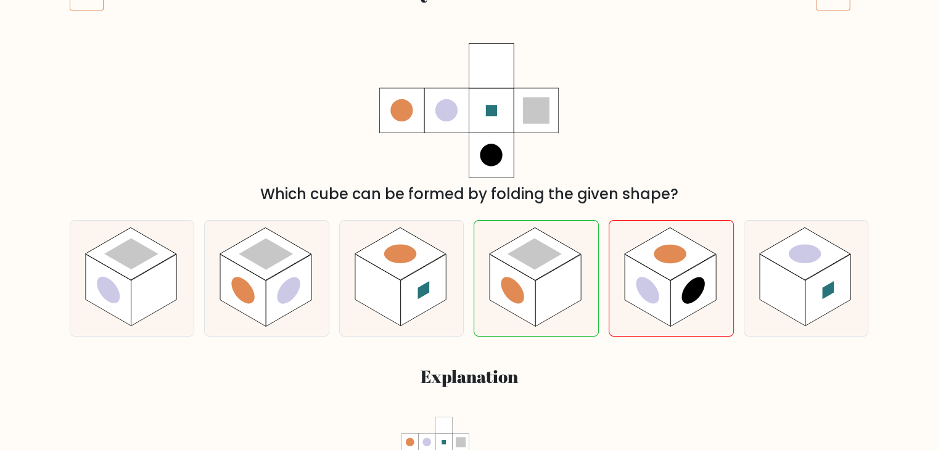
scroll to position [194, 0]
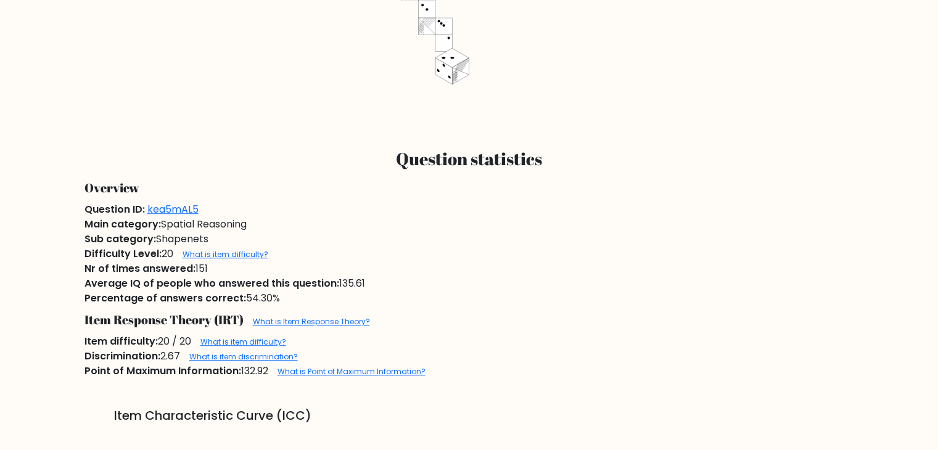
scroll to position [687, 0]
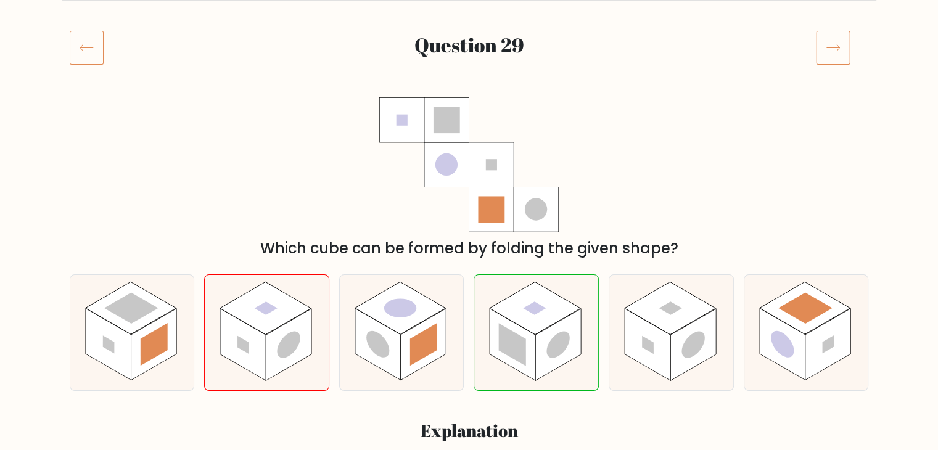
scroll to position [152, 0]
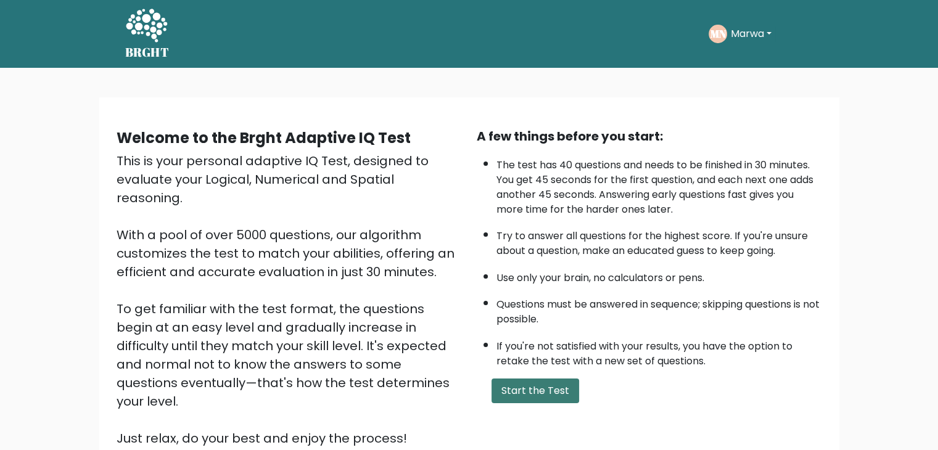
click at [535, 387] on button "Start the Test" at bounding box center [536, 391] width 88 height 25
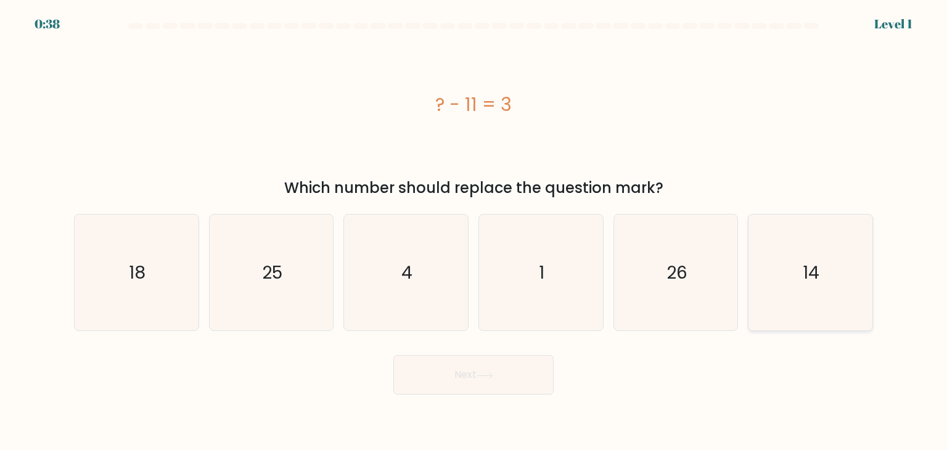
click at [770, 296] on icon "14" at bounding box center [811, 273] width 116 height 116
click at [474, 231] on input "f. 14" at bounding box center [474, 228] width 1 height 6
radio input "true"
click at [468, 389] on button "Next" at bounding box center [474, 374] width 160 height 39
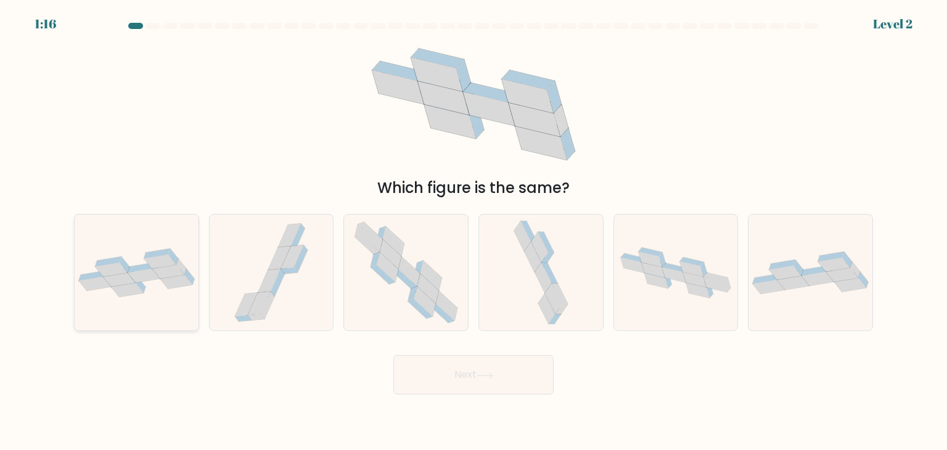
click at [147, 296] on icon at bounding box center [137, 273] width 124 height 49
click at [474, 231] on input "a." at bounding box center [474, 228] width 1 height 6
radio input "true"
click at [492, 374] on icon at bounding box center [484, 376] width 15 height 6
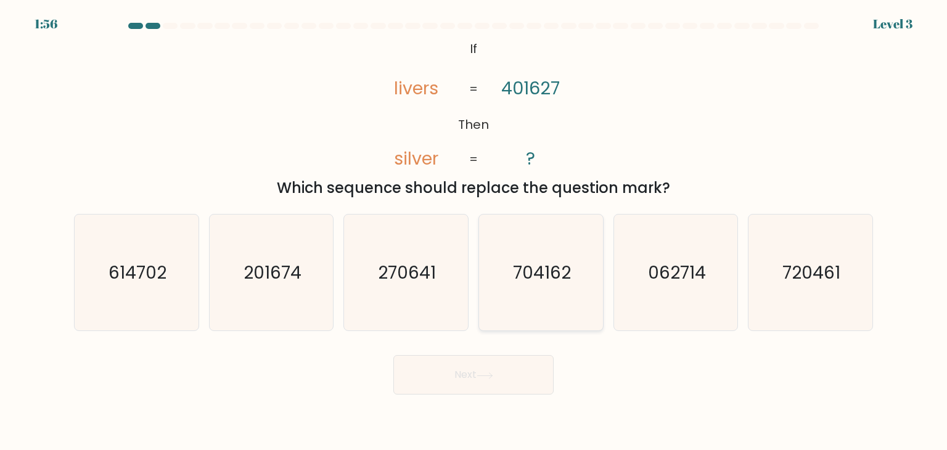
drag, startPoint x: 595, startPoint y: 287, endPoint x: 595, endPoint y: 297, distance: 9.9
click at [596, 295] on icon "704162" at bounding box center [541, 273] width 116 height 116
click at [474, 231] on input "d. 704162" at bounding box center [474, 228] width 1 height 6
radio input "true"
drag, startPoint x: 495, startPoint y: 371, endPoint x: 485, endPoint y: 361, distance: 14.0
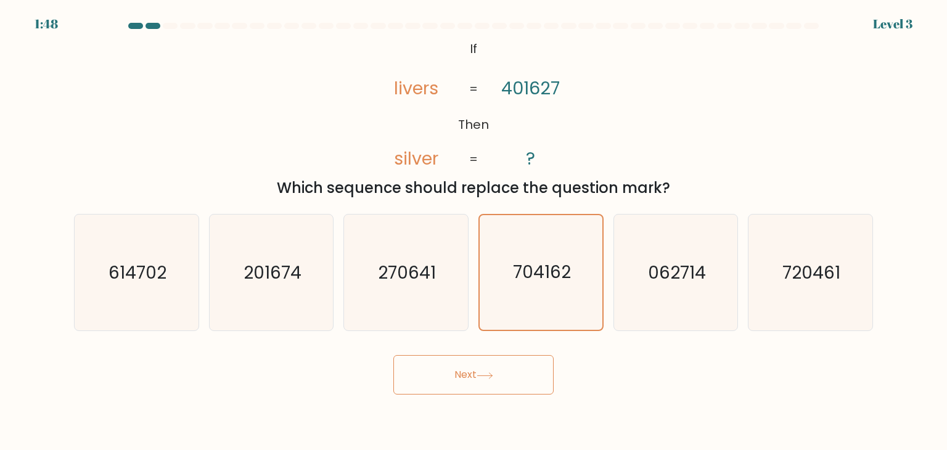
click at [494, 370] on button "Next" at bounding box center [474, 374] width 160 height 39
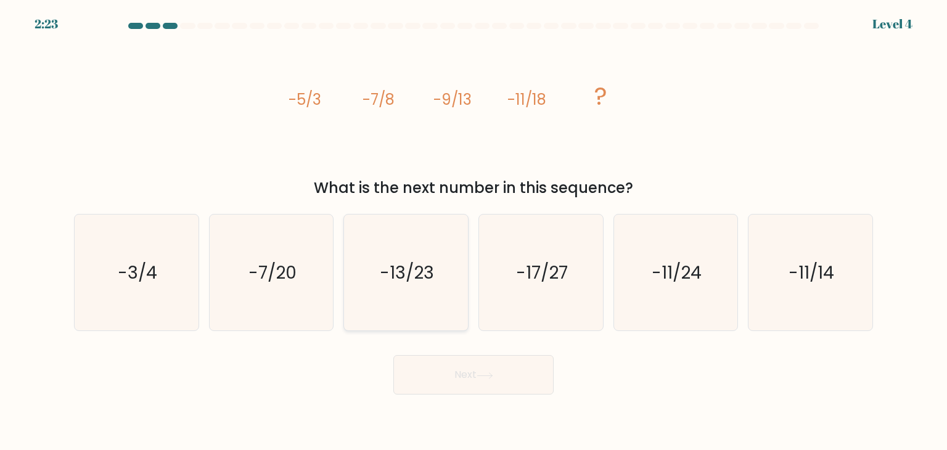
click at [414, 304] on icon "-13/23" at bounding box center [406, 273] width 116 height 116
click at [474, 231] on input "c. -13/23" at bounding box center [474, 228] width 1 height 6
radio input "true"
click at [524, 375] on button "Next" at bounding box center [474, 374] width 160 height 39
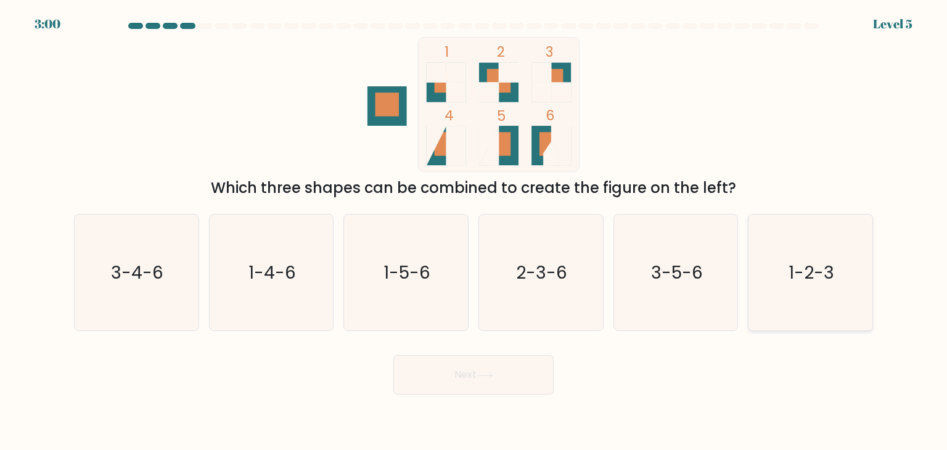
click at [794, 262] on text "1-2-3" at bounding box center [812, 272] width 46 height 25
click at [474, 231] on input "f. 1-2-3" at bounding box center [474, 228] width 1 height 6
radio input "true"
click at [524, 374] on button "Next" at bounding box center [474, 374] width 160 height 39
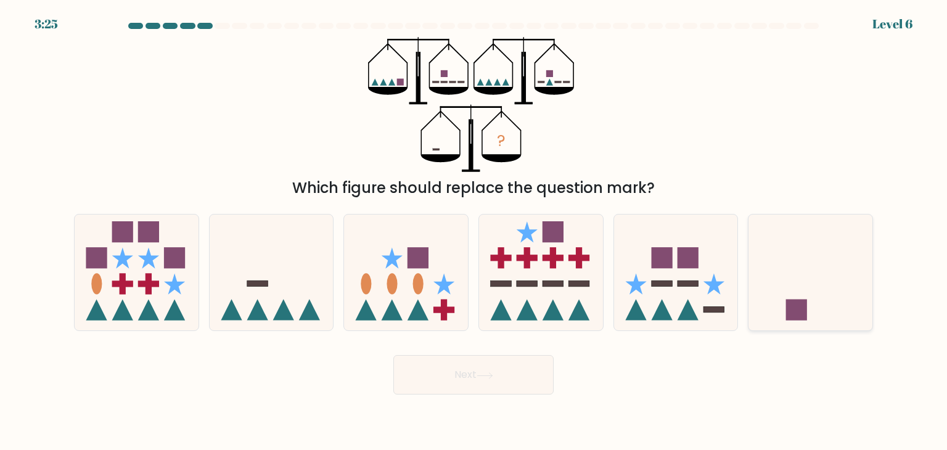
click at [804, 284] on icon at bounding box center [811, 272] width 124 height 102
click at [474, 231] on input "f." at bounding box center [474, 228] width 1 height 6
radio input "true"
click at [461, 385] on button "Next" at bounding box center [474, 374] width 160 height 39
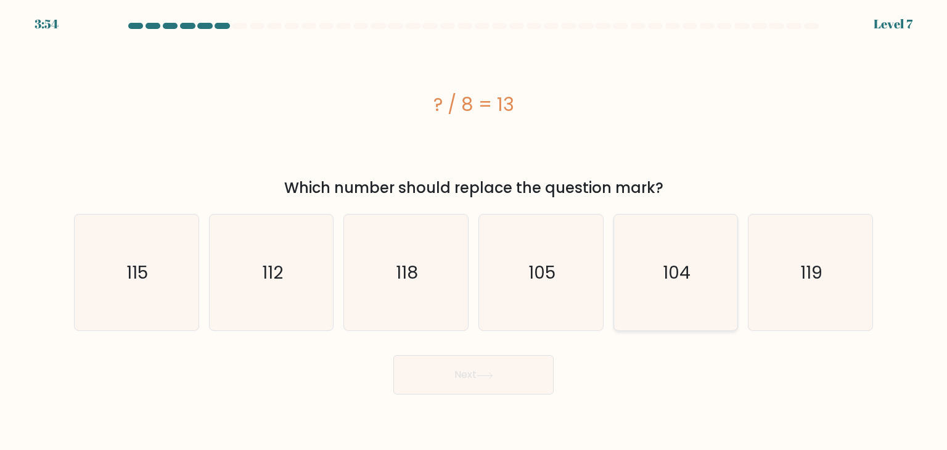
click at [648, 262] on icon "104" at bounding box center [676, 273] width 116 height 116
click at [474, 231] on input "e. 104" at bounding box center [474, 228] width 1 height 6
radio input "true"
click at [481, 368] on button "Next" at bounding box center [474, 374] width 160 height 39
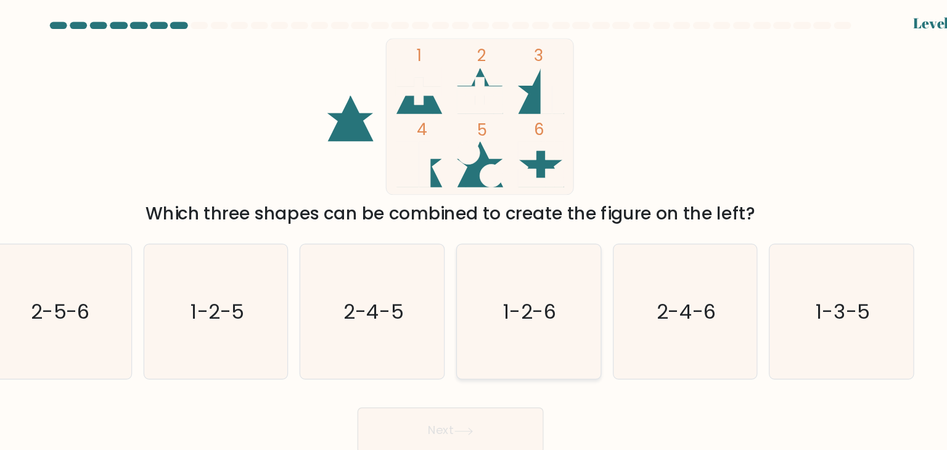
click at [539, 287] on icon "1-2-6" at bounding box center [541, 273] width 116 height 116
click at [474, 231] on input "d. 1-2-6" at bounding box center [474, 228] width 1 height 6
radio input "true"
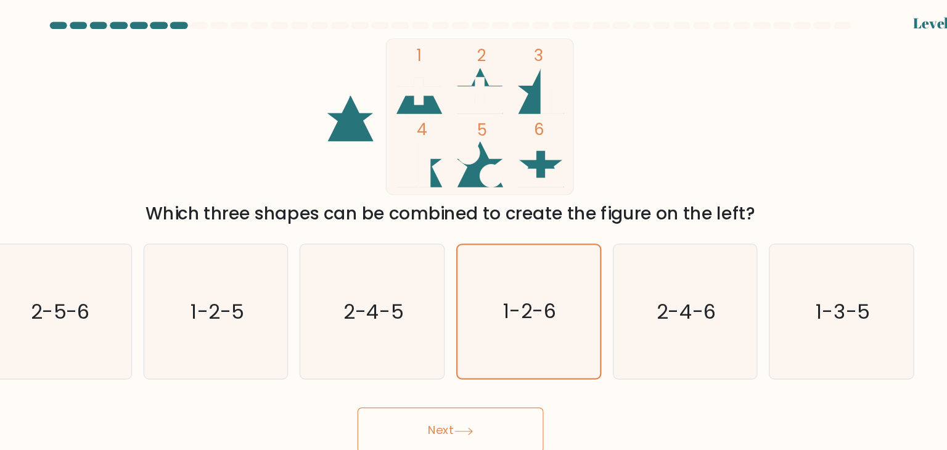
click at [487, 365] on button "Next" at bounding box center [474, 374] width 160 height 39
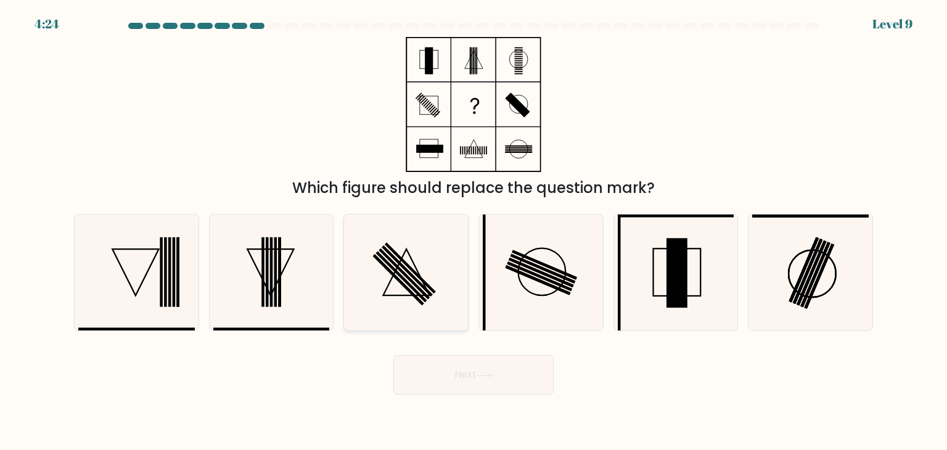
click at [395, 262] on rect at bounding box center [404, 274] width 51 height 51
click at [474, 231] on input "c." at bounding box center [474, 228] width 1 height 6
radio input "true"
click at [504, 371] on button "Next" at bounding box center [474, 374] width 160 height 39
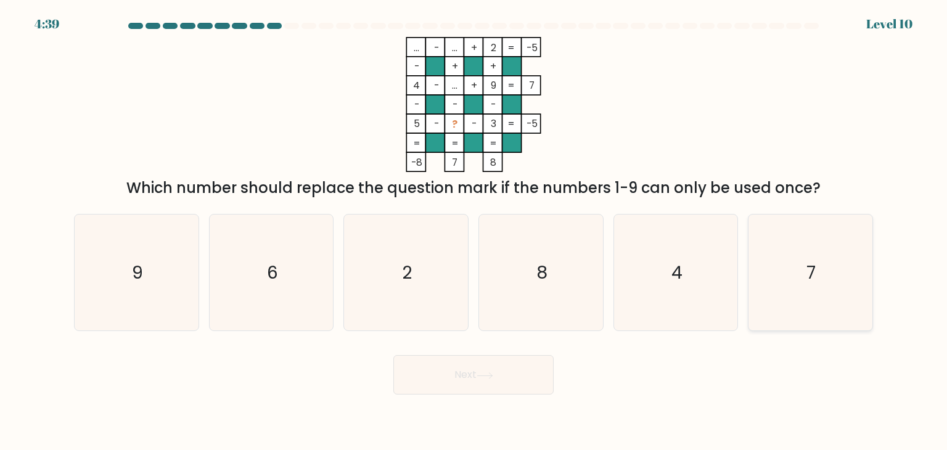
click at [785, 277] on icon "7" at bounding box center [811, 273] width 116 height 116
click at [474, 231] on input "f. 7" at bounding box center [474, 228] width 1 height 6
radio input "true"
click at [464, 381] on button "Next" at bounding box center [474, 374] width 160 height 39
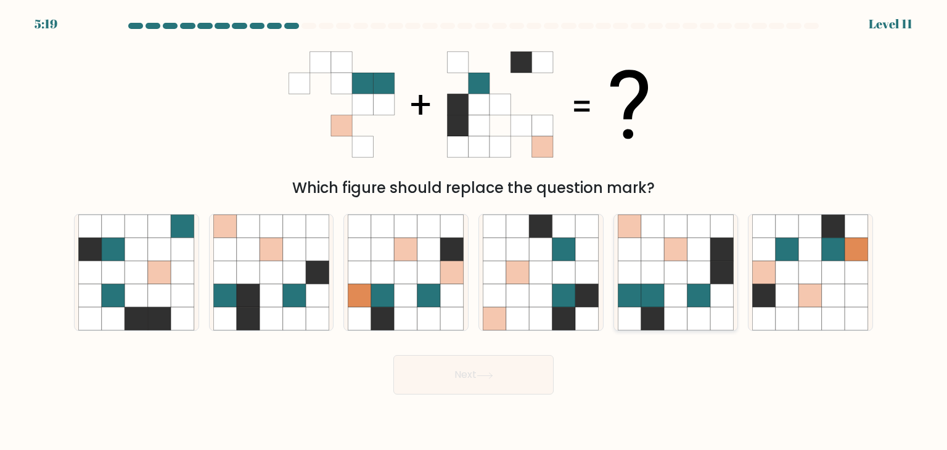
click at [692, 283] on icon at bounding box center [699, 272] width 23 height 23
click at [474, 231] on input "e." at bounding box center [474, 228] width 1 height 6
radio input "true"
click at [498, 376] on button "Next" at bounding box center [474, 374] width 160 height 39
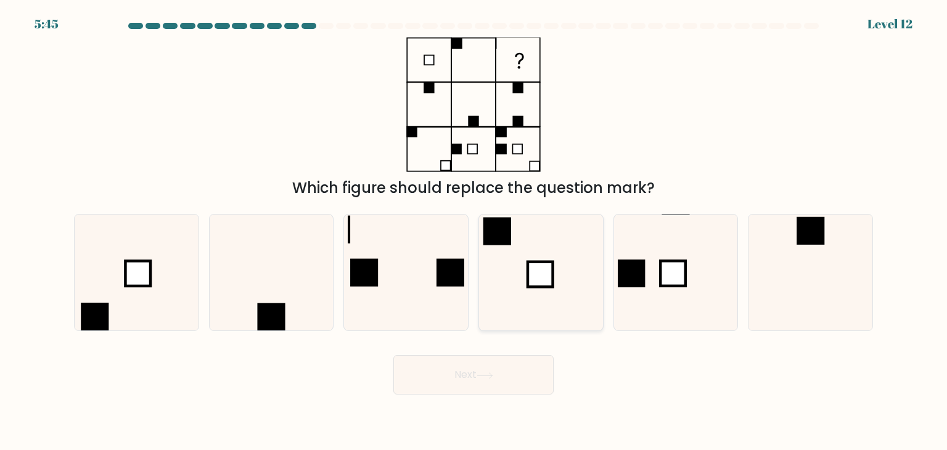
click at [552, 266] on rect at bounding box center [540, 274] width 25 height 25
click at [474, 231] on input "d." at bounding box center [474, 228] width 1 height 6
radio input "true"
click at [449, 373] on button "Next" at bounding box center [474, 374] width 160 height 39
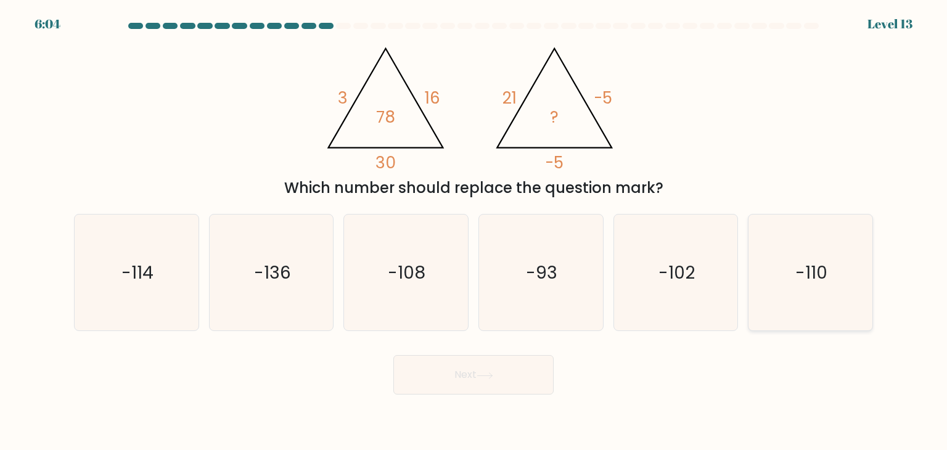
click at [800, 301] on icon "-110" at bounding box center [811, 273] width 116 height 116
click at [474, 231] on input "f. -110" at bounding box center [474, 228] width 1 height 6
radio input "true"
click at [526, 368] on button "Next" at bounding box center [474, 374] width 160 height 39
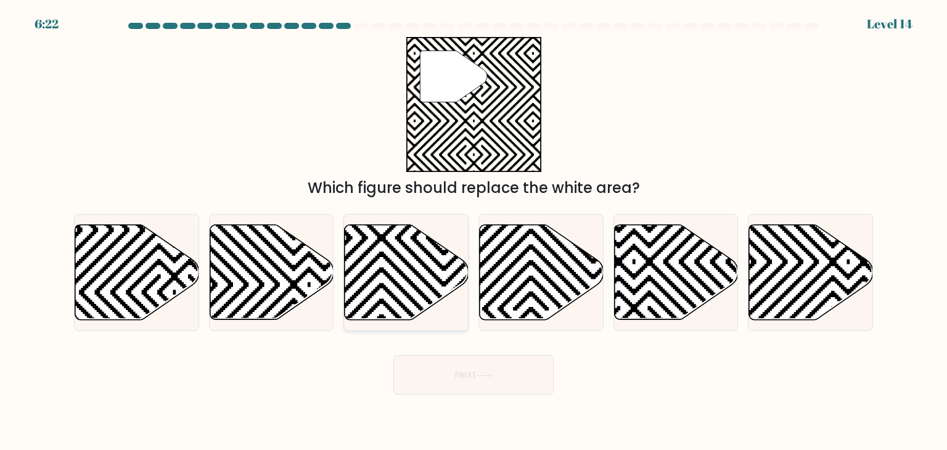
click at [379, 311] on icon at bounding box center [407, 272] width 124 height 95
click at [474, 231] on input "c." at bounding box center [474, 228] width 1 height 6
radio input "true"
click at [447, 374] on button "Next" at bounding box center [474, 374] width 160 height 39
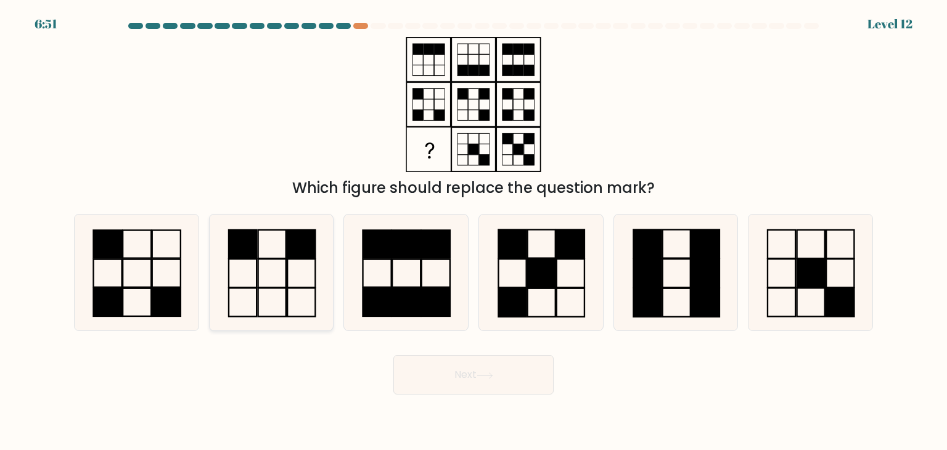
click at [323, 287] on icon at bounding box center [271, 273] width 116 height 116
click at [474, 231] on input "b." at bounding box center [474, 228] width 1 height 6
radio input "true"
click at [469, 381] on button "Next" at bounding box center [474, 374] width 160 height 39
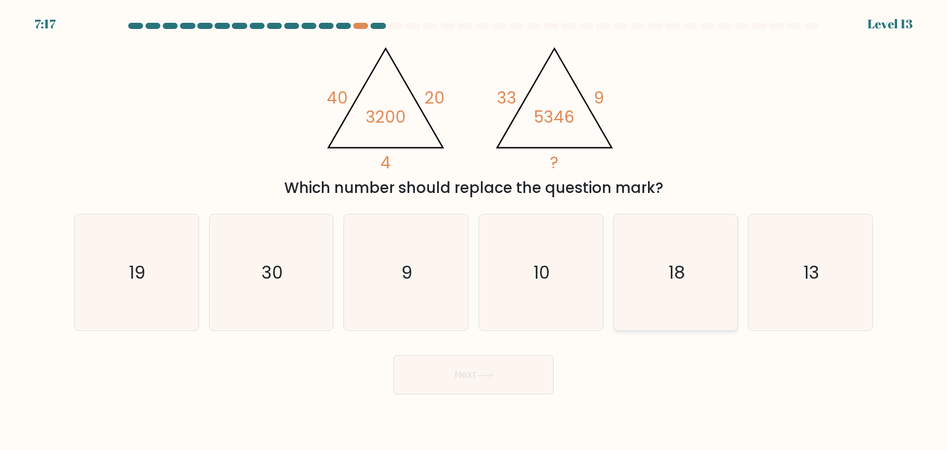
click at [727, 281] on icon "18" at bounding box center [676, 273] width 116 height 116
click at [474, 231] on input "e. 18" at bounding box center [474, 228] width 1 height 6
radio input "true"
click at [460, 363] on button "Next" at bounding box center [474, 374] width 160 height 39
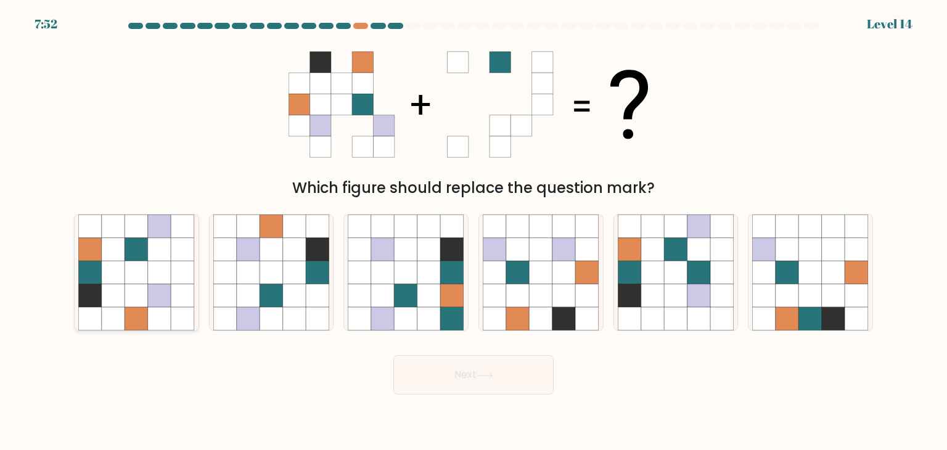
click at [146, 313] on icon at bounding box center [136, 319] width 23 height 23
click at [474, 231] on input "a." at bounding box center [474, 228] width 1 height 6
radio input "true"
click at [454, 361] on button "Next" at bounding box center [474, 374] width 160 height 39
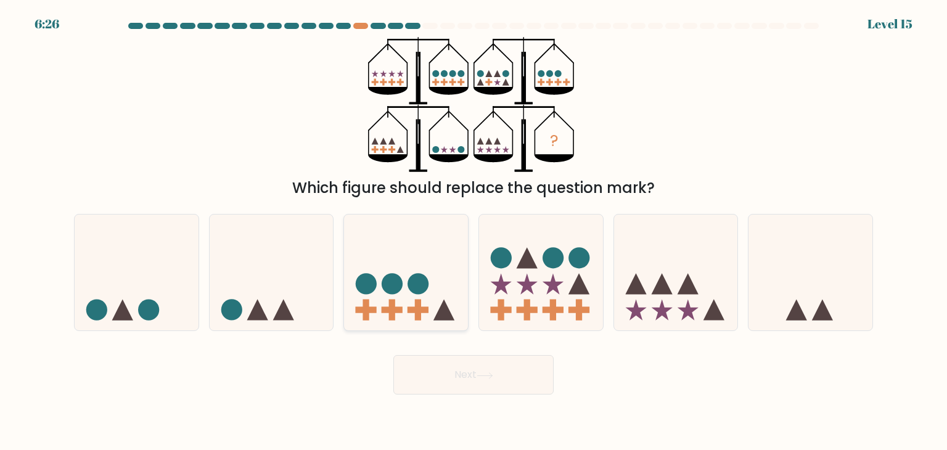
click at [397, 294] on icon at bounding box center [406, 272] width 124 height 102
click at [474, 231] on input "c." at bounding box center [474, 228] width 1 height 6
radio input "true"
click at [478, 367] on button "Next" at bounding box center [474, 374] width 160 height 39
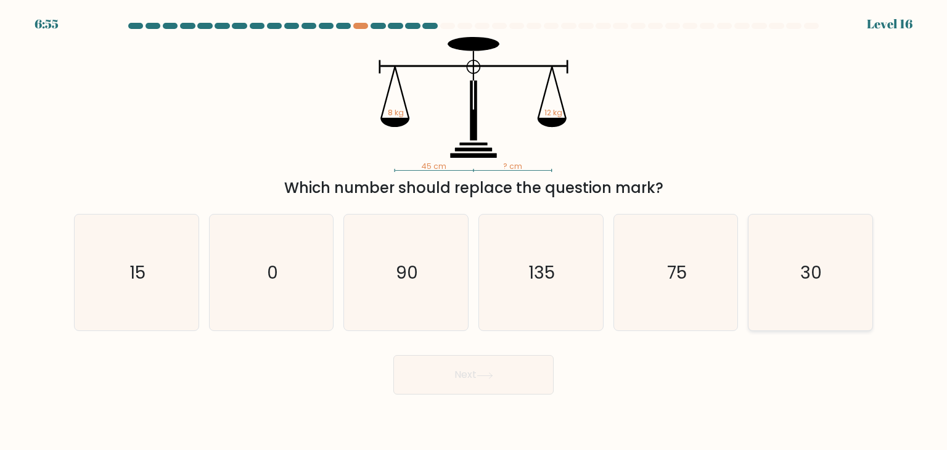
click at [830, 317] on icon "30" at bounding box center [811, 273] width 116 height 116
click at [474, 231] on input "f. 30" at bounding box center [474, 228] width 1 height 6
radio input "true"
click at [518, 378] on button "Next" at bounding box center [474, 374] width 160 height 39
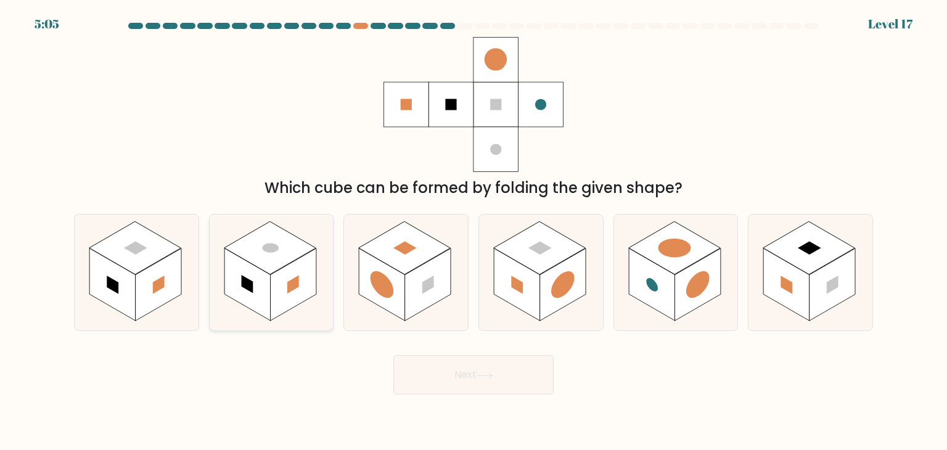
click at [266, 237] on rect at bounding box center [270, 247] width 92 height 53
click at [474, 231] on input "b." at bounding box center [474, 228] width 1 height 6
radio input "true"
click at [491, 365] on button "Next" at bounding box center [474, 374] width 160 height 39
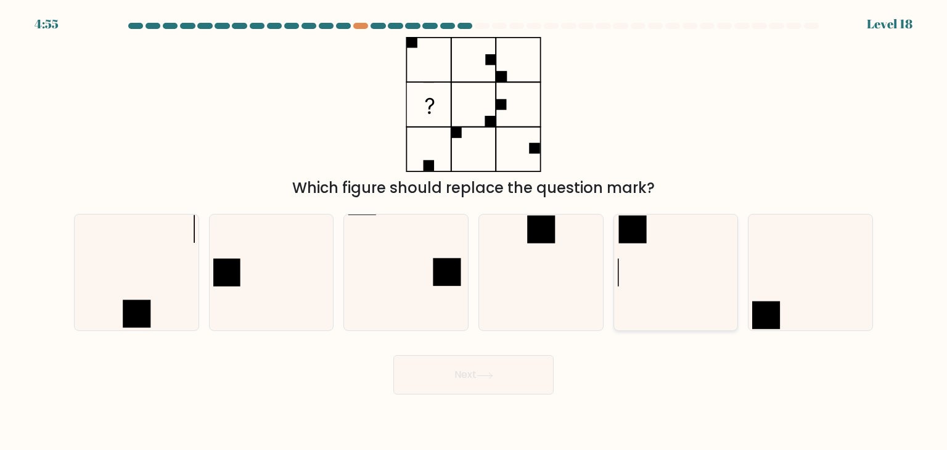
click at [656, 254] on icon at bounding box center [676, 273] width 116 height 116
click at [474, 231] on input "e." at bounding box center [474, 228] width 1 height 6
radio input "true"
click at [499, 376] on button "Next" at bounding box center [474, 374] width 160 height 39
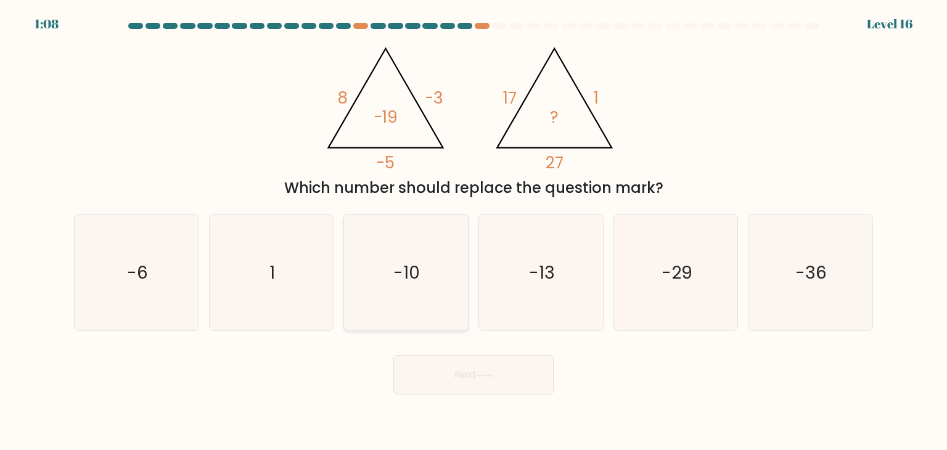
click at [427, 268] on icon "-10" at bounding box center [406, 273] width 116 height 116
click at [474, 231] on input "c. -10" at bounding box center [474, 228] width 1 height 6
radio input "true"
click at [503, 363] on button "Next" at bounding box center [474, 374] width 160 height 39
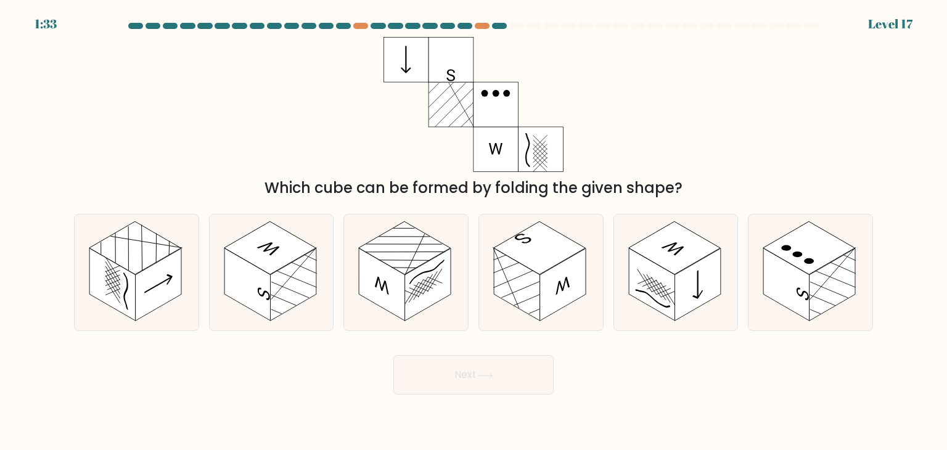
drag, startPoint x: 619, startPoint y: 168, endPoint x: 756, endPoint y: 146, distance: 138.8
click at [756, 146] on div "Which cube can be formed by folding the given shape?" at bounding box center [474, 118] width 814 height 162
click at [514, 278] on rect at bounding box center [517, 285] width 46 height 73
click at [474, 231] on input "d." at bounding box center [474, 228] width 1 height 6
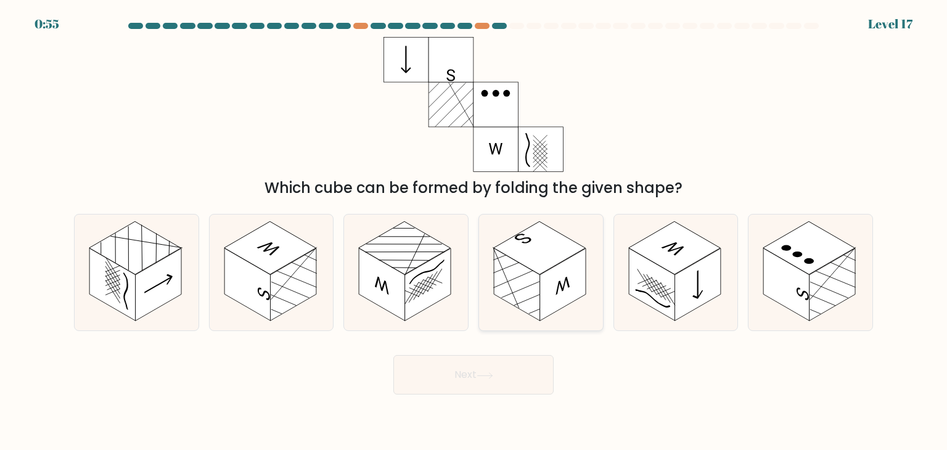
radio input "true"
click at [479, 358] on button "Next" at bounding box center [474, 374] width 160 height 39
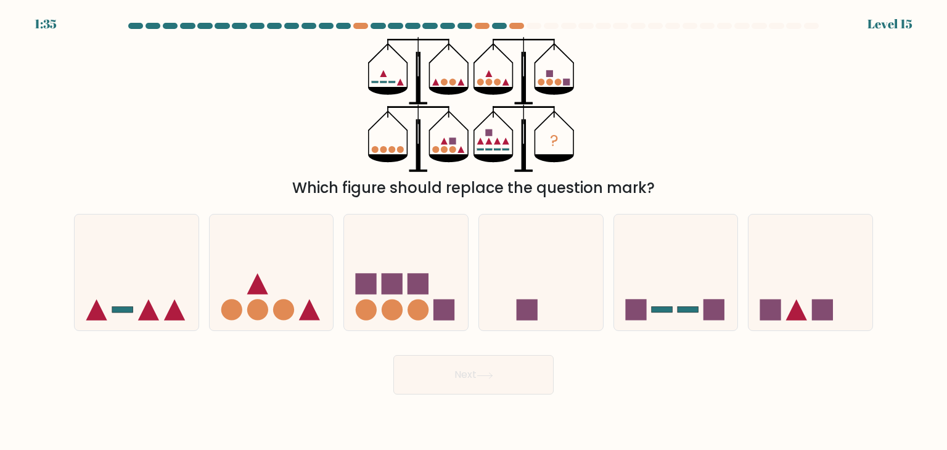
click at [873, 35] on form at bounding box center [473, 209] width 947 height 372
